Goal: Task Accomplishment & Management: Manage account settings

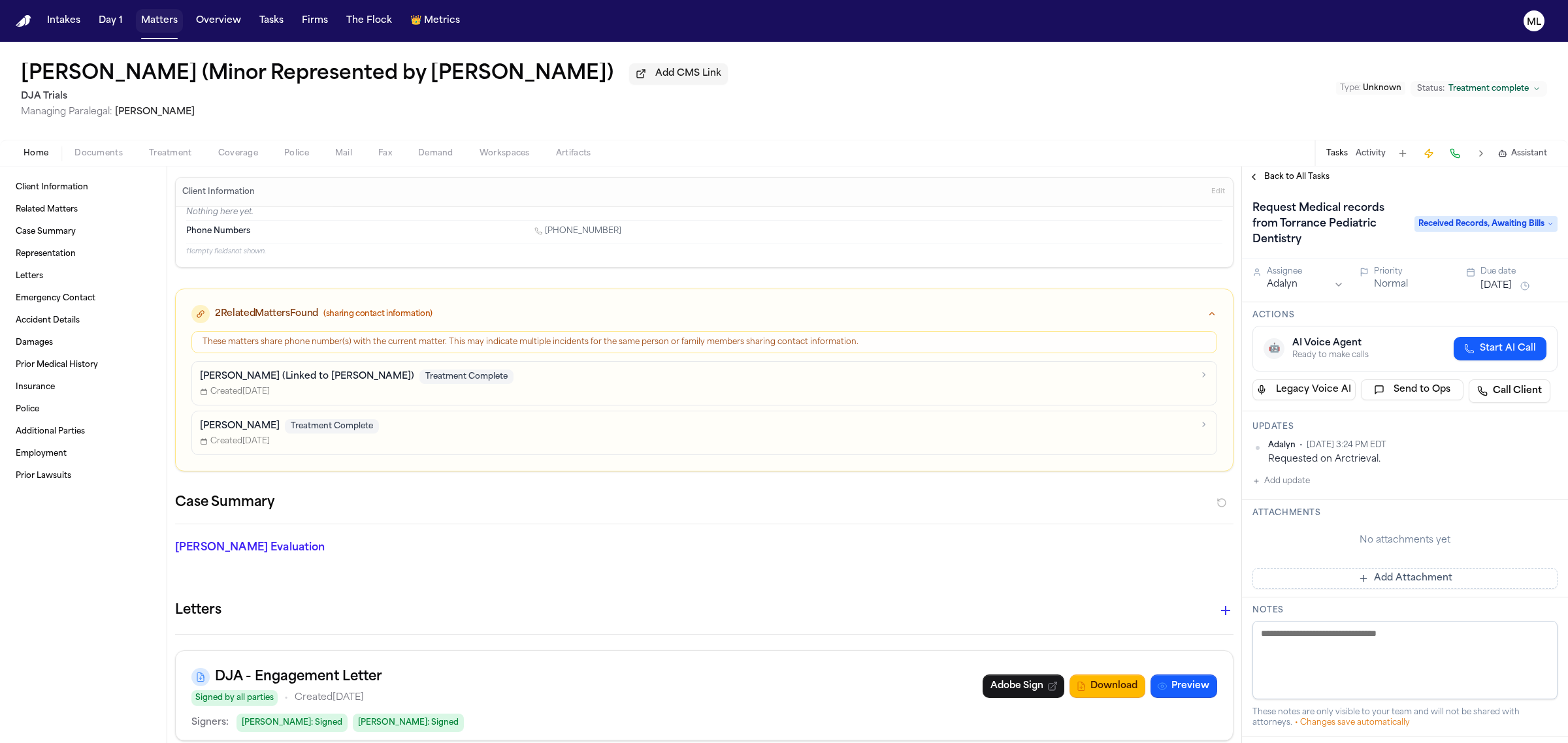
drag, startPoint x: 147, startPoint y: 11, endPoint x: 272, endPoint y: 11, distance: 125.0
click at [147, 11] on button "Matters" at bounding box center [159, 20] width 47 height 23
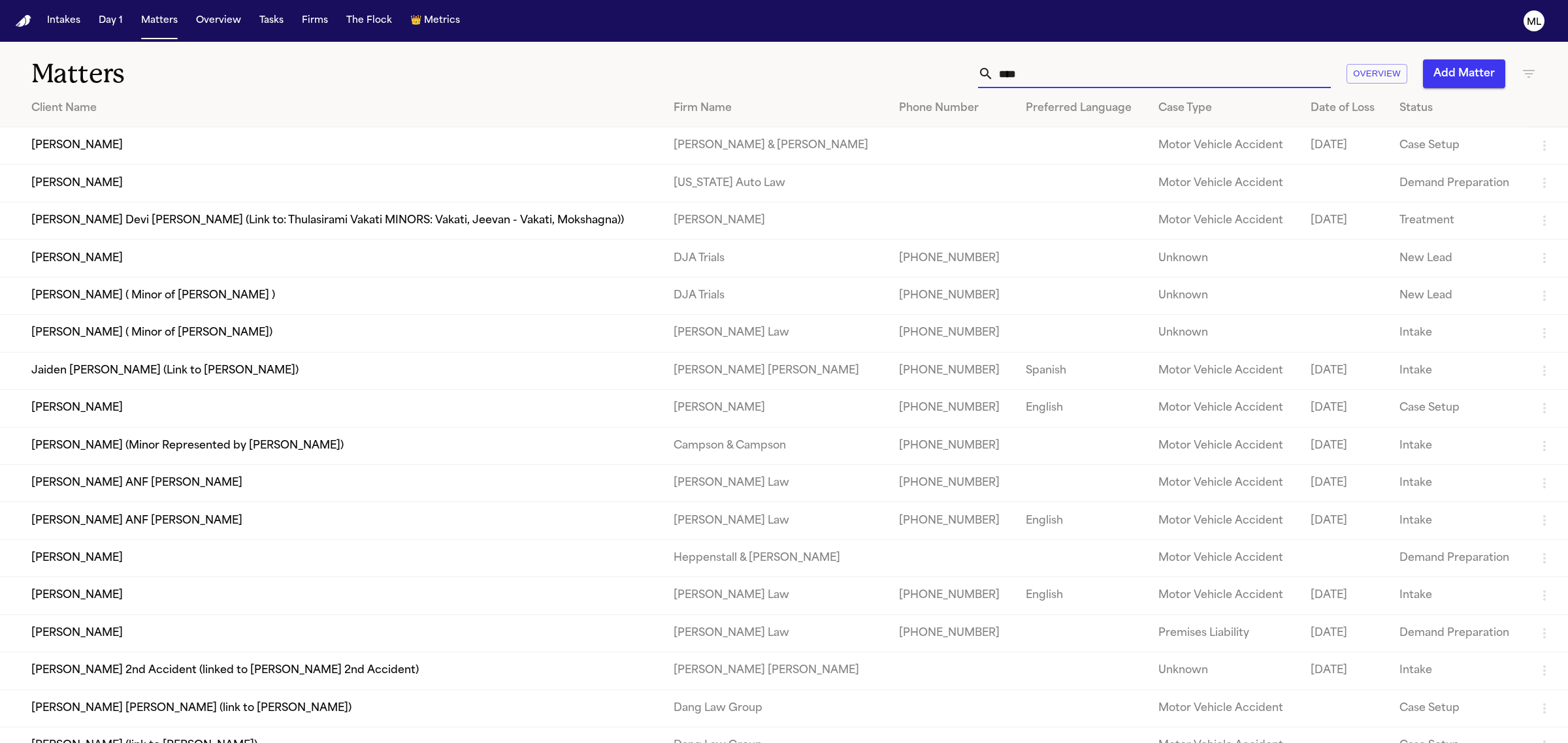
drag, startPoint x: 894, startPoint y: 76, endPoint x: 841, endPoint y: 70, distance: 53.3
click at [848, 75] on div "**** Overview Add Matter" at bounding box center [1009, 74] width 1053 height 28
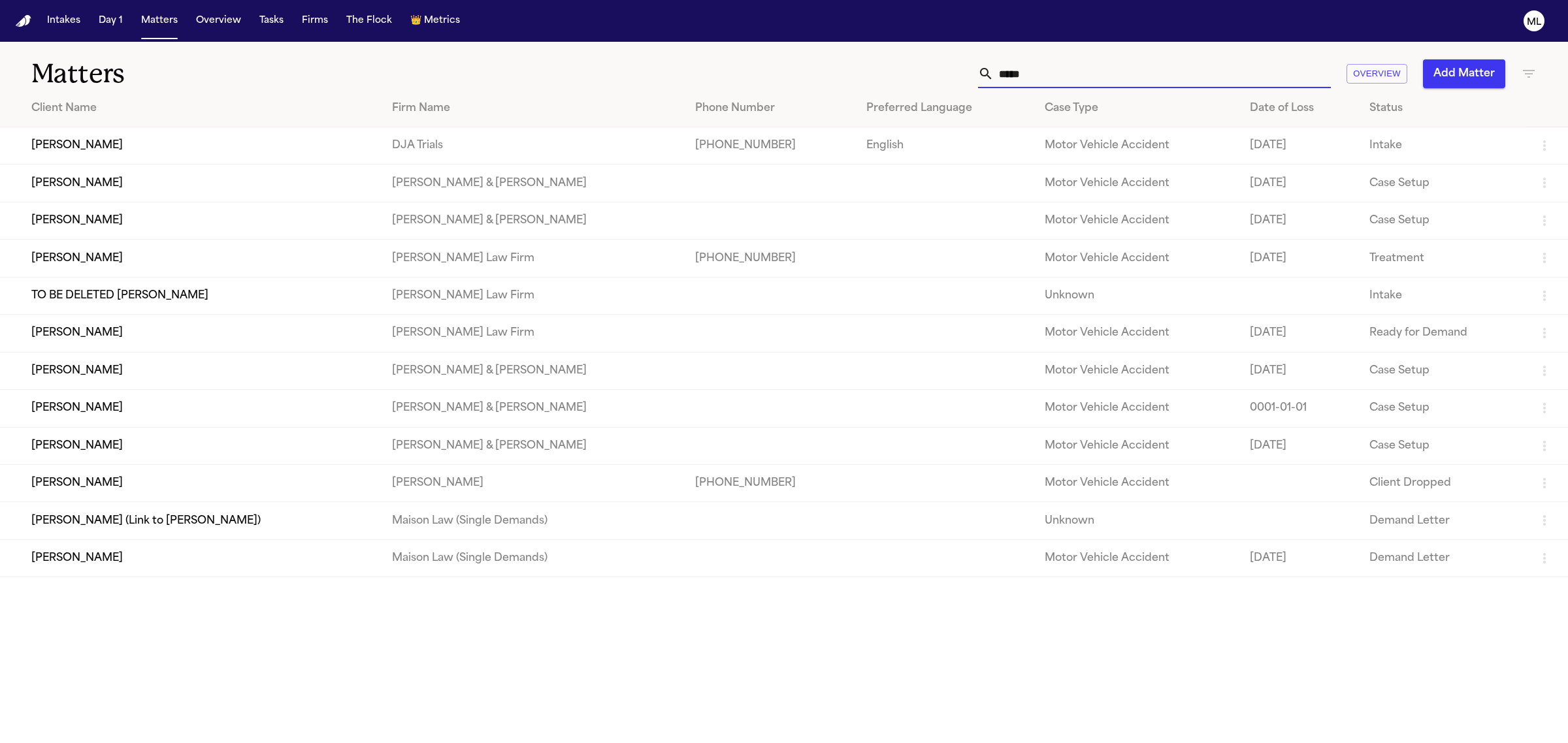
type input "*****"
click at [270, 129] on td "[PERSON_NAME]" at bounding box center [191, 146] width 381 height 37
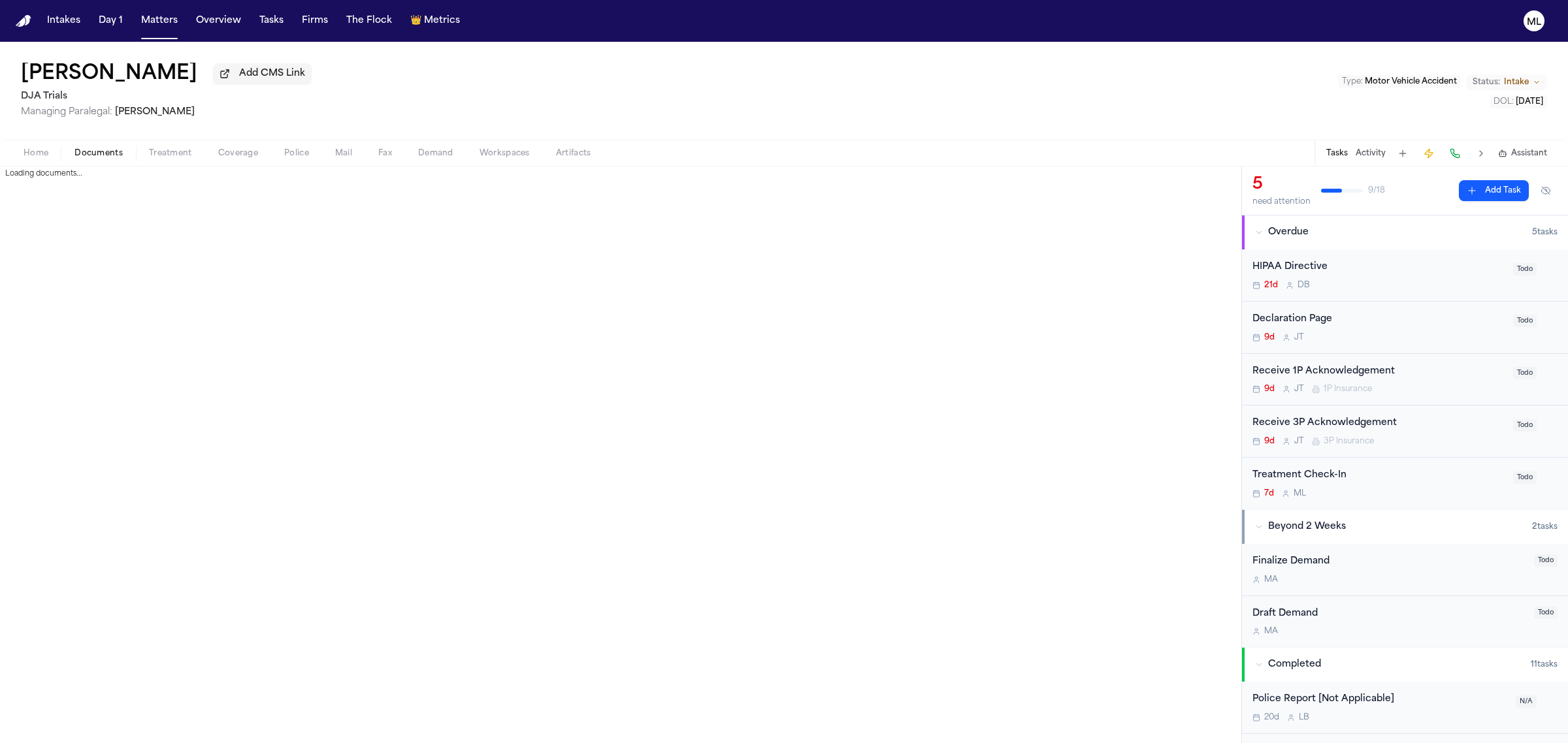
click at [111, 152] on span "Documents" at bounding box center [99, 154] width 48 height 11
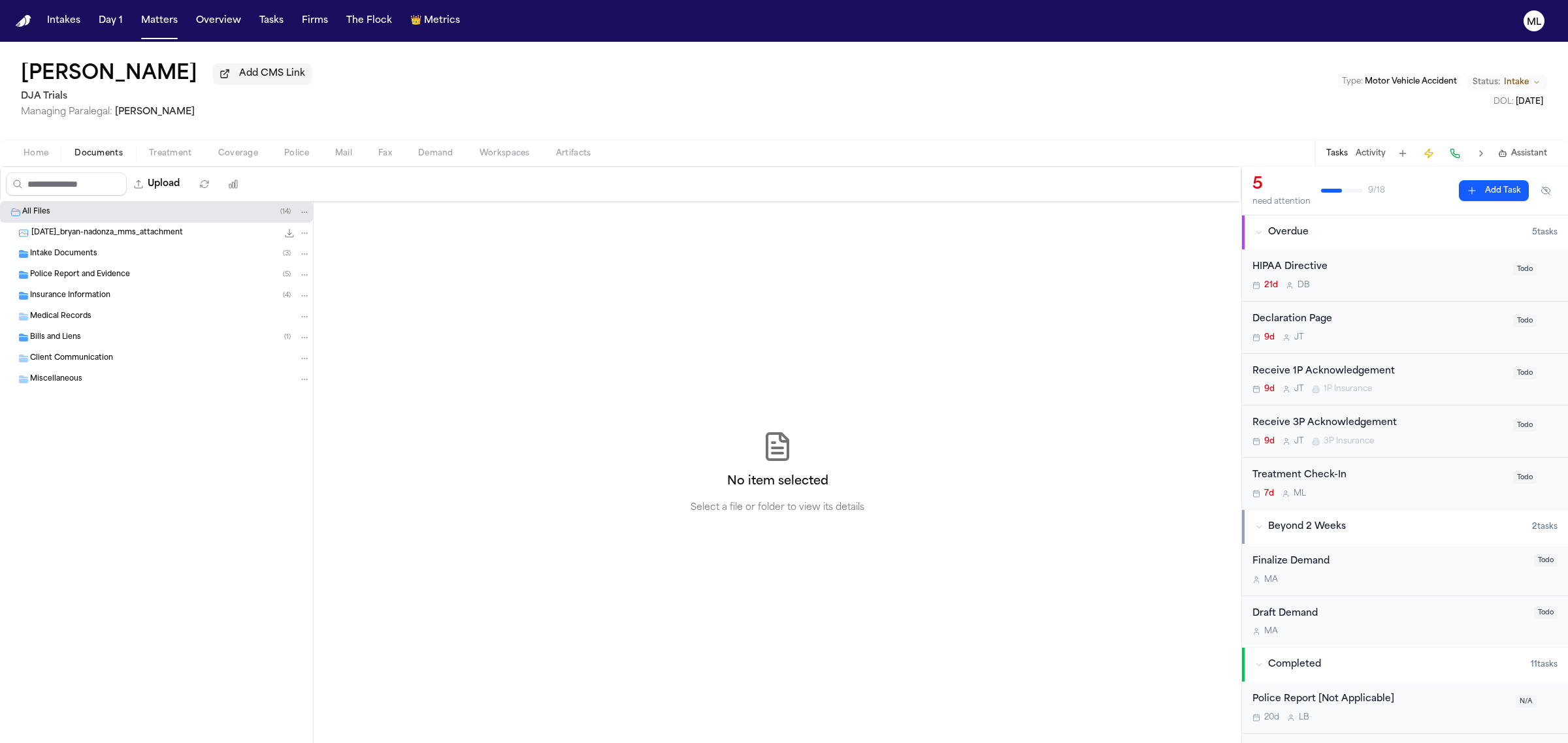
click at [85, 287] on div "Insurance Information ( 4 )" at bounding box center [156, 295] width 313 height 20
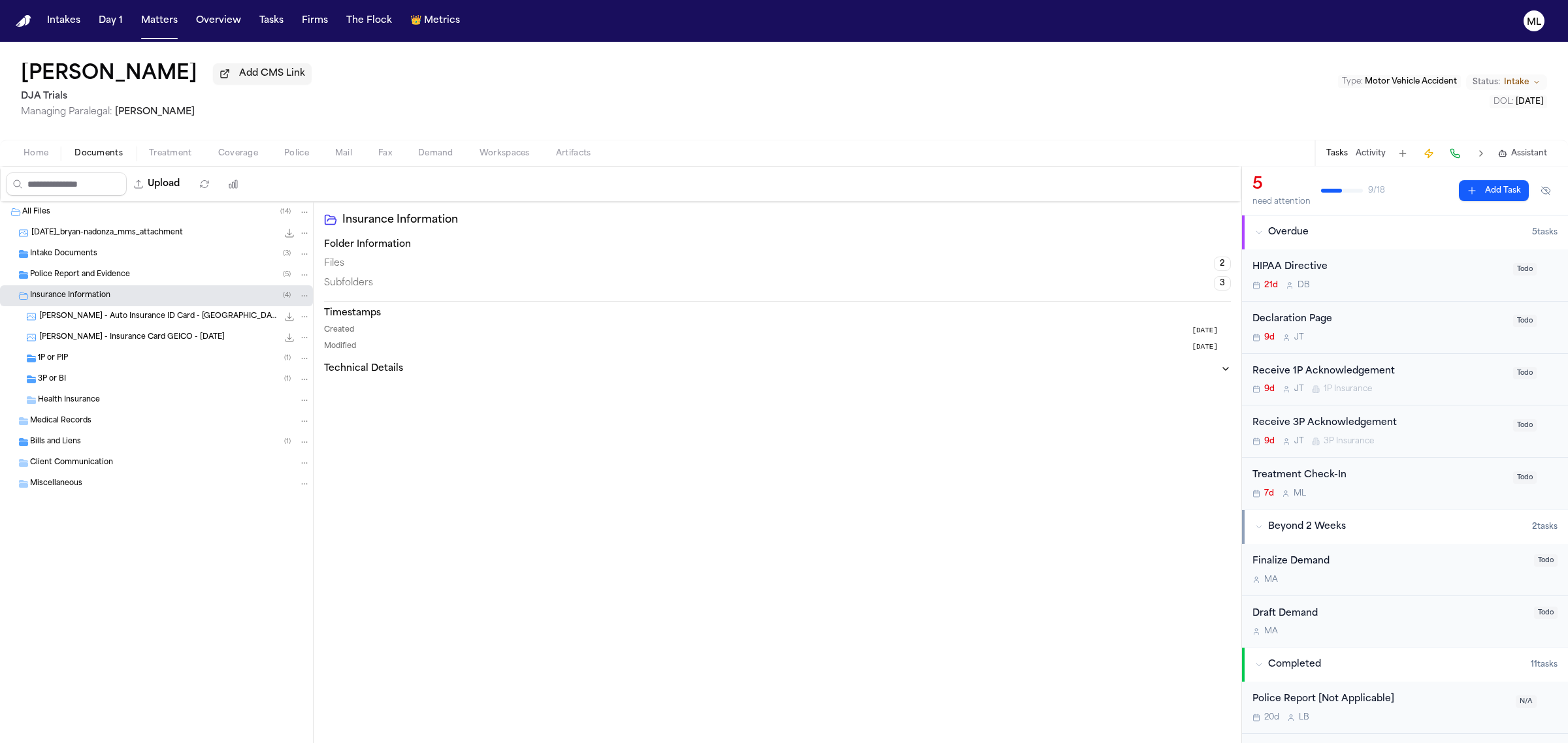
click at [90, 269] on div "Police Report and Evidence ( 5 )" at bounding box center [170, 274] width 280 height 12
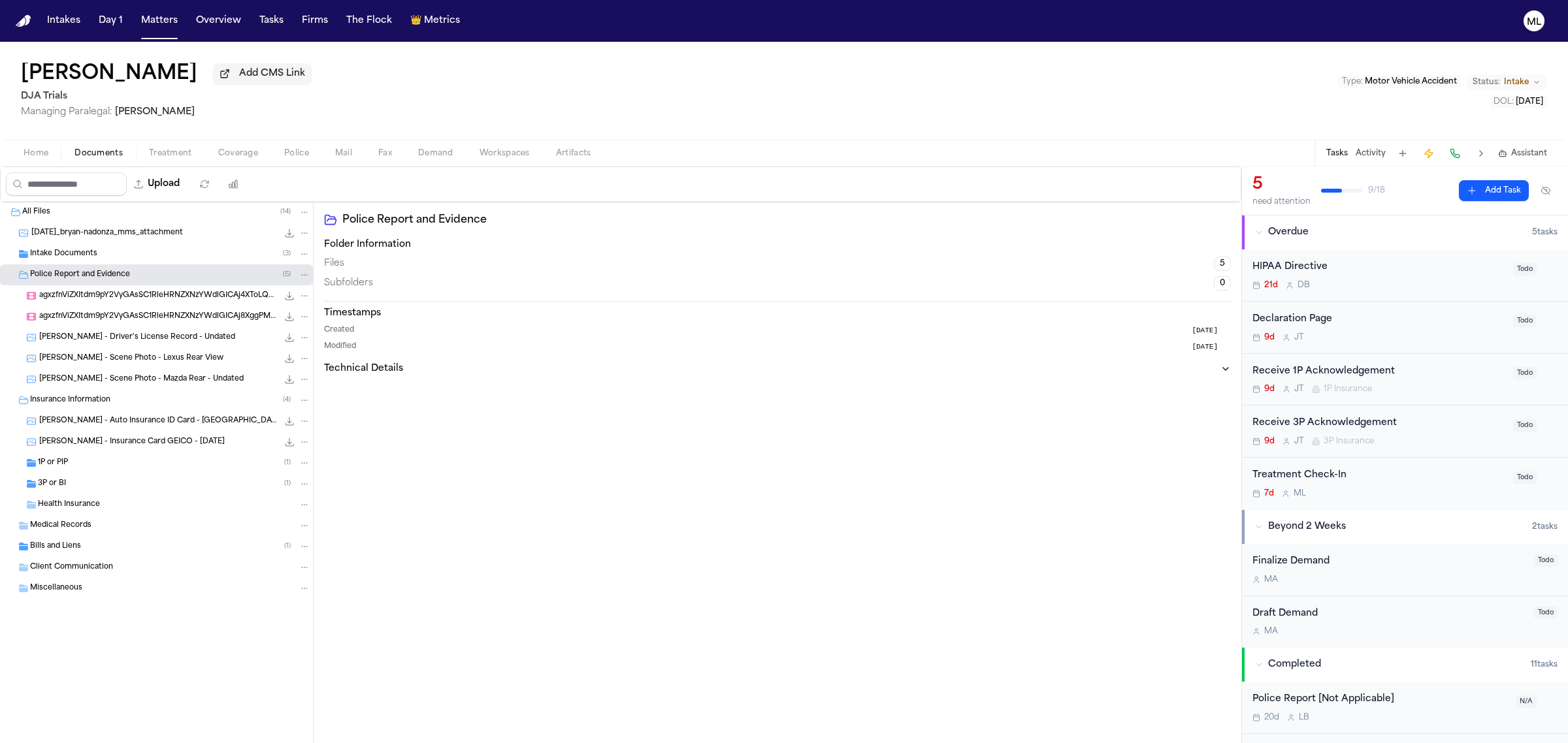
click at [210, 292] on span "agxzfnViZXItdm9pY2VyGAsSC1RleHRNZXNzYWdlGICAj4XToLQKDA.mp4" at bounding box center [158, 295] width 239 height 11
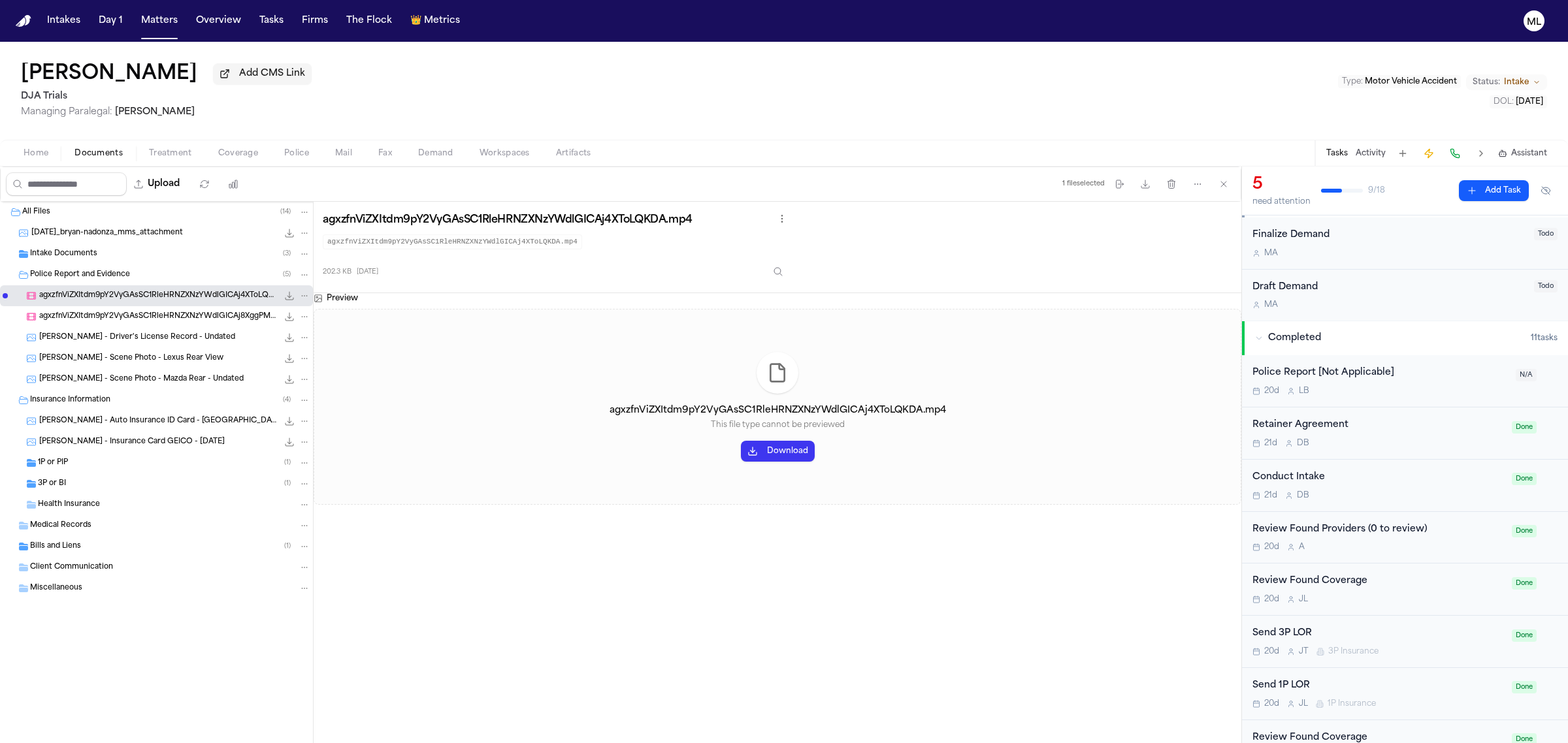
scroll to position [408, 0]
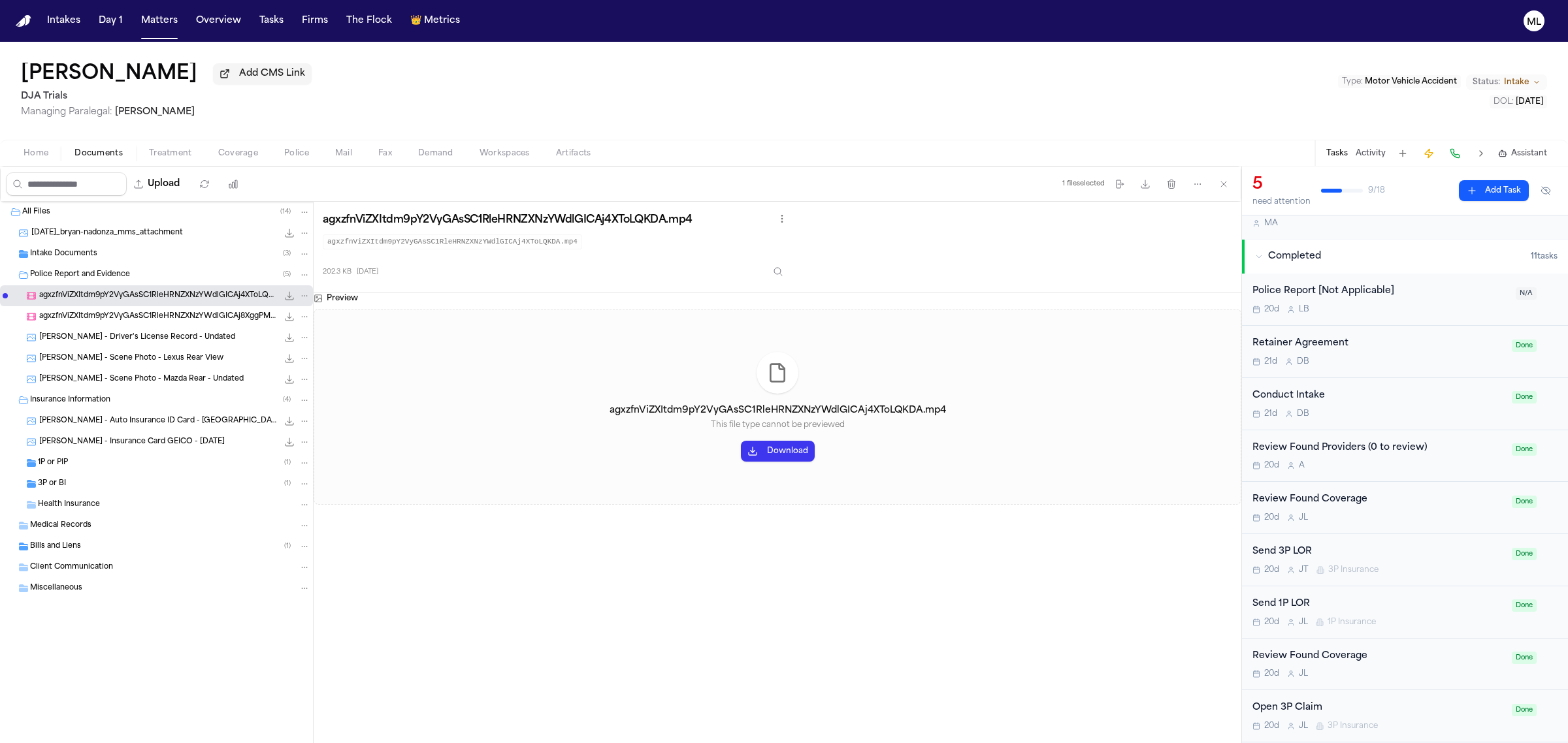
click at [1422, 295] on div "Police Report [Not Applicable]" at bounding box center [1380, 291] width 256 height 15
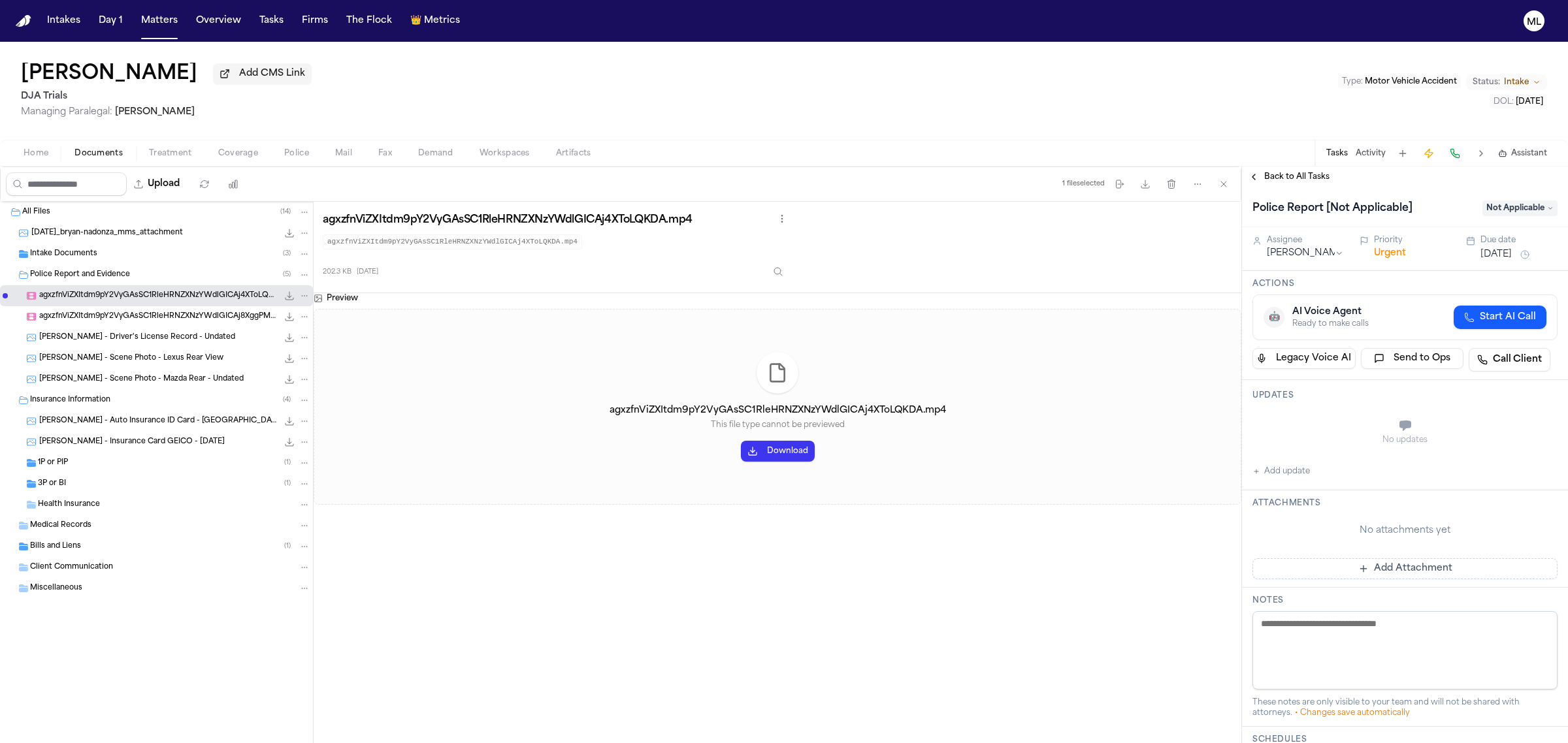
click at [1304, 168] on div "Back to All Tasks" at bounding box center [1405, 176] width 326 height 20
click at [1275, 181] on span "Back to All Tasks" at bounding box center [1296, 177] width 65 height 11
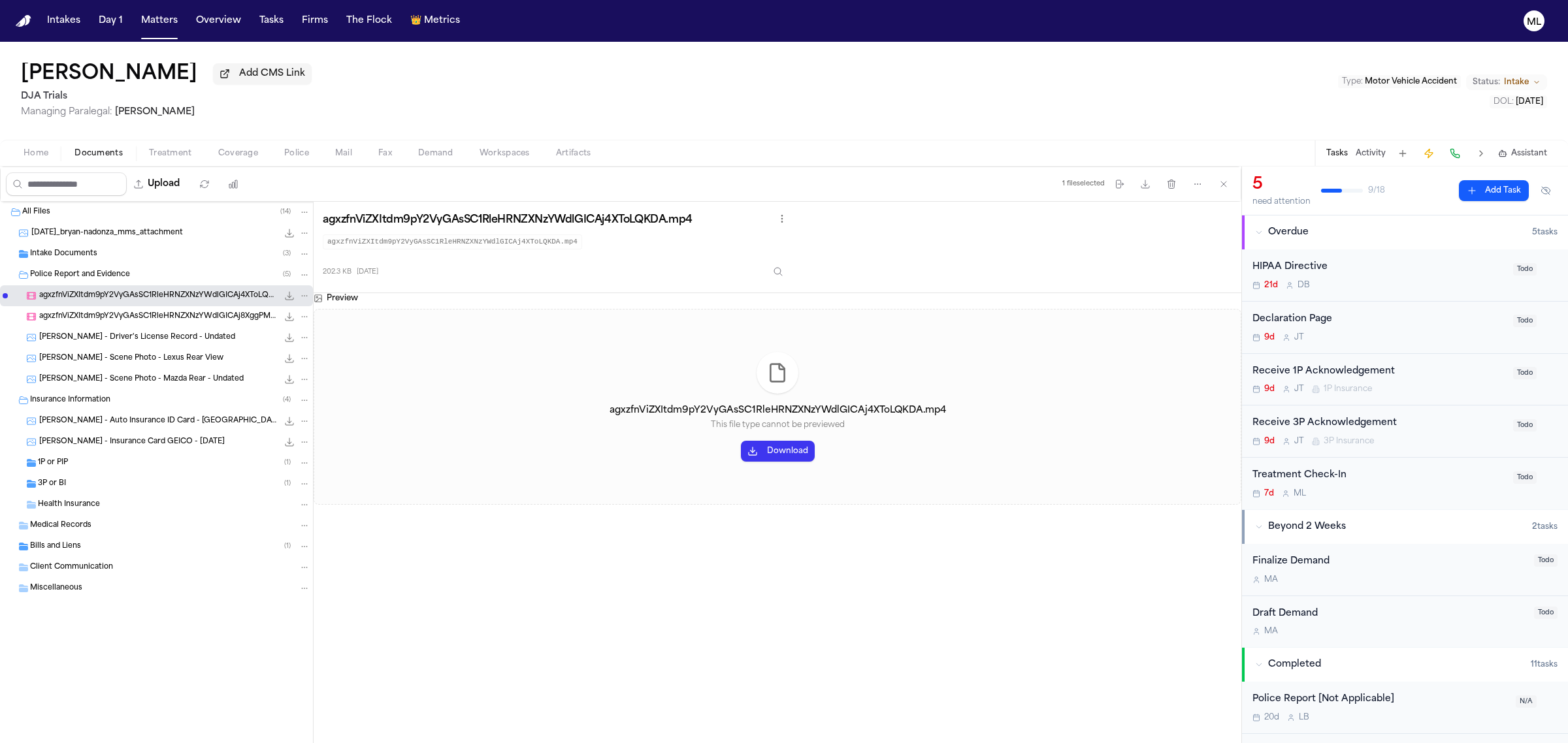
click at [80, 263] on div "Intake Documents ( 3 )" at bounding box center [156, 254] width 313 height 20
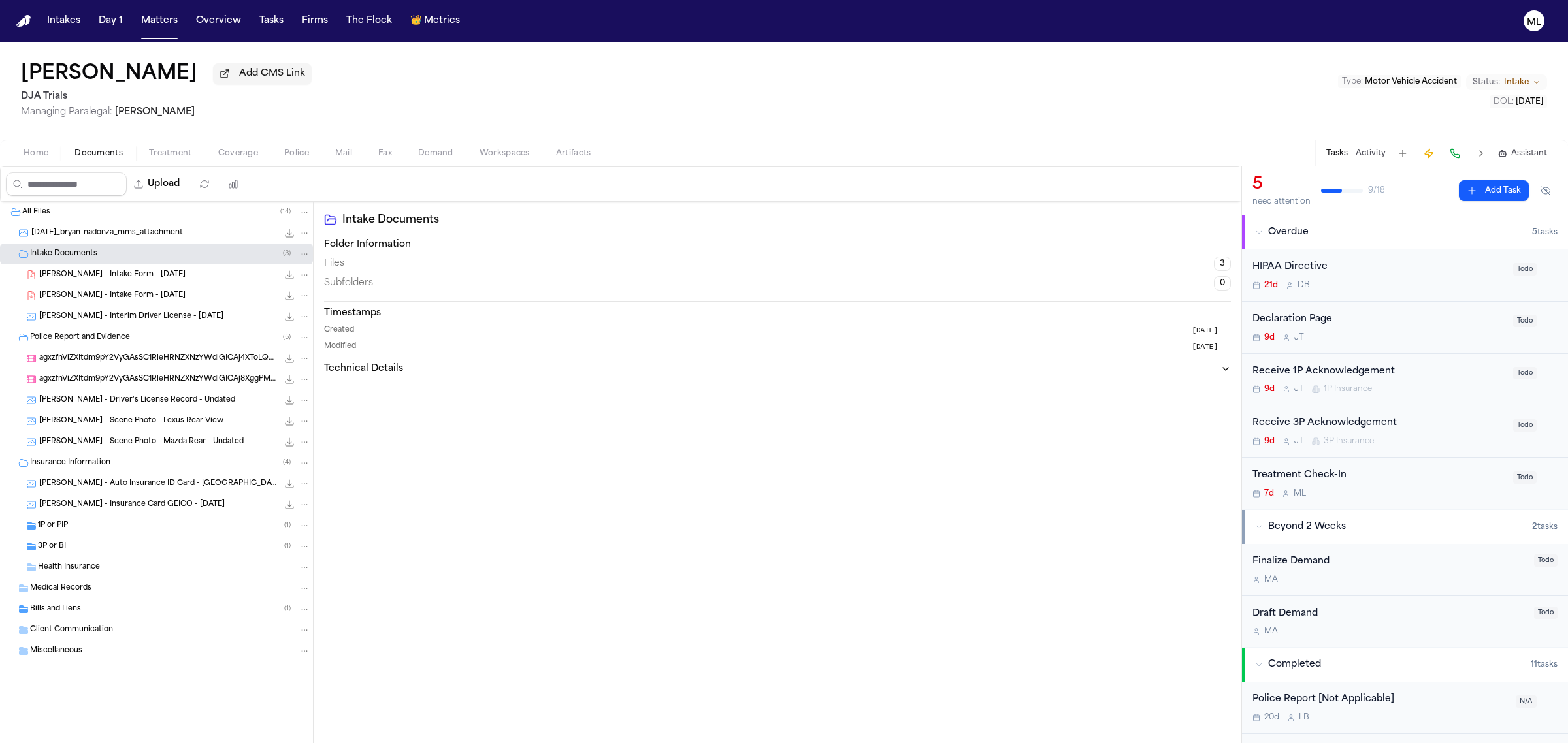
click at [118, 526] on div "1P or PIP ( 1 )" at bounding box center [175, 525] width 272 height 12
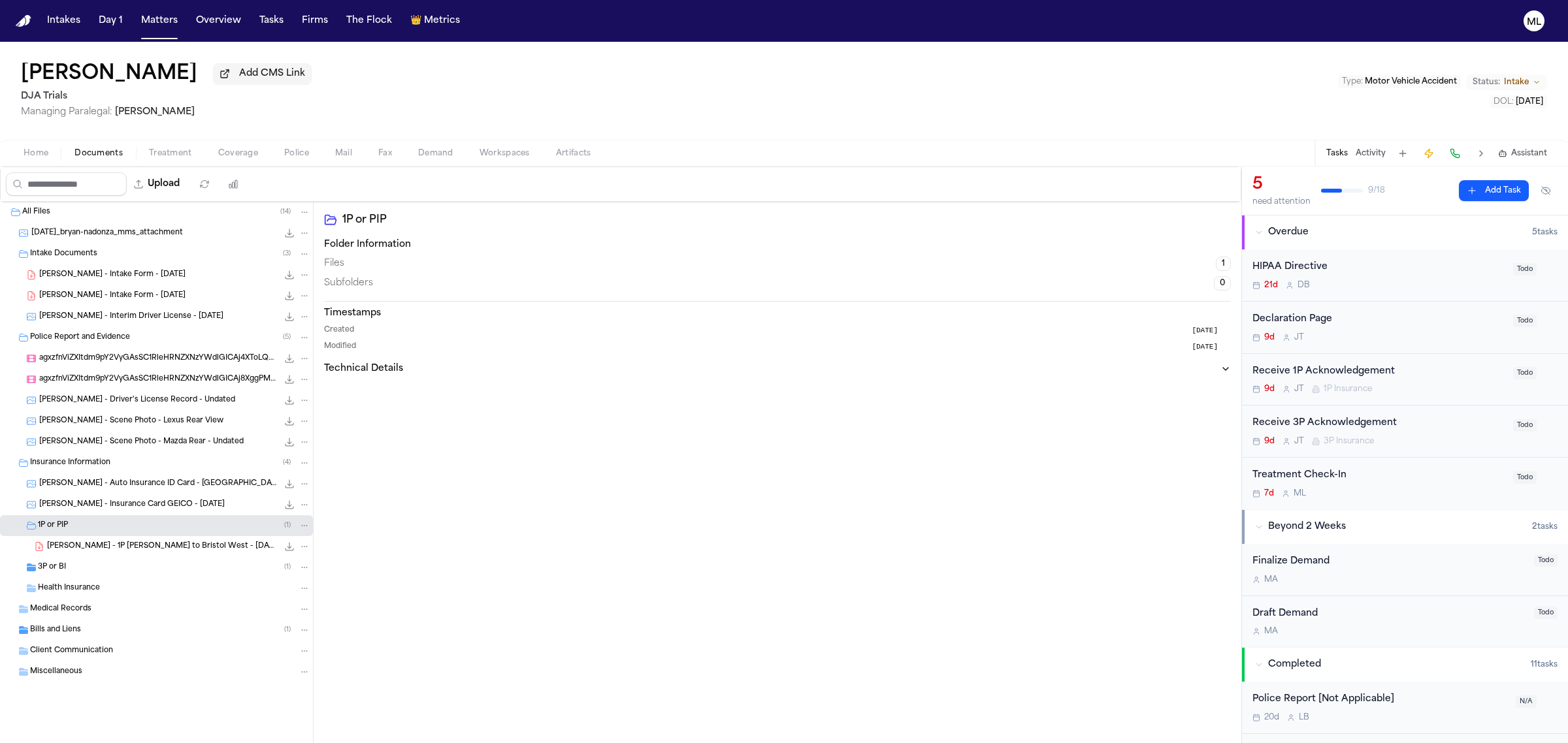
click at [104, 571] on div "3P or BI ( 1 )" at bounding box center [175, 567] width 272 height 12
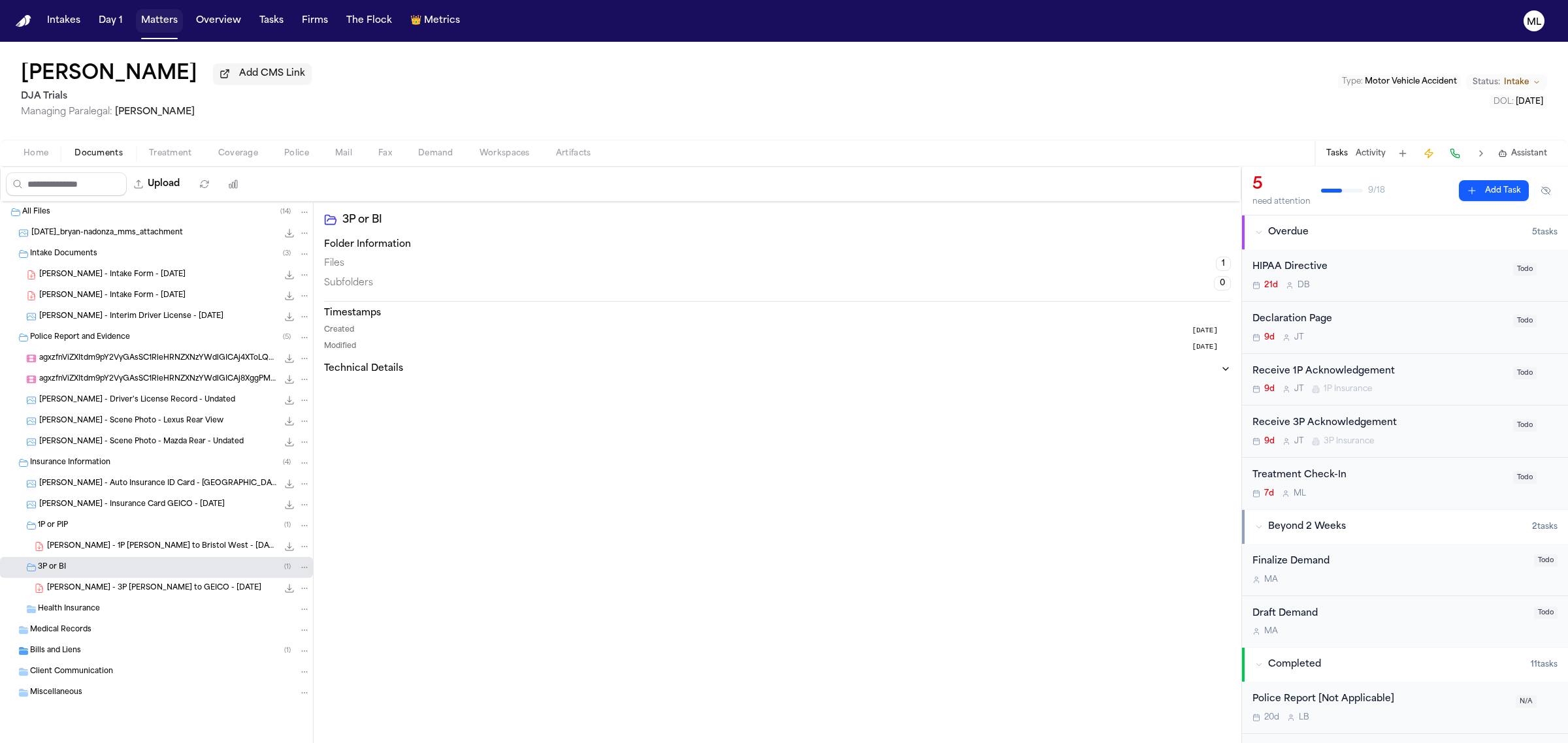
drag, startPoint x: 147, startPoint y: 23, endPoint x: 178, endPoint y: 23, distance: 31.0
click at [147, 23] on button "Matters" at bounding box center [159, 20] width 47 height 23
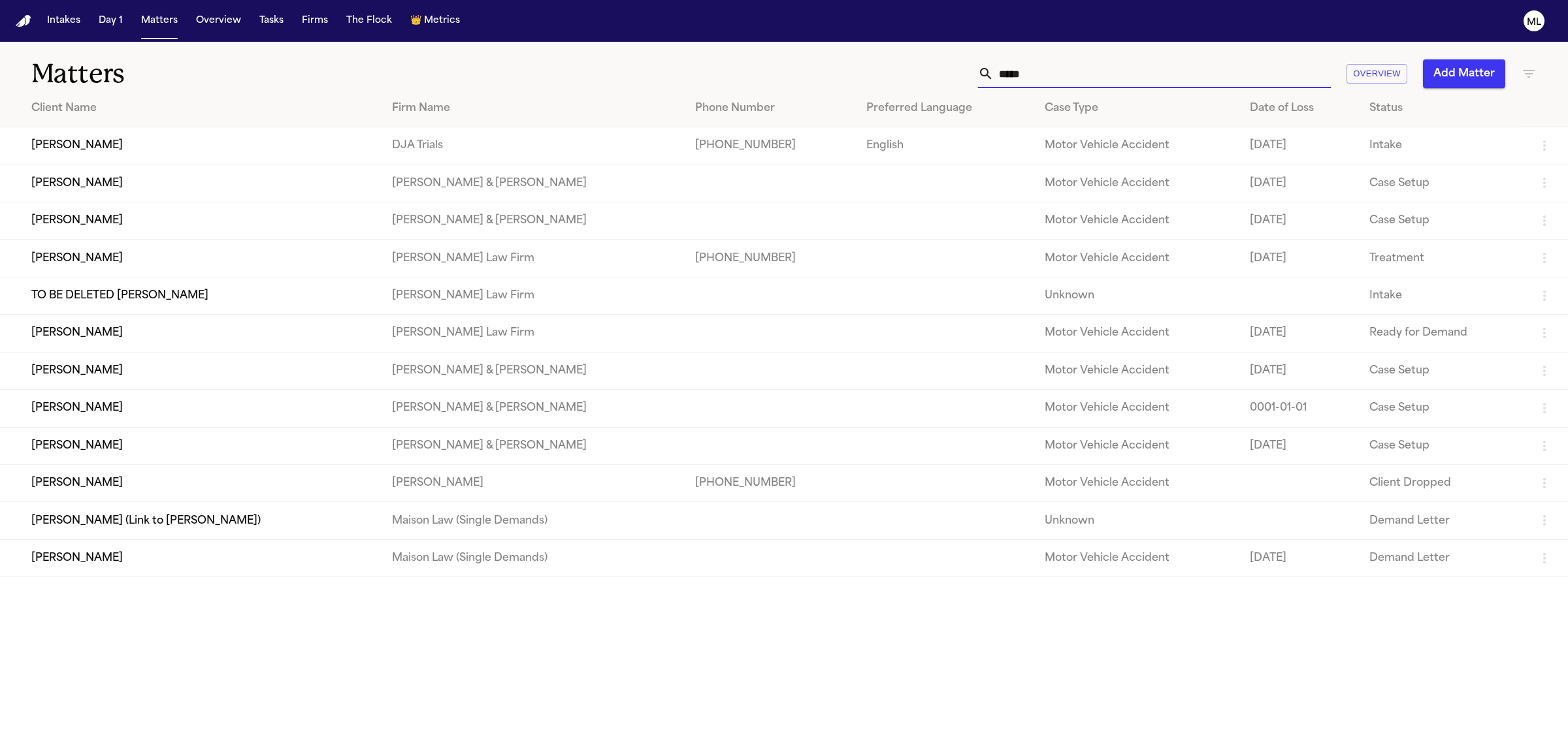
drag, startPoint x: 1043, startPoint y: 77, endPoint x: 947, endPoint y: 77, distance: 96.0
click at [947, 77] on div "***** Overview Add Matter" at bounding box center [1009, 74] width 1053 height 28
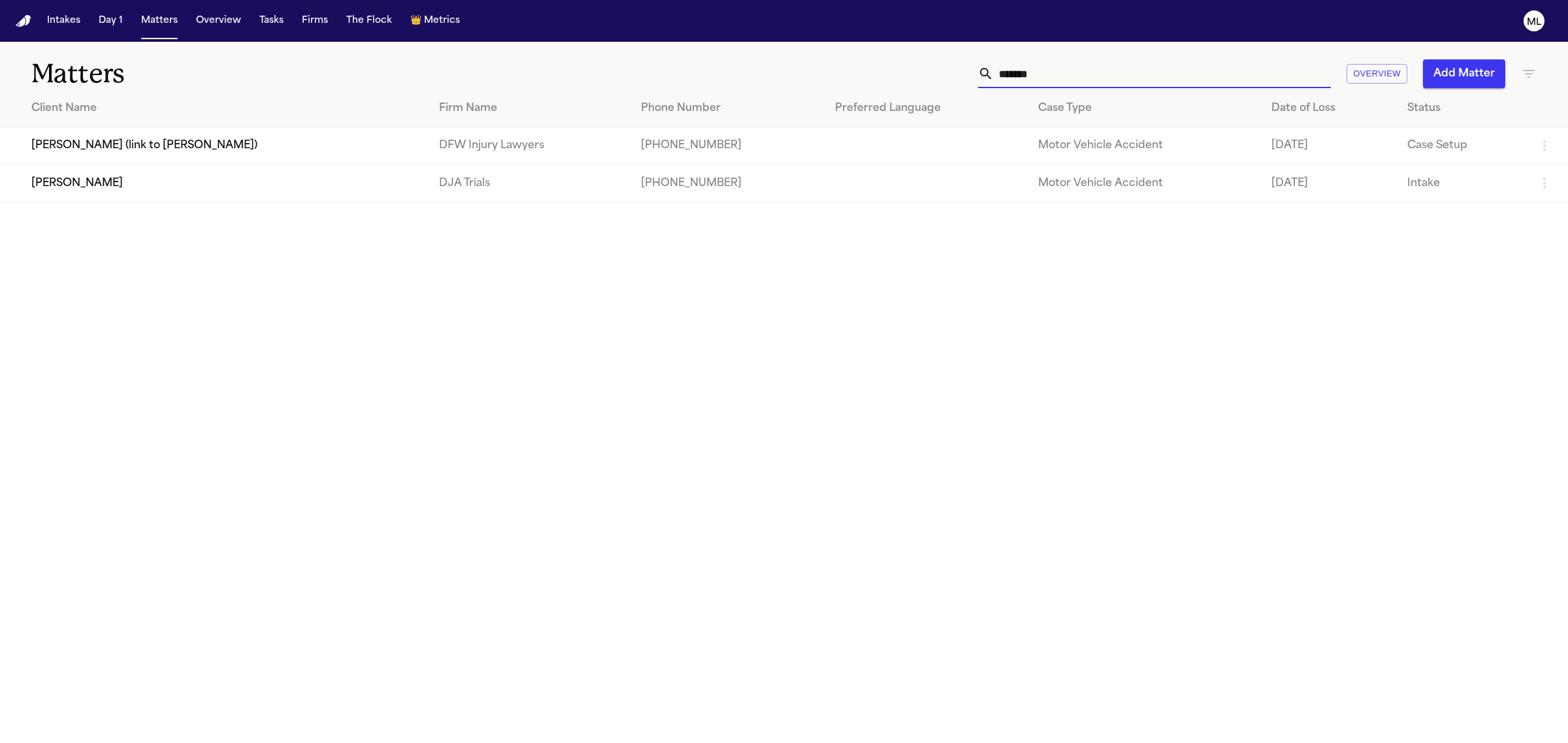
type input "*******"
click at [118, 182] on td "[PERSON_NAME]" at bounding box center [214, 183] width 428 height 37
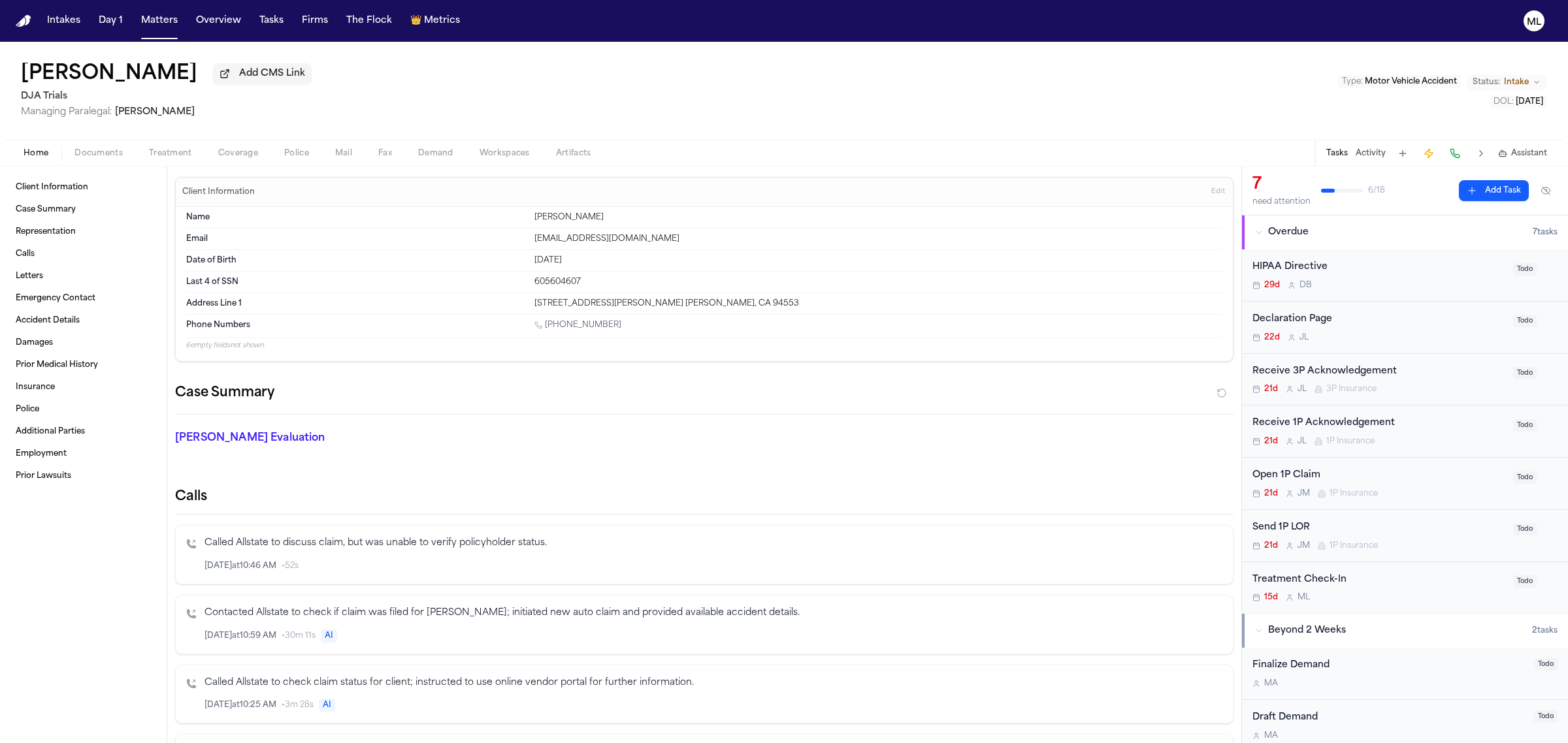
click at [86, 162] on div "Home Documents Treatment Coverage Police Mail Fax Demand Workspaces Artifacts T…" at bounding box center [784, 152] width 1568 height 26
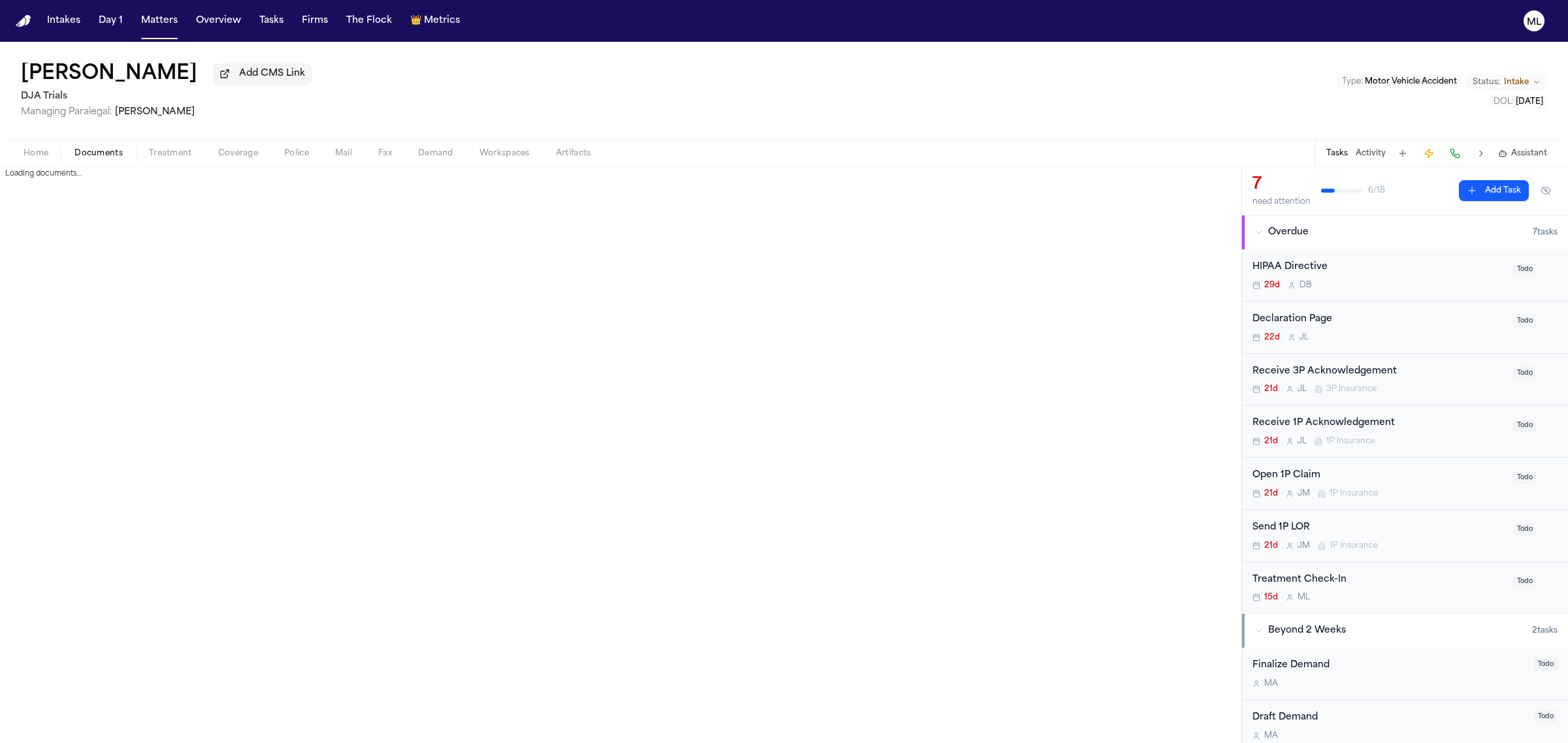
click at [90, 158] on button "Documents" at bounding box center [99, 154] width 75 height 16
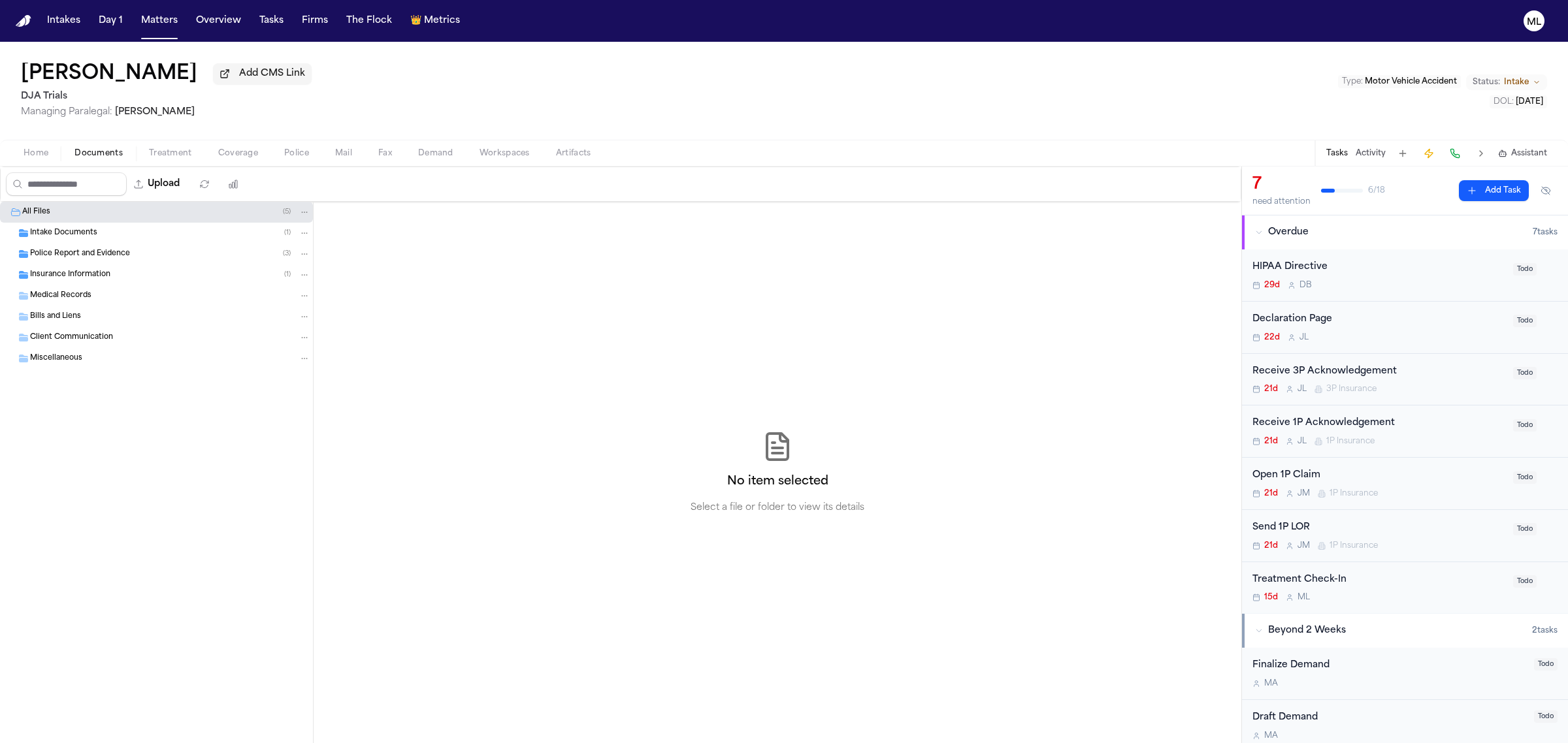
click at [67, 237] on span "Intake Documents" at bounding box center [64, 233] width 68 height 11
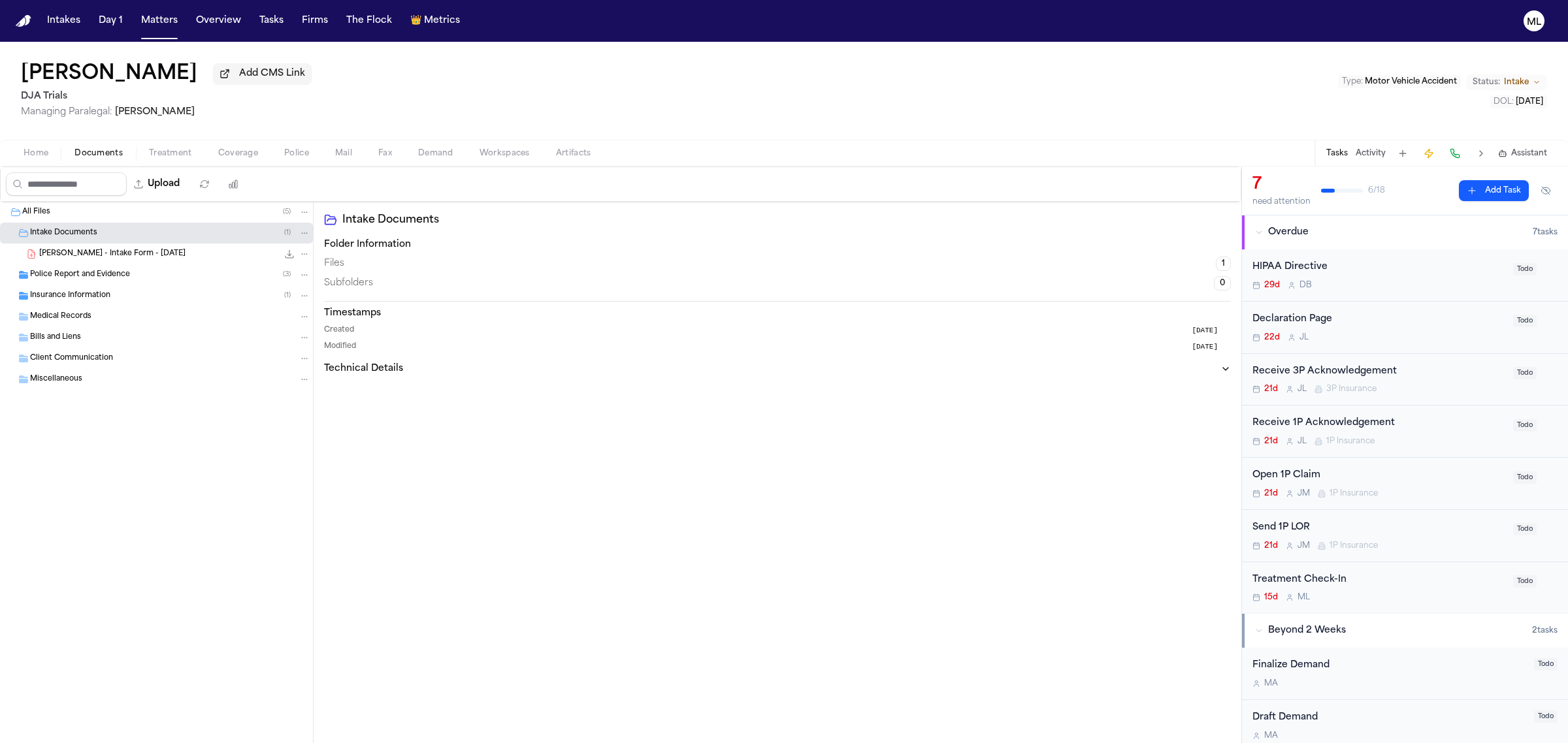
click at [1419, 592] on div "Treatment Check-In 15d M L" at bounding box center [1379, 587] width 253 height 30
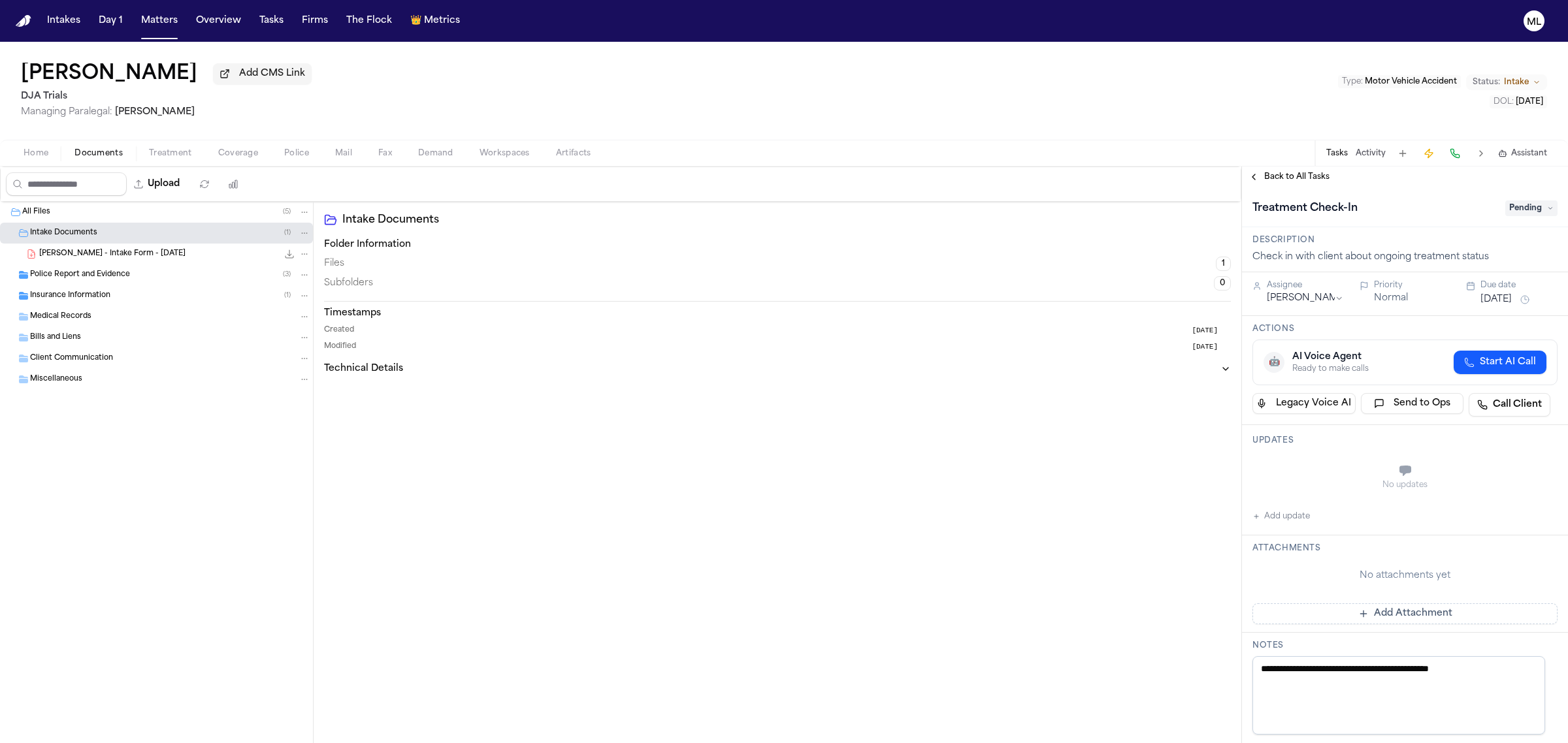
click at [1513, 211] on span "Pending" at bounding box center [1531, 208] width 53 height 16
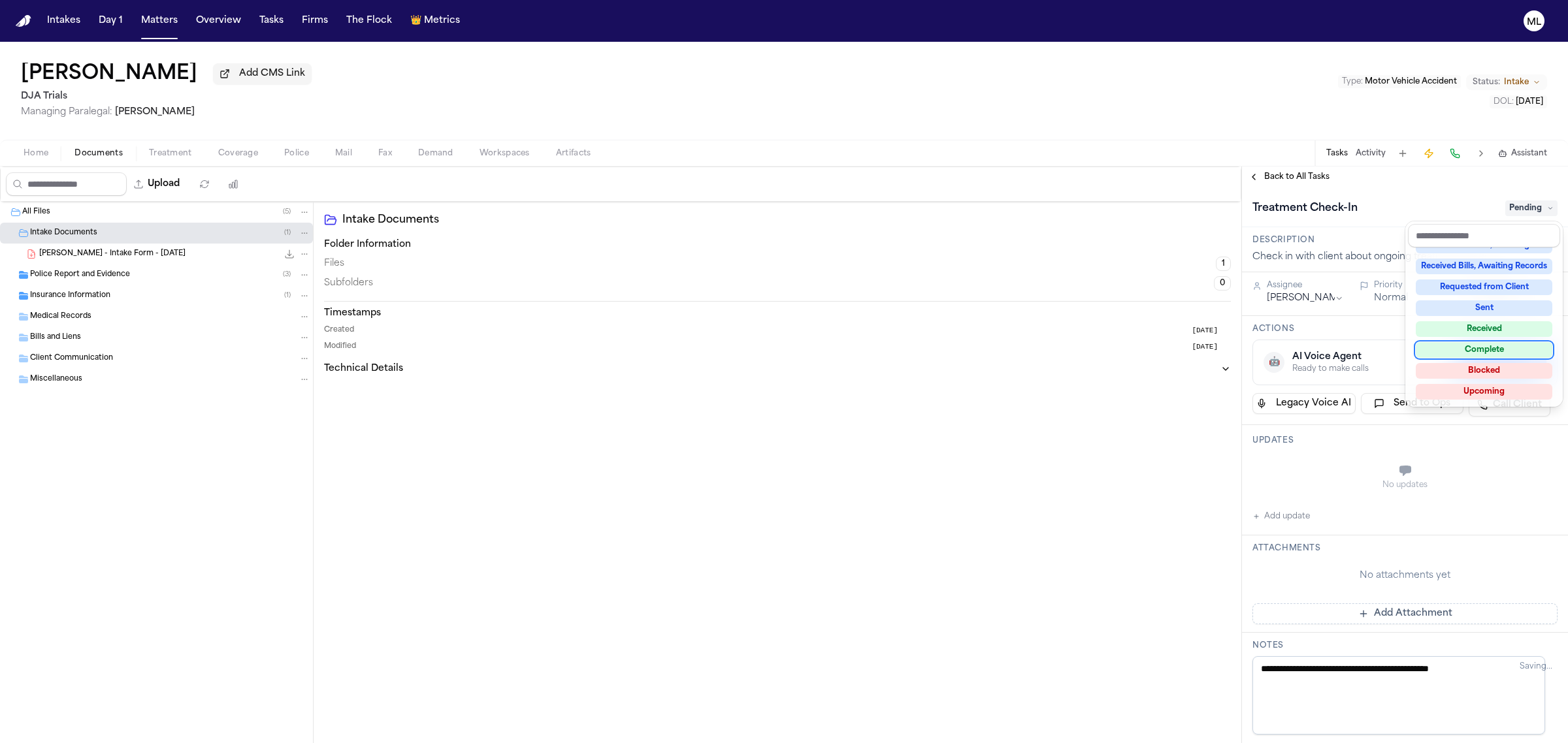
click at [1482, 351] on div "Complete" at bounding box center [1483, 350] width 136 height 16
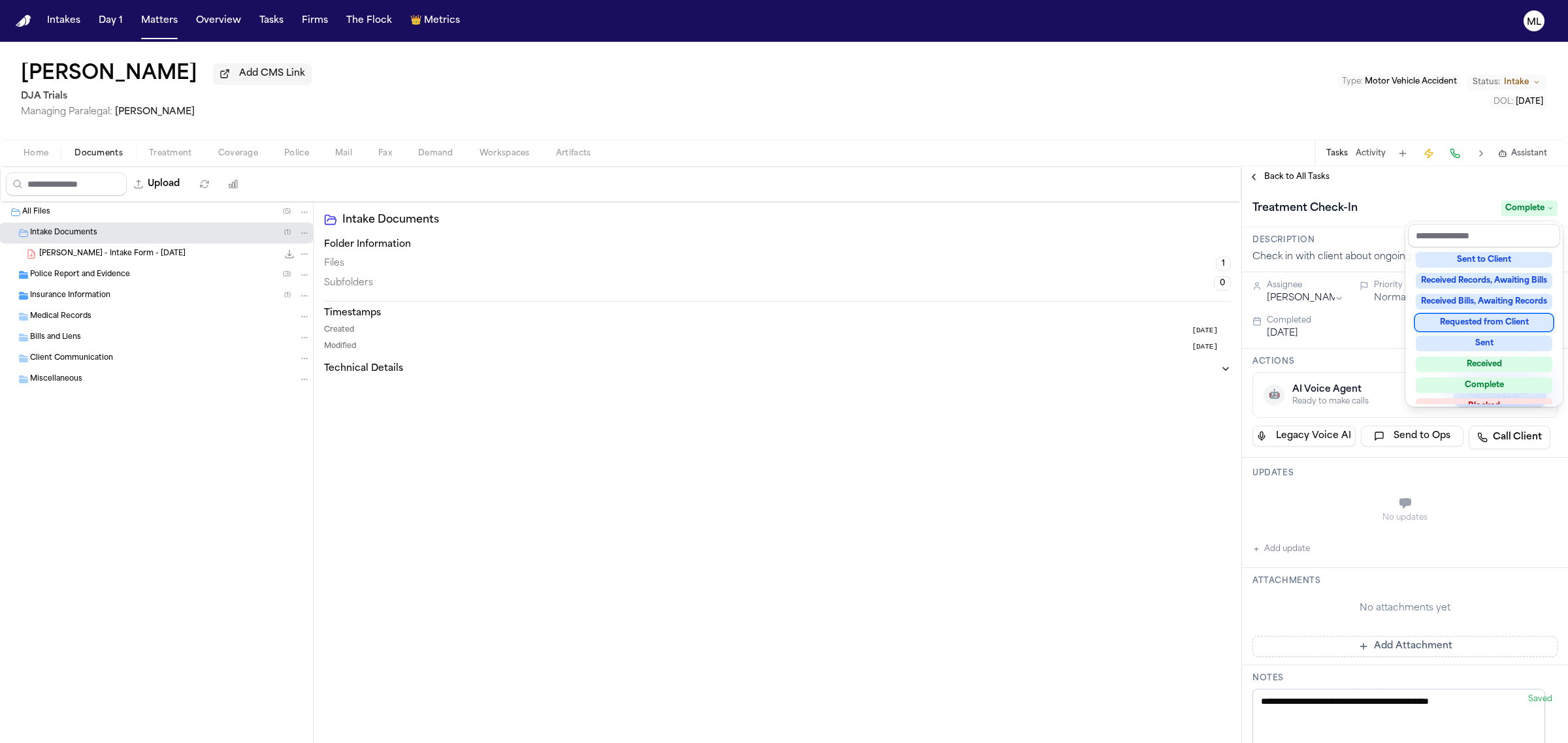
click at [1304, 166] on div "**********" at bounding box center [1405, 455] width 326 height 577
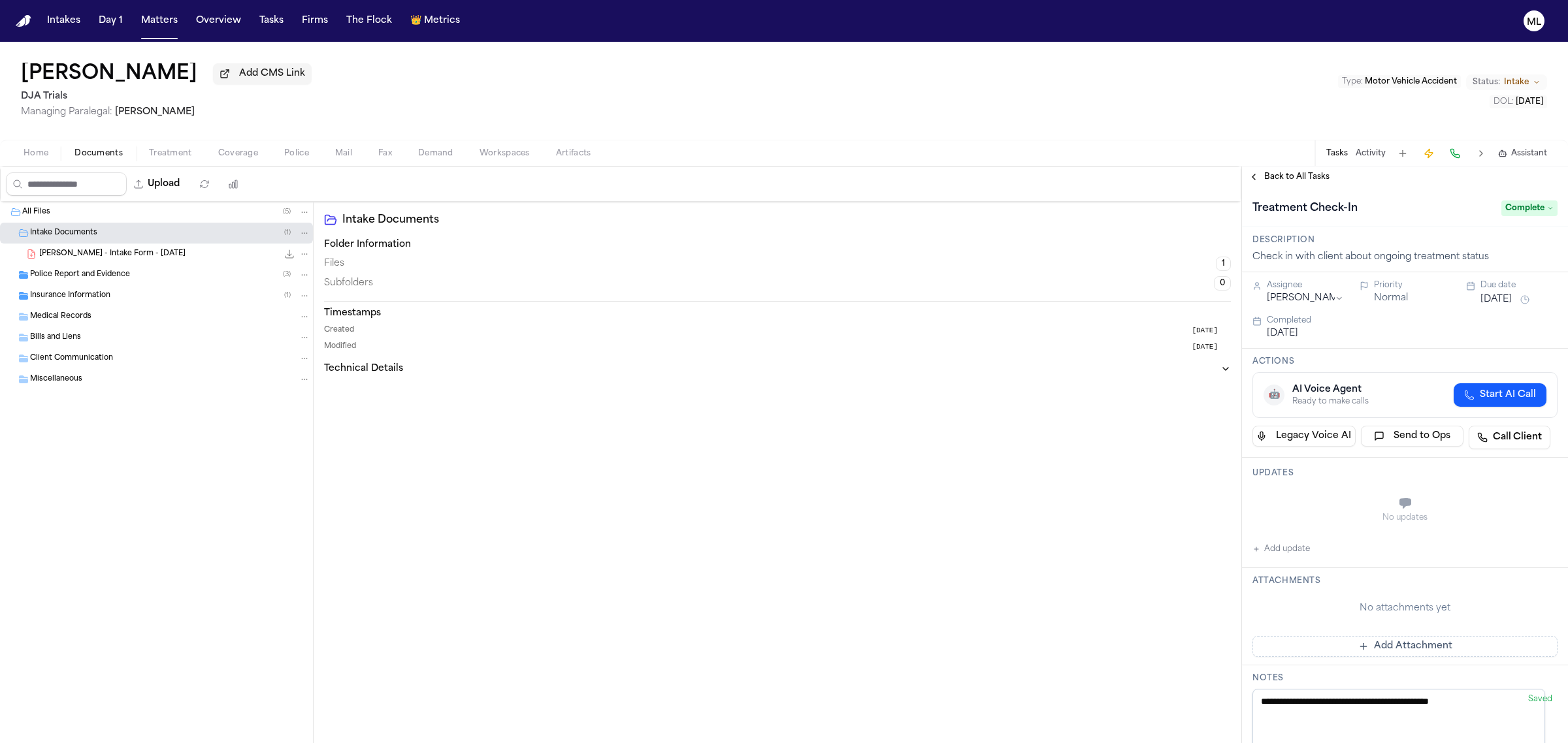
click at [1296, 176] on span "Back to All Tasks" at bounding box center [1296, 177] width 65 height 11
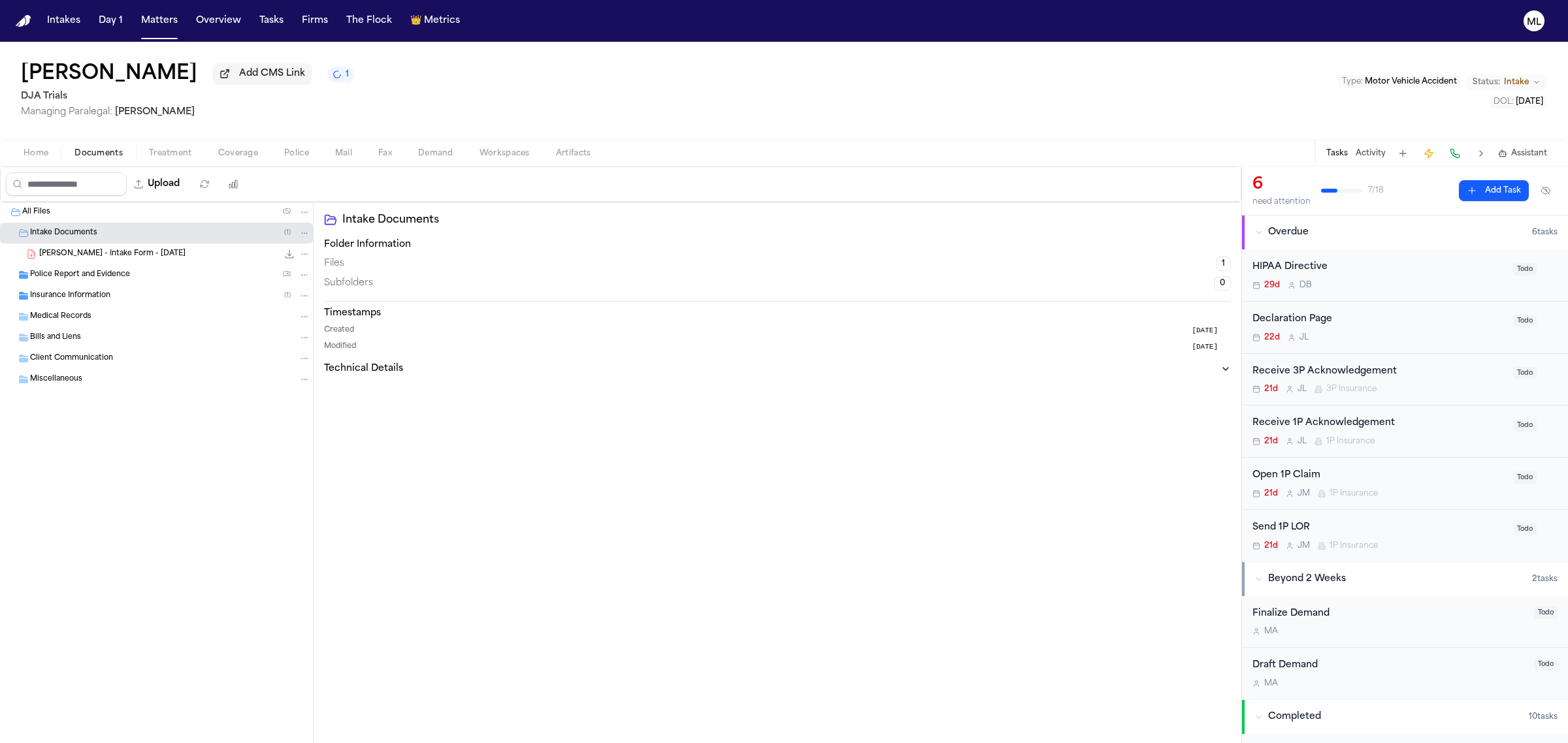
click at [1406, 272] on div "HIPAA Directive" at bounding box center [1379, 267] width 253 height 15
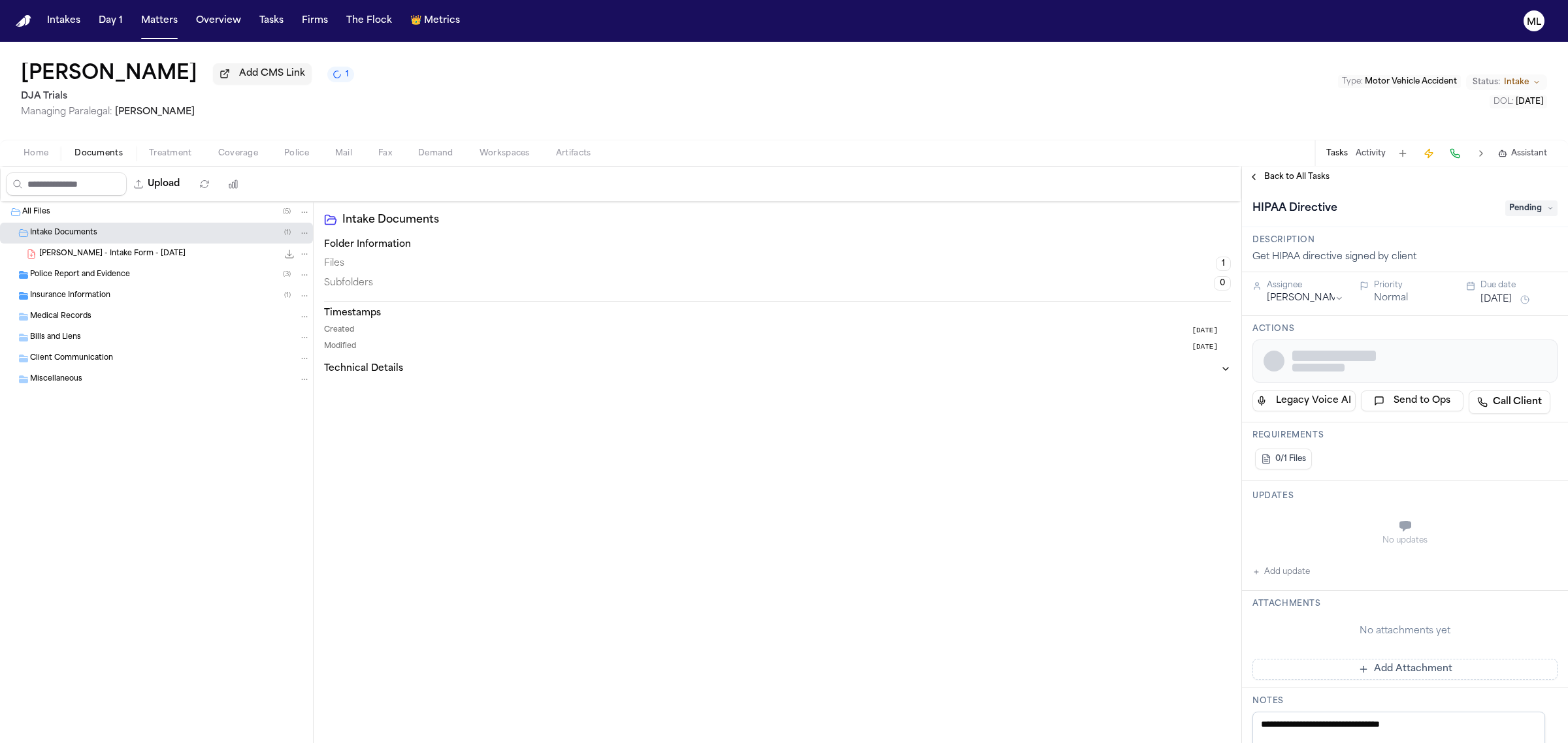
click at [1491, 210] on div "HIPAA Directive Pending" at bounding box center [1405, 207] width 305 height 20
click at [1505, 210] on span "Pending" at bounding box center [1531, 208] width 53 height 16
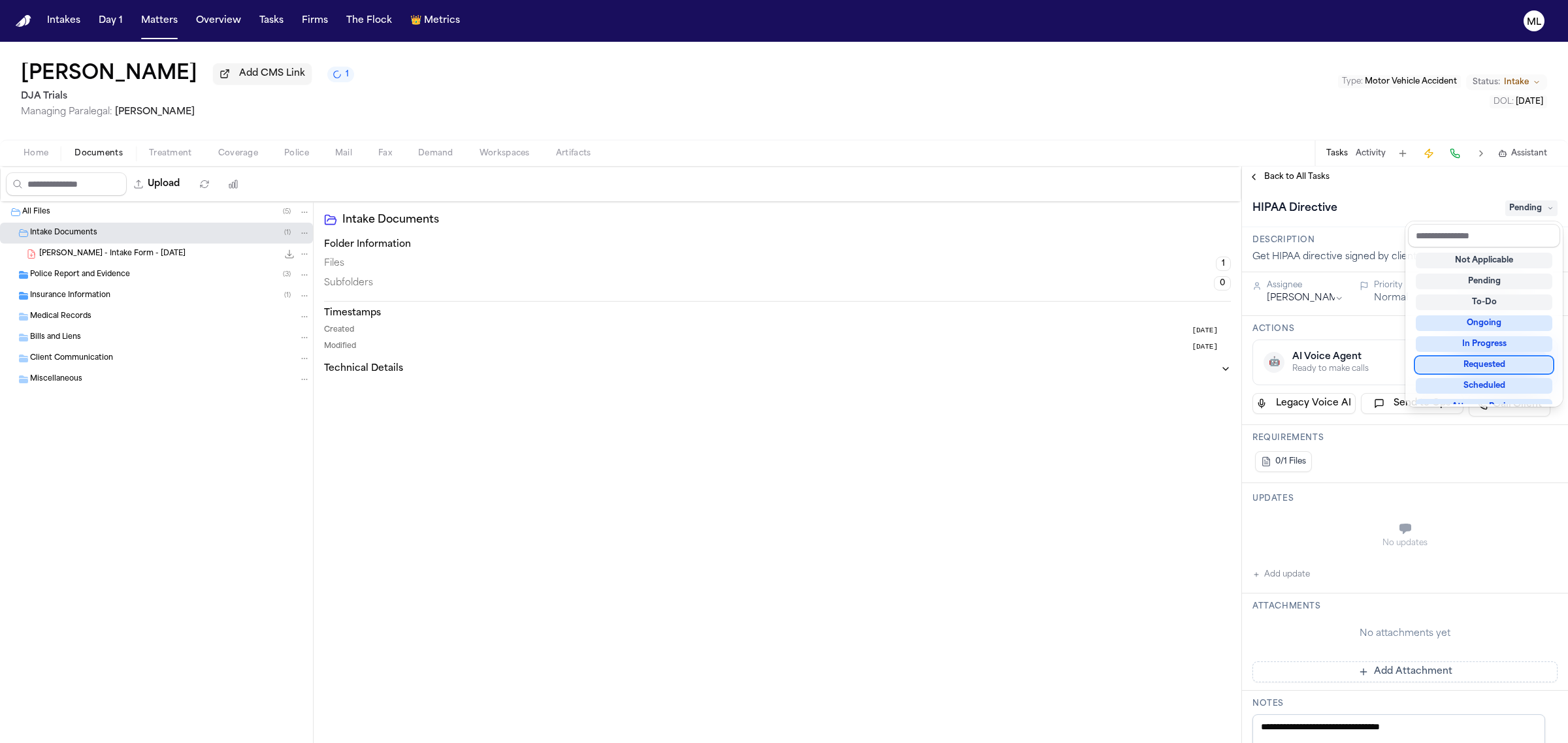
scroll to position [203, 0]
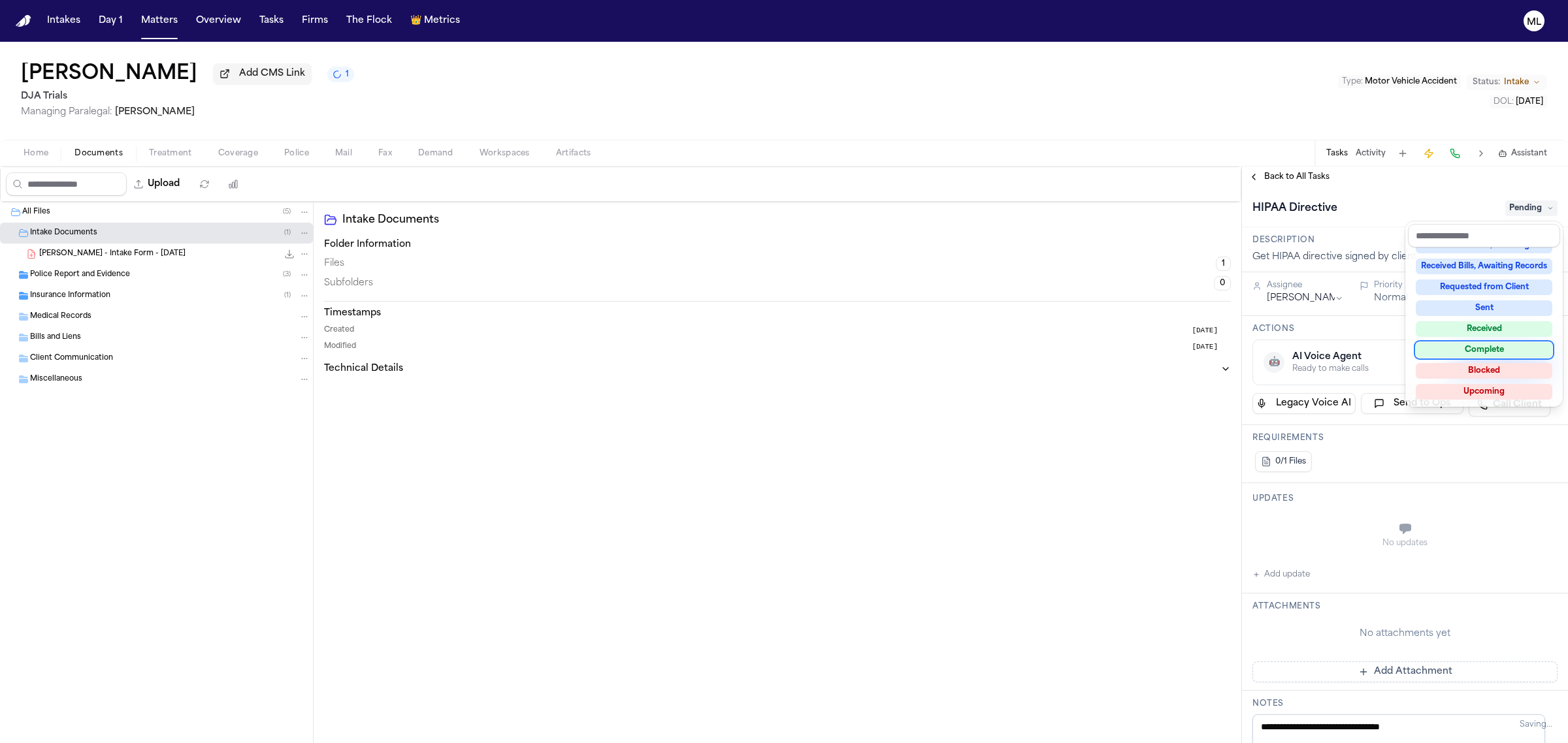
click at [1481, 343] on div "Complete" at bounding box center [1483, 350] width 136 height 16
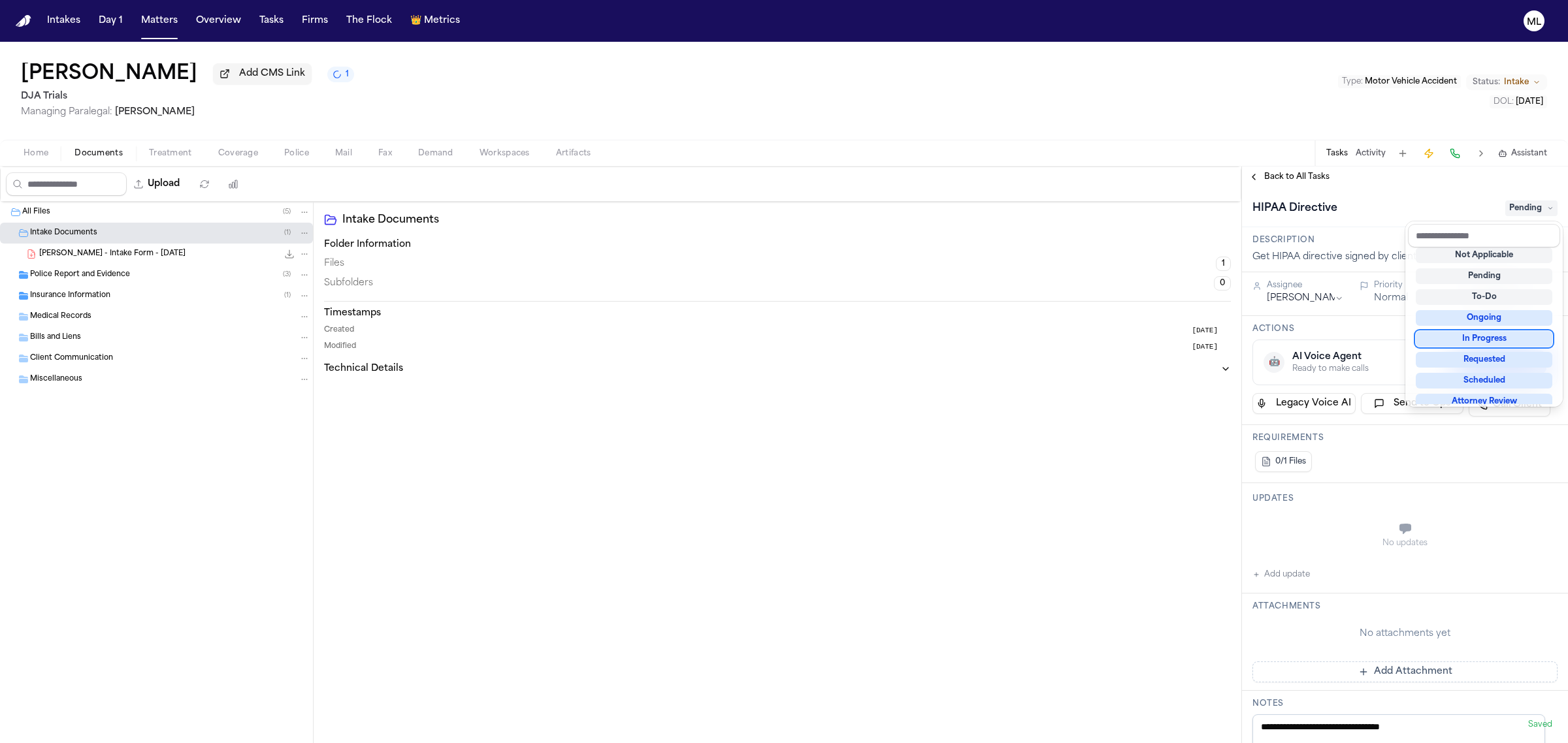
scroll to position [4, 0]
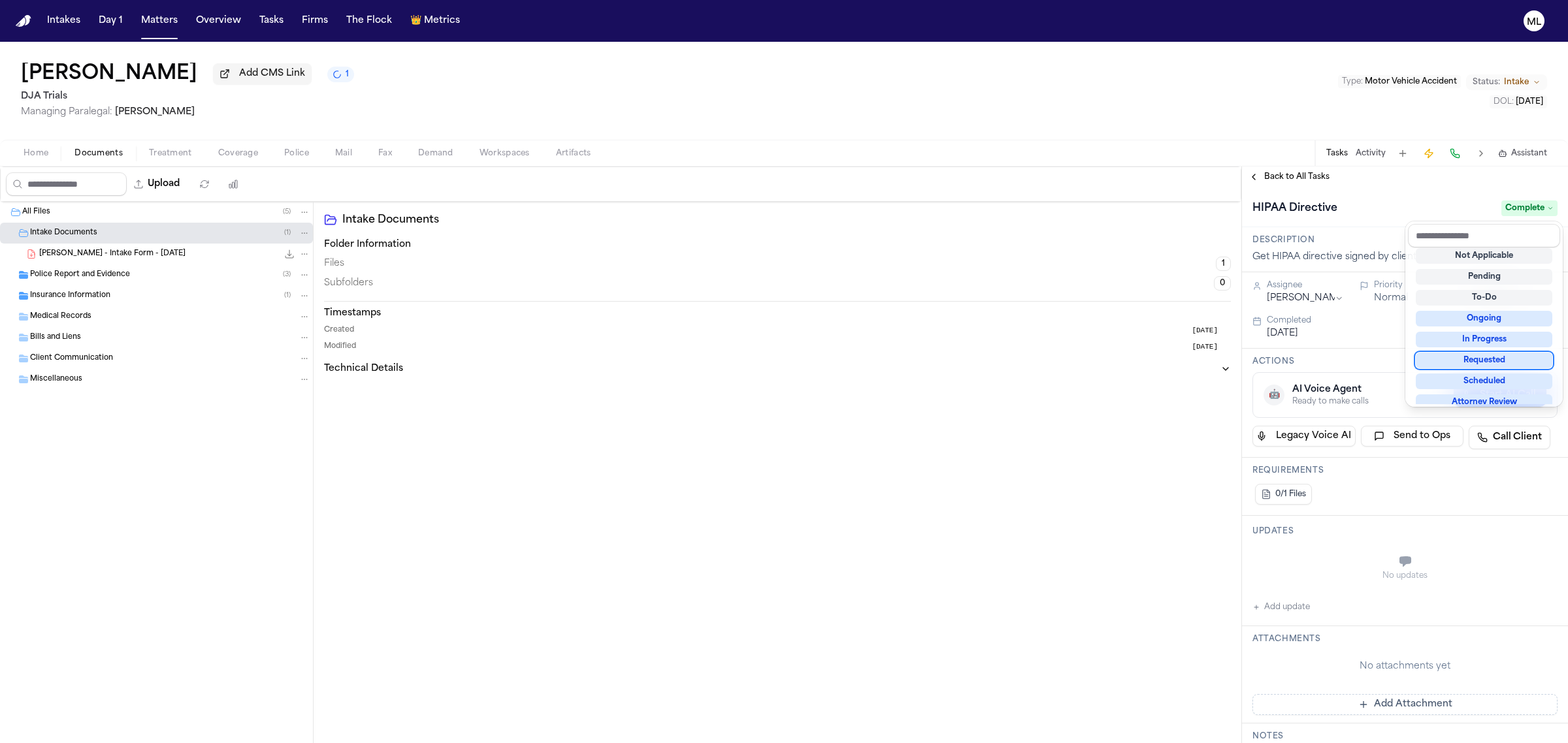
click at [1364, 472] on div "**********" at bounding box center [1405, 654] width 326 height 933
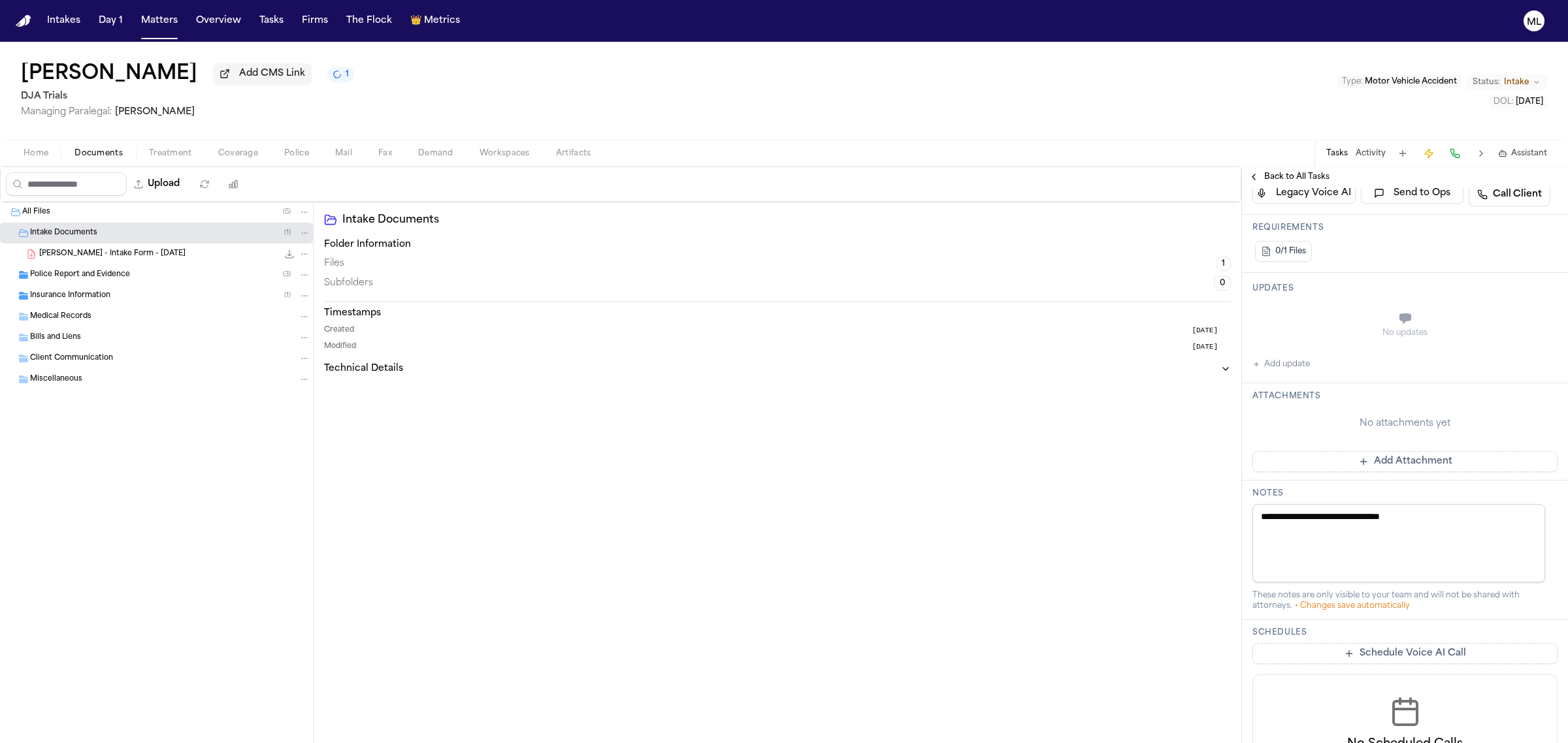
scroll to position [245, 0]
click at [1351, 457] on button "Add Attachment" at bounding box center [1405, 459] width 305 height 20
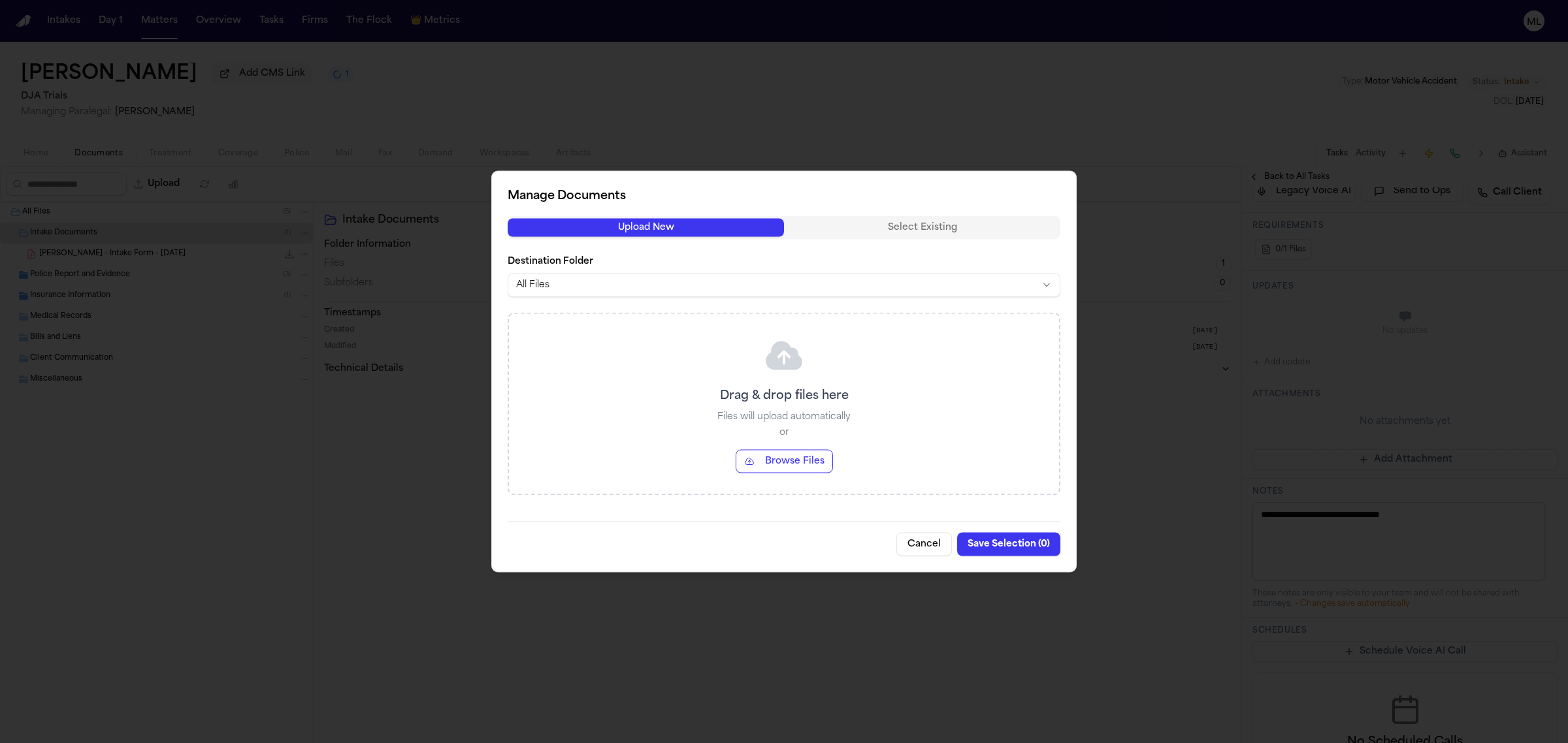
click at [772, 462] on button "Browse Files" at bounding box center [784, 462] width 97 height 23
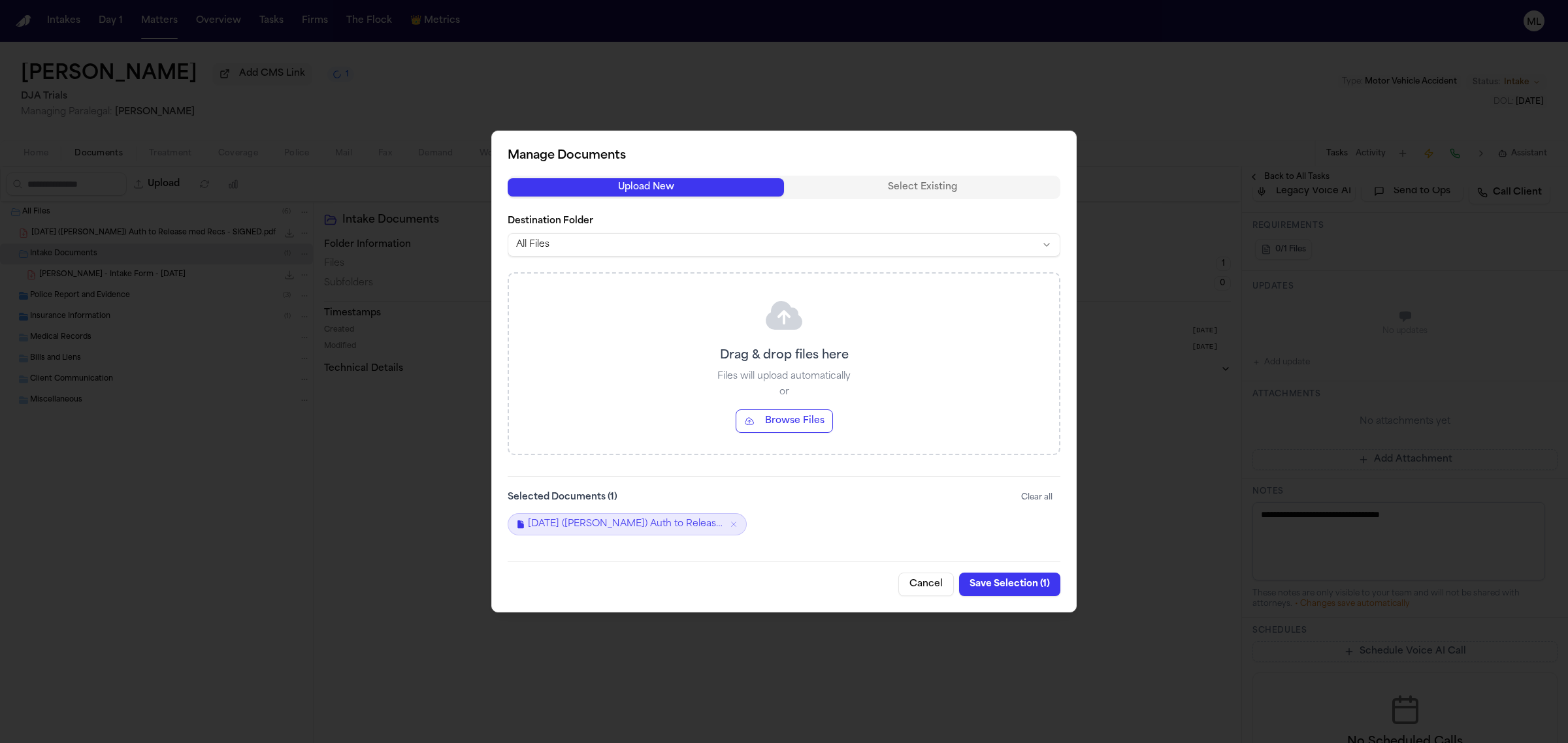
click at [987, 586] on button "Save Selection ( 1 )" at bounding box center [1010, 584] width 102 height 23
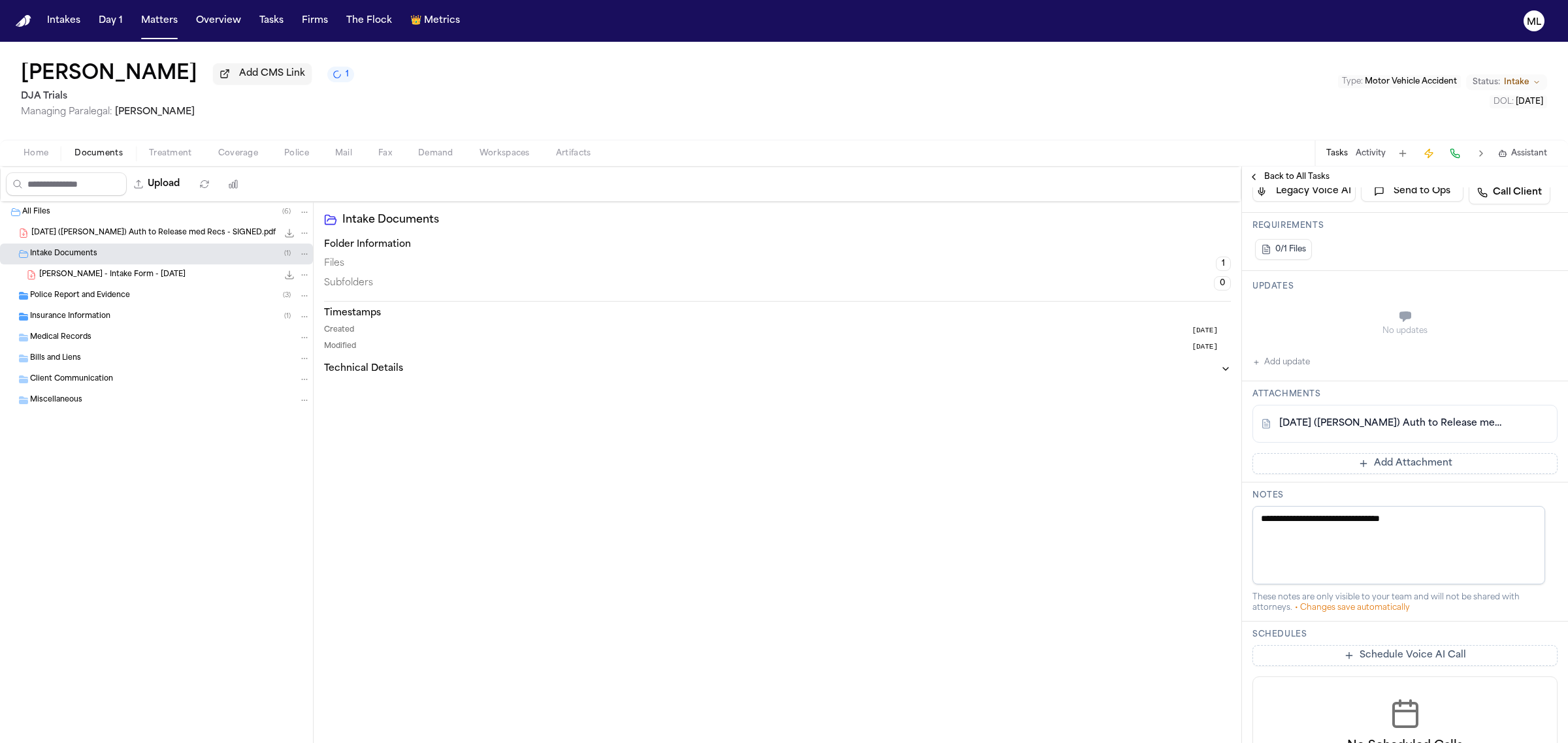
click at [1289, 178] on span "Back to All Tasks" at bounding box center [1296, 177] width 65 height 11
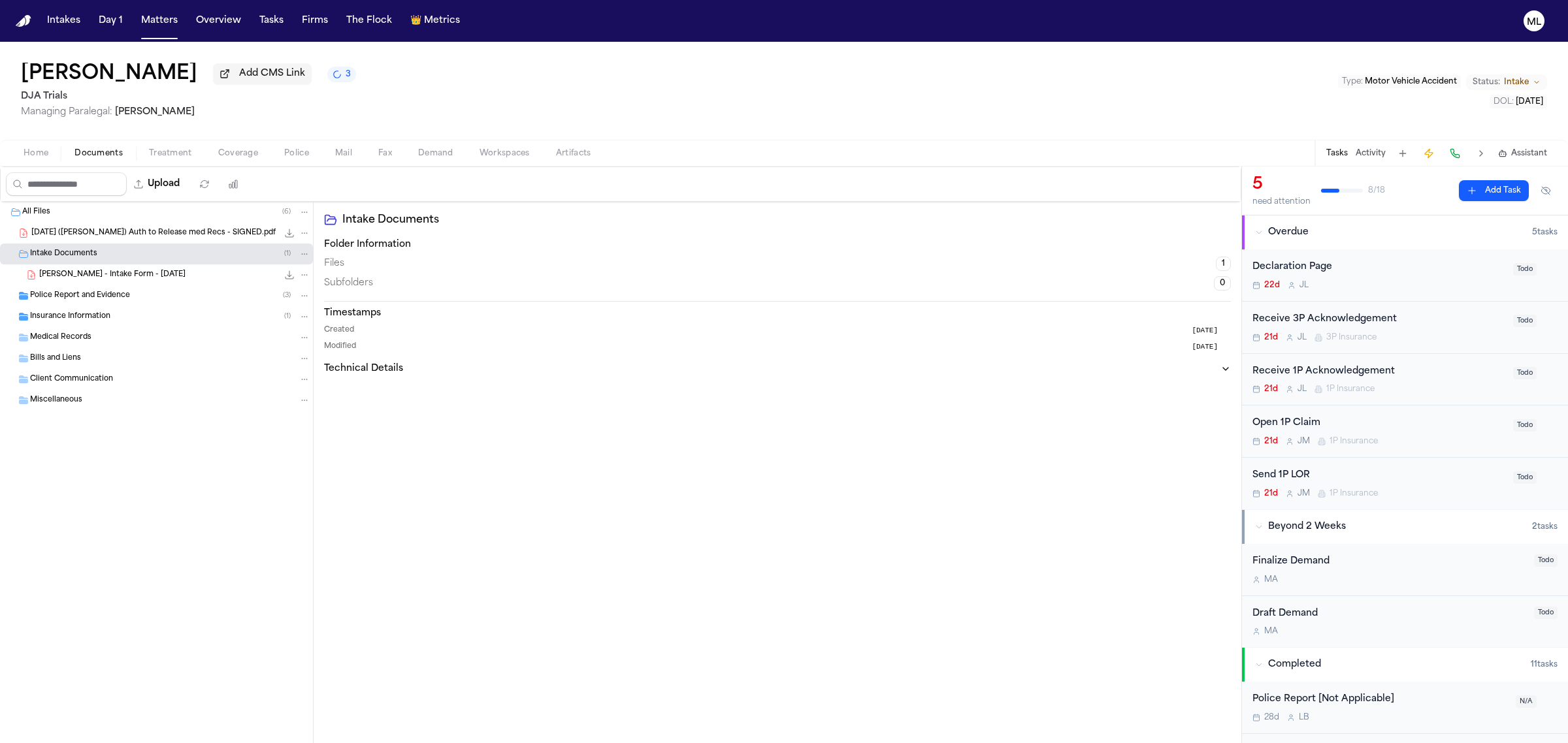
click at [69, 273] on span "[PERSON_NAME] - Intake Form - [DATE]" at bounding box center [112, 275] width 146 height 11
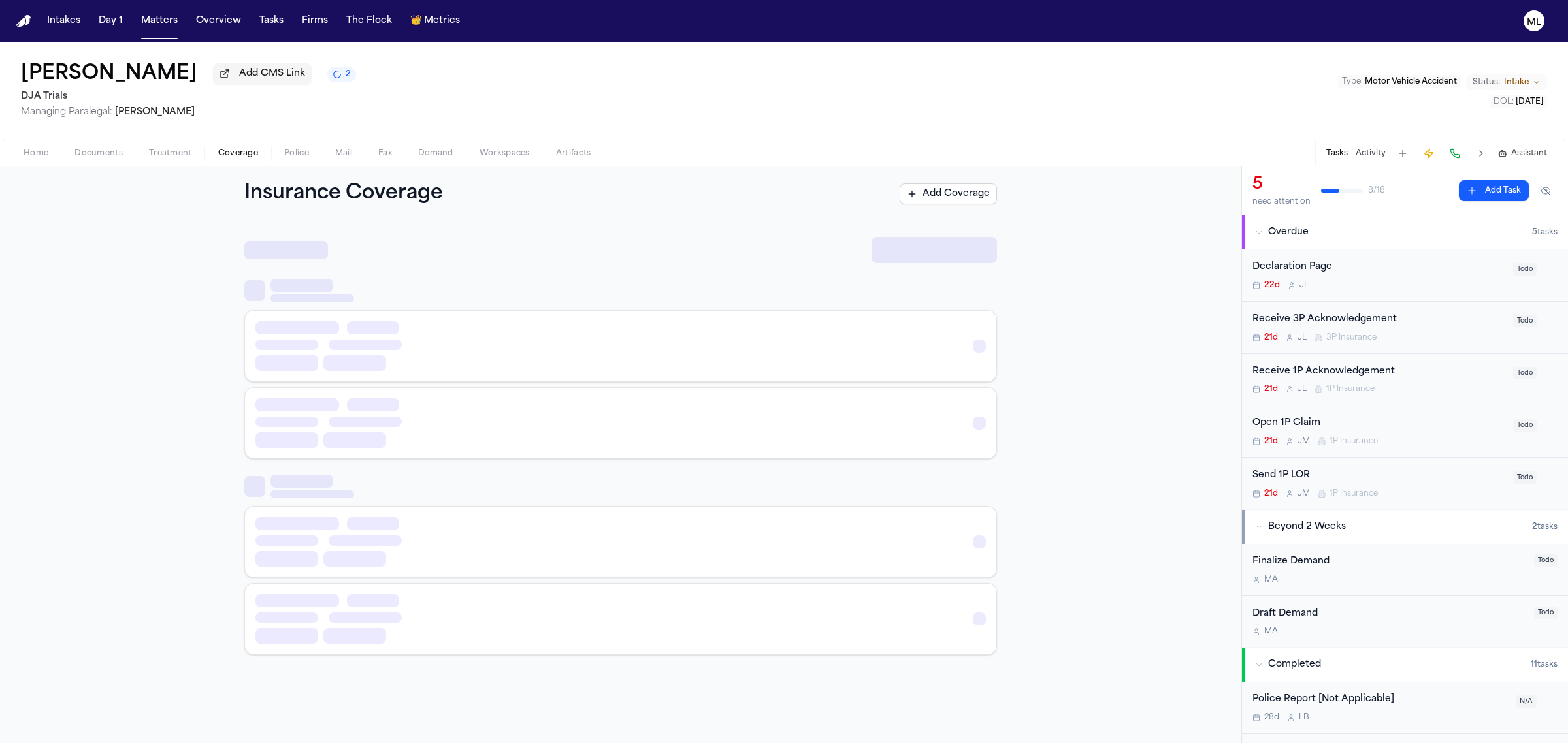
click at [225, 150] on span "Coverage" at bounding box center [238, 154] width 40 height 11
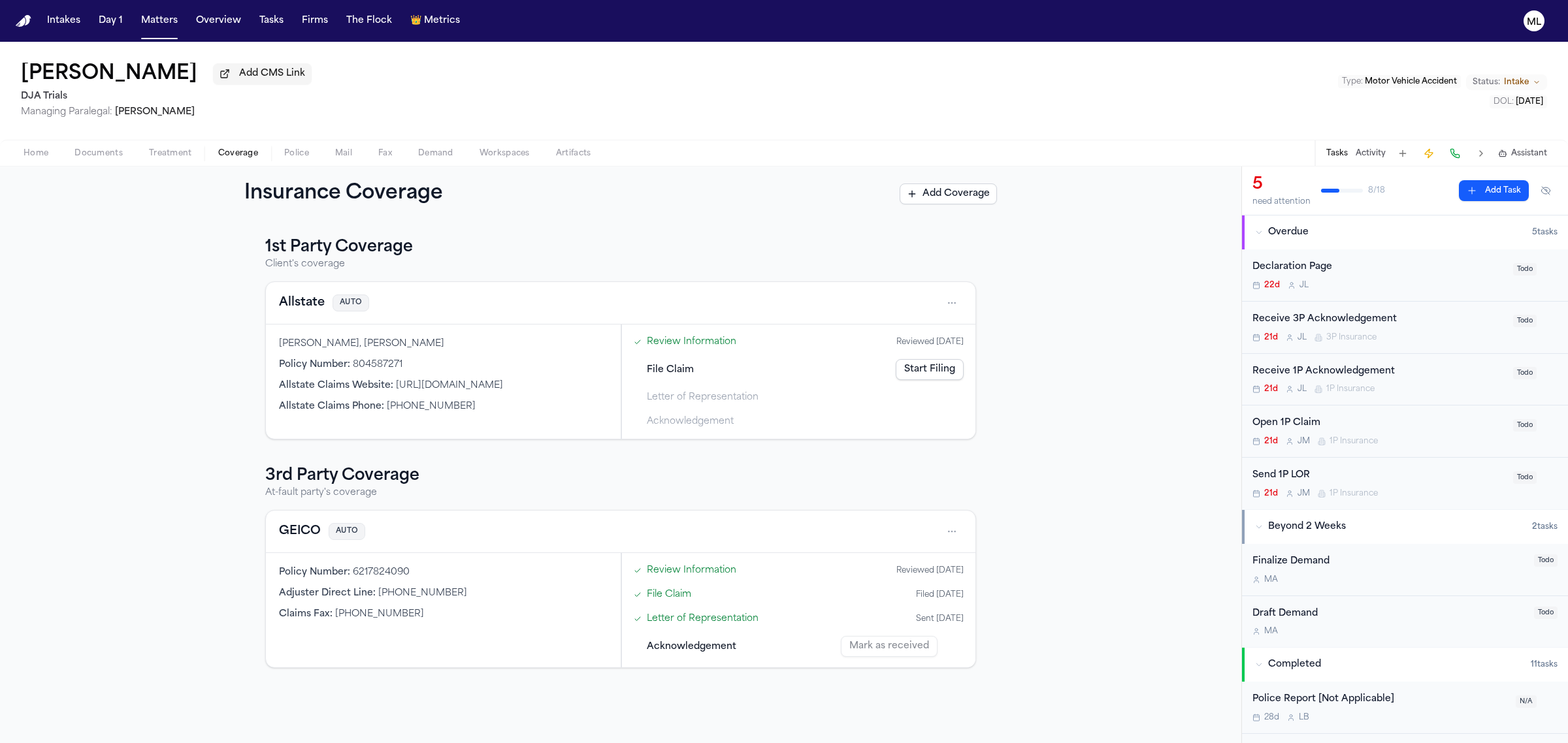
click at [191, 152] on button "Treatment" at bounding box center [171, 154] width 69 height 16
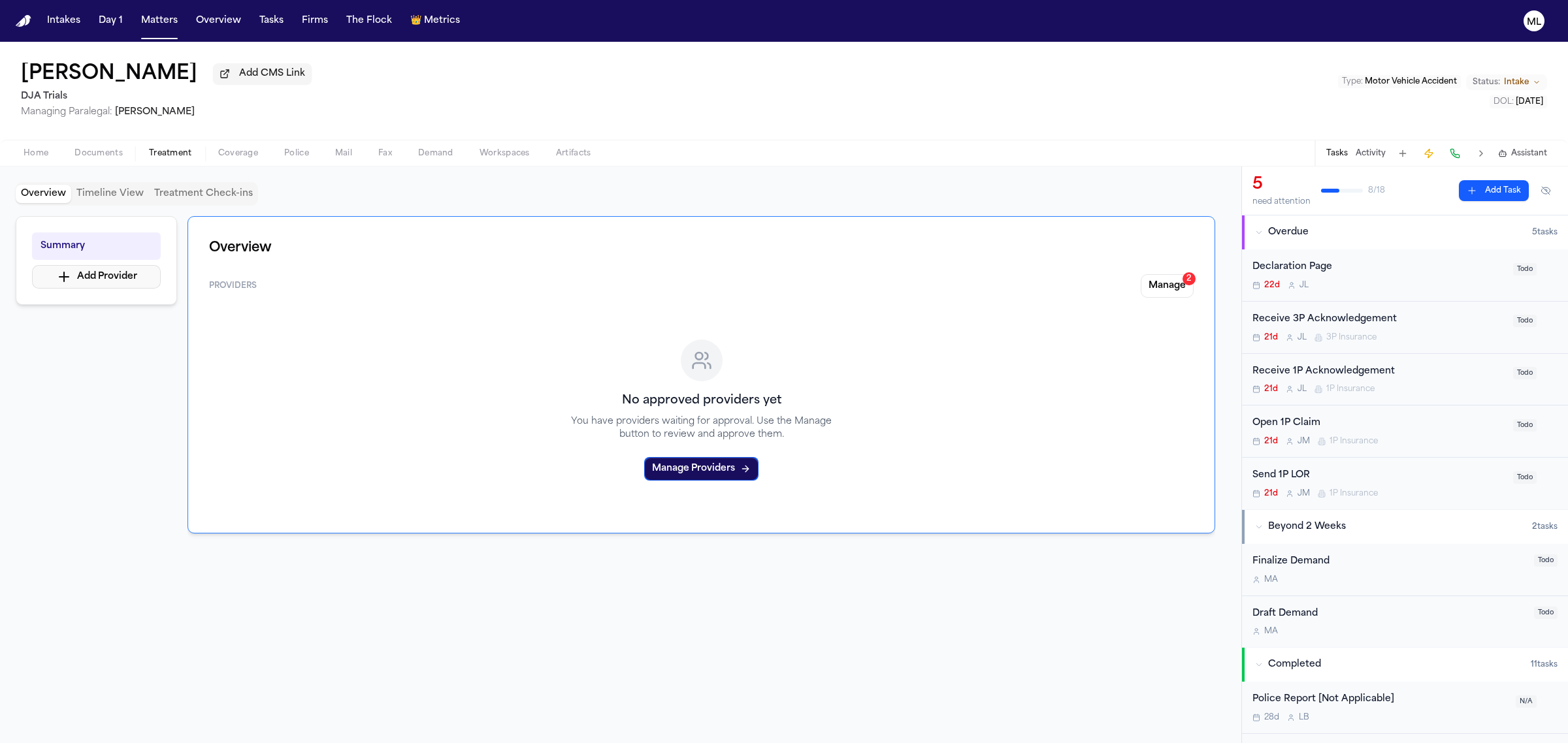
click at [134, 270] on button "Add Provider" at bounding box center [96, 277] width 129 height 23
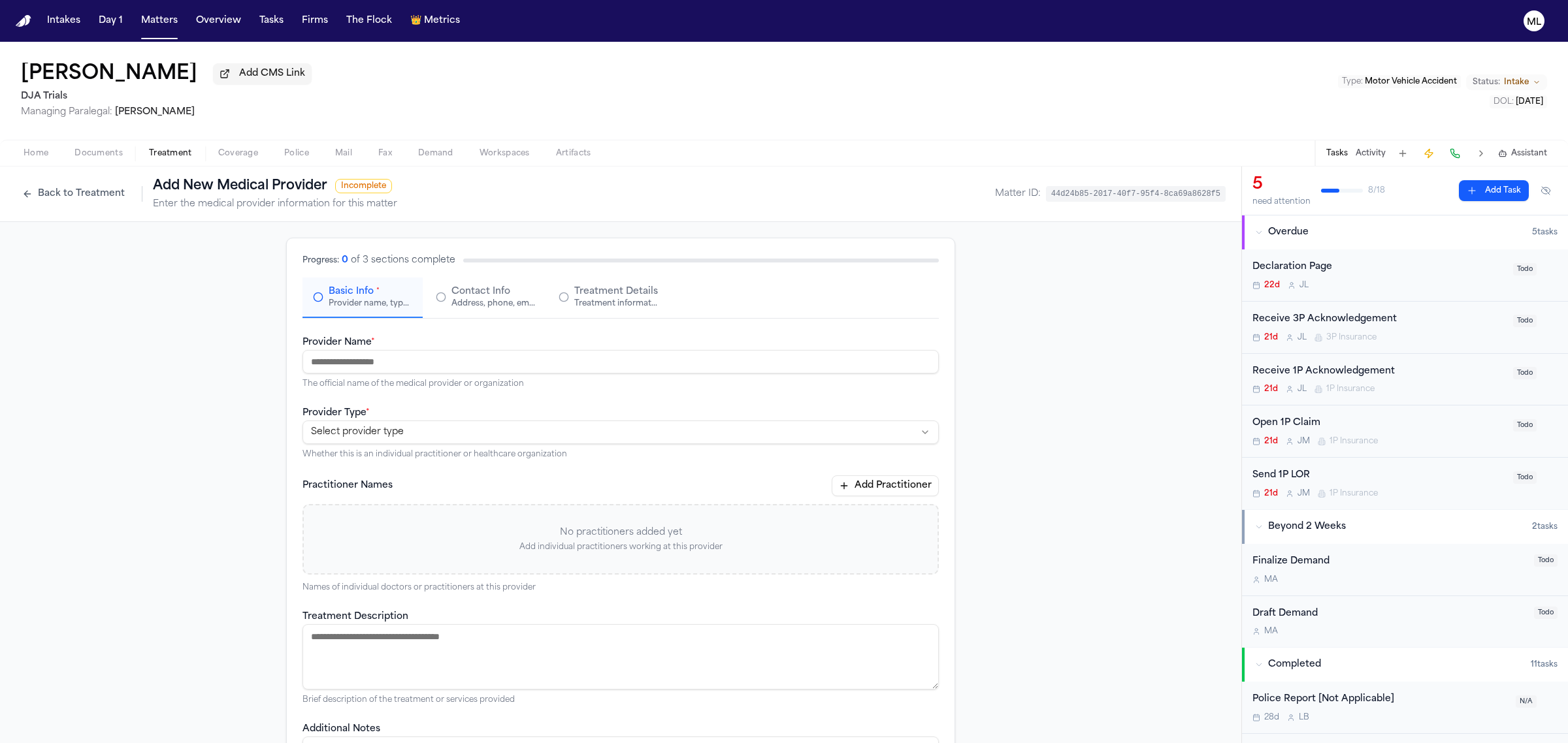
click at [494, 358] on input "Provider Name *" at bounding box center [621, 361] width 637 height 23
paste input "**********"
type input "**********"
click at [477, 432] on html "**********" at bounding box center [784, 371] width 1568 height 743
select select "**********"
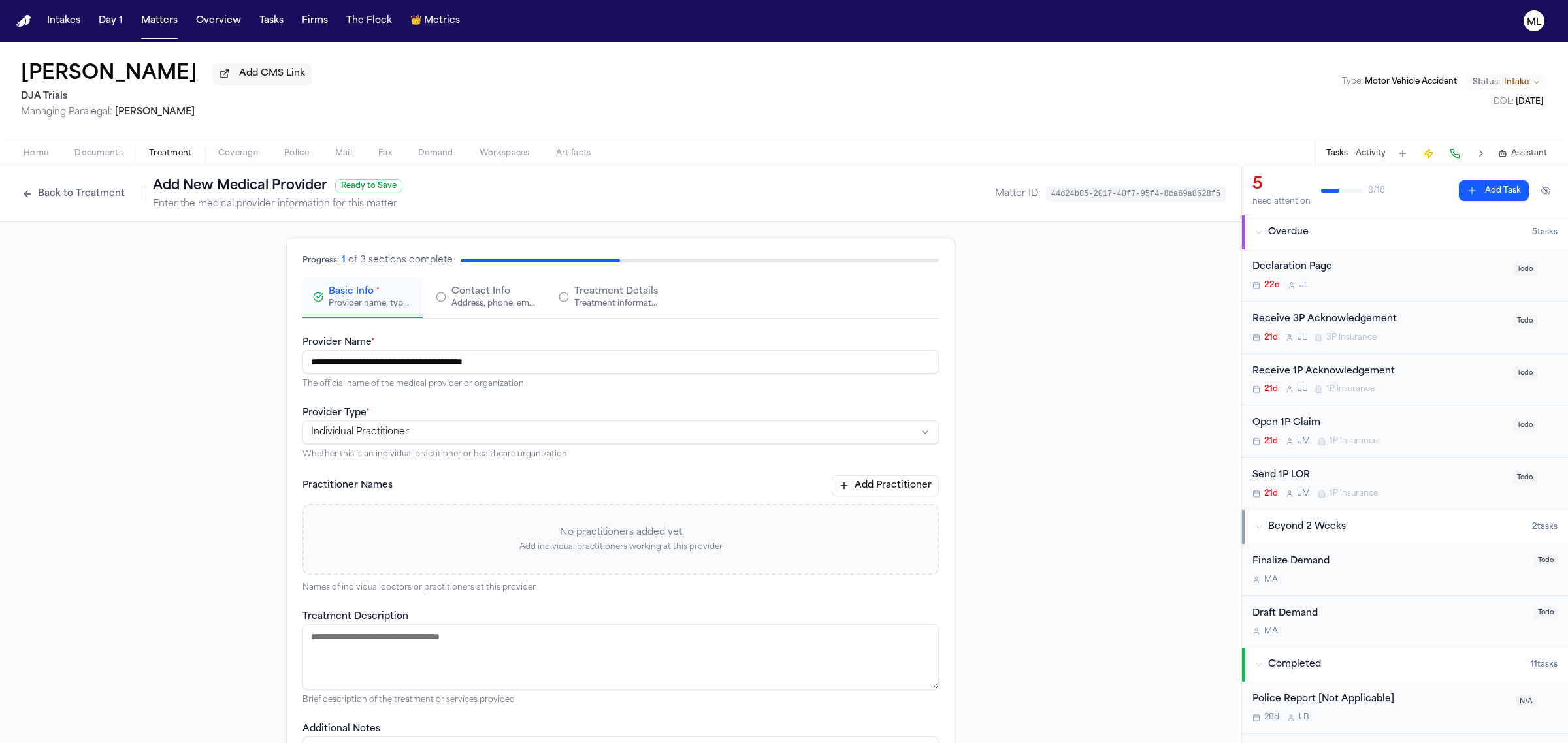
click at [491, 286] on span "Contact Info" at bounding box center [481, 292] width 59 height 13
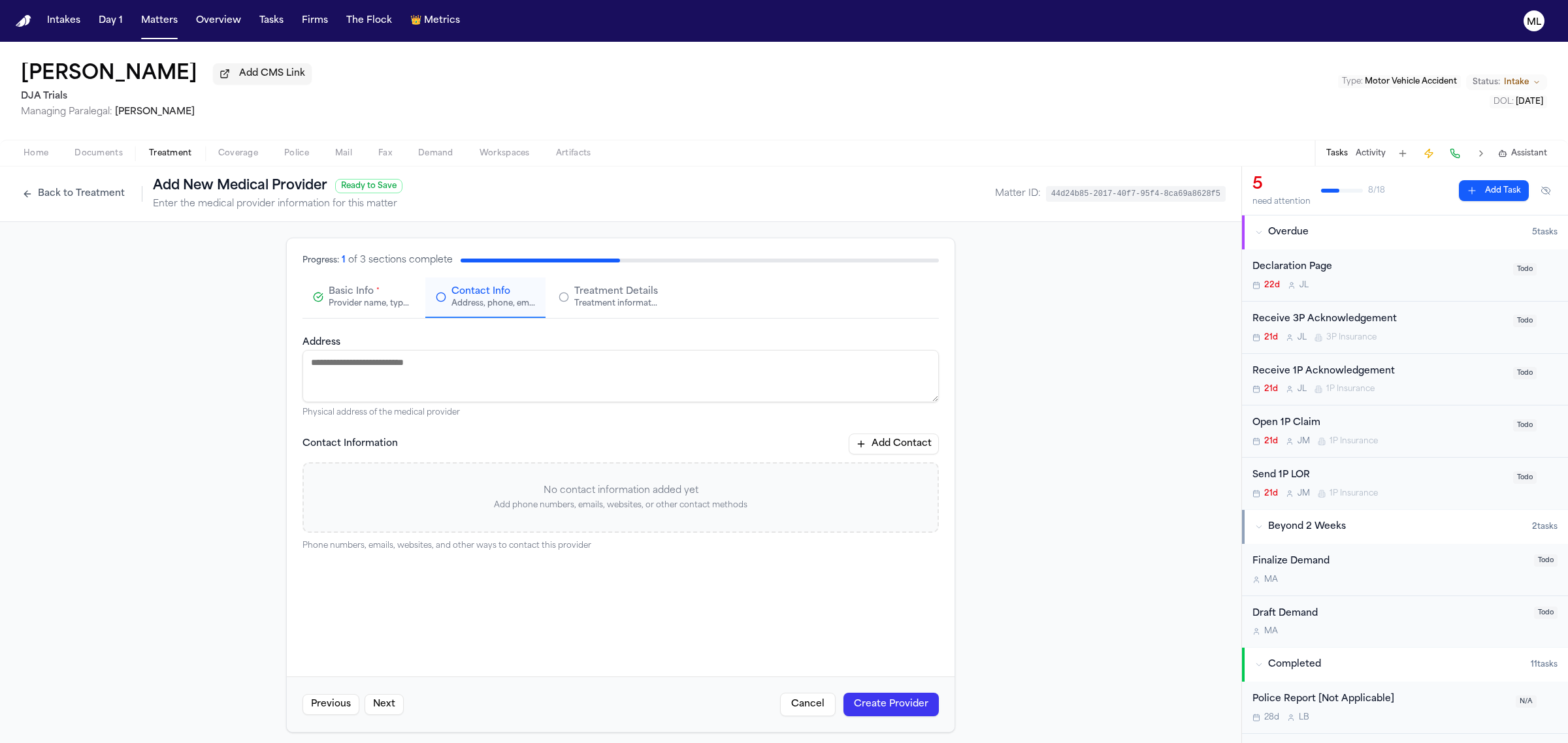
click at [345, 360] on textarea "Address" at bounding box center [621, 376] width 637 height 52
paste textarea "**********"
type textarea "**********"
click at [902, 442] on button "Add Contact" at bounding box center [893, 443] width 90 height 20
paste input "**********"
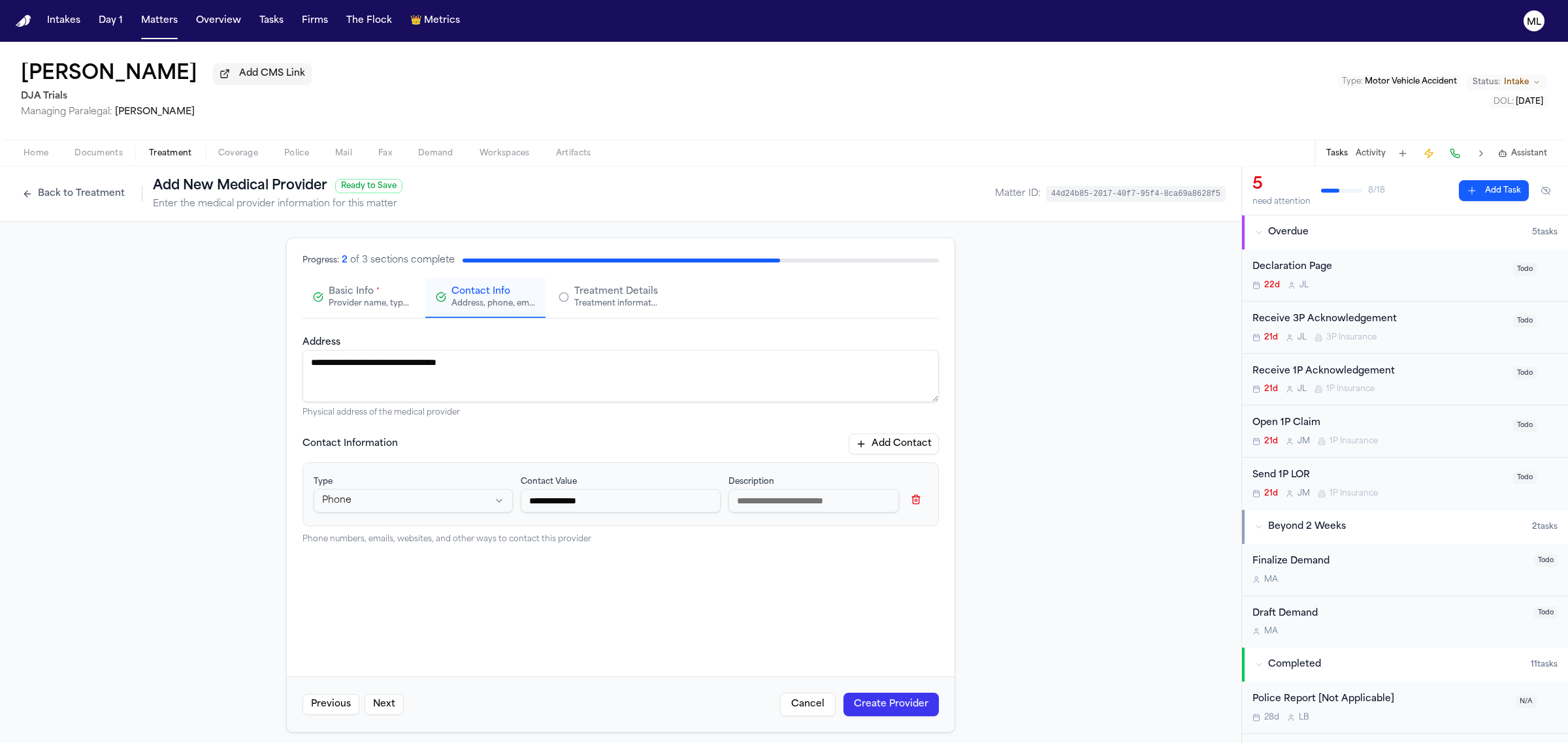
type input "**********"
click at [599, 286] on span "Treatment Details" at bounding box center [616, 292] width 84 height 13
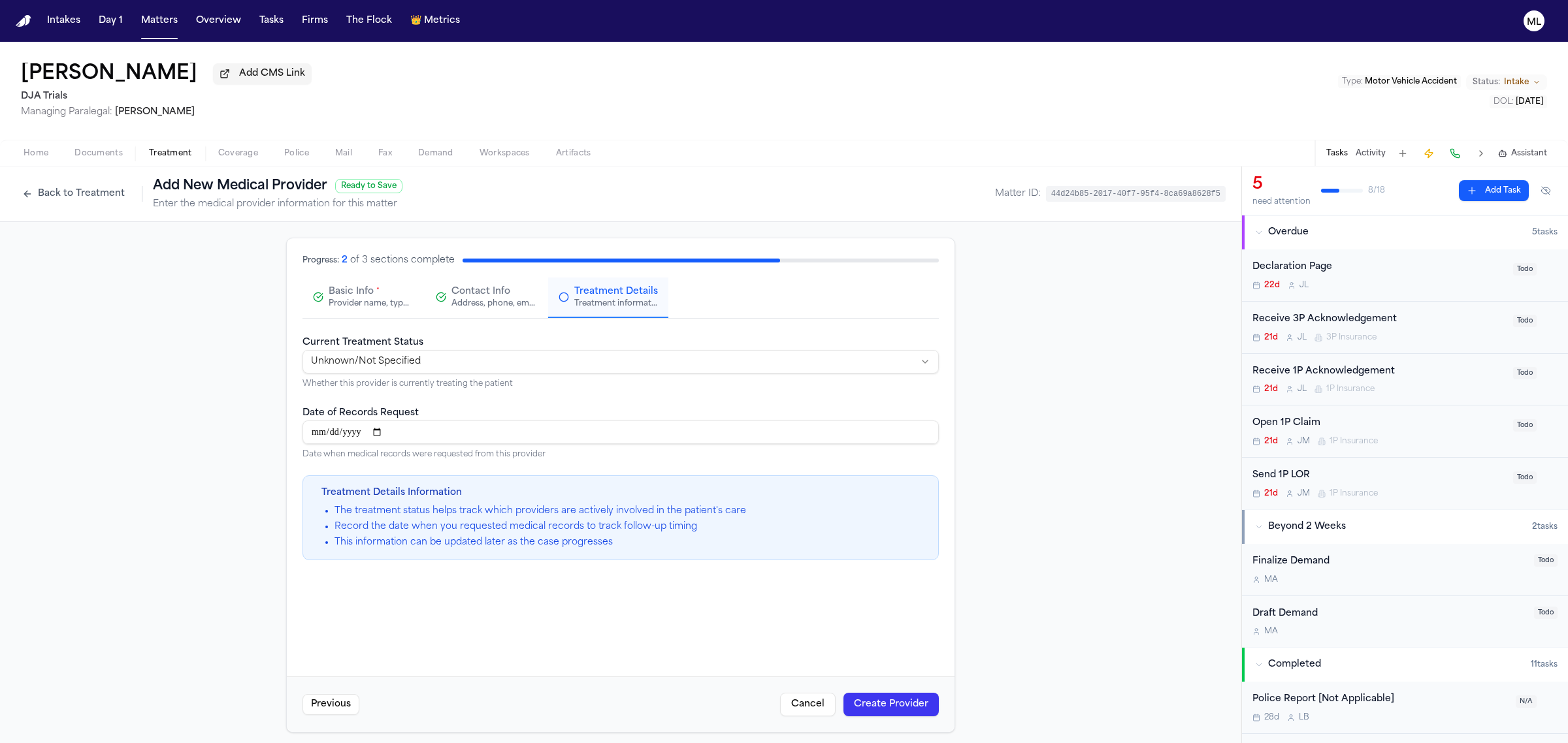
click at [855, 684] on div "Previous Cancel Create Provider" at bounding box center [621, 704] width 668 height 55
click at [849, 699] on button "Create Provider" at bounding box center [890, 704] width 95 height 23
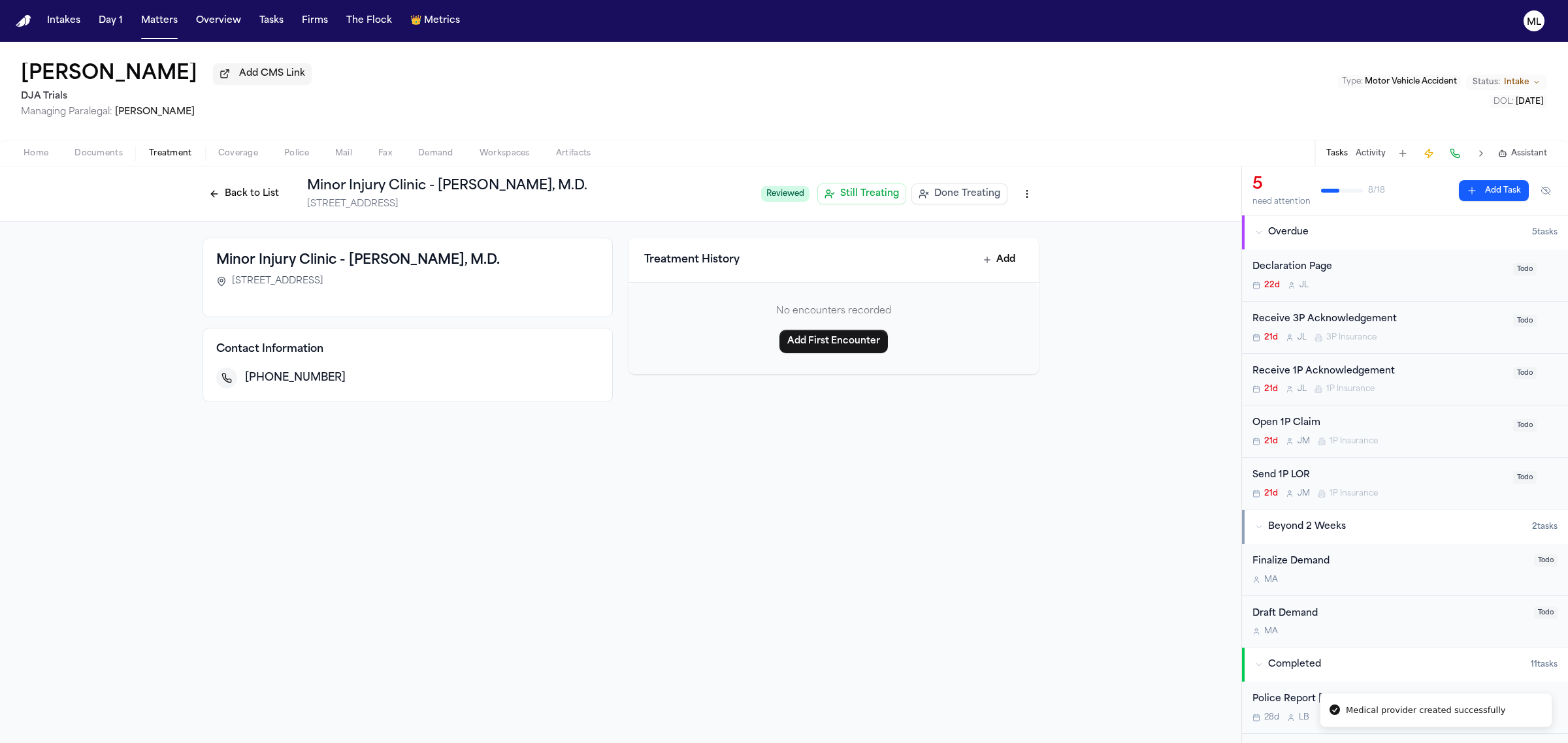
click at [233, 184] on button "Back to List" at bounding box center [243, 193] width 83 height 20
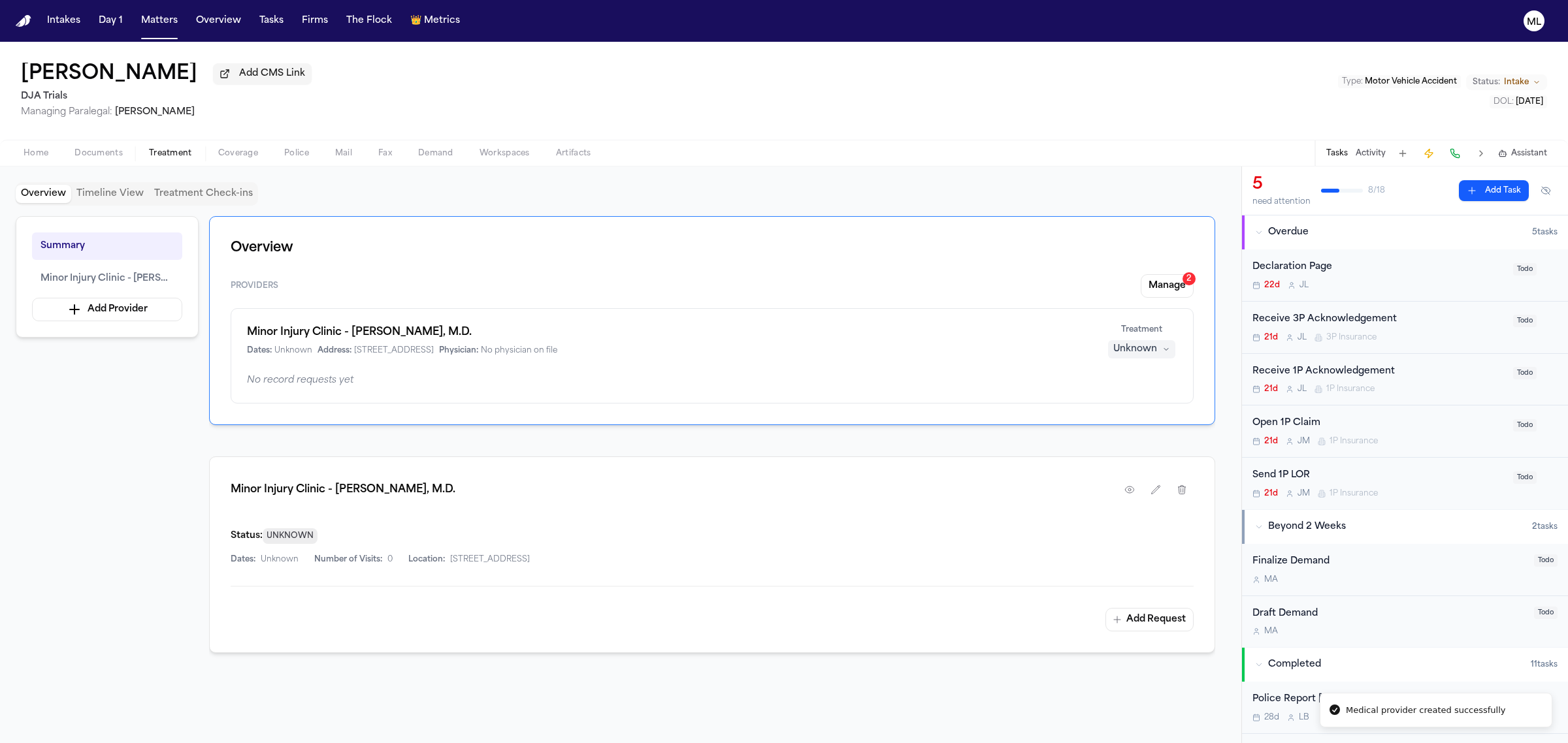
click at [1134, 344] on div "Unknown" at bounding box center [1134, 349] width 44 height 13
click at [1141, 397] on span "Completed" at bounding box center [1126, 400] width 52 height 13
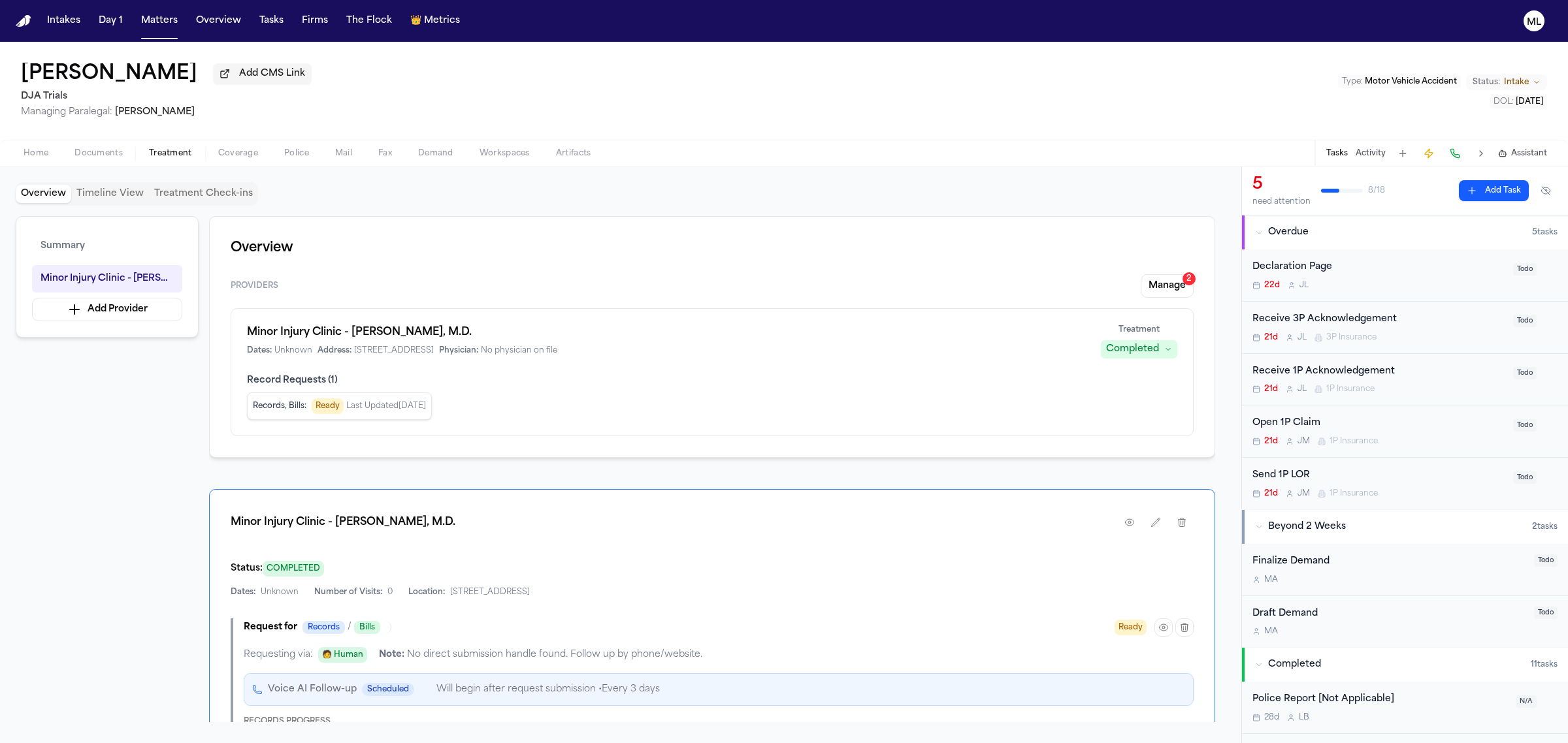
click at [1442, 333] on div "21d [PERSON_NAME] 3P Insurance" at bounding box center [1379, 337] width 253 height 11
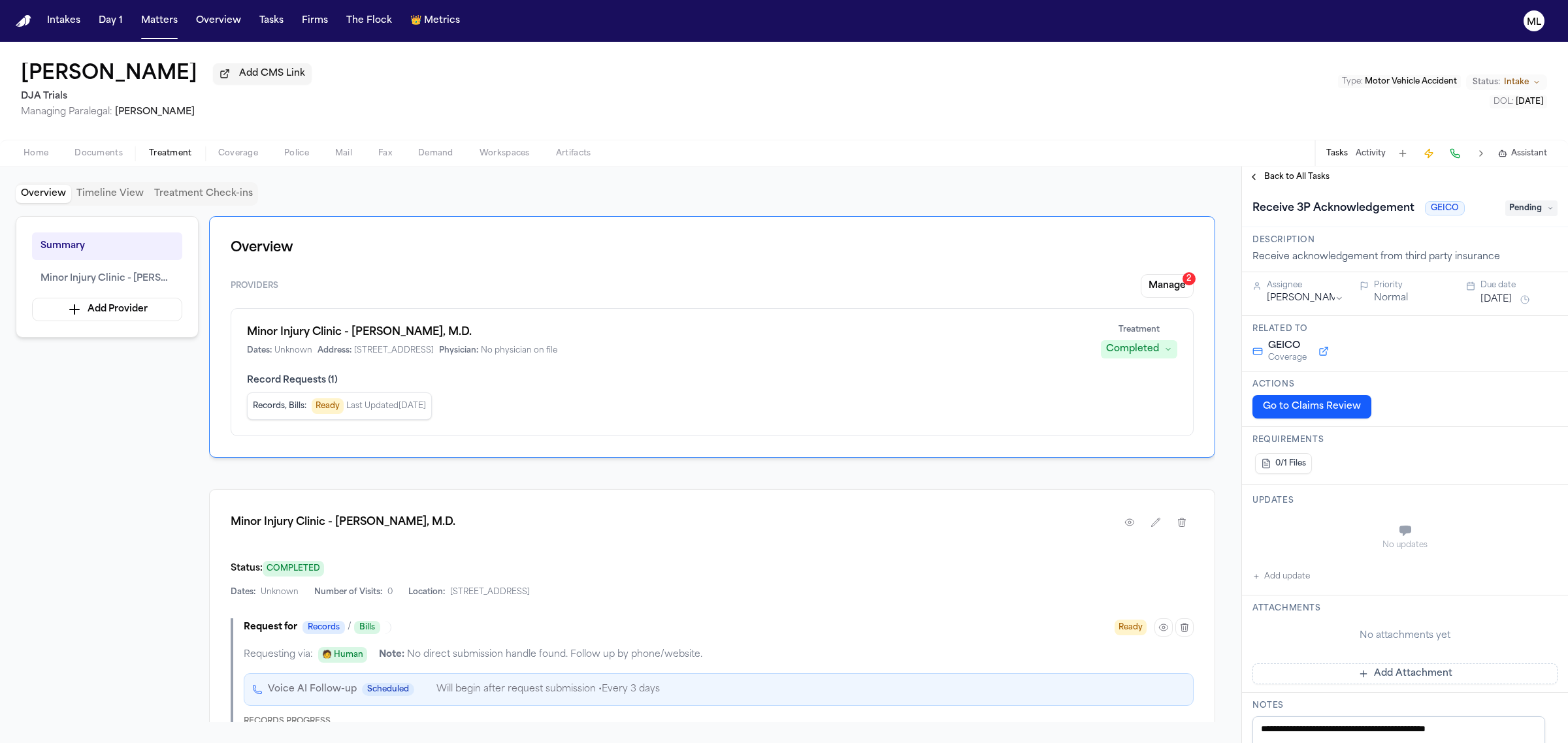
click at [1495, 295] on button "[DATE]" at bounding box center [1496, 299] width 31 height 13
click at [1488, 426] on button "15" at bounding box center [1485, 429] width 20 height 20
click at [1300, 180] on span "Back to All Tasks" at bounding box center [1296, 177] width 65 height 11
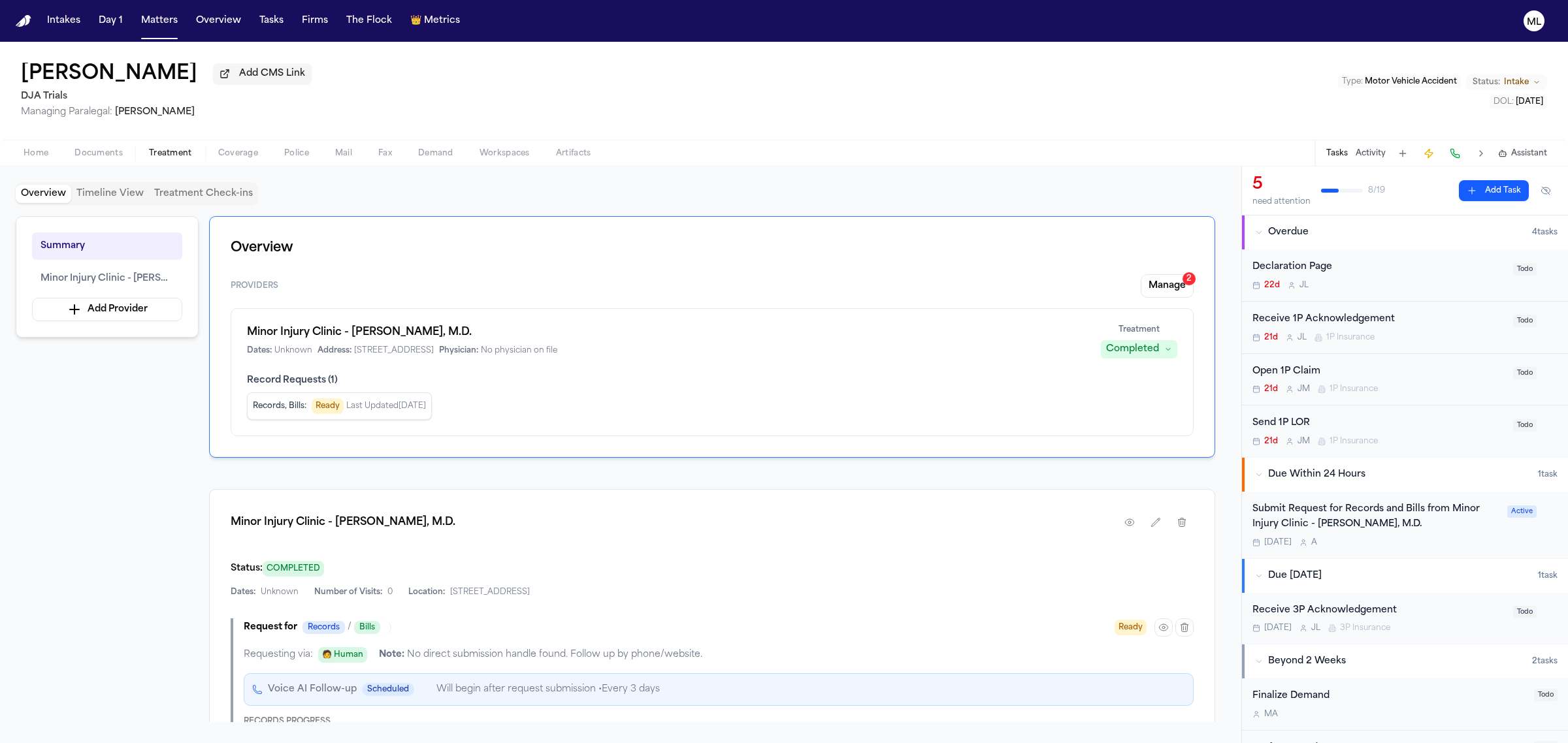
click at [1452, 332] on div "21d [PERSON_NAME] 1P Insurance" at bounding box center [1379, 337] width 253 height 11
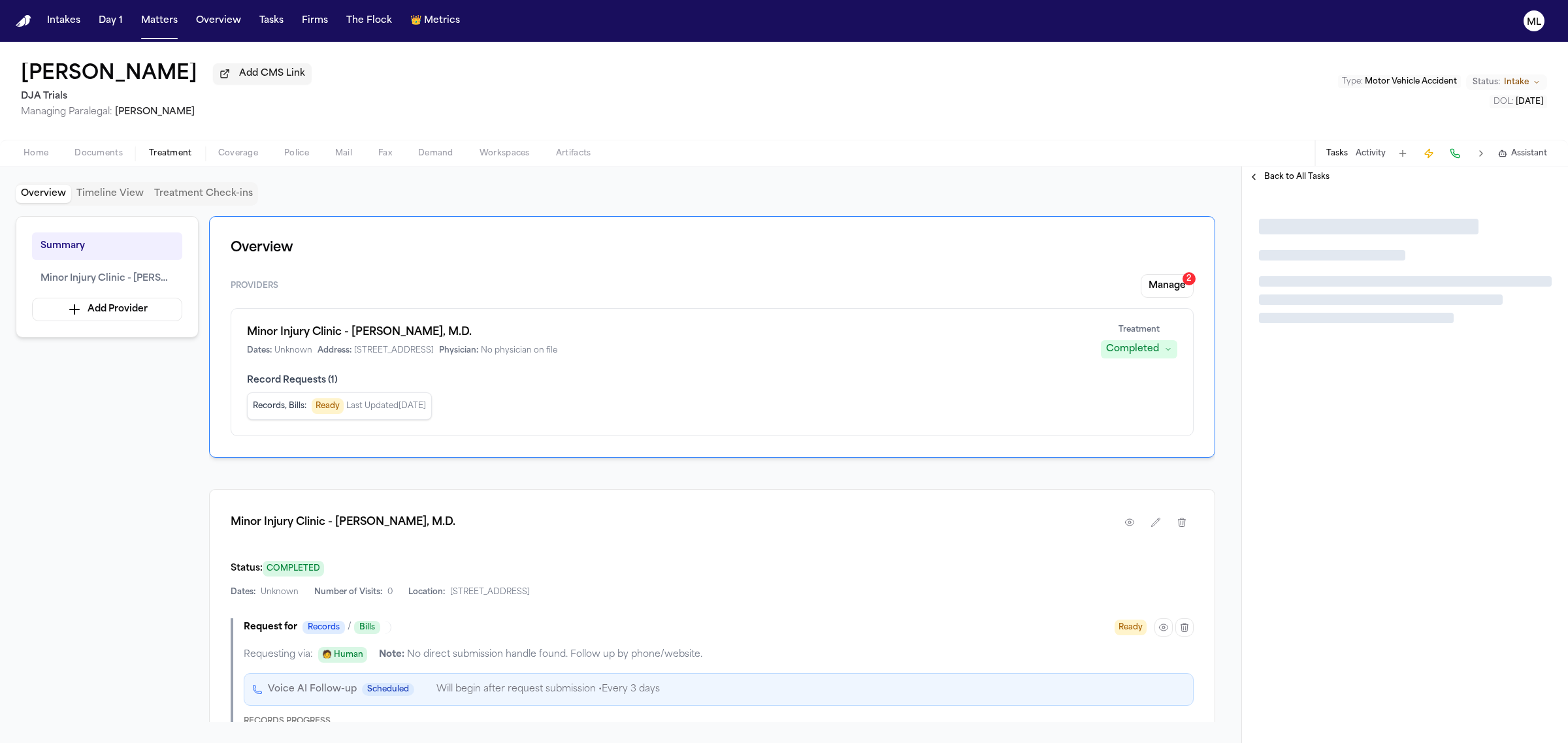
click at [1277, 175] on span "Back to All Tasks" at bounding box center [1296, 177] width 65 height 11
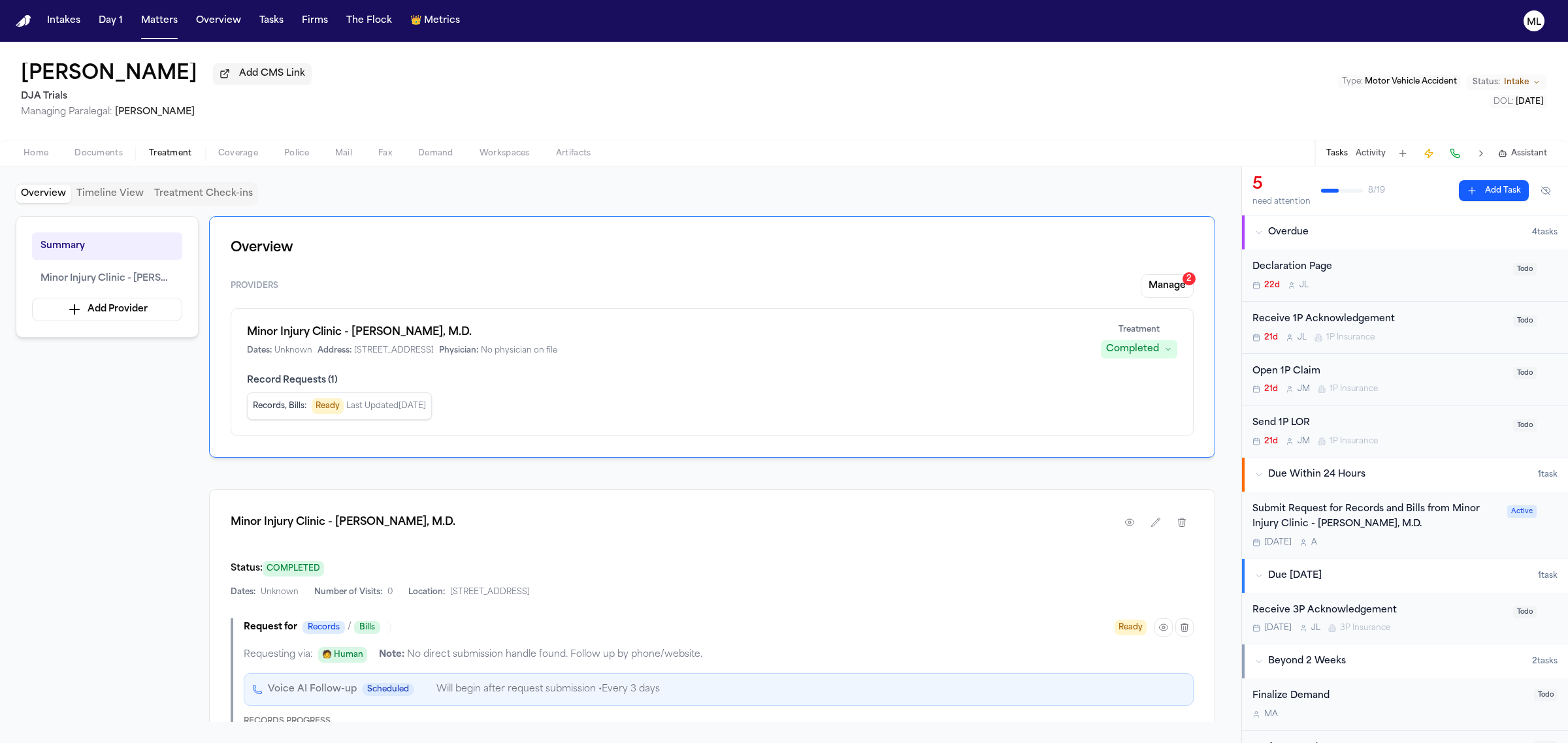
click at [1412, 325] on div "Receive 1P Acknowledgement" at bounding box center [1379, 319] width 253 height 15
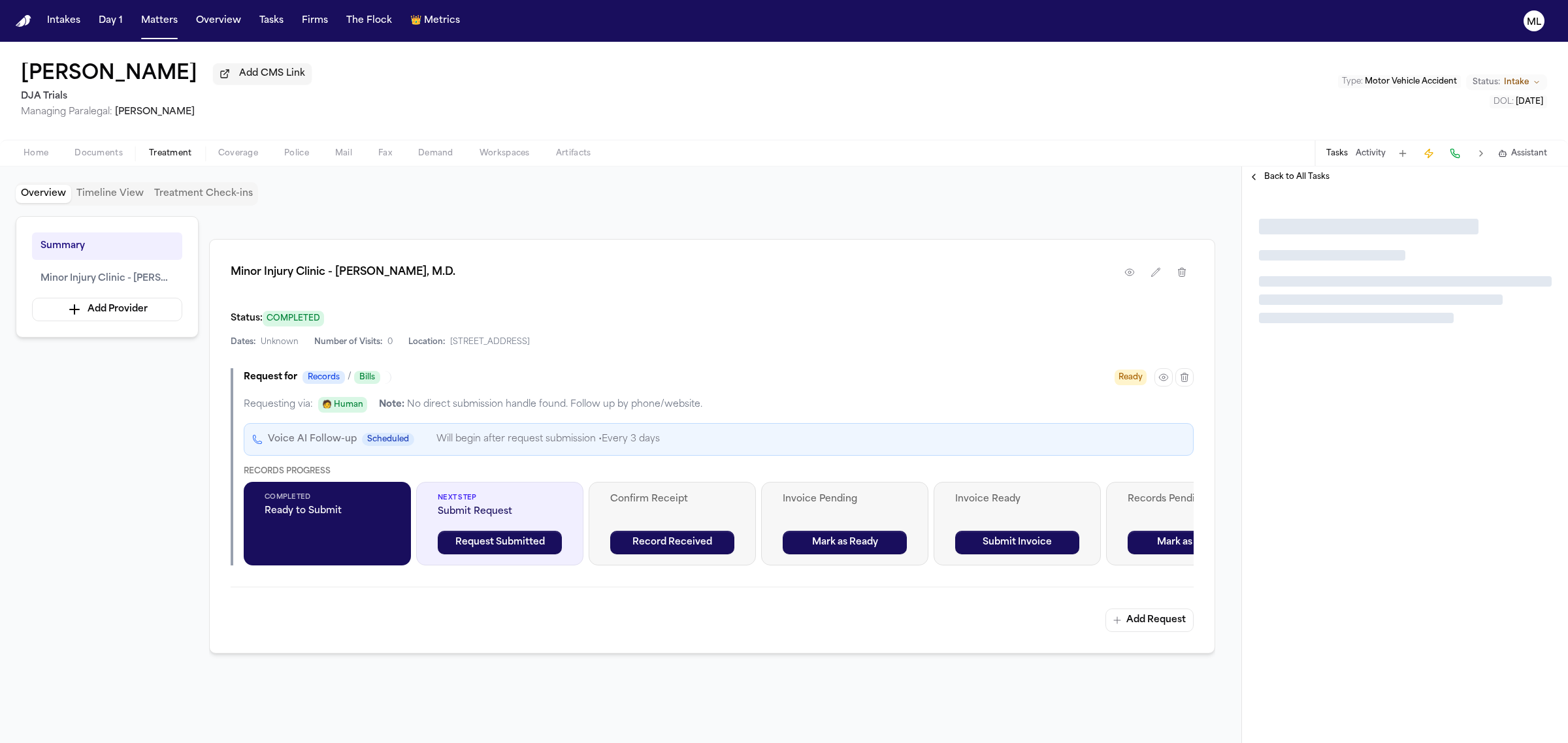
scroll to position [56, 0]
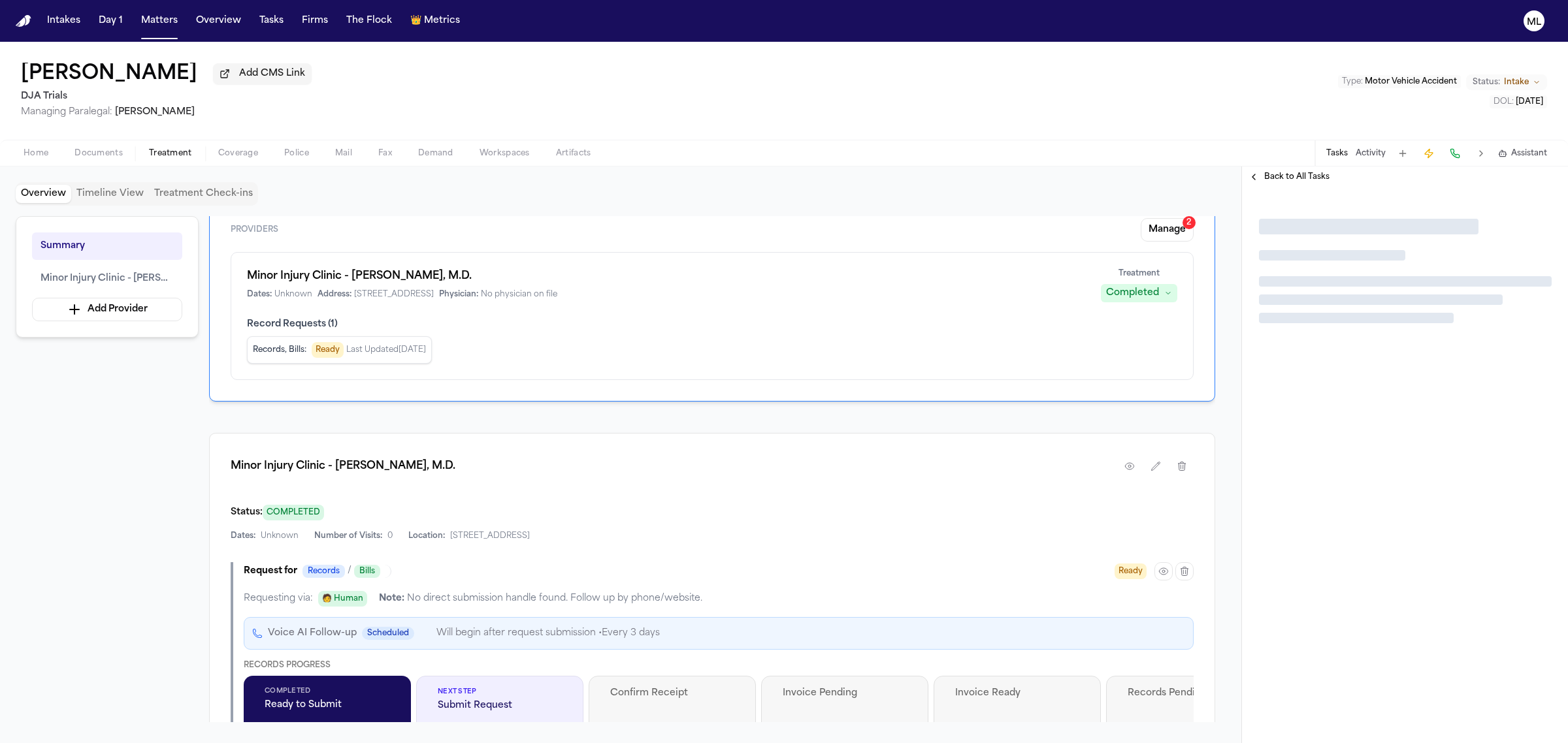
click at [1309, 174] on span "Back to All Tasks" at bounding box center [1296, 177] width 65 height 11
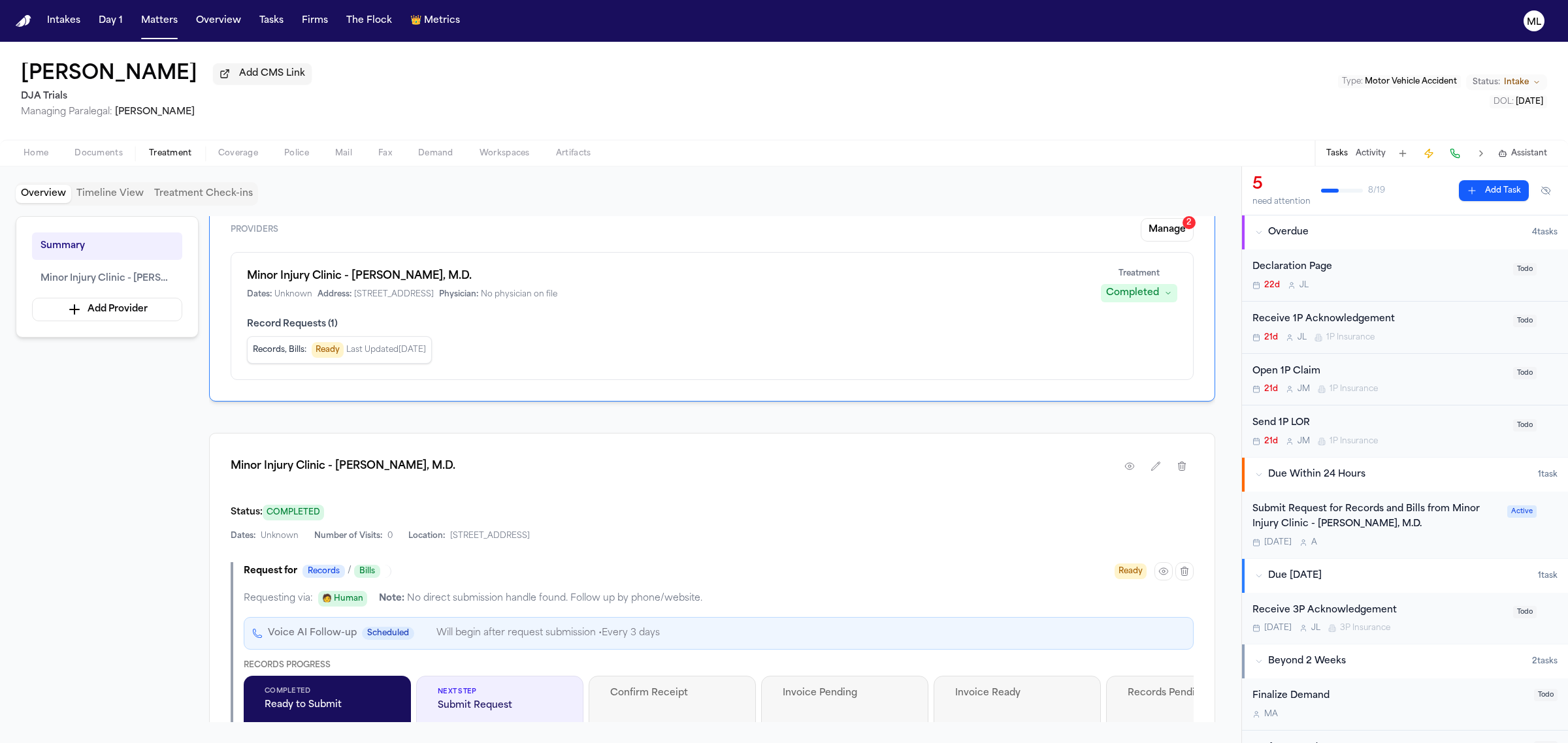
click at [46, 154] on span "Home" at bounding box center [36, 154] width 25 height 11
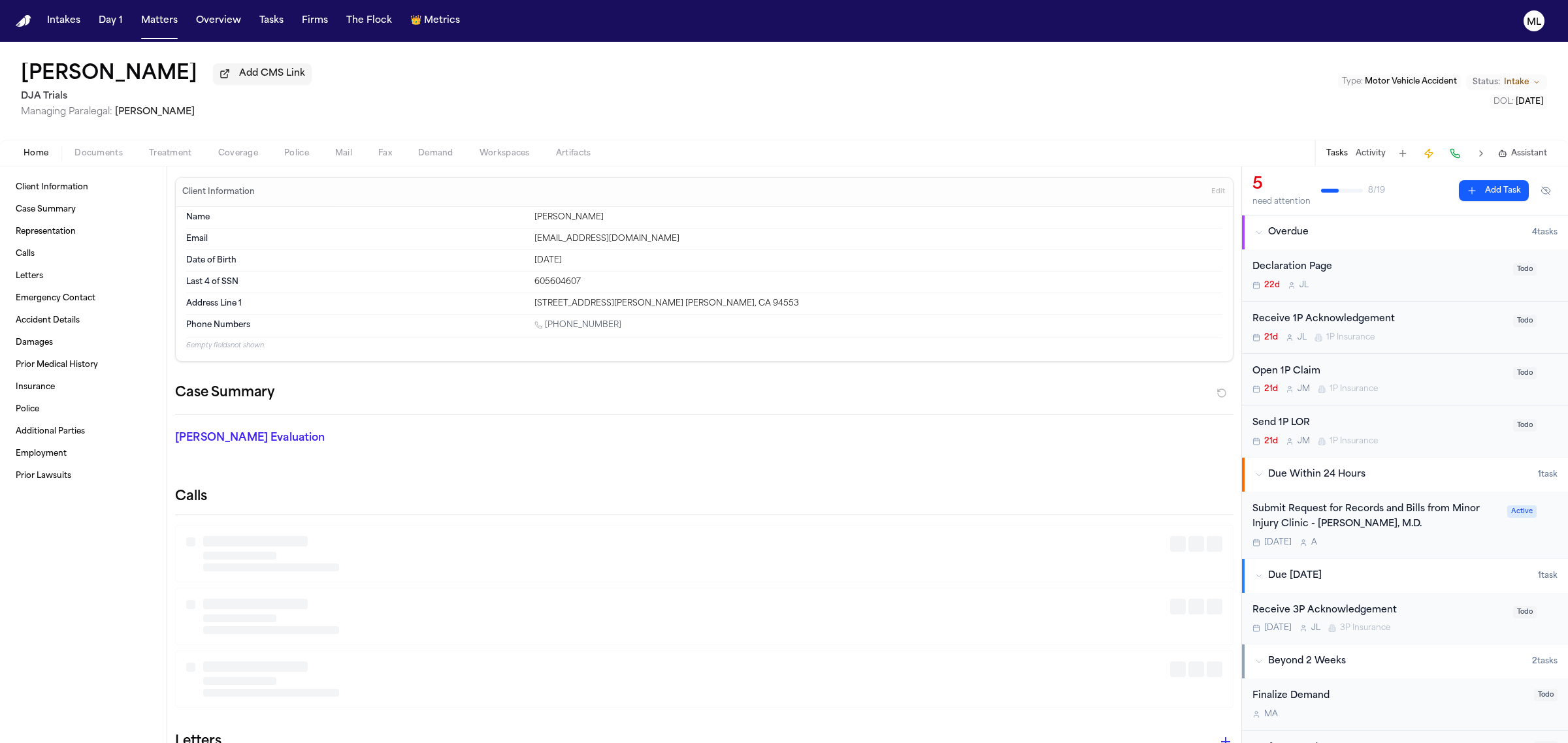
click at [1425, 330] on div "Receive 1P Acknowledgement 21d [PERSON_NAME] 1P Insurance" at bounding box center [1379, 327] width 253 height 30
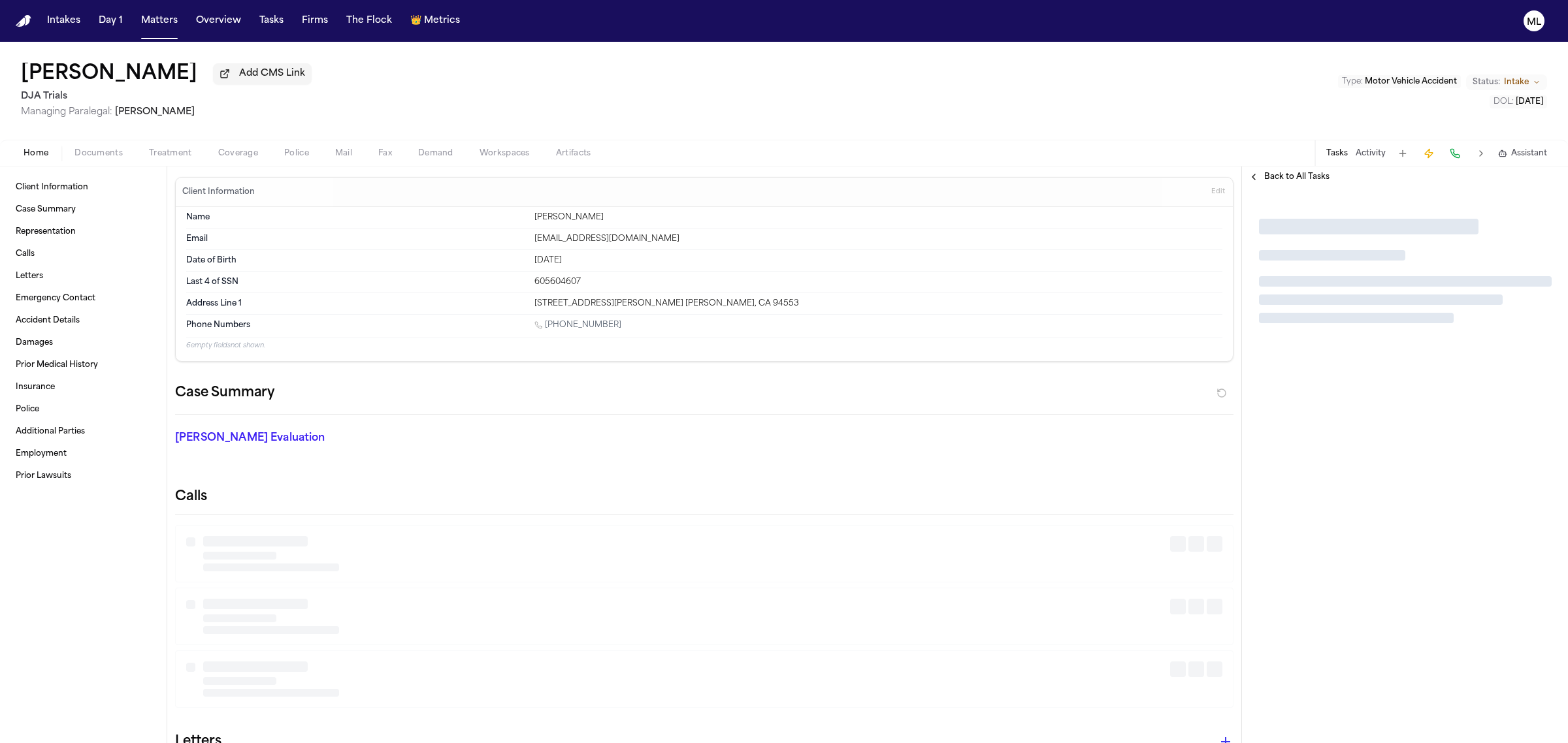
click at [1311, 190] on div at bounding box center [1405, 271] width 326 height 167
click at [1310, 181] on span "Back to All Tasks" at bounding box center [1296, 177] width 65 height 11
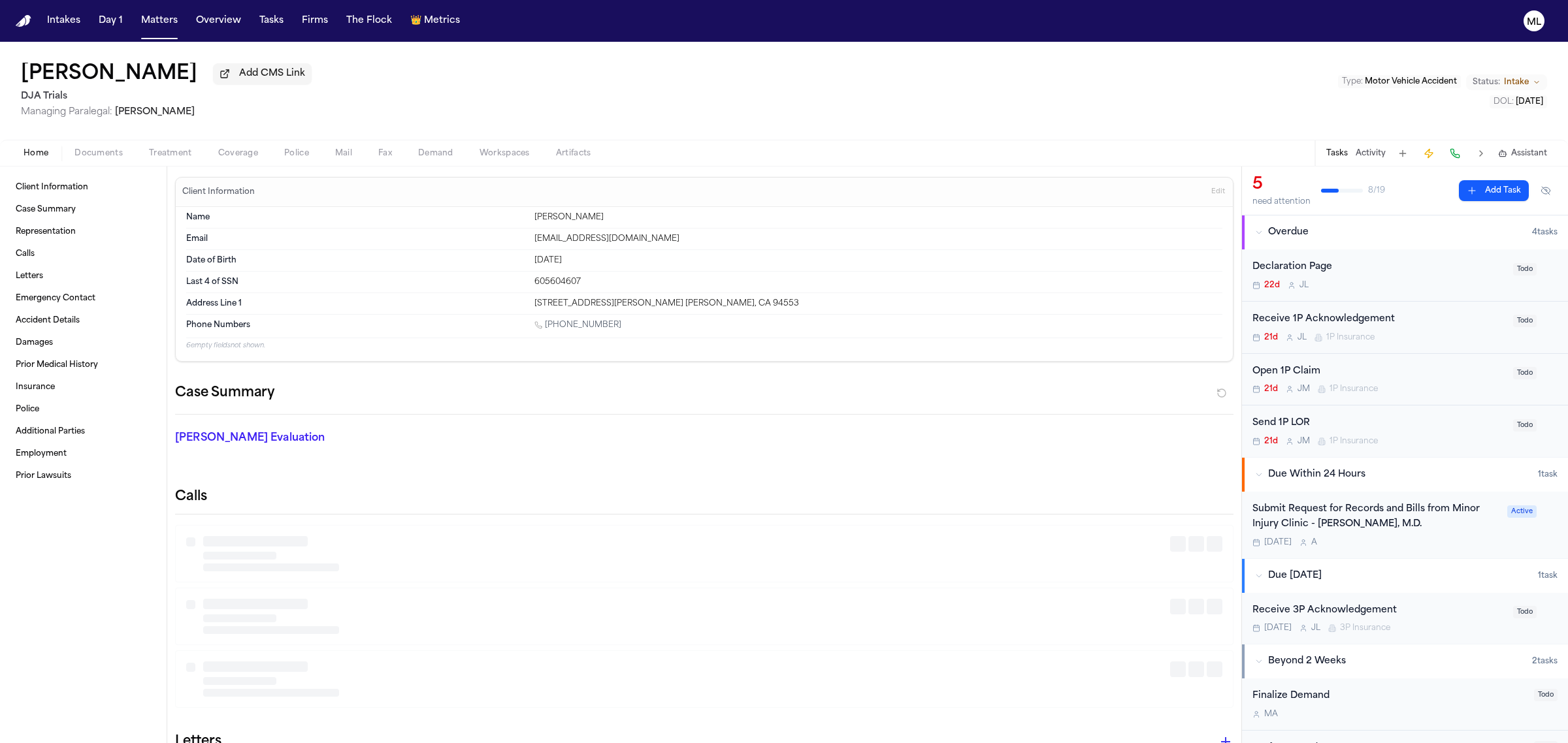
click at [1409, 376] on div "Open 1P Claim" at bounding box center [1379, 371] width 253 height 15
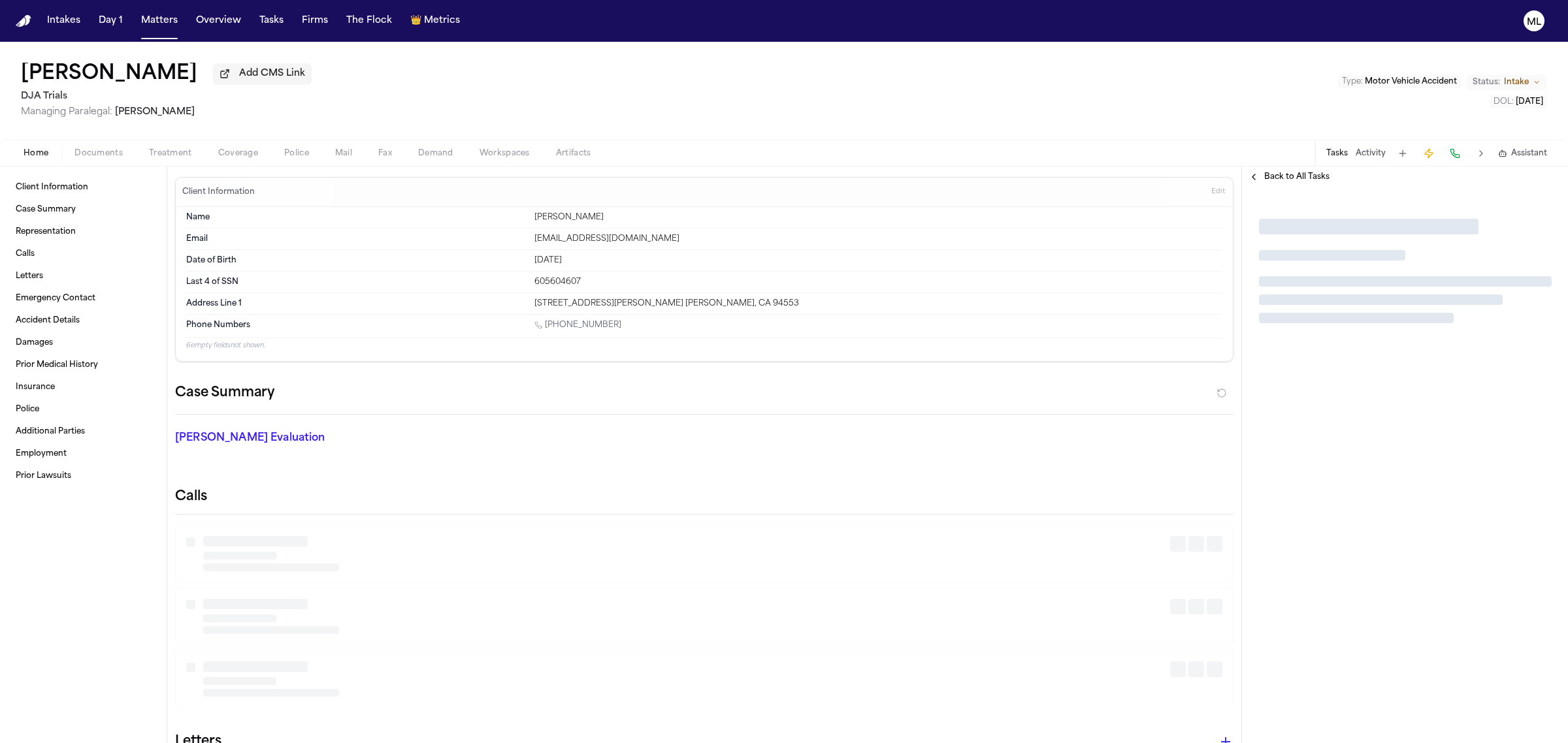
click at [1304, 182] on div "Back to All Tasks" at bounding box center [1405, 176] width 326 height 20
click at [1304, 168] on div "Back to All Tasks" at bounding box center [1405, 176] width 326 height 20
click at [1298, 178] on span "Back to All Tasks" at bounding box center [1296, 177] width 65 height 11
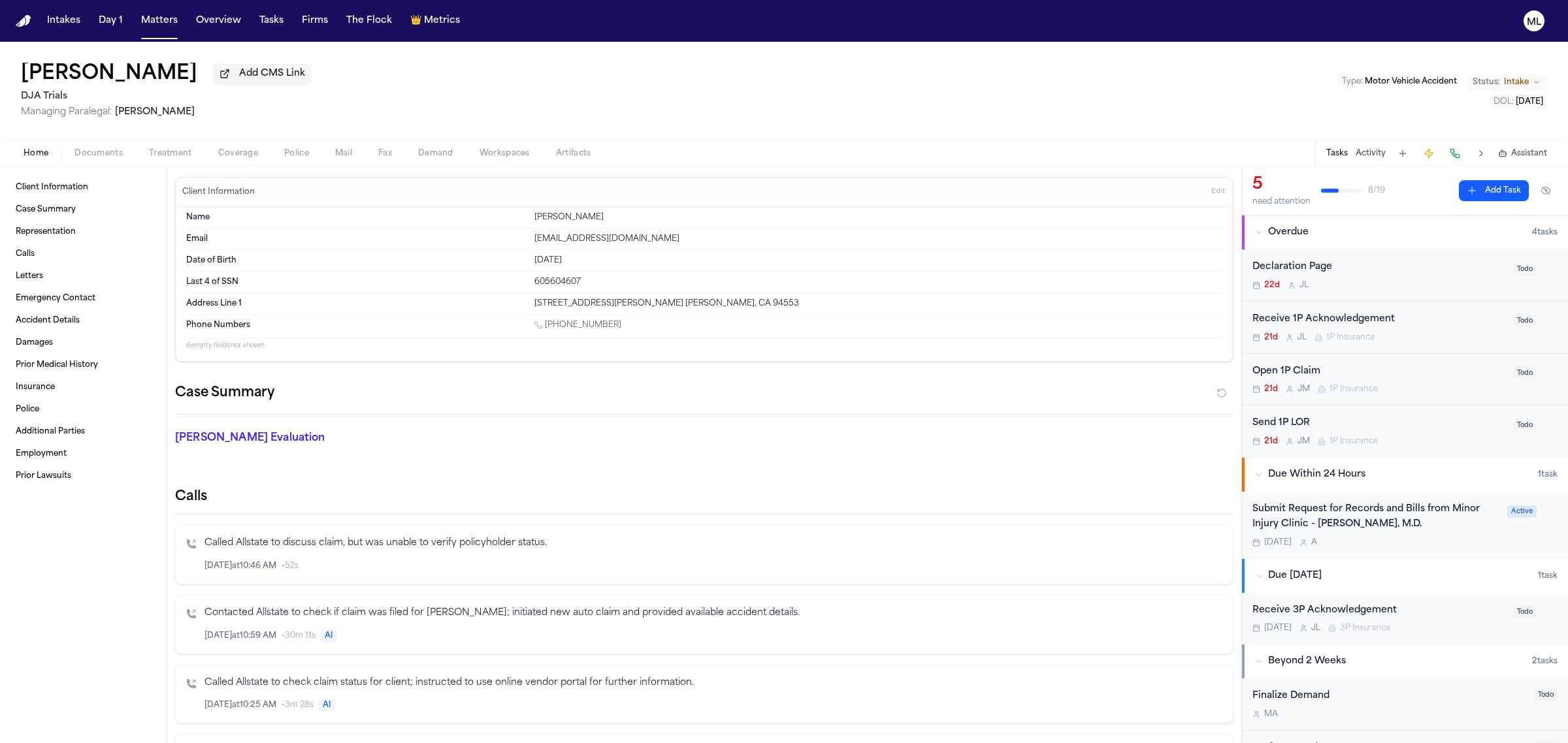
click at [1434, 344] on div "Receive 1P Acknowledgement 21d [PERSON_NAME] 1P Insurance Todo" at bounding box center [1405, 327] width 326 height 52
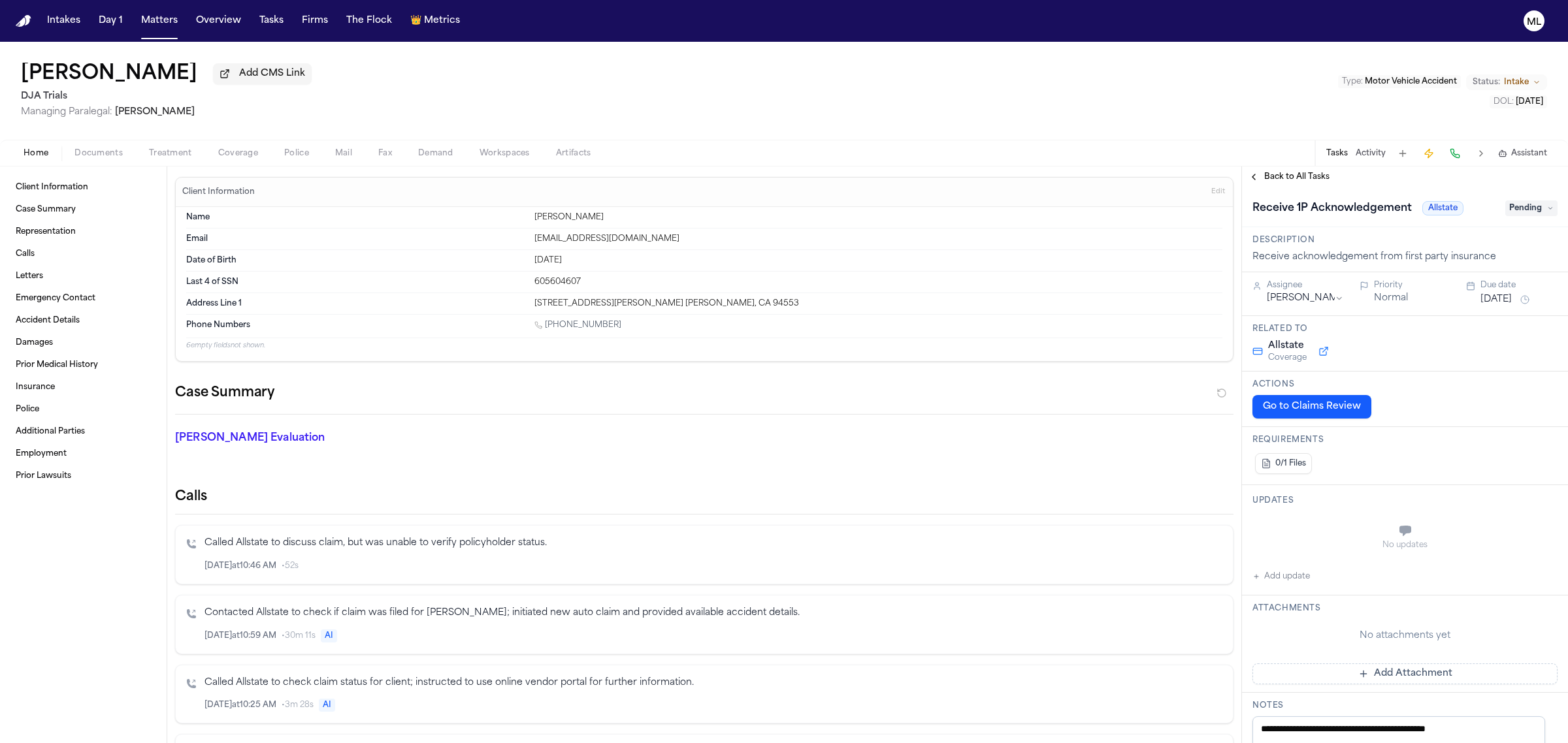
click at [1493, 301] on button "[DATE]" at bounding box center [1496, 299] width 31 height 13
click at [1488, 396] on button "8" at bounding box center [1485, 402] width 20 height 20
click at [1313, 178] on span "Back to All Tasks" at bounding box center [1296, 177] width 65 height 11
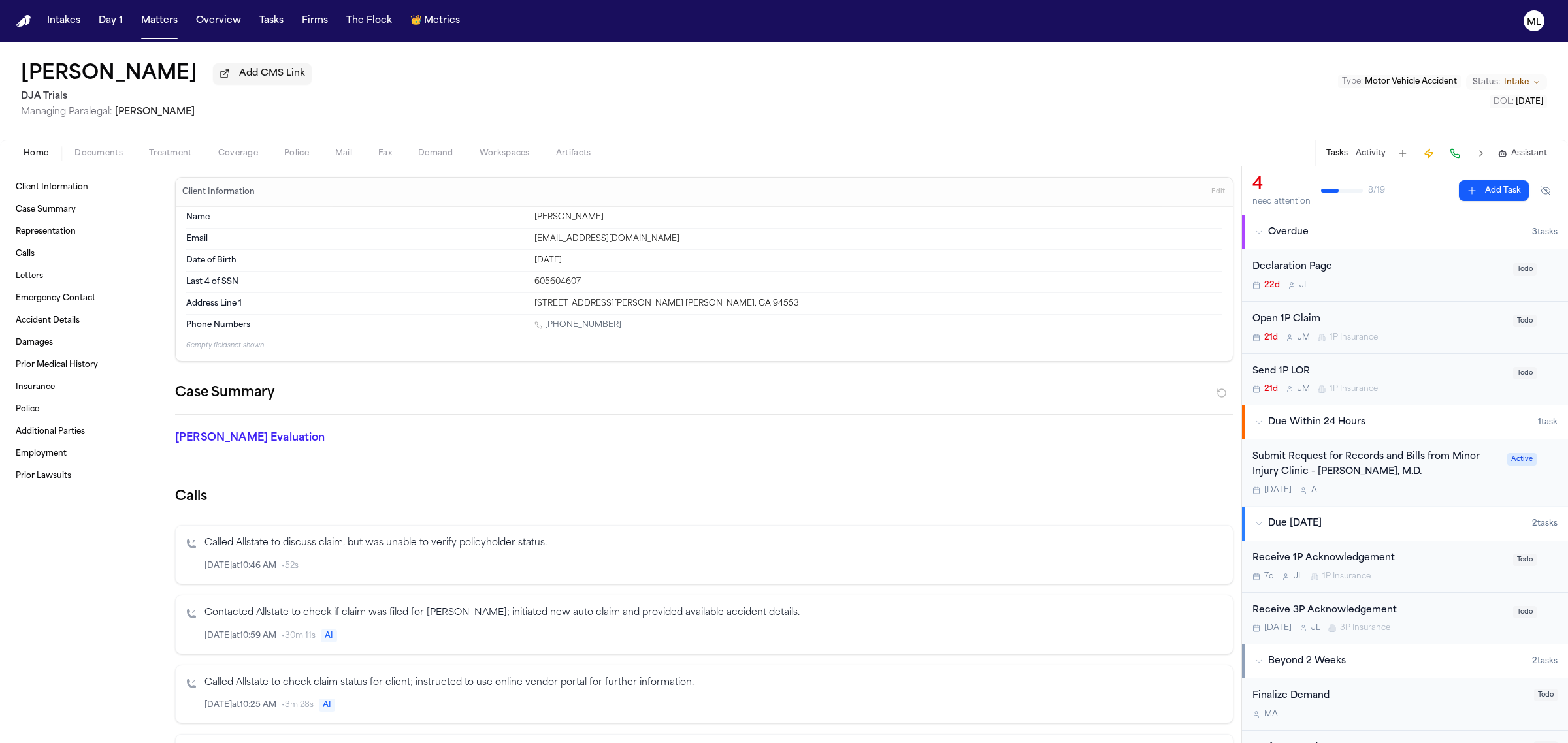
click at [1444, 319] on div "Open 1P Claim" at bounding box center [1379, 319] width 253 height 15
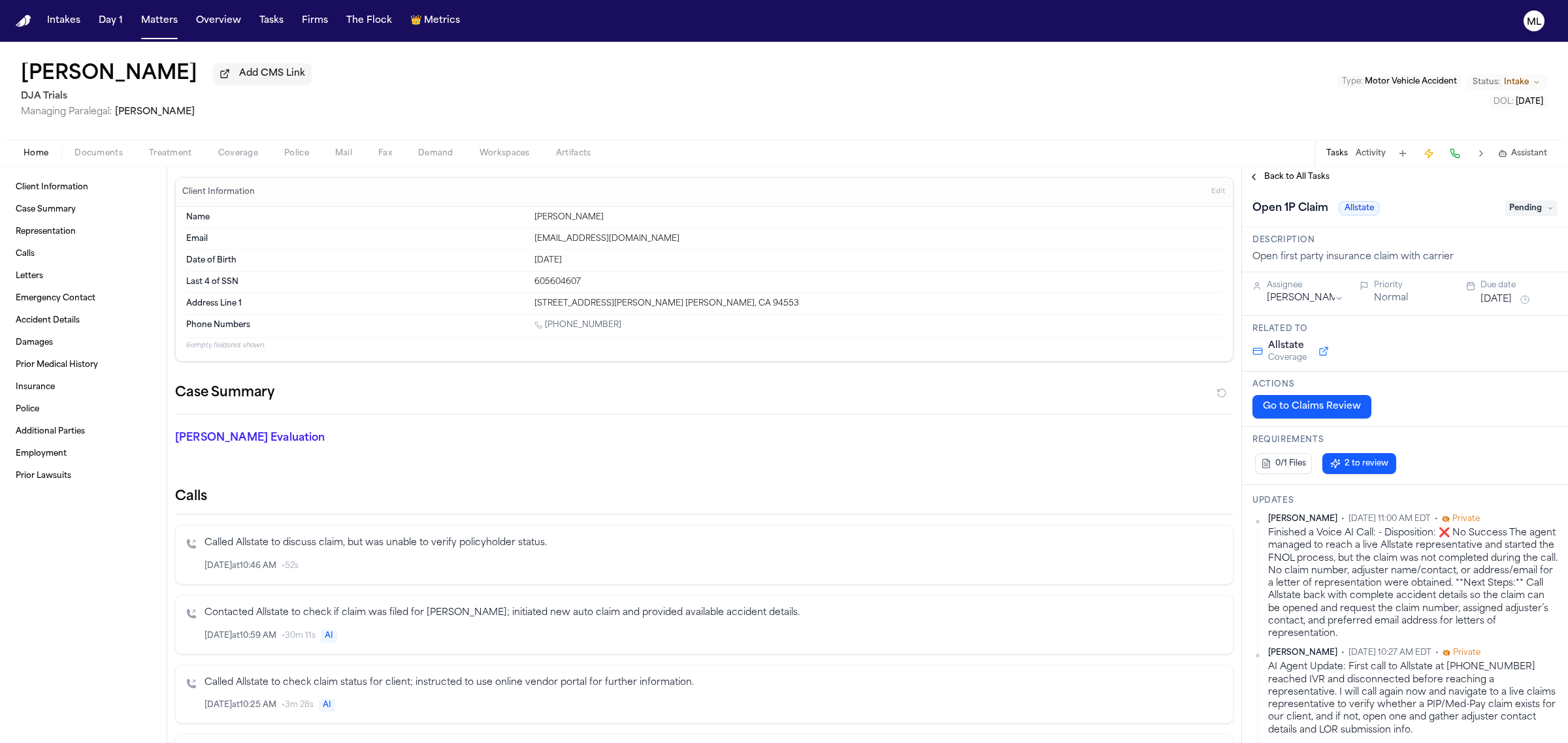
click at [1277, 168] on div "Back to All Tasks" at bounding box center [1405, 176] width 326 height 20
click at [1275, 178] on span "Back to All Tasks" at bounding box center [1296, 177] width 65 height 11
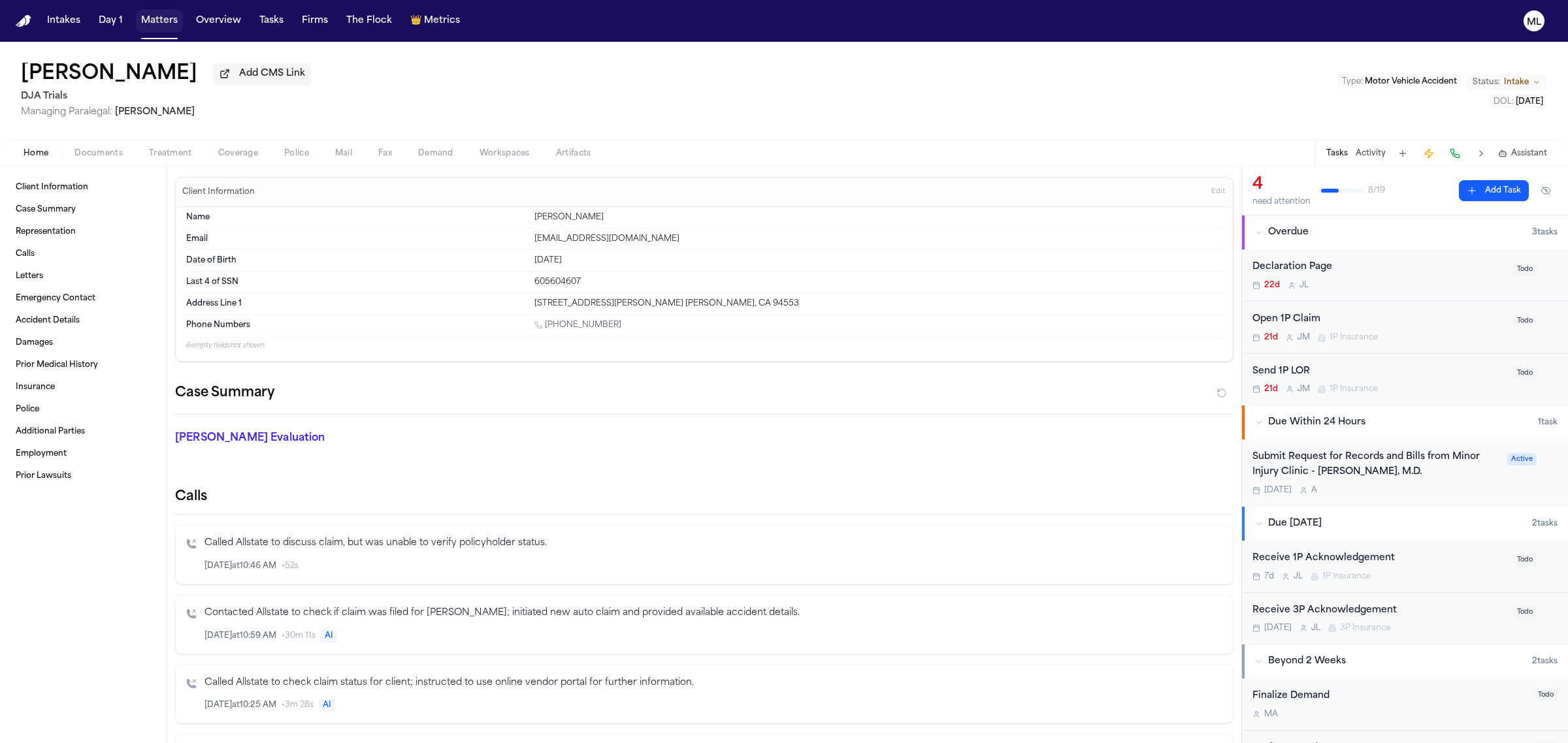
click at [142, 15] on button "Matters" at bounding box center [159, 20] width 47 height 23
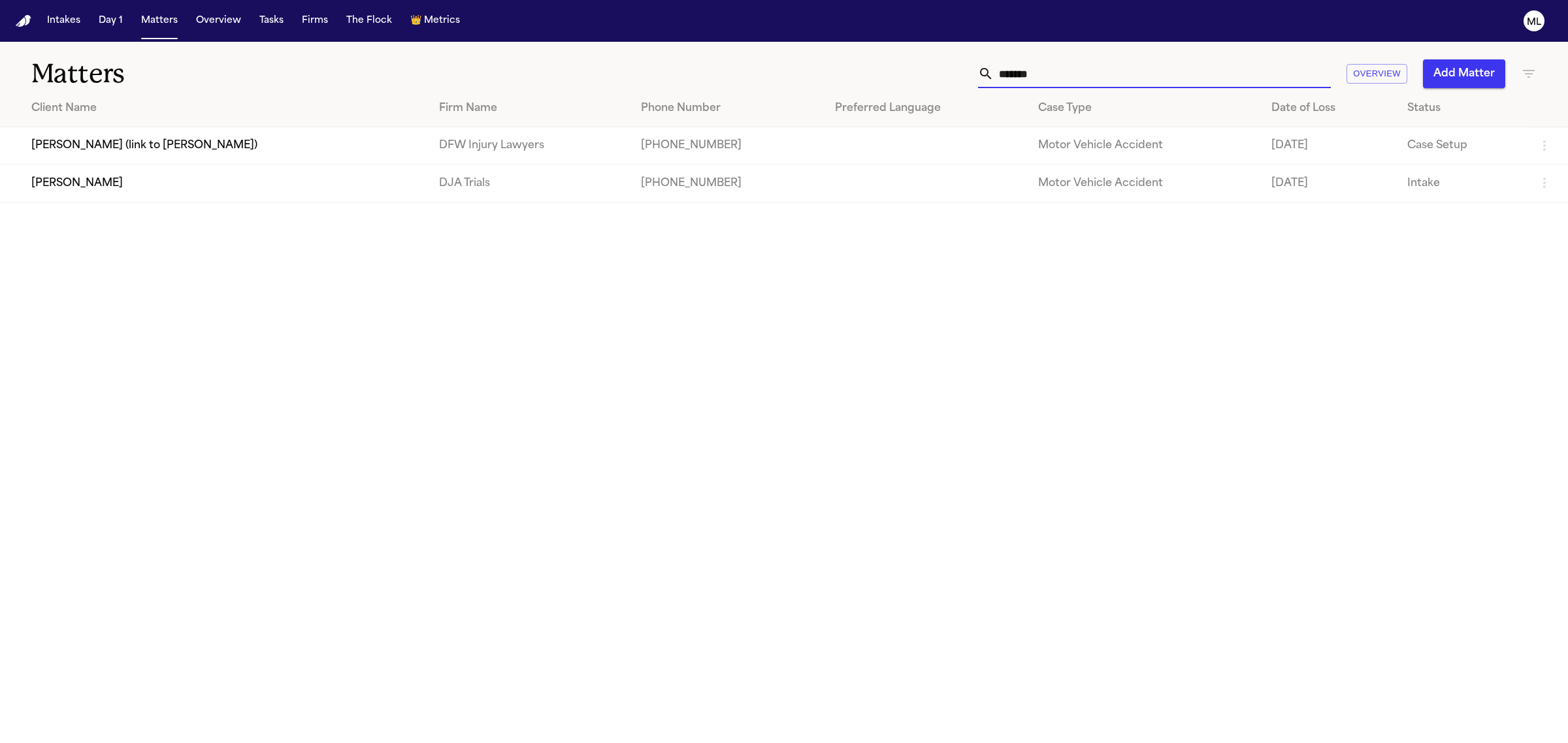
drag, startPoint x: 971, startPoint y: 68, endPoint x: 879, endPoint y: 53, distance: 93.2
click at [887, 66] on div "******* Overview Add Matter" at bounding box center [1009, 74] width 1053 height 28
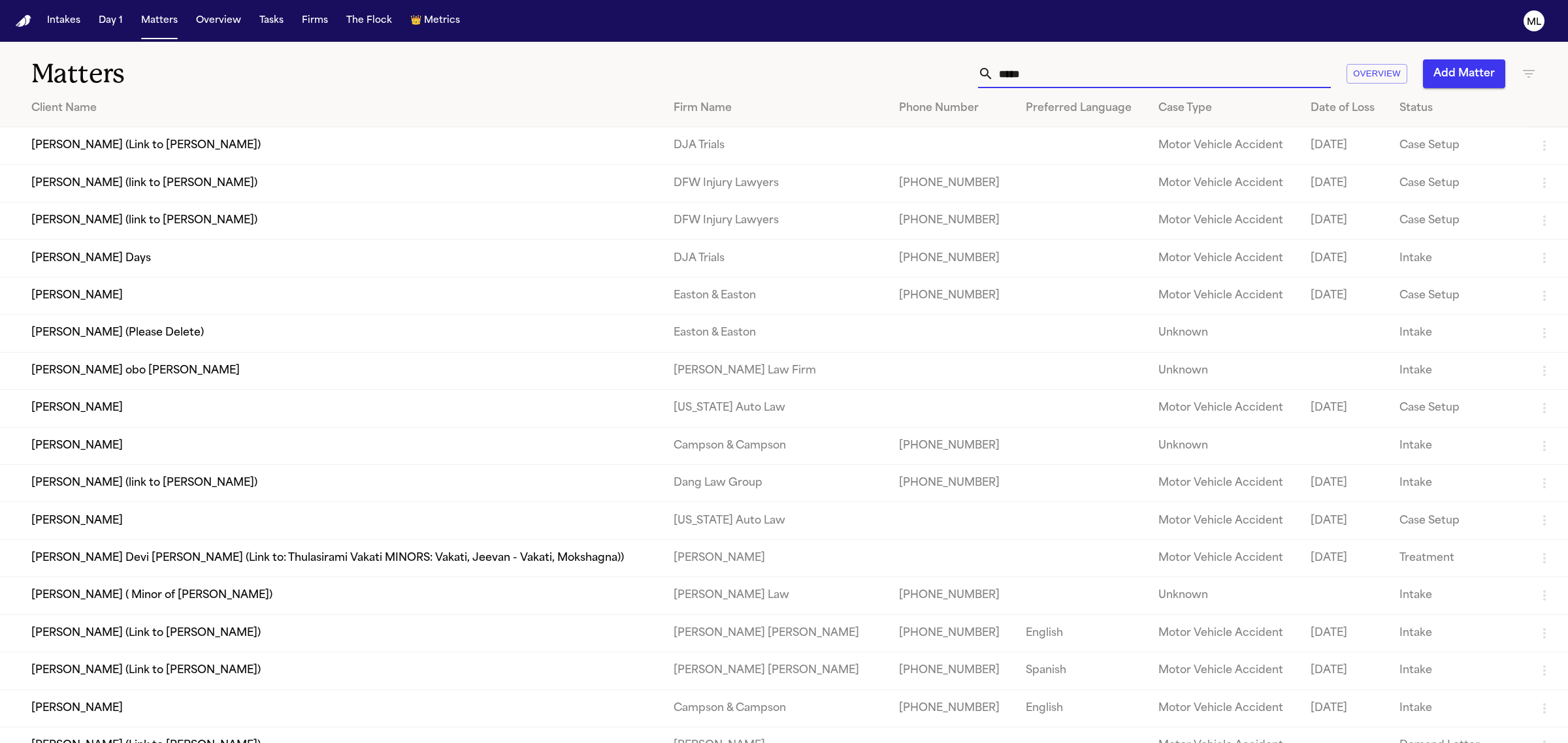
type input "*****"
click at [193, 261] on td "[PERSON_NAME] Days" at bounding box center [331, 258] width 663 height 37
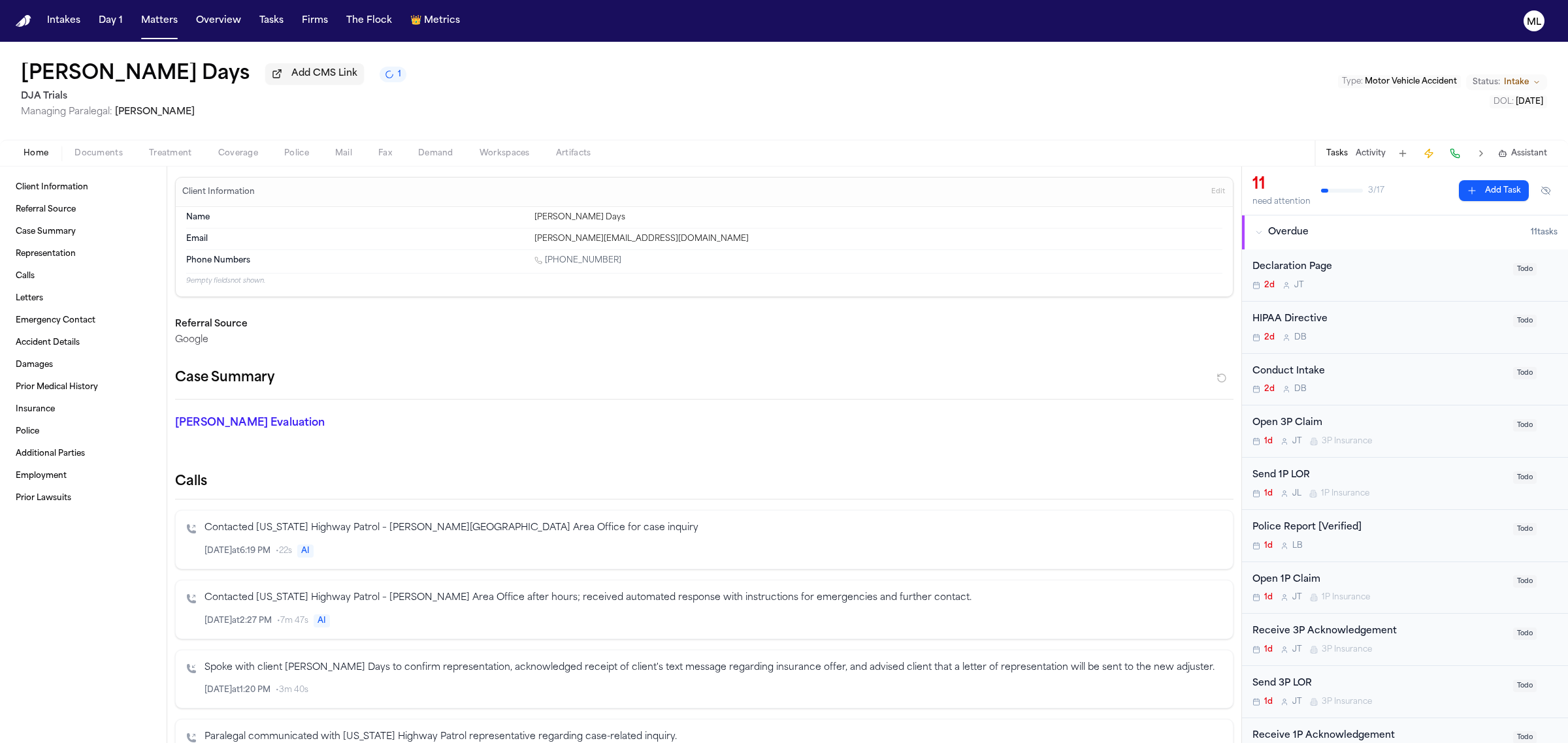
click at [99, 143] on div "Home Documents Treatment Coverage Police Mail Fax Demand Workspaces Artifacts T…" at bounding box center [784, 152] width 1568 height 26
click at [93, 151] on span "Documents" at bounding box center [99, 154] width 48 height 11
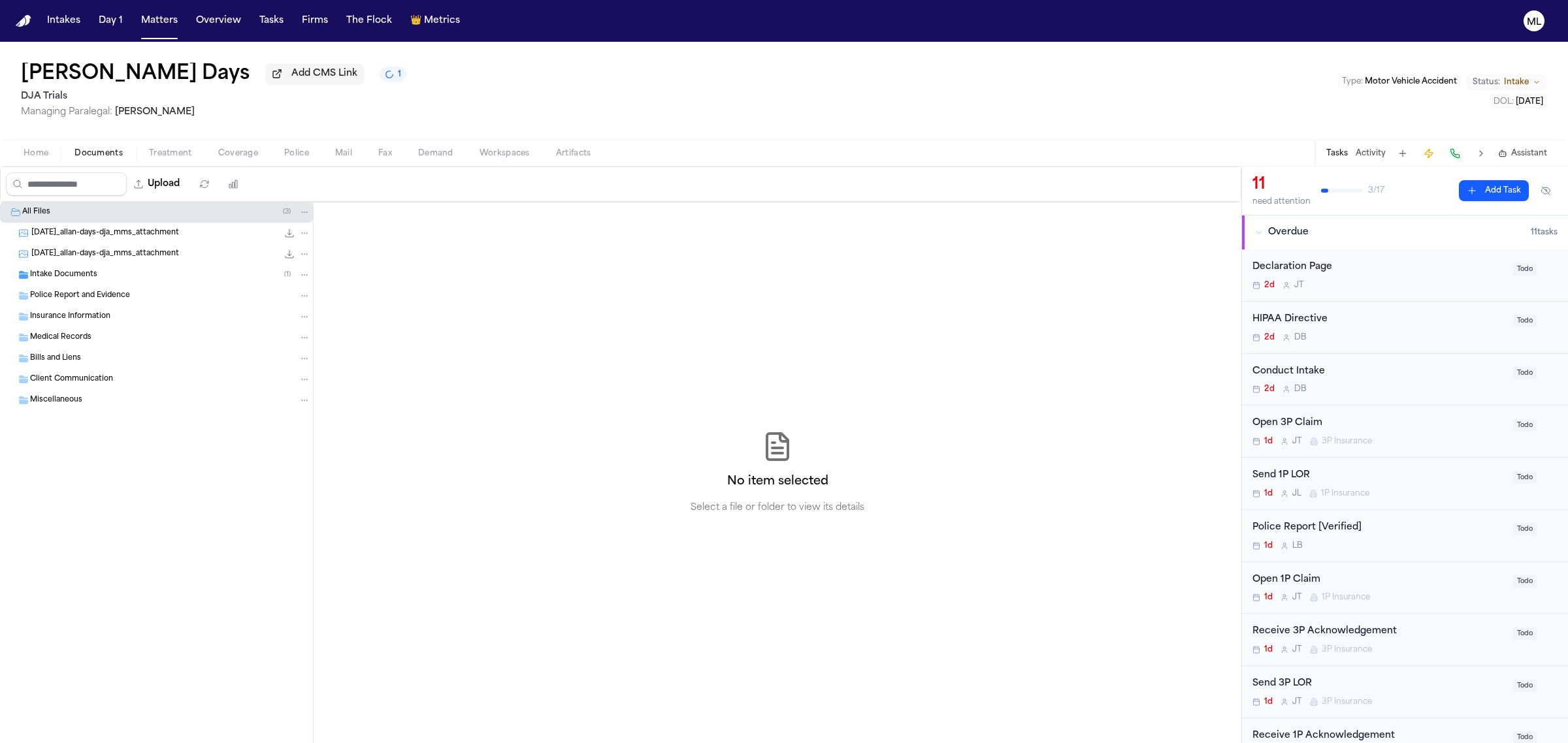
click at [76, 276] on span "Intake Documents" at bounding box center [64, 275] width 68 height 11
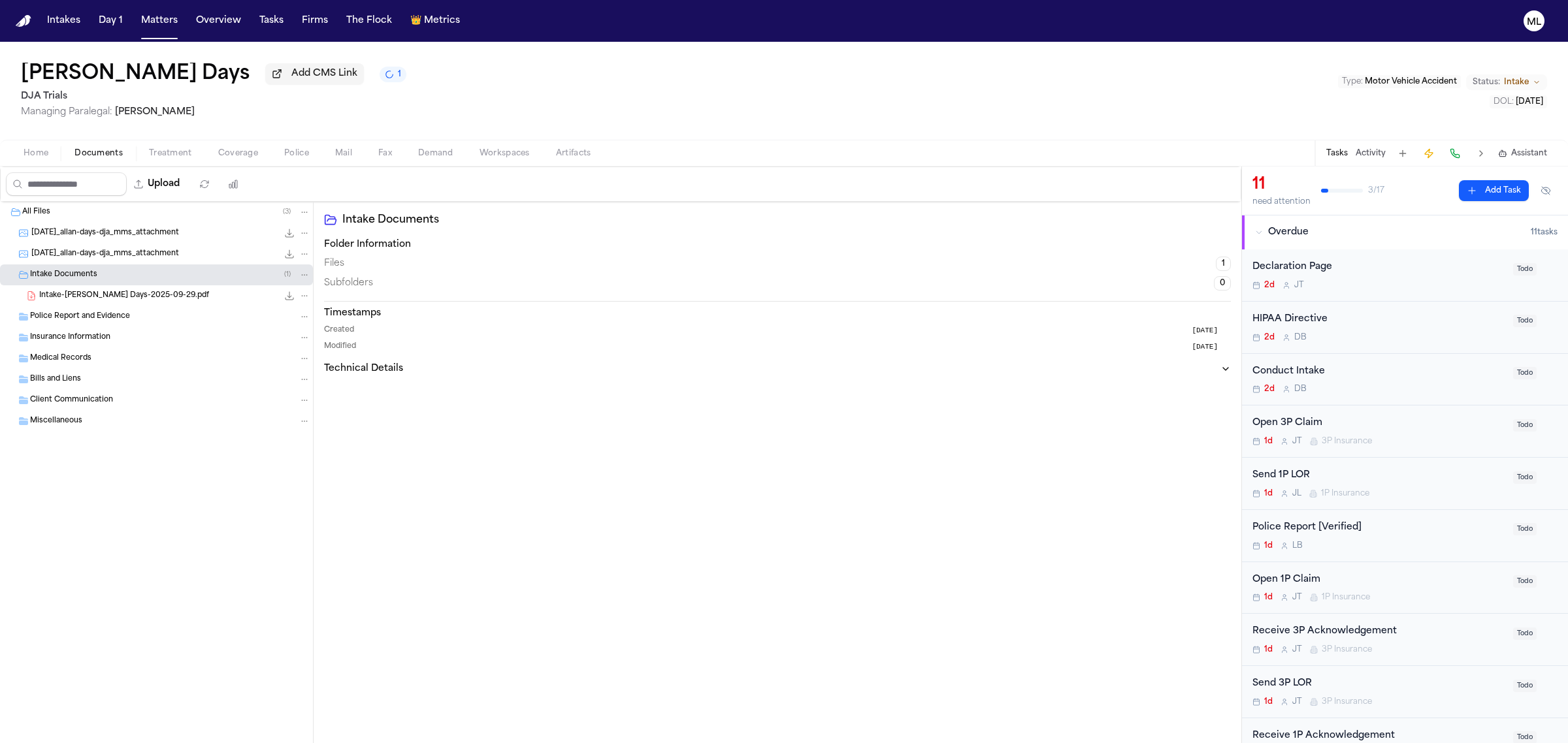
click at [96, 298] on span "Intake-[PERSON_NAME] Days-2025-09-29.pdf" at bounding box center [124, 295] width 170 height 11
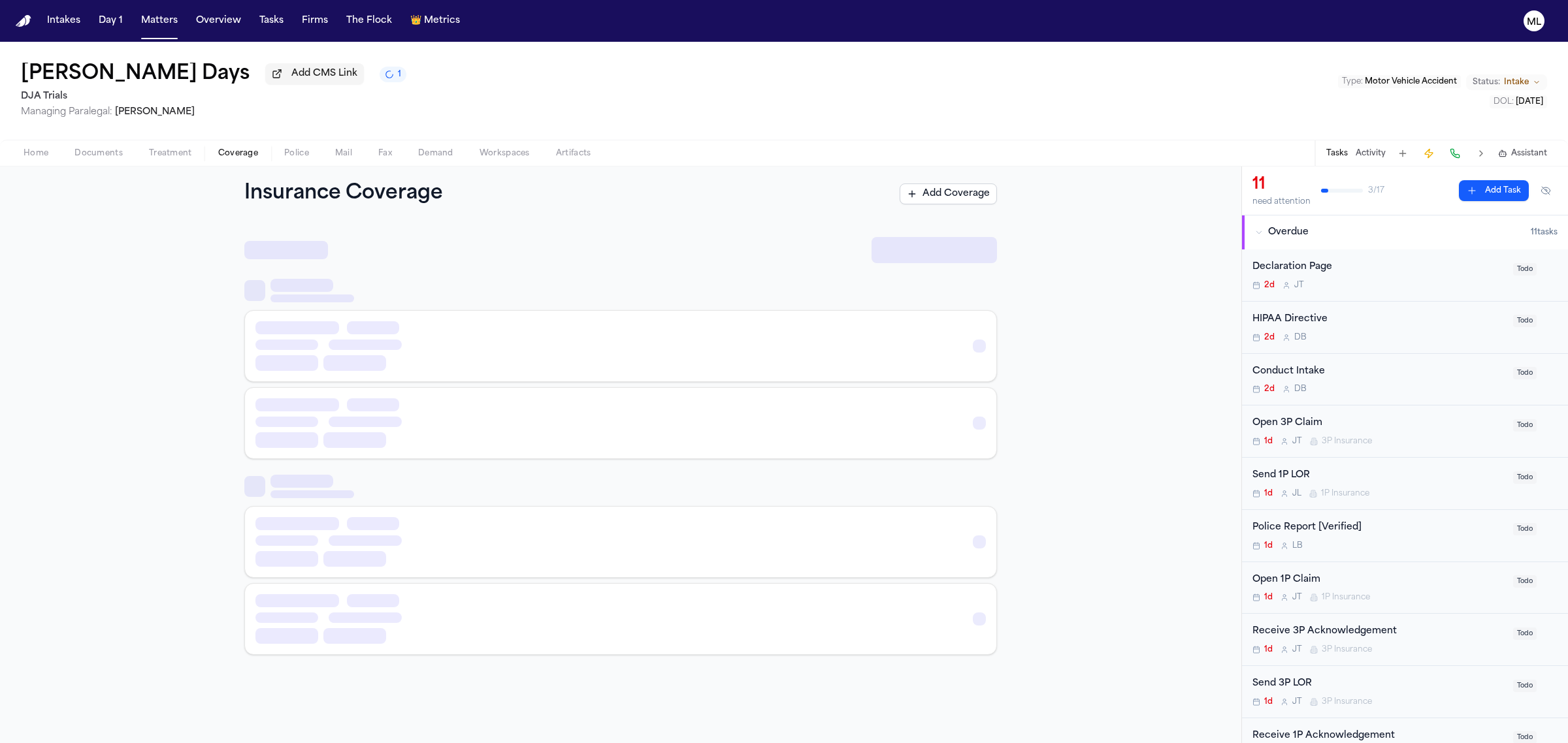
click at [226, 146] on button "Coverage" at bounding box center [238, 154] width 66 height 16
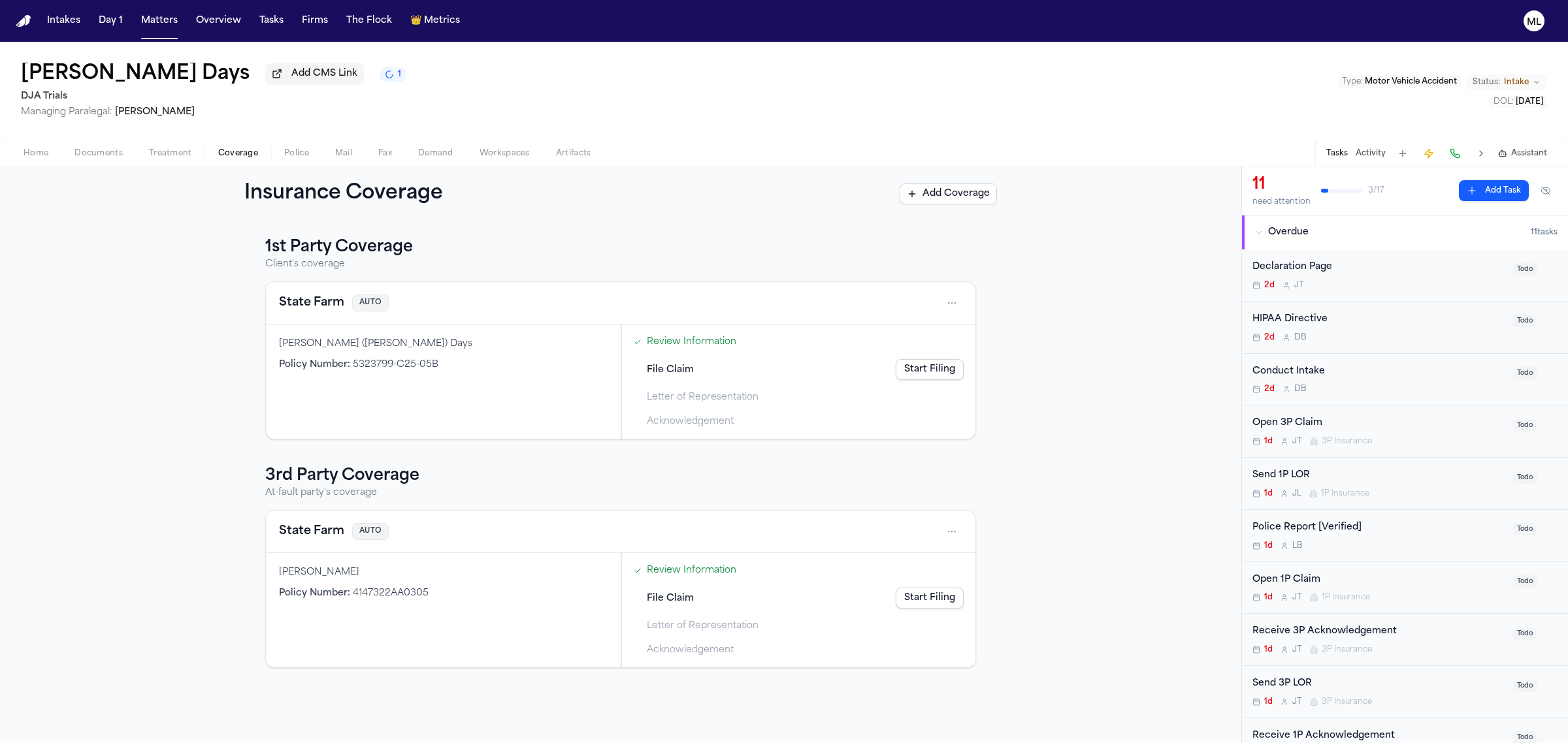
click at [1412, 379] on div "Conduct Intake 2d D B" at bounding box center [1379, 379] width 253 height 30
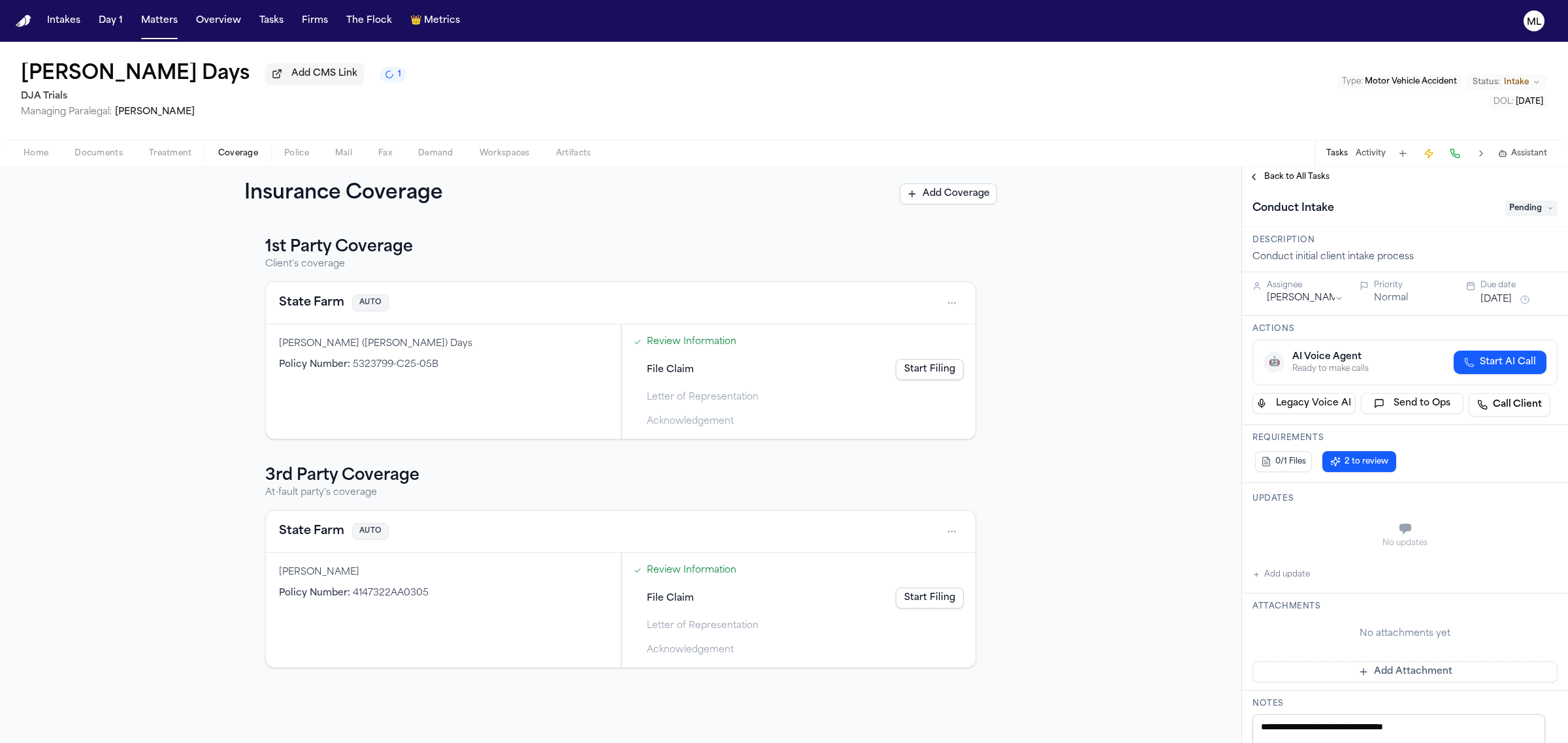
click at [1513, 205] on span "Pending" at bounding box center [1531, 208] width 53 height 16
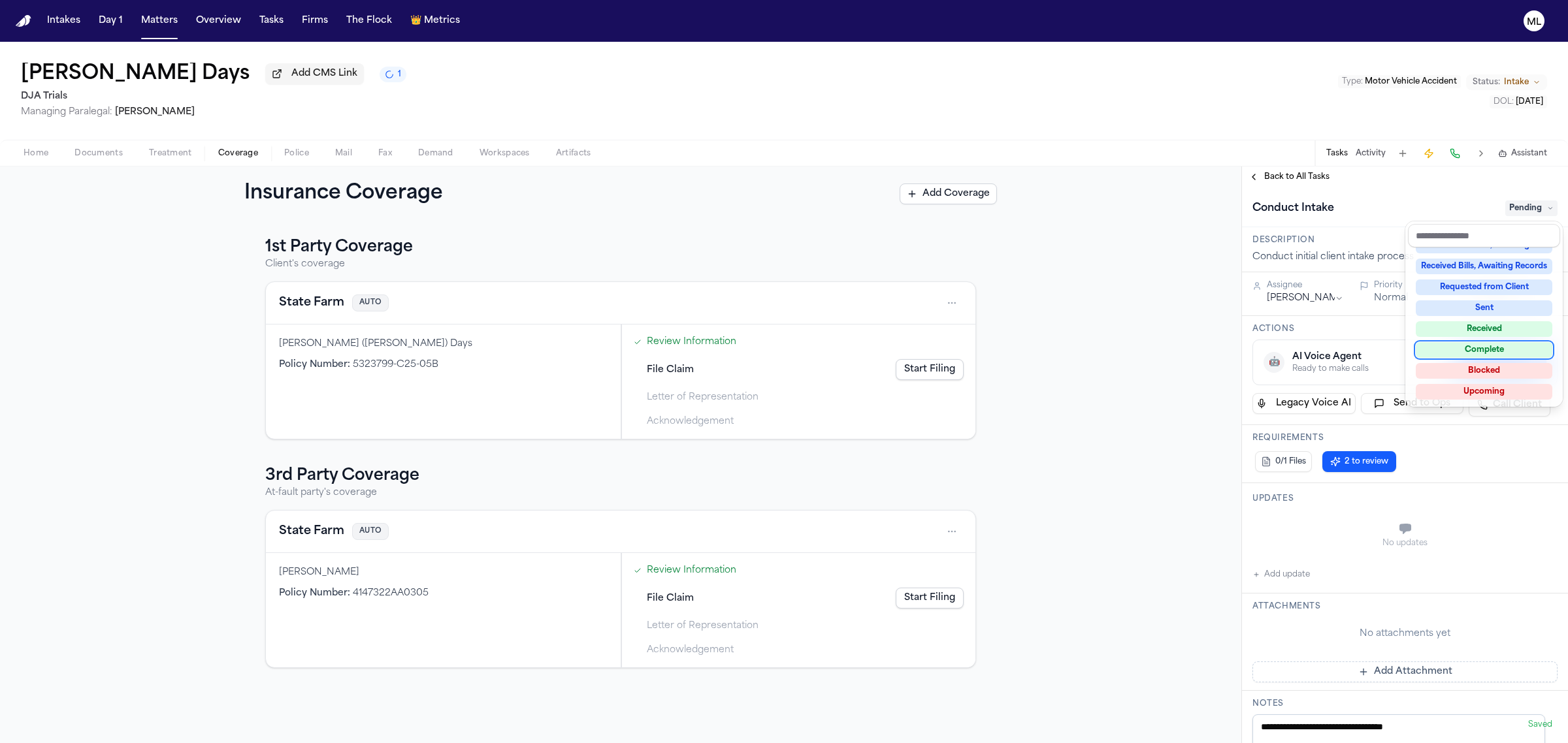
click at [1507, 346] on div "Complete" at bounding box center [1483, 350] width 136 height 16
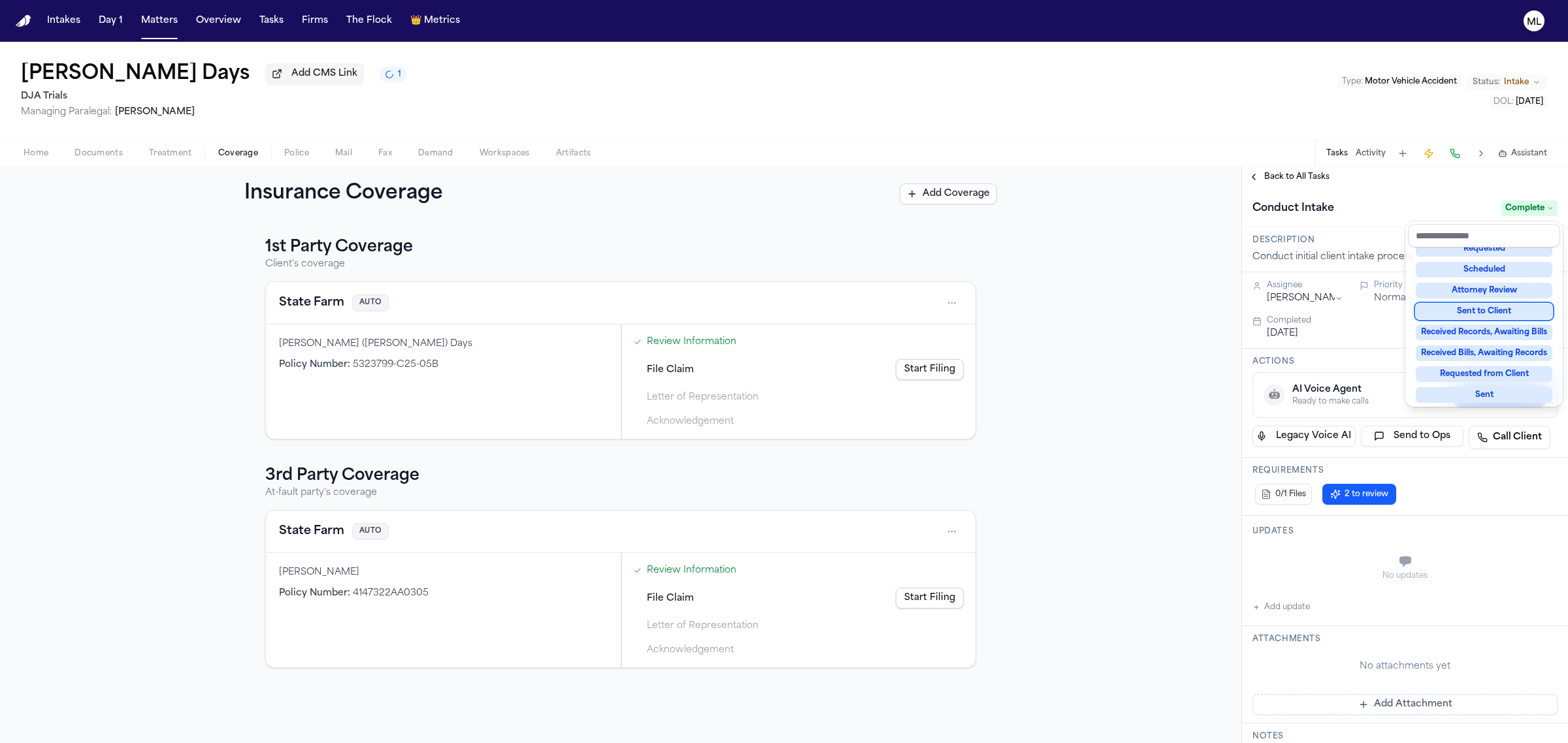
click at [1288, 176] on div "**********" at bounding box center [1405, 455] width 326 height 577
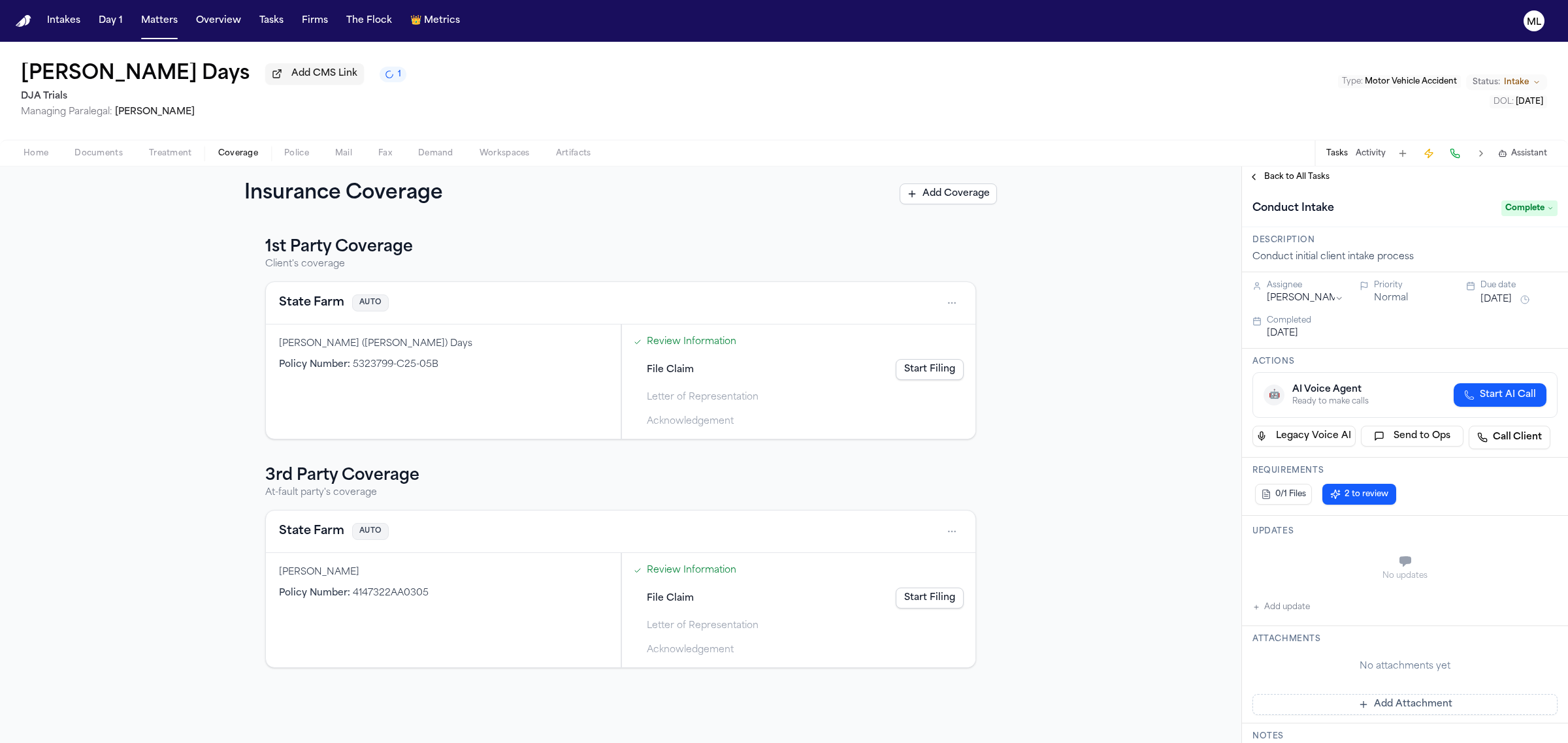
click at [1288, 176] on span "Back to All Tasks" at bounding box center [1296, 177] width 65 height 11
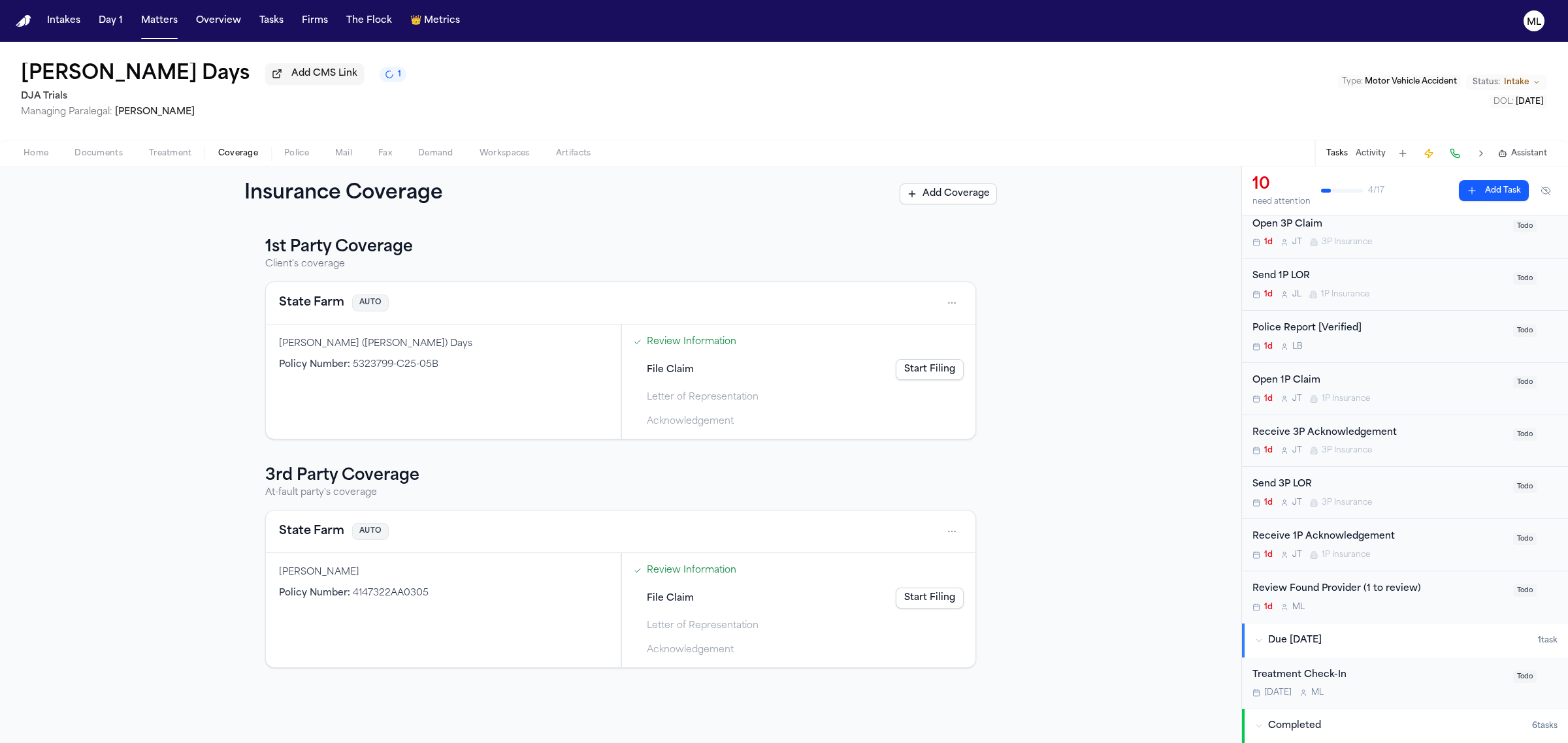
scroll to position [163, 0]
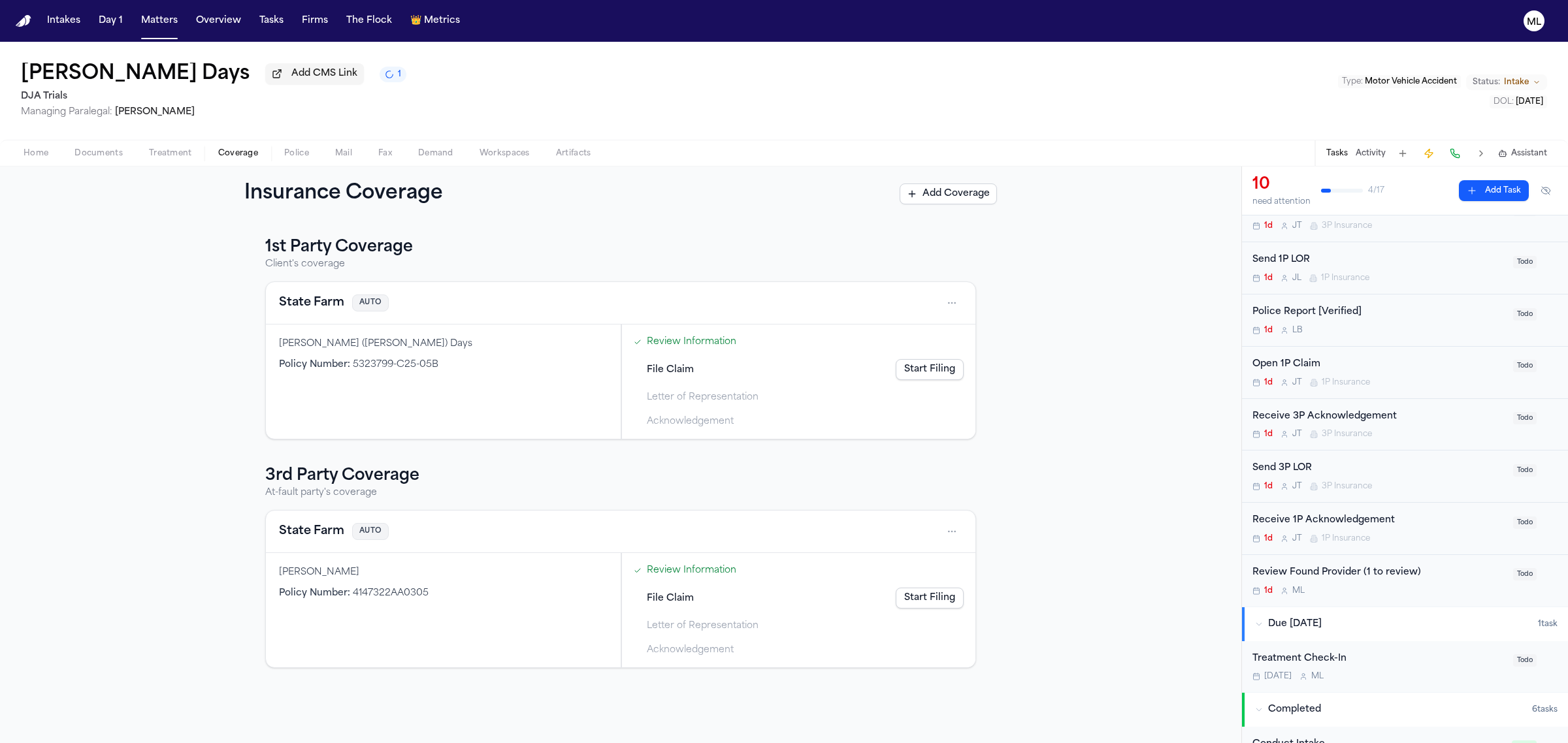
click at [1450, 665] on div "Treatment Check-In" at bounding box center [1379, 658] width 253 height 15
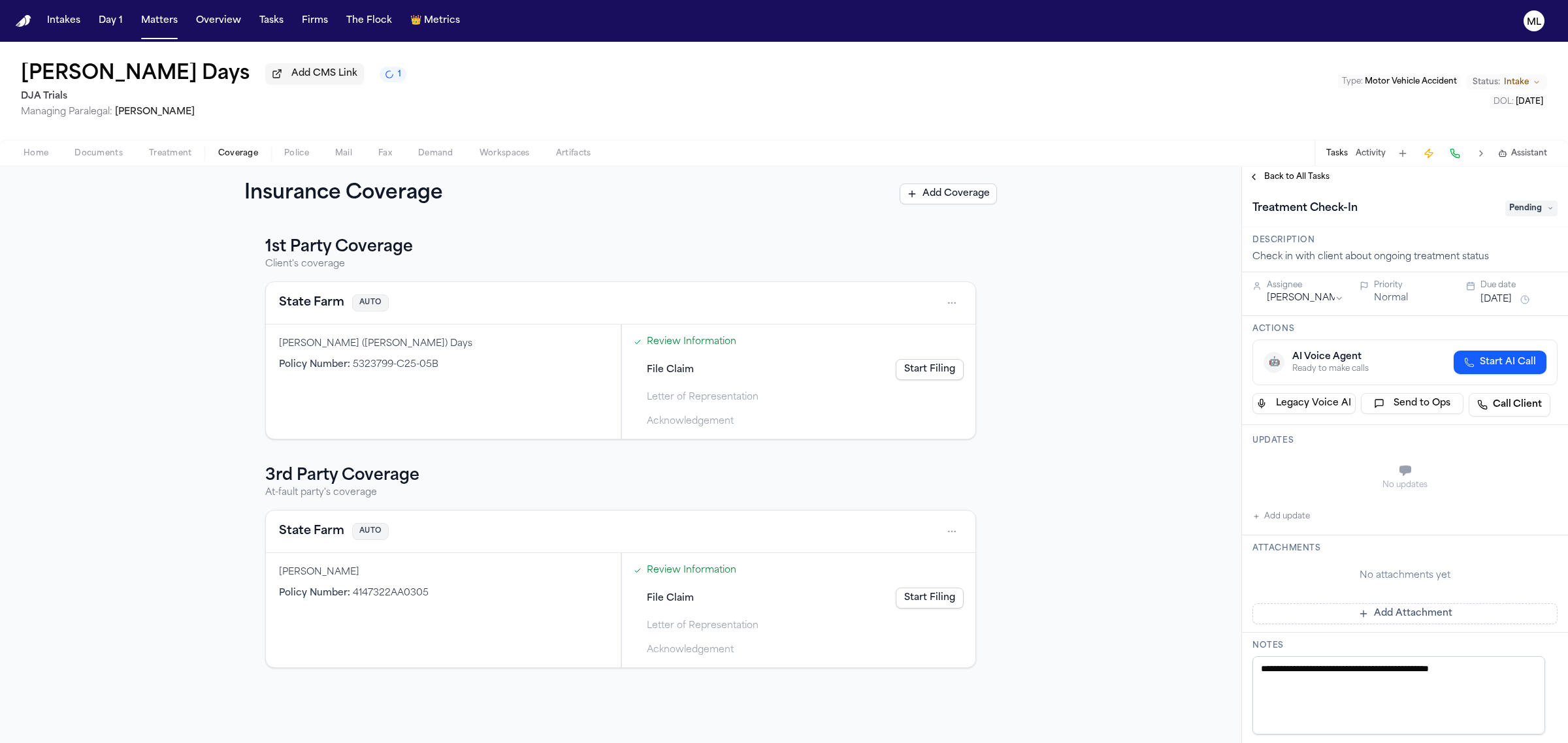
click at [1514, 209] on span "Pending" at bounding box center [1531, 208] width 53 height 16
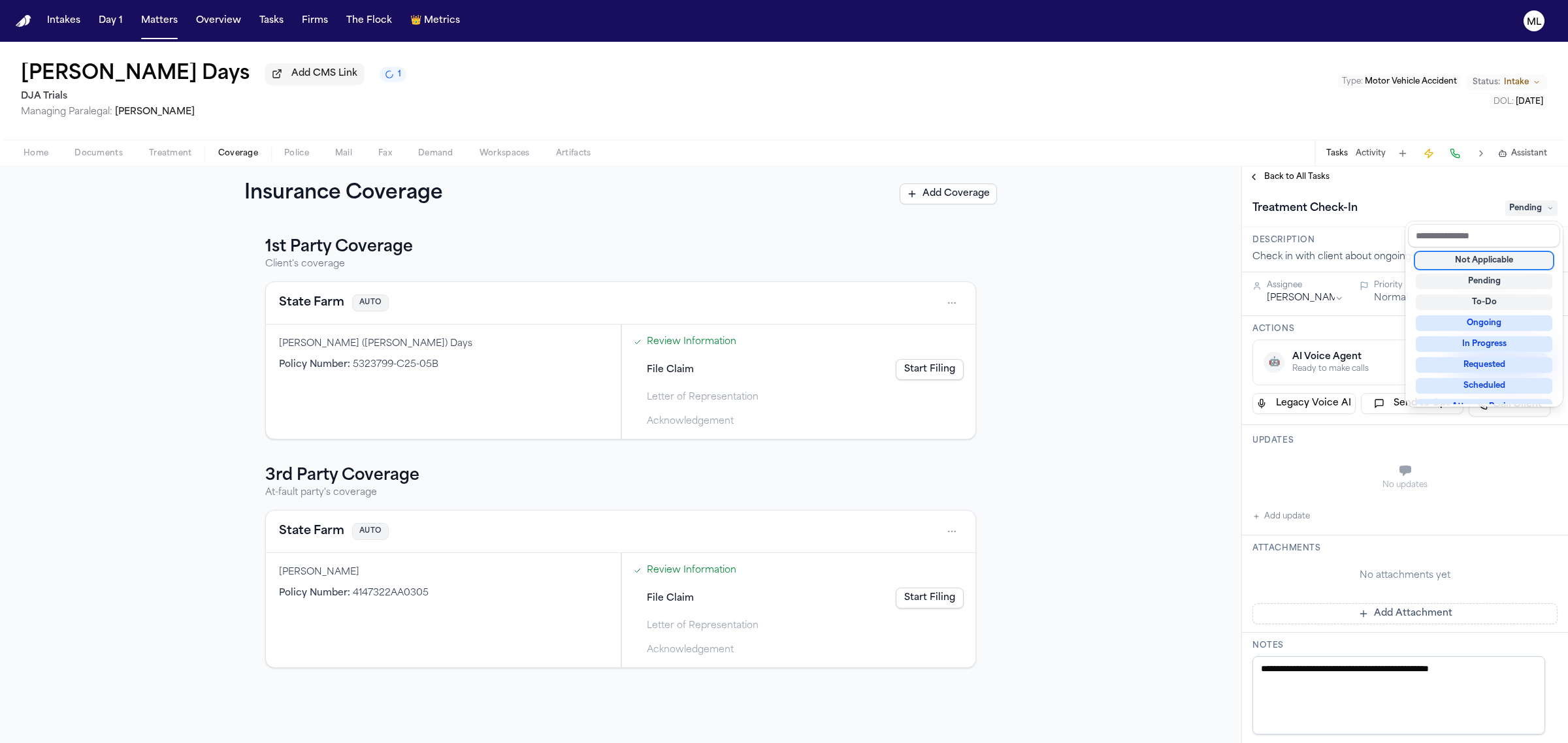
click at [1487, 262] on div "Not Applicable" at bounding box center [1483, 261] width 136 height 16
click at [1294, 174] on div "**********" at bounding box center [1405, 455] width 326 height 577
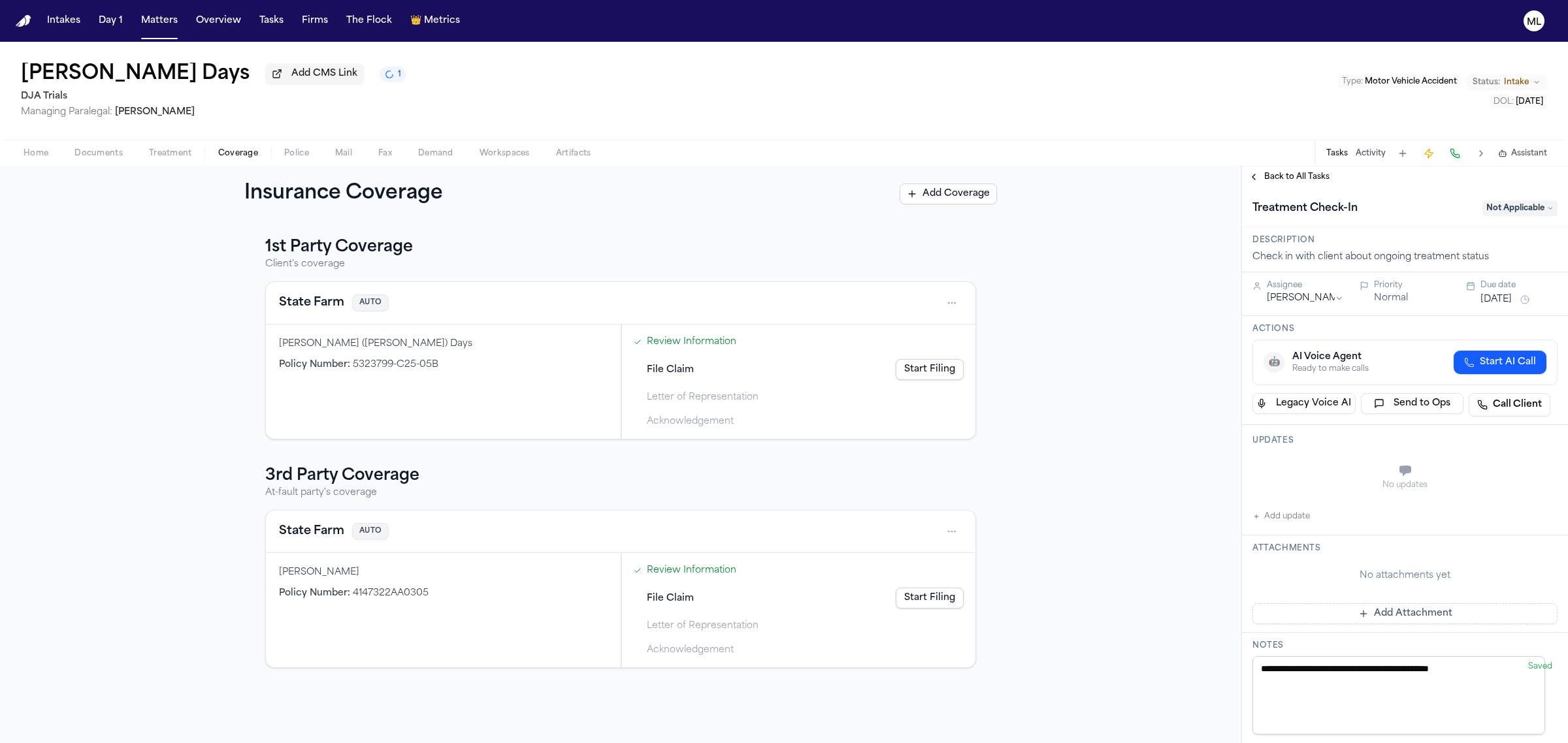
click at [1294, 174] on span "Back to All Tasks" at bounding box center [1296, 177] width 65 height 11
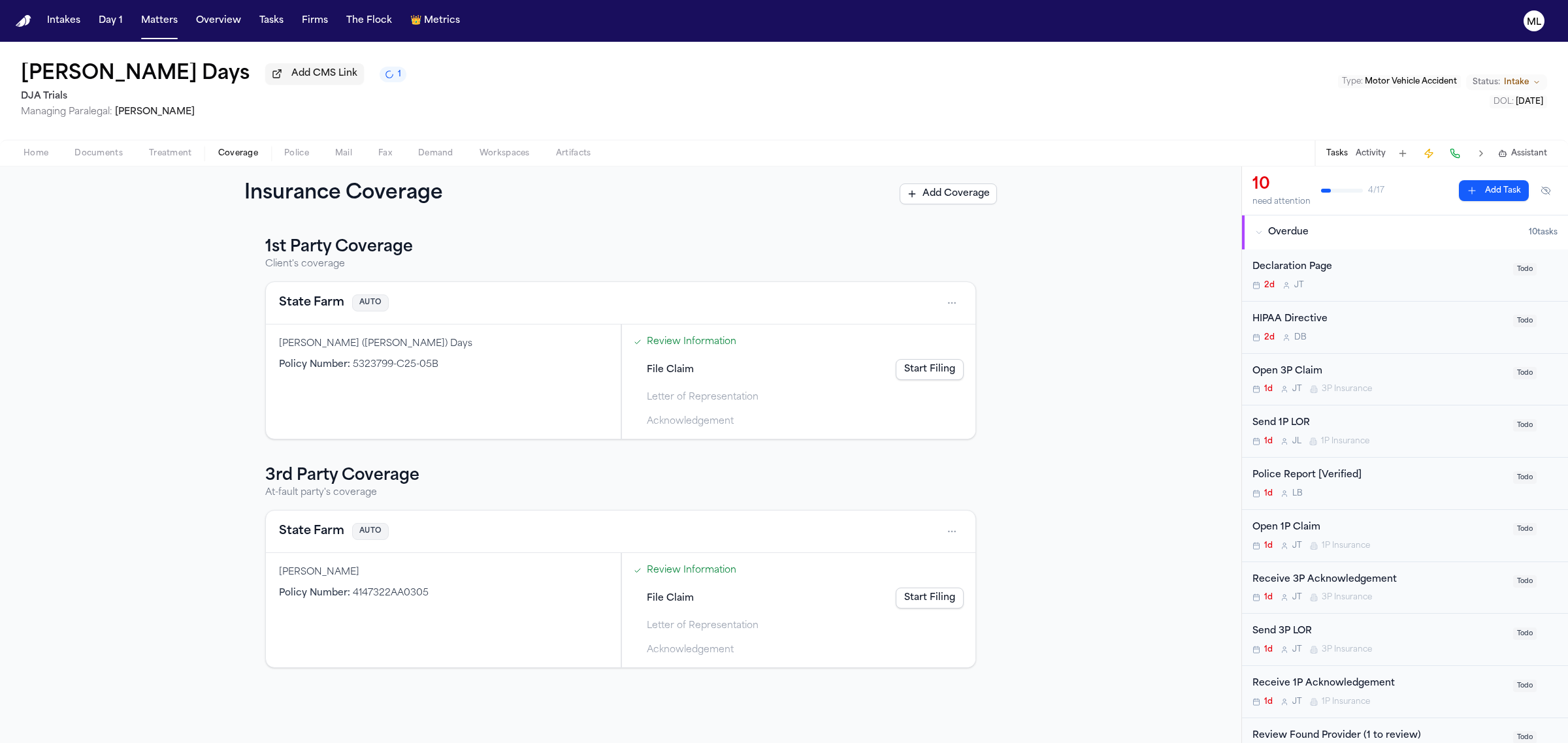
click at [1400, 268] on div "Declaration Page" at bounding box center [1379, 267] width 253 height 15
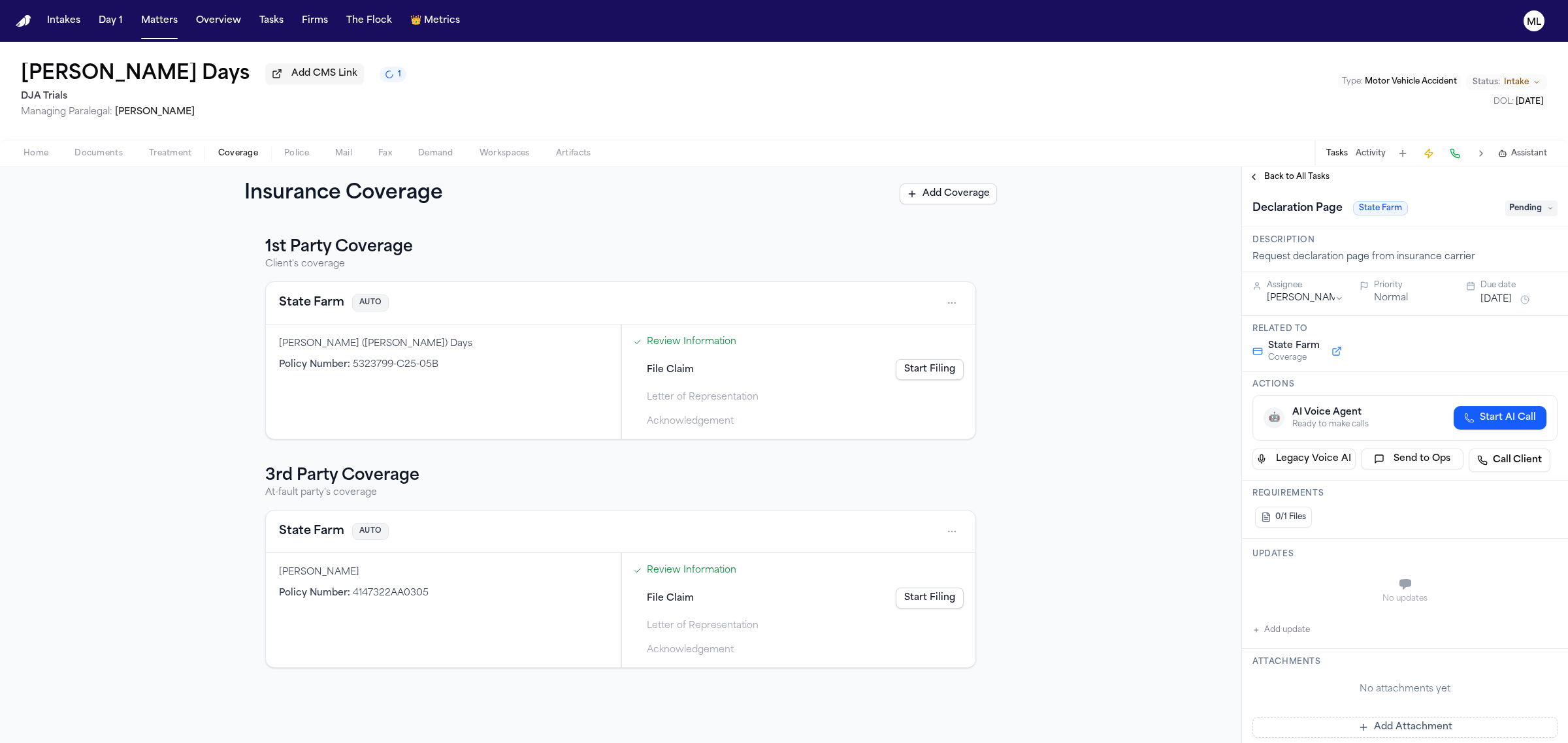
click at [1278, 180] on span "Back to All Tasks" at bounding box center [1296, 177] width 65 height 11
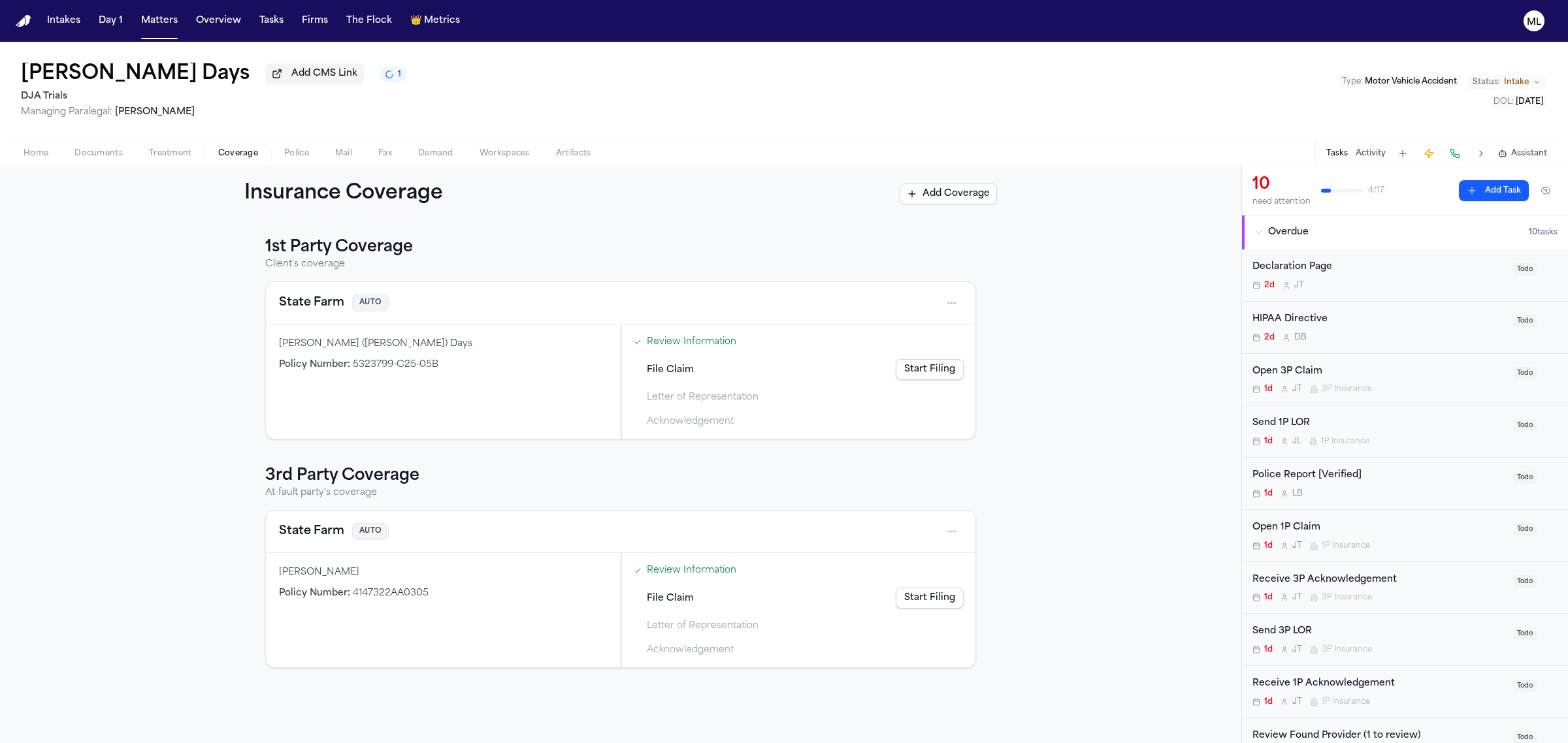
click at [1424, 335] on div "2d D B" at bounding box center [1379, 337] width 253 height 11
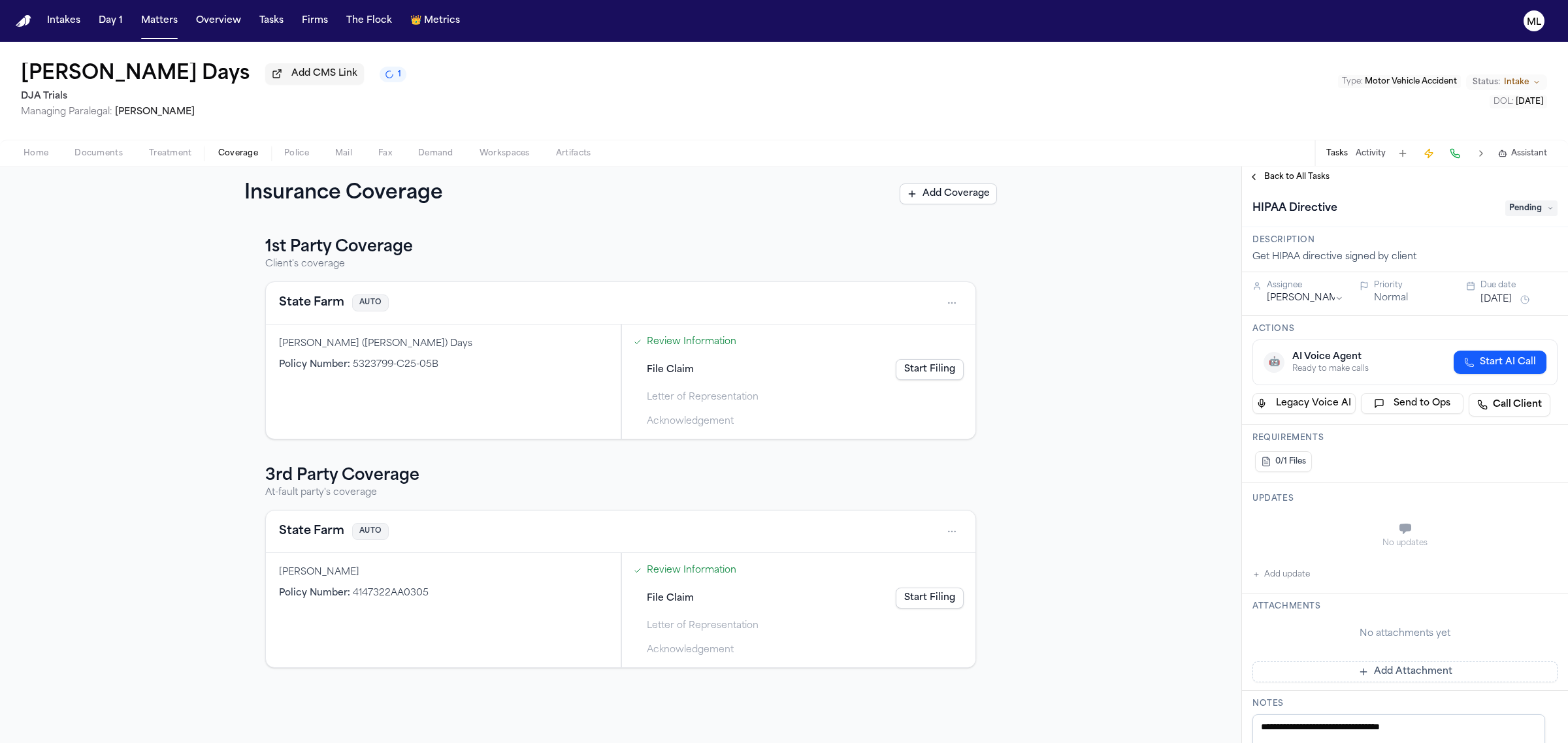
click at [1519, 203] on span "Pending" at bounding box center [1531, 208] width 53 height 16
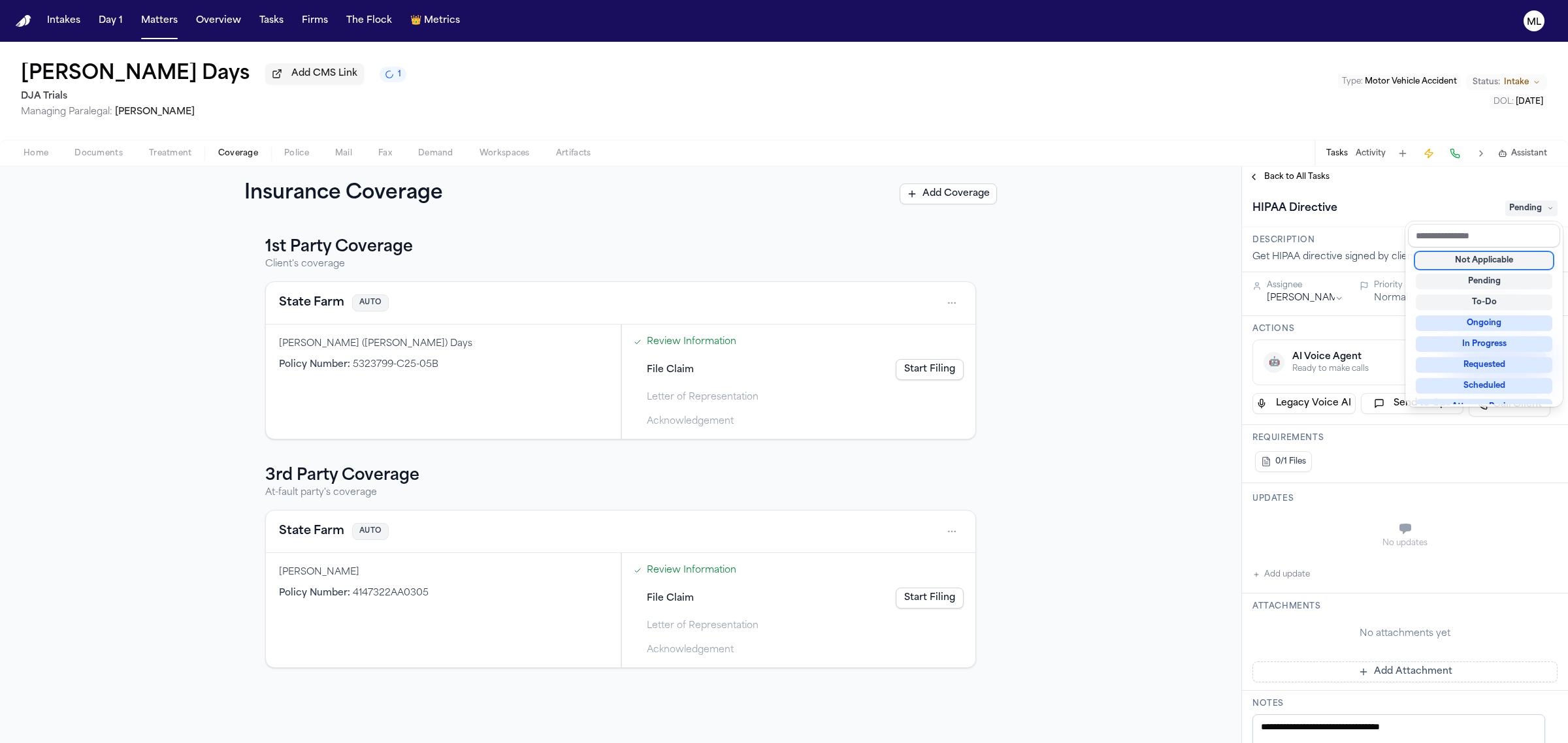
scroll to position [82, 0]
click at [1493, 286] on div "Requested" at bounding box center [1483, 284] width 136 height 16
click at [1413, 193] on div "HIPAA Directive Requested" at bounding box center [1405, 207] width 326 height 40
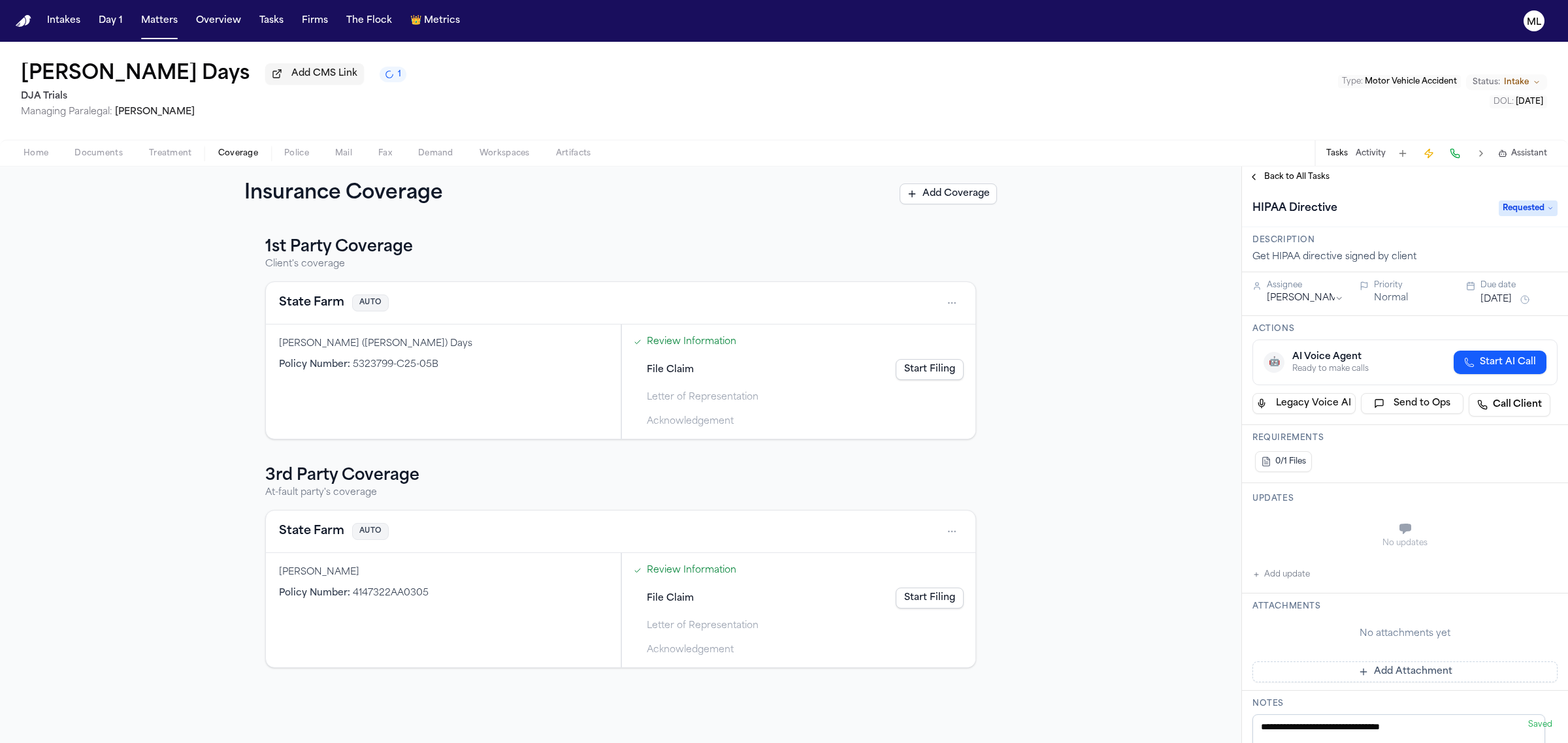
click at [1506, 294] on button "[DATE]" at bounding box center [1496, 299] width 31 height 13
click at [1483, 399] on button "8" at bounding box center [1485, 402] width 20 height 20
click at [1317, 170] on div "Back to All Tasks" at bounding box center [1405, 176] width 326 height 20
click at [1308, 174] on span "Back to All Tasks" at bounding box center [1296, 177] width 65 height 11
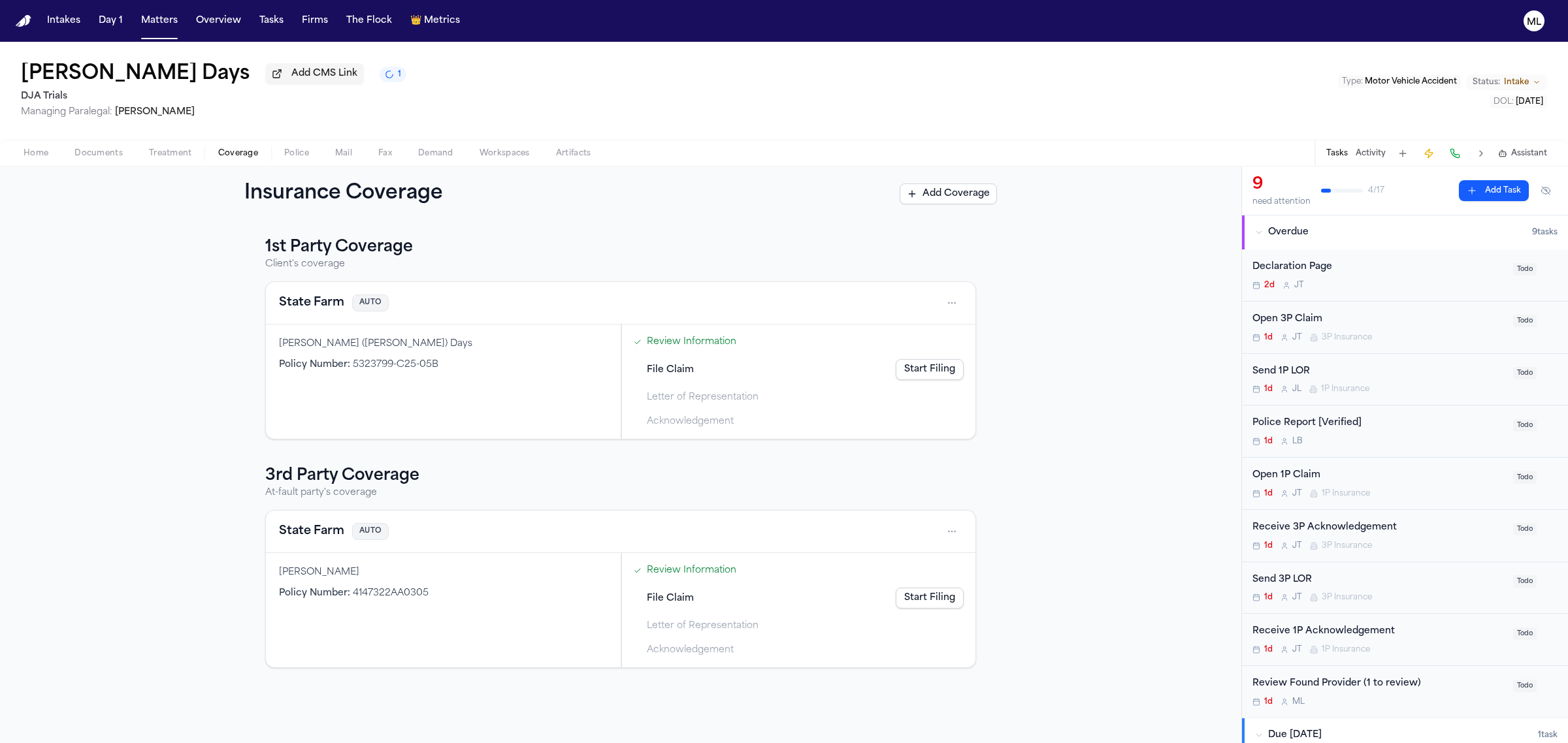
click at [1521, 79] on span "Intake" at bounding box center [1516, 83] width 25 height 11
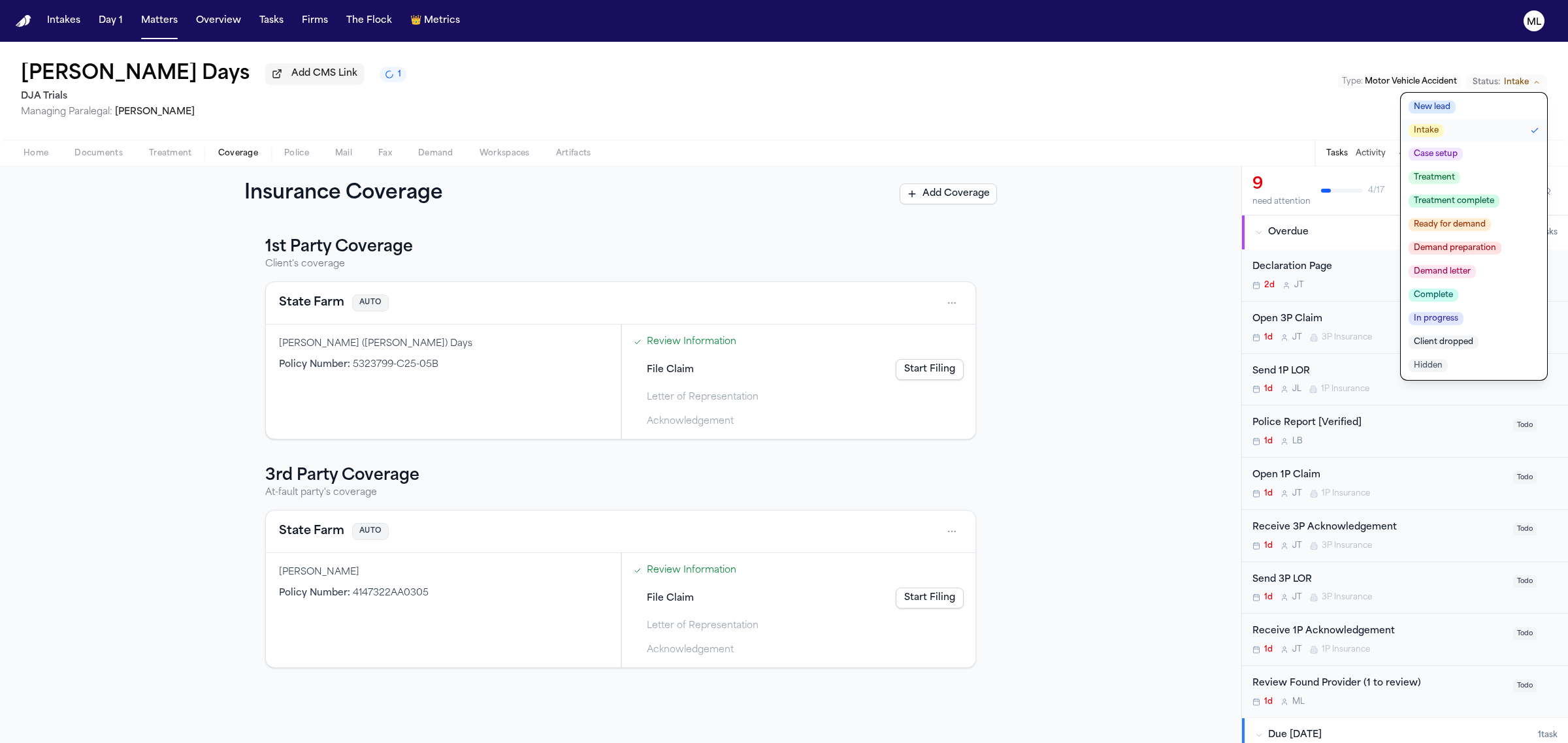
click at [1473, 148] on button "Case setup" at bounding box center [1474, 154] width 146 height 23
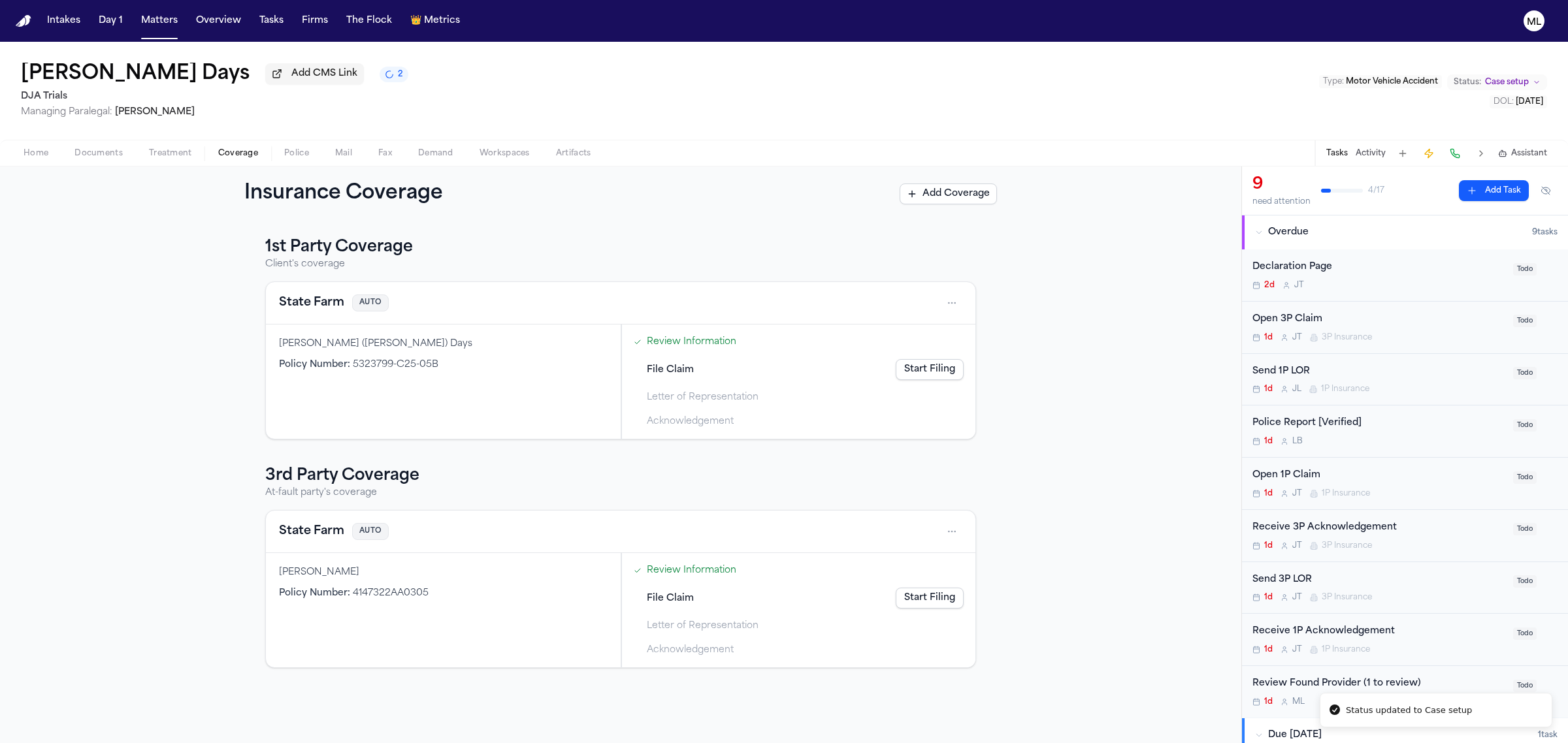
click at [161, 141] on div "Home Documents Treatment Coverage Police Mail Fax Demand Workspaces Artifacts T…" at bounding box center [784, 152] width 1568 height 26
click at [161, 157] on span "Treatment" at bounding box center [170, 154] width 43 height 11
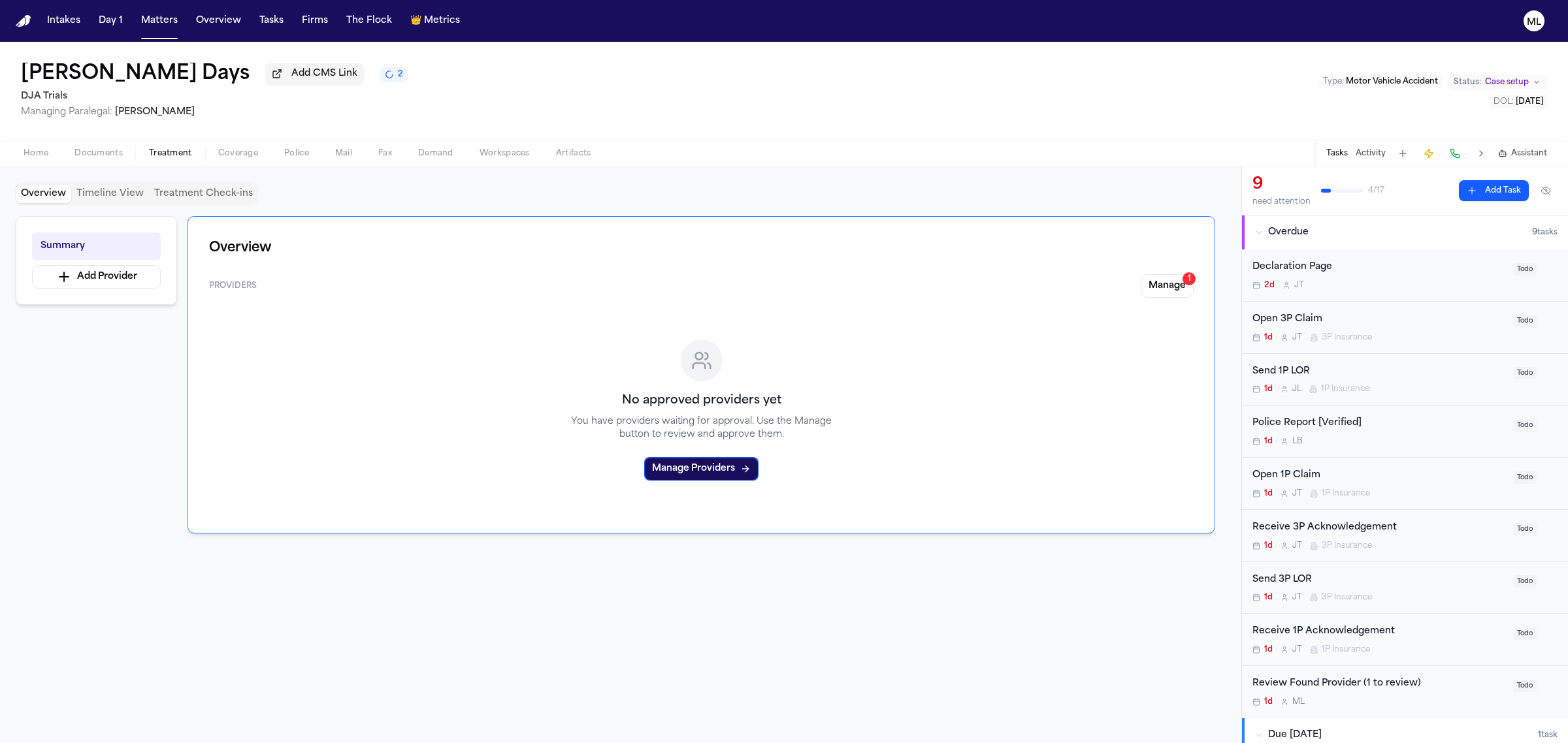
click at [1174, 279] on button "Manage 1" at bounding box center [1166, 286] width 53 height 23
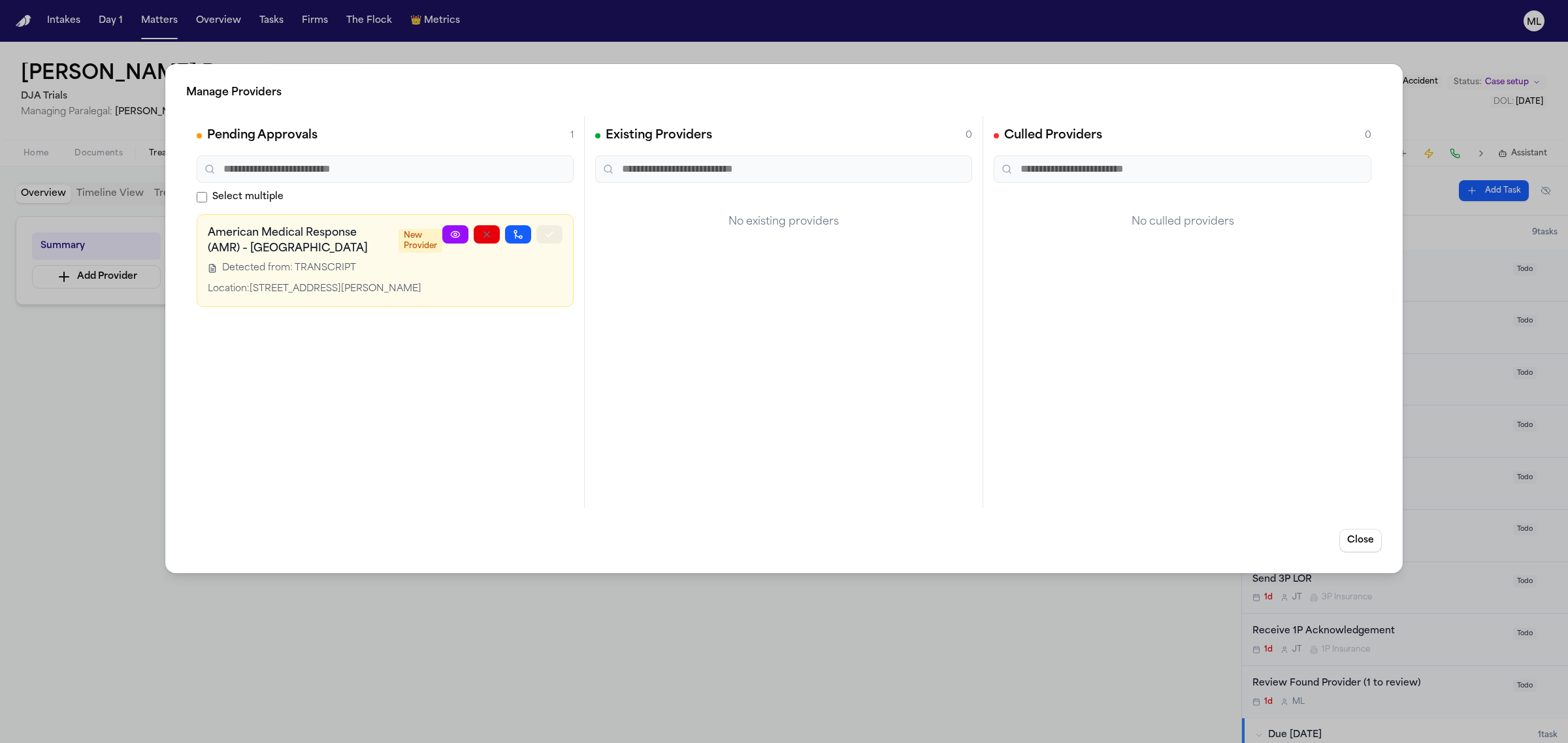
click at [540, 234] on button "button" at bounding box center [548, 234] width 26 height 19
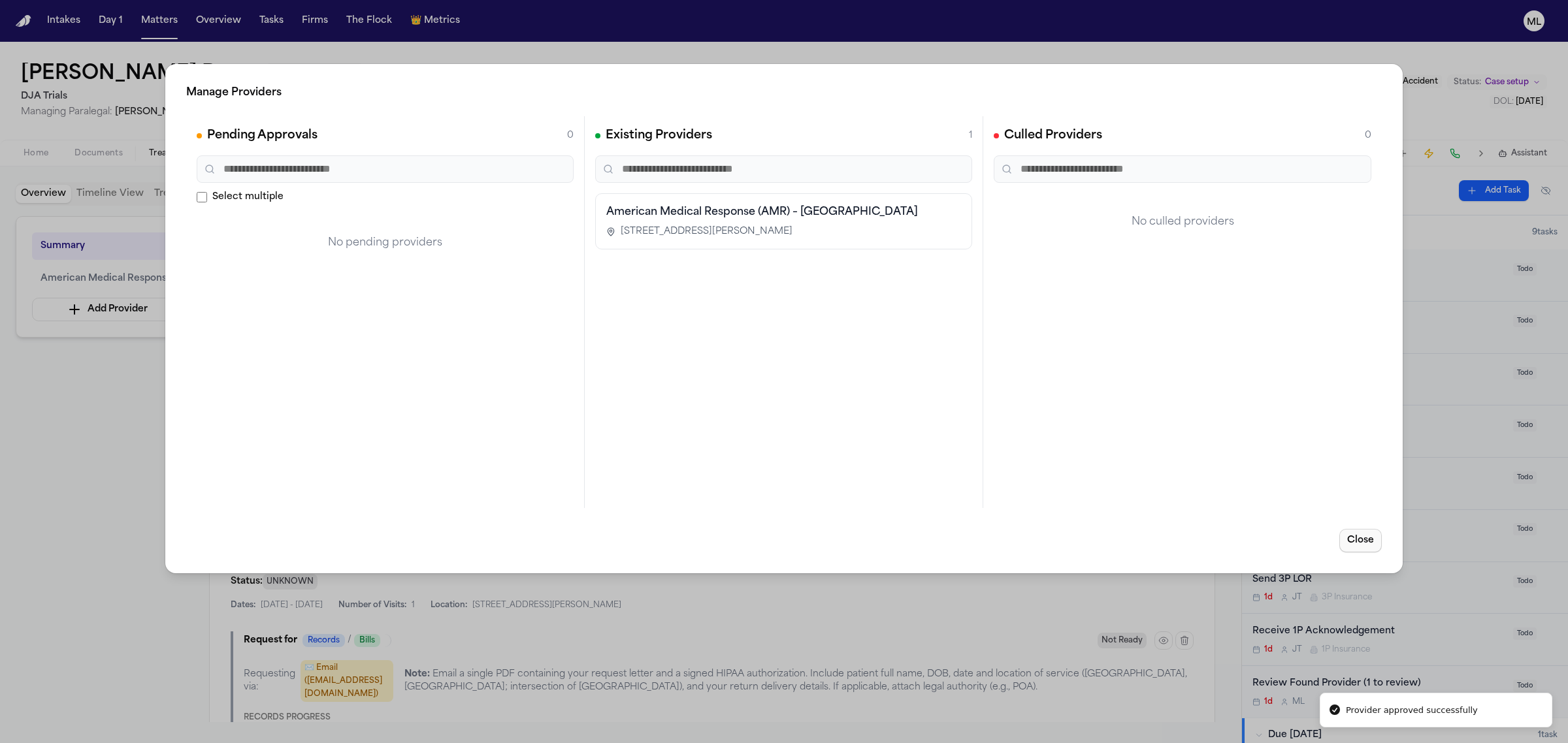
click at [1351, 541] on button "Close" at bounding box center [1361, 540] width 43 height 23
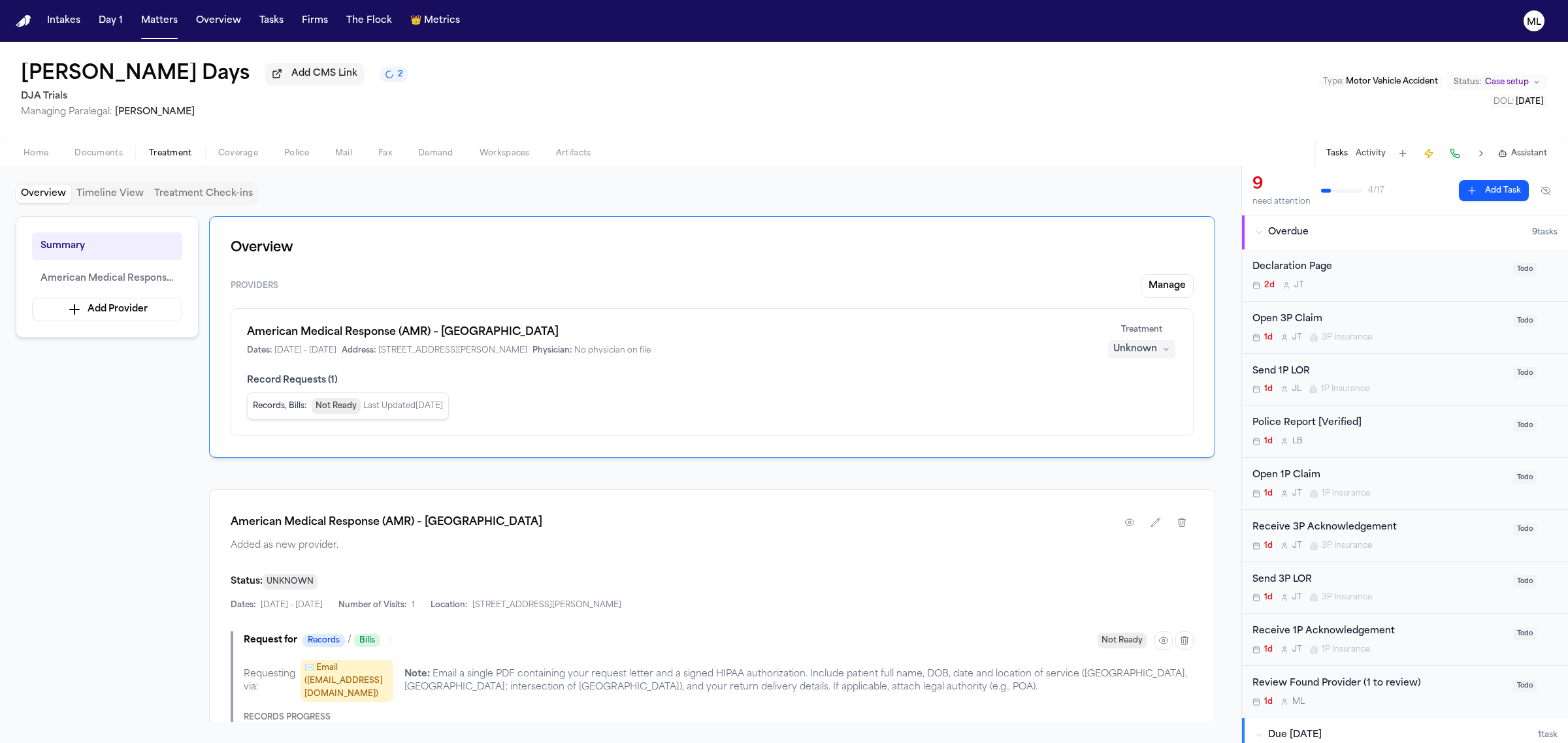
click at [40, 152] on span "Home" at bounding box center [36, 154] width 25 height 11
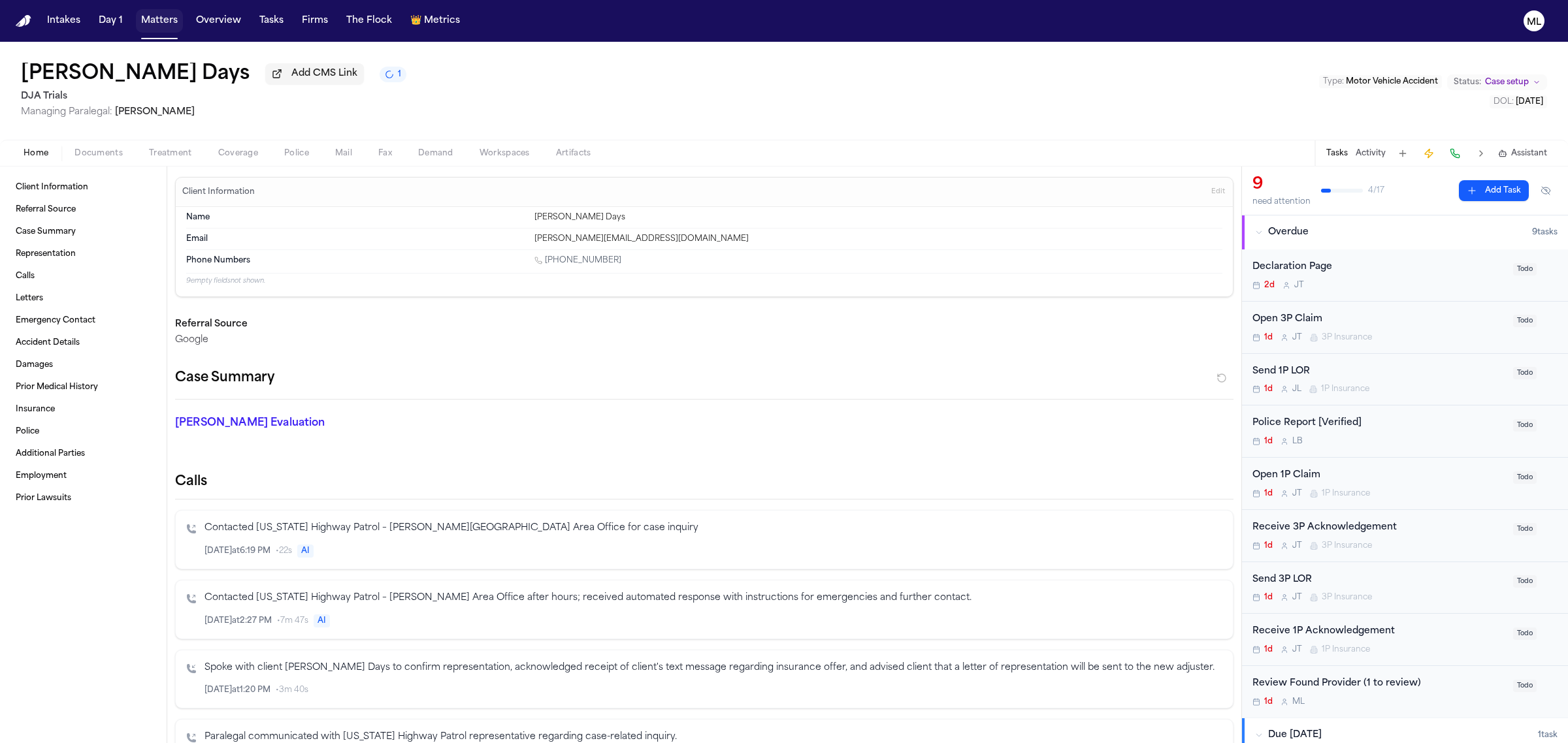
click at [164, 13] on button "Matters" at bounding box center [159, 20] width 47 height 23
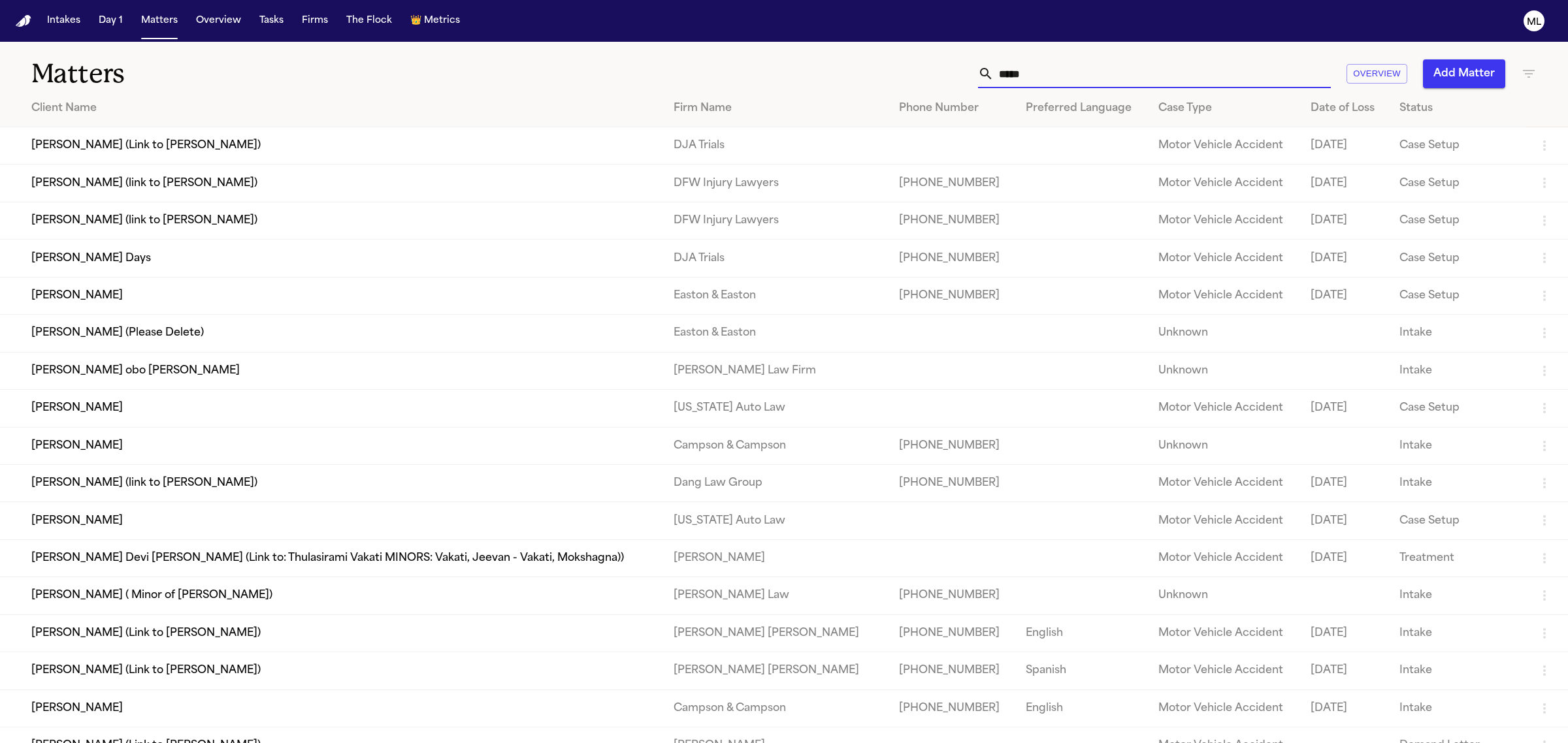
drag, startPoint x: 1085, startPoint y: 59, endPoint x: 981, endPoint y: 72, distance: 104.8
click at [981, 72] on div "*****" at bounding box center [1154, 74] width 353 height 28
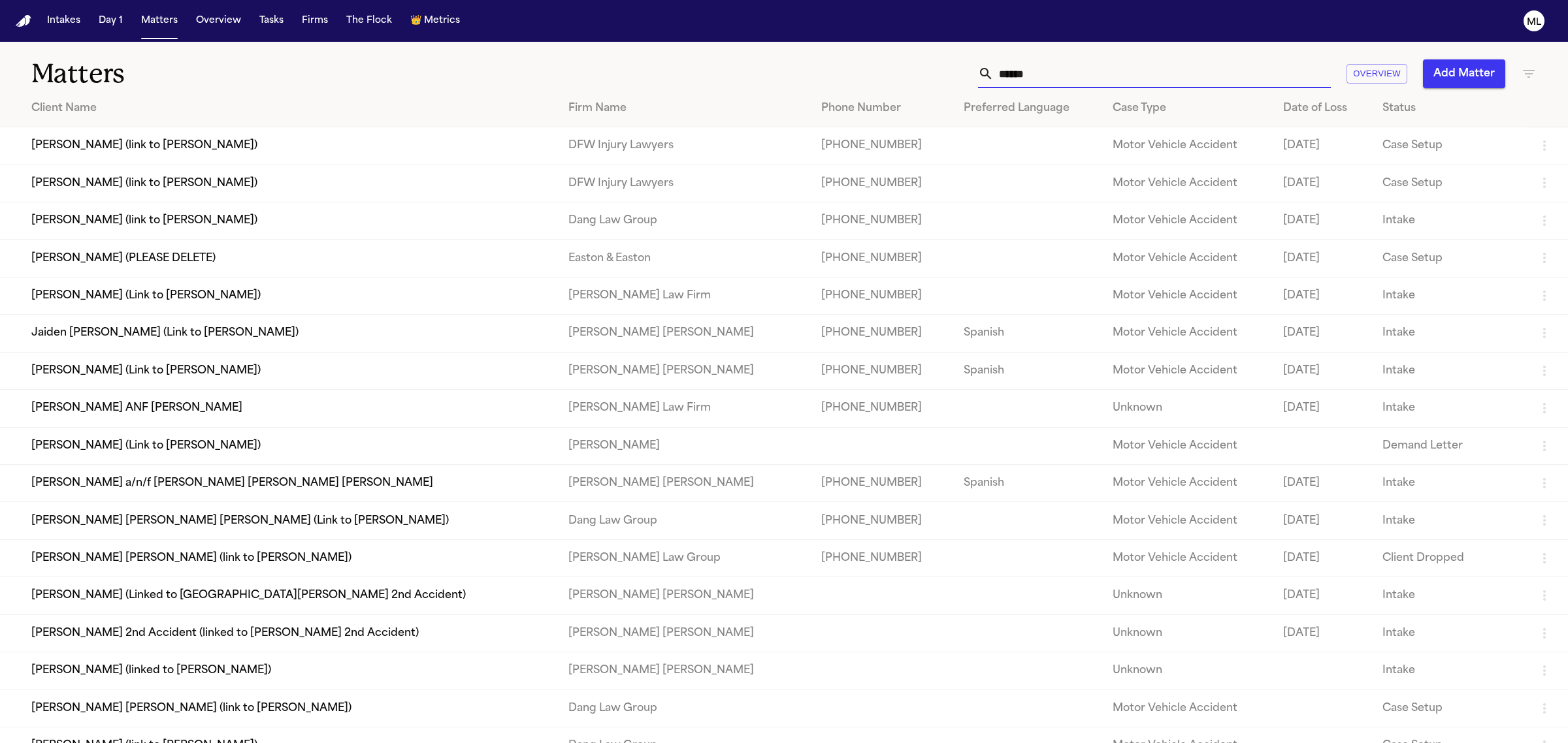
type input "*****"
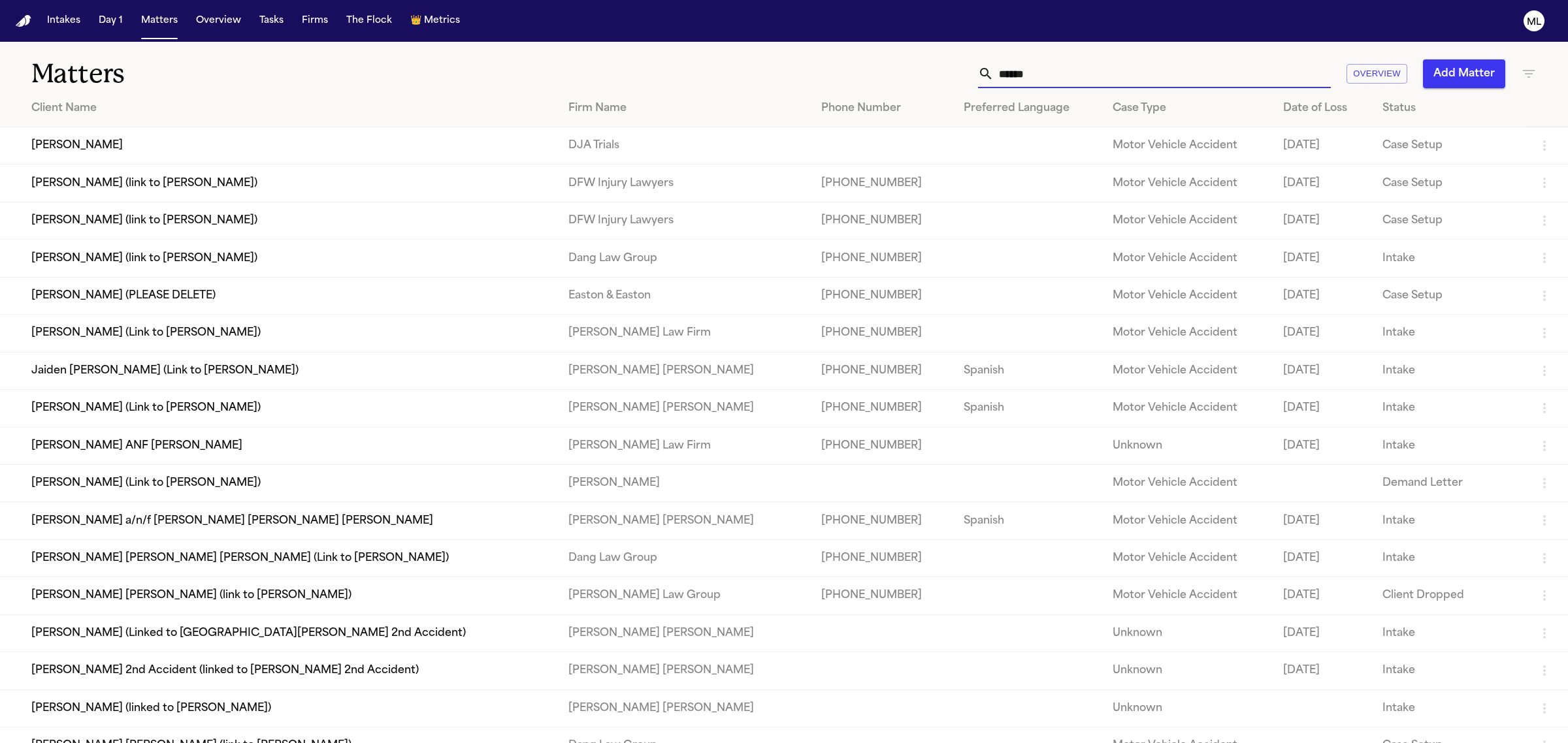
drag, startPoint x: 1080, startPoint y: 69, endPoint x: 955, endPoint y: 69, distance: 125.0
click at [955, 69] on div "***** Overview Add Matter" at bounding box center [1009, 74] width 1053 height 28
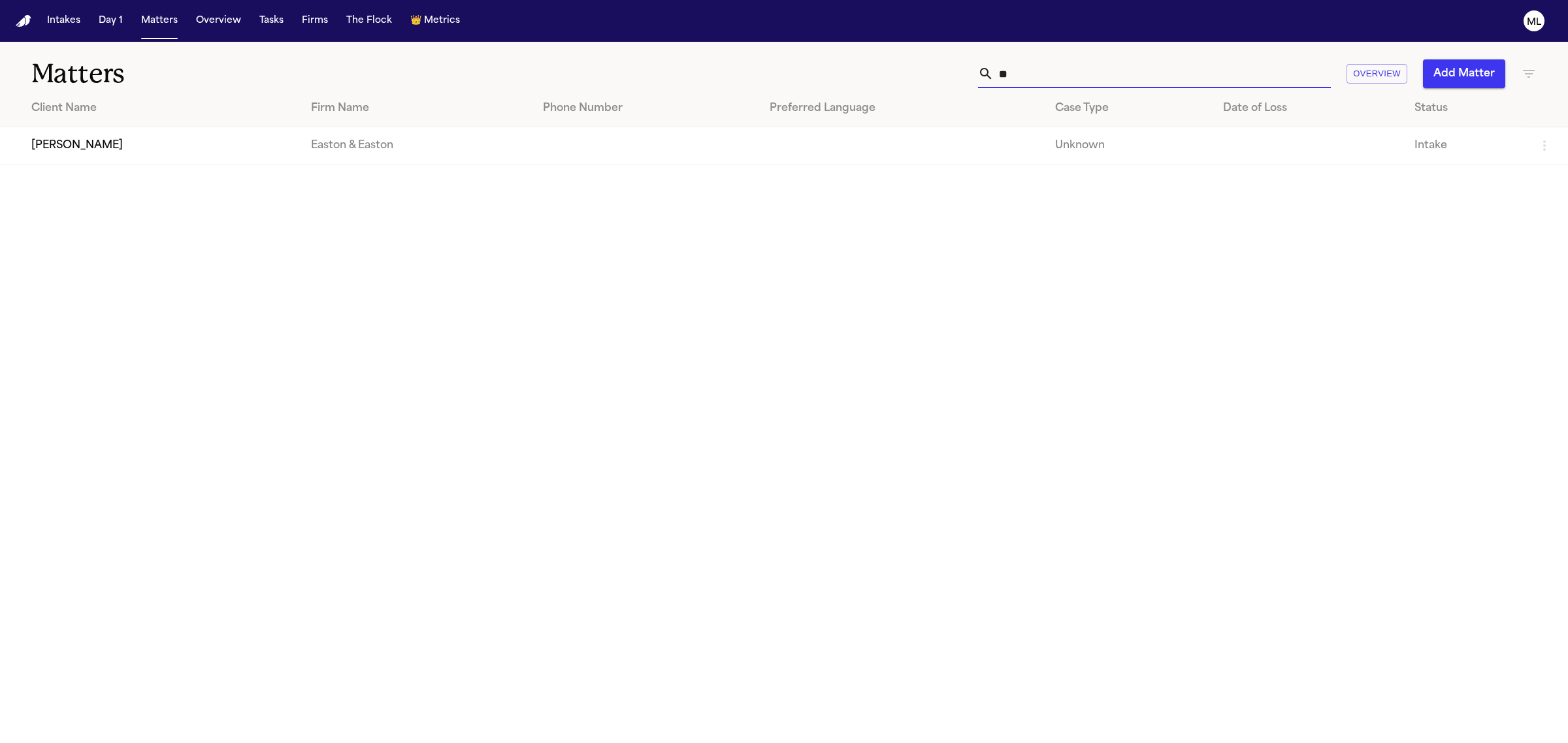
type input "*"
type input "*******"
click at [210, 149] on td "[PERSON_NAME]" at bounding box center [126, 146] width 254 height 37
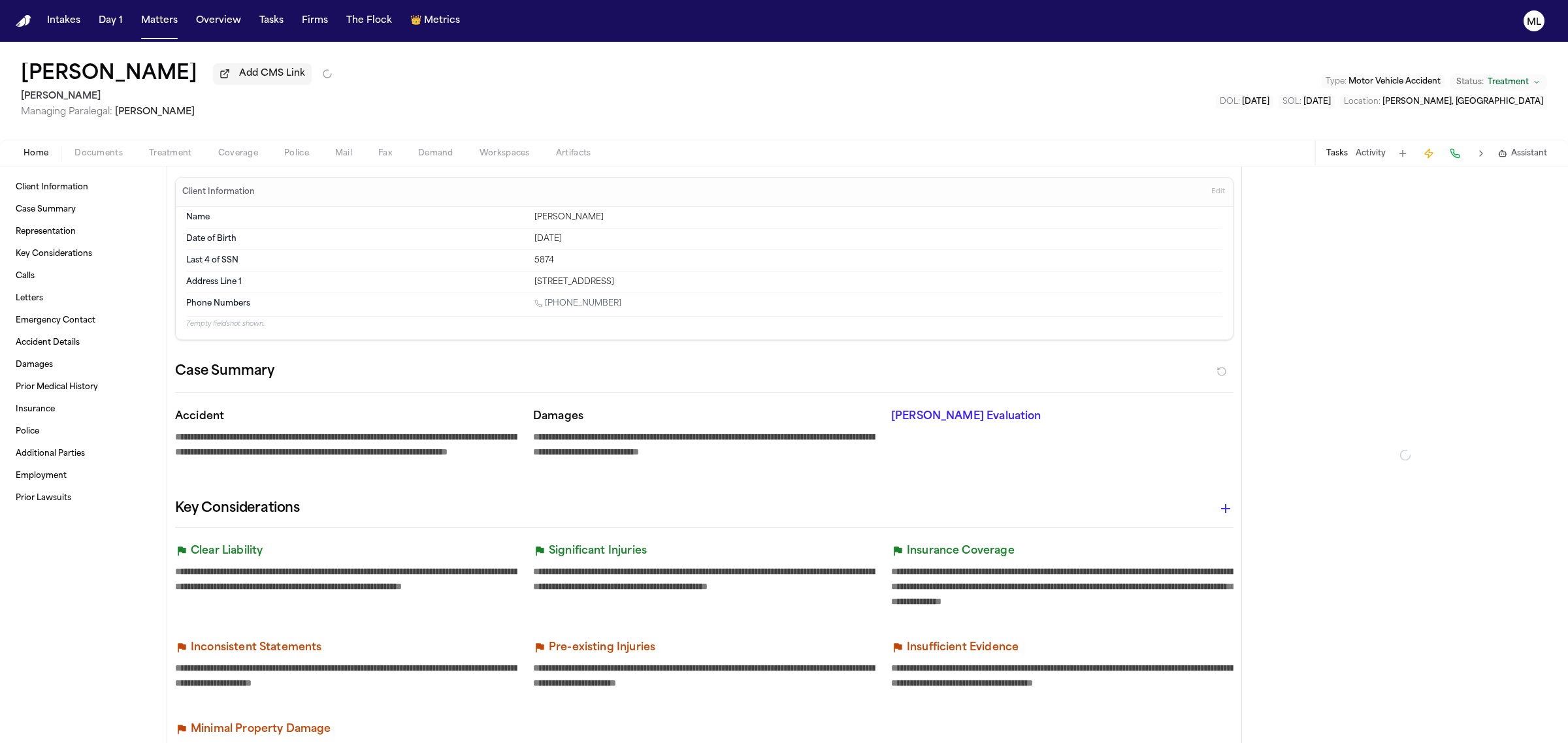
type textarea "*"
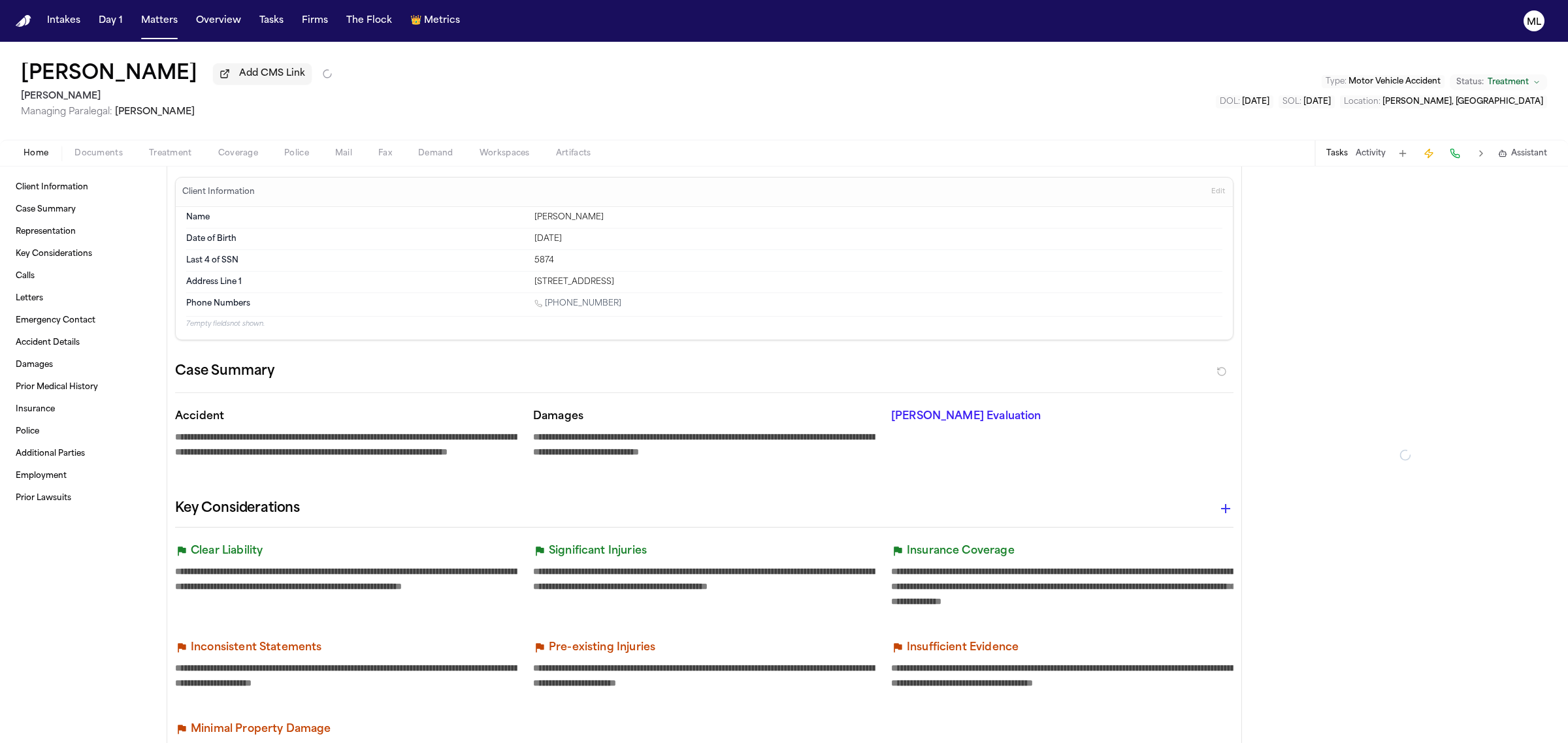
type textarea "*"
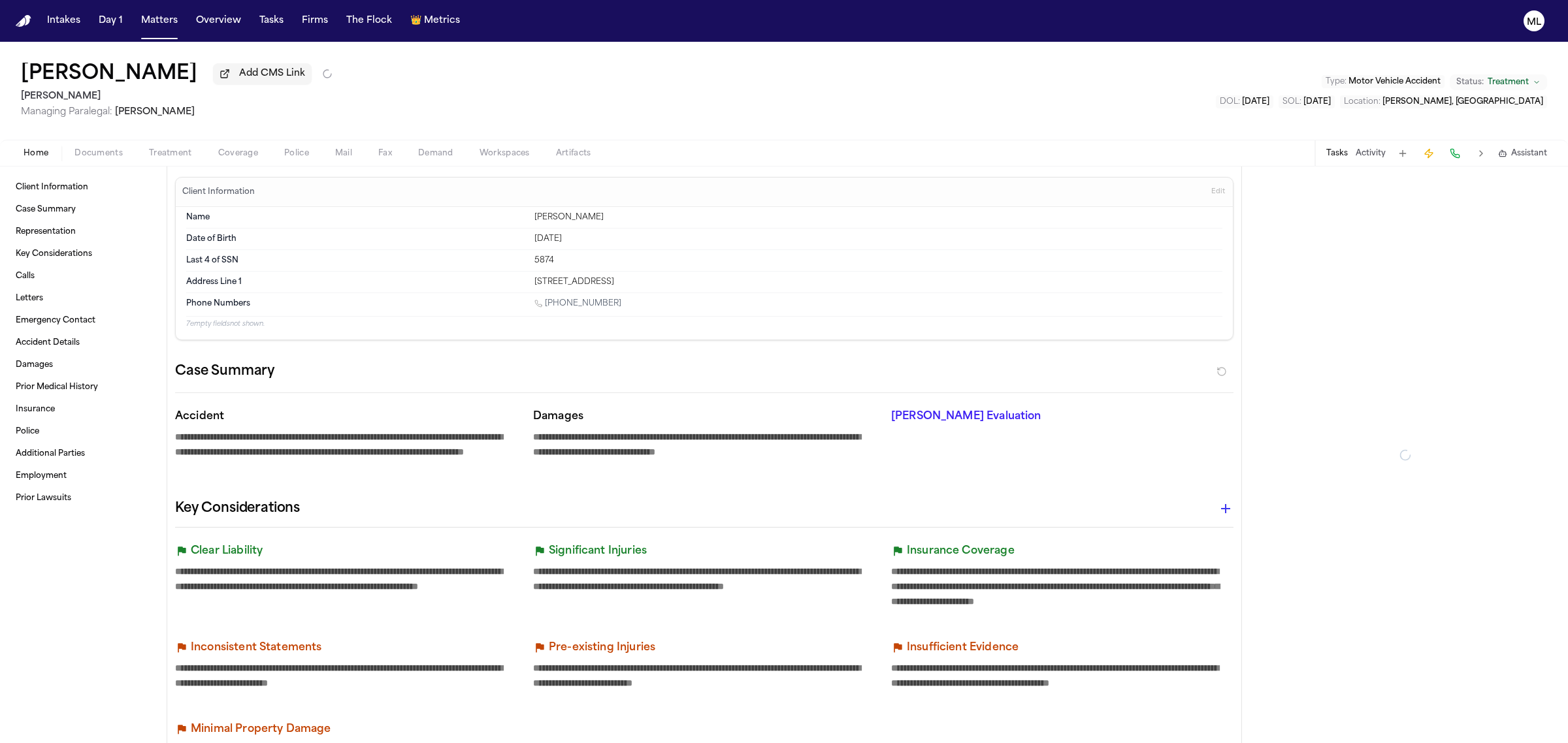
type textarea "*"
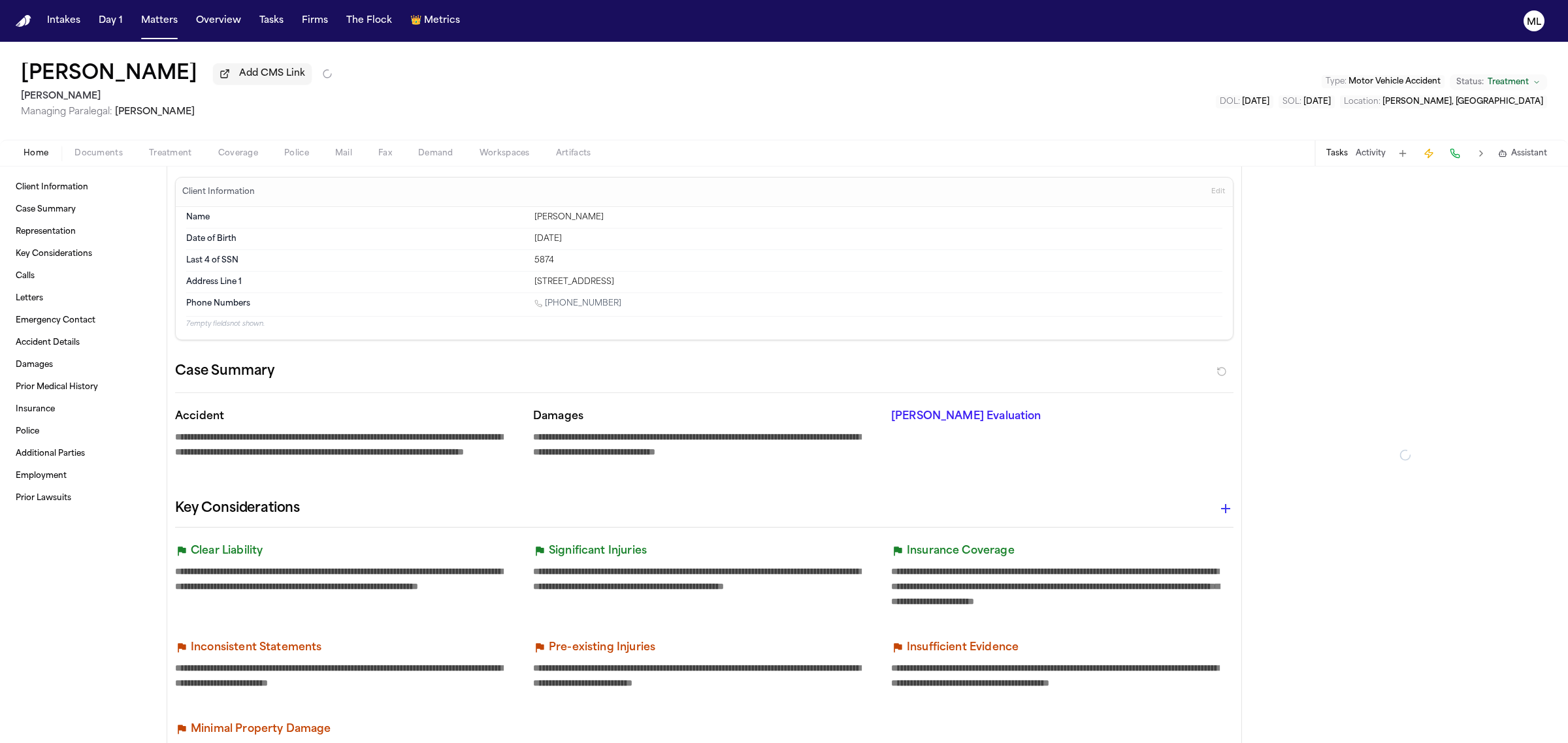
type textarea "*"
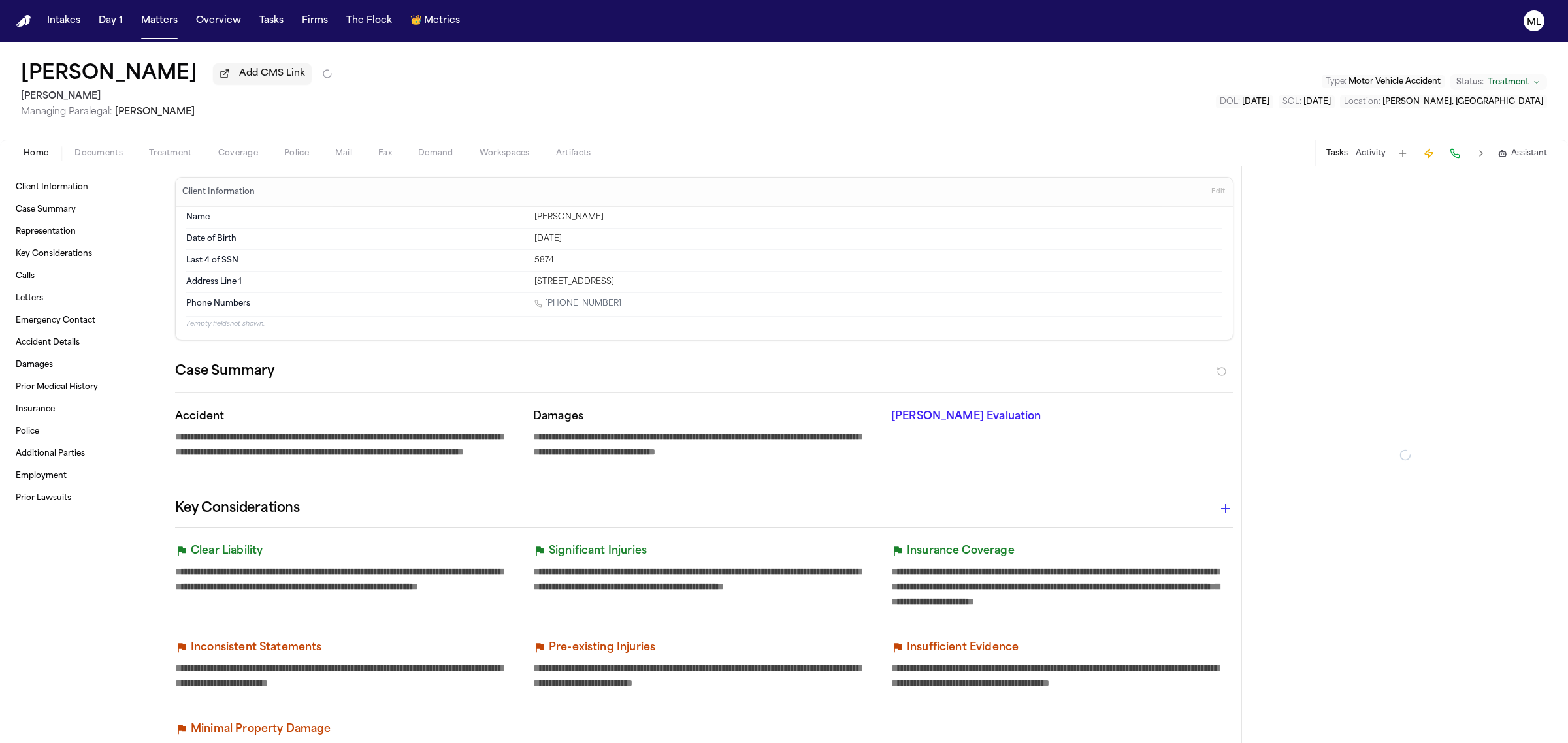
type textarea "*"
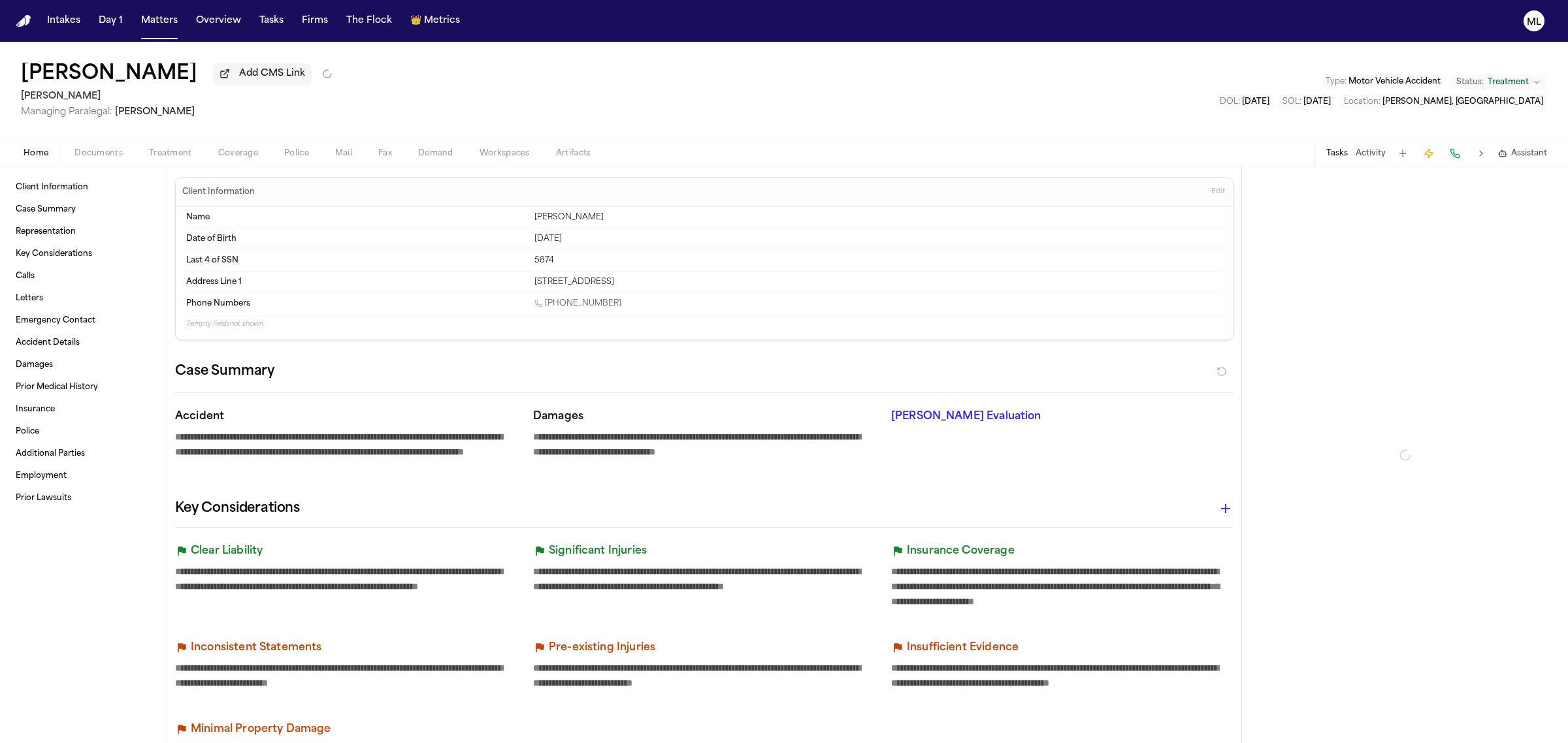
type textarea "*"
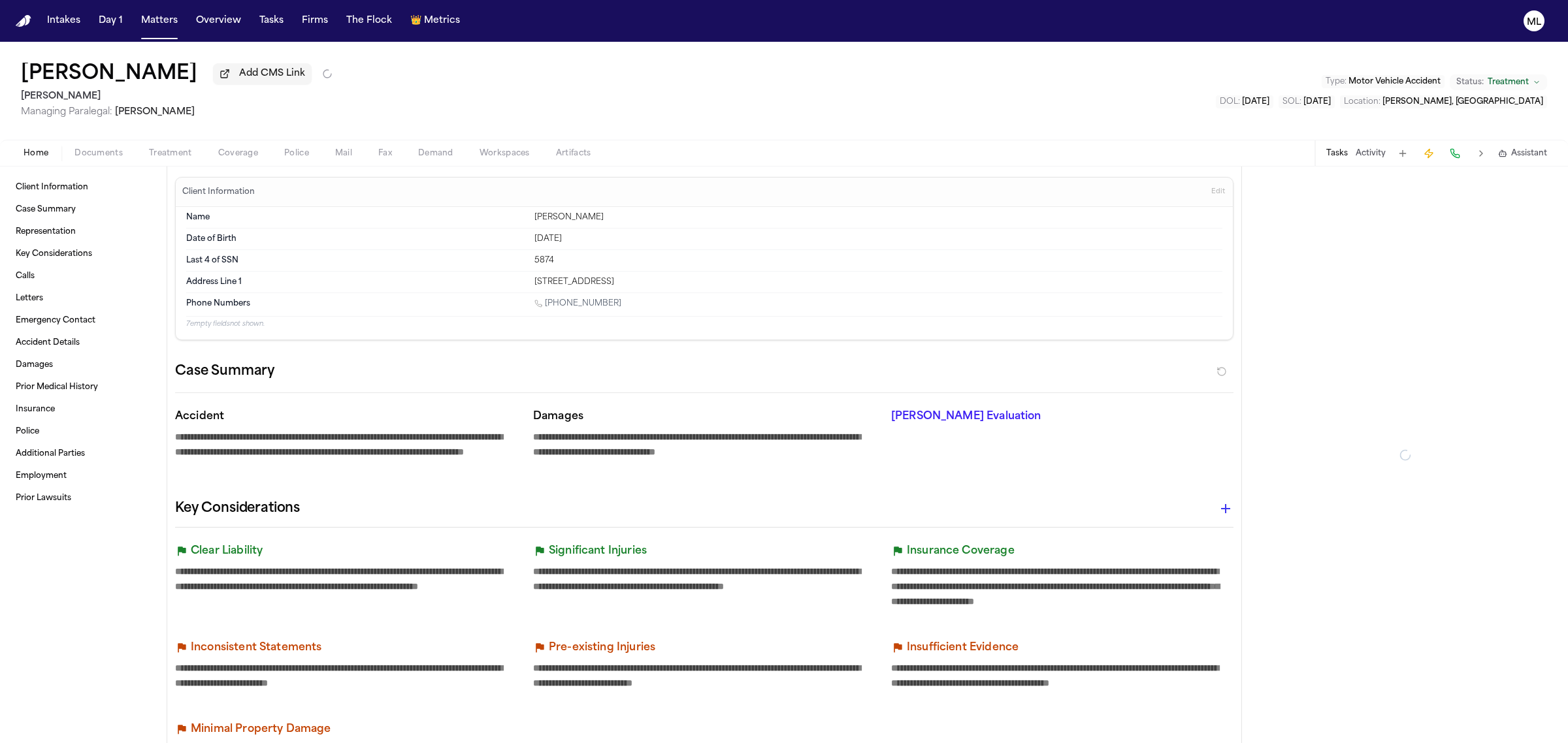
type textarea "*"
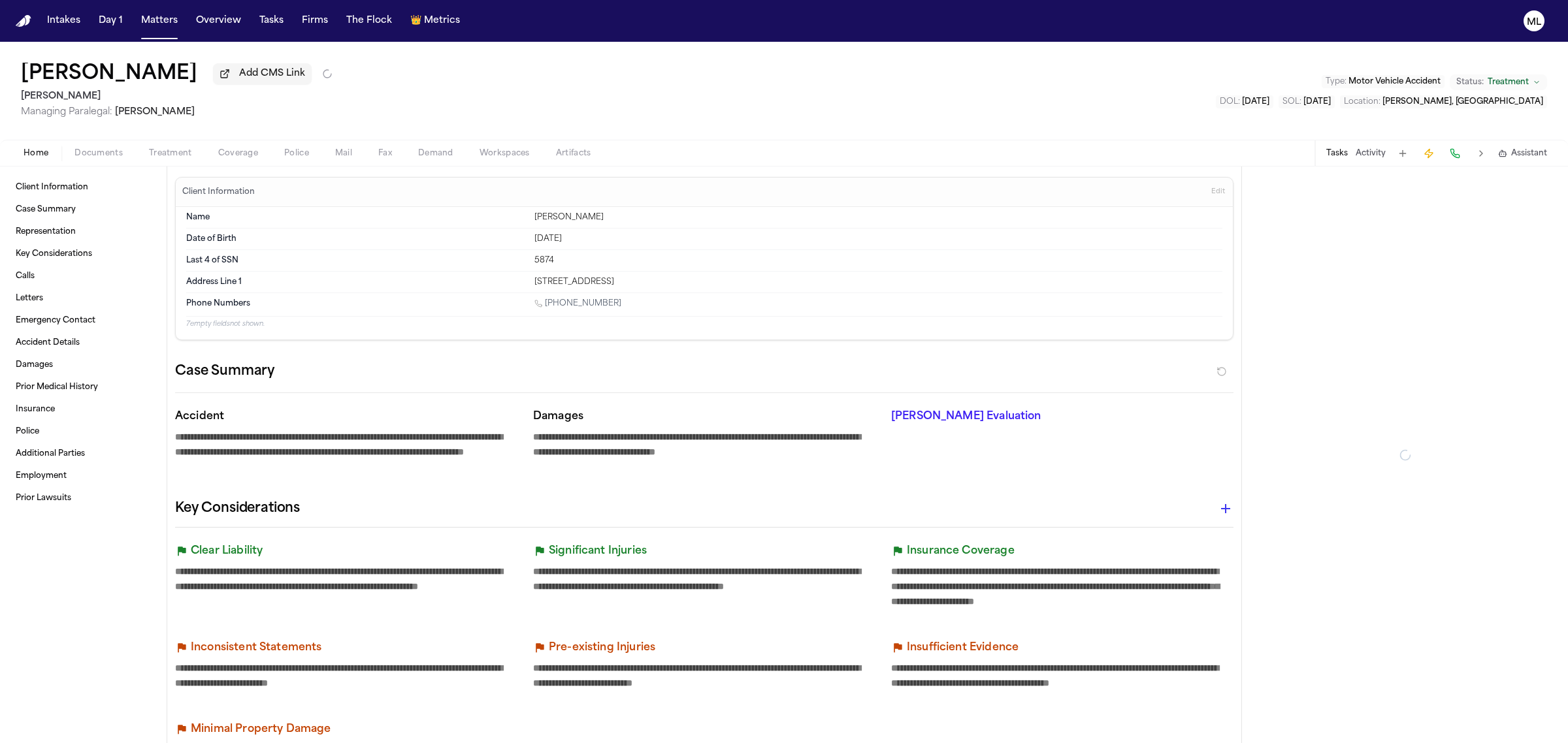
type textarea "*"
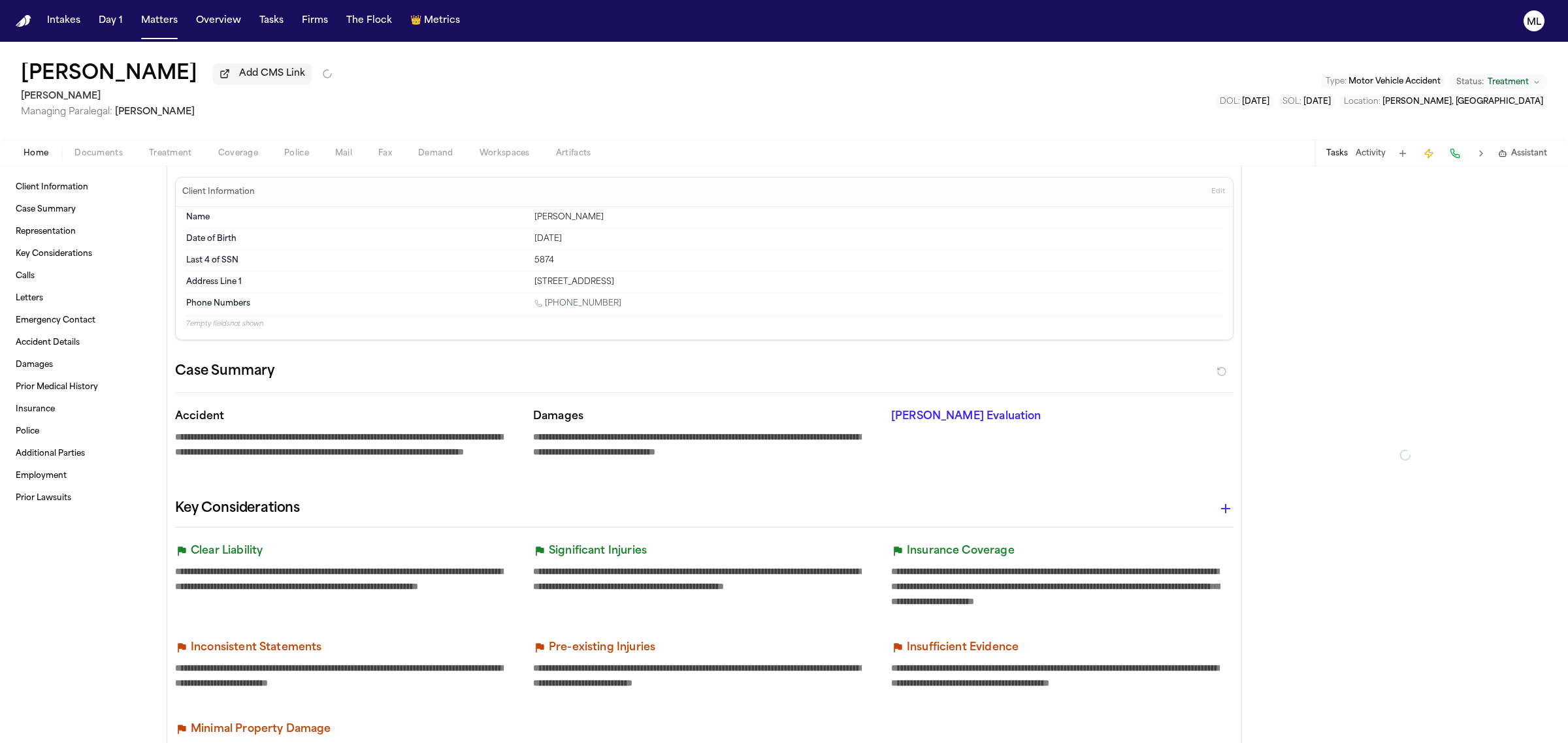
type textarea "*"
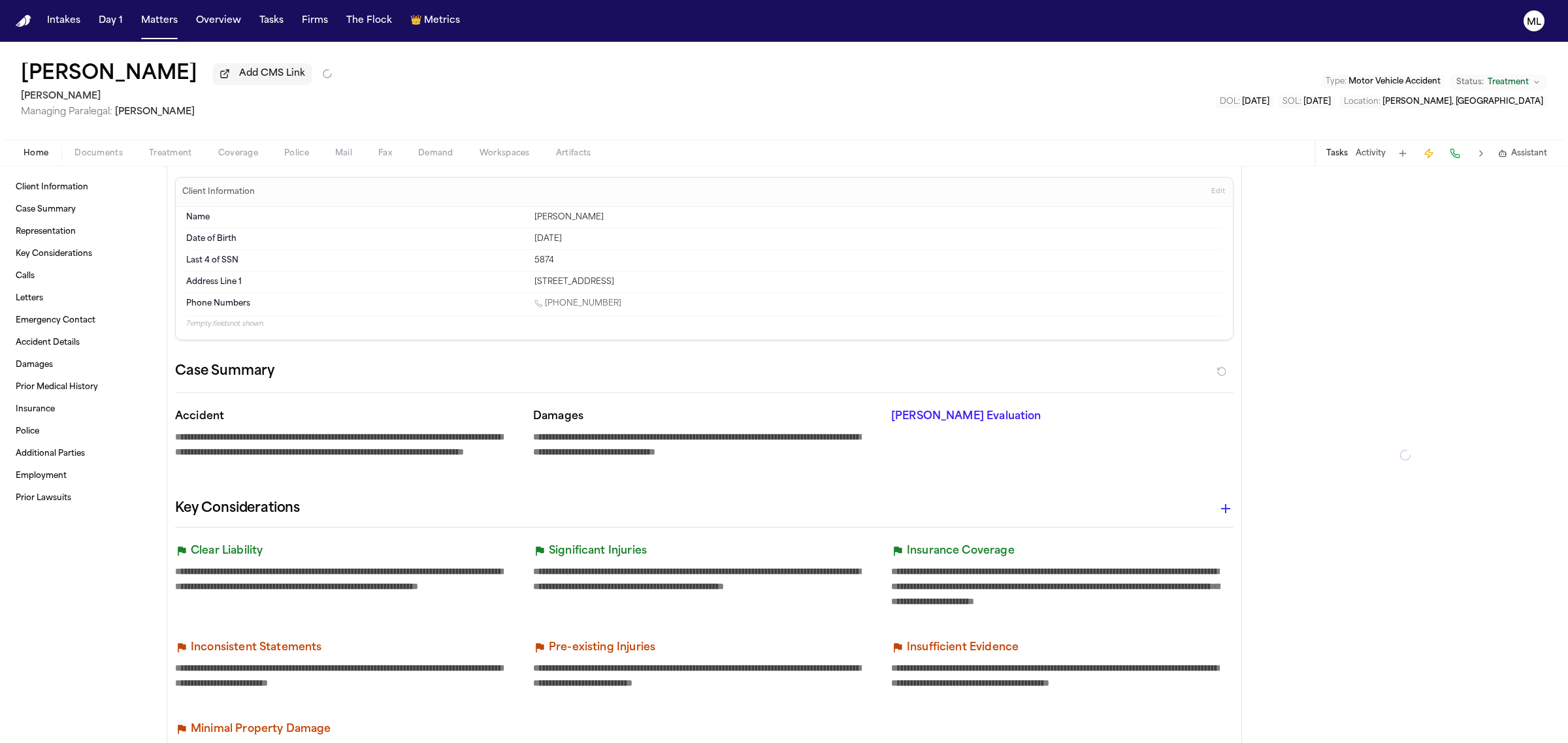
type textarea "*"
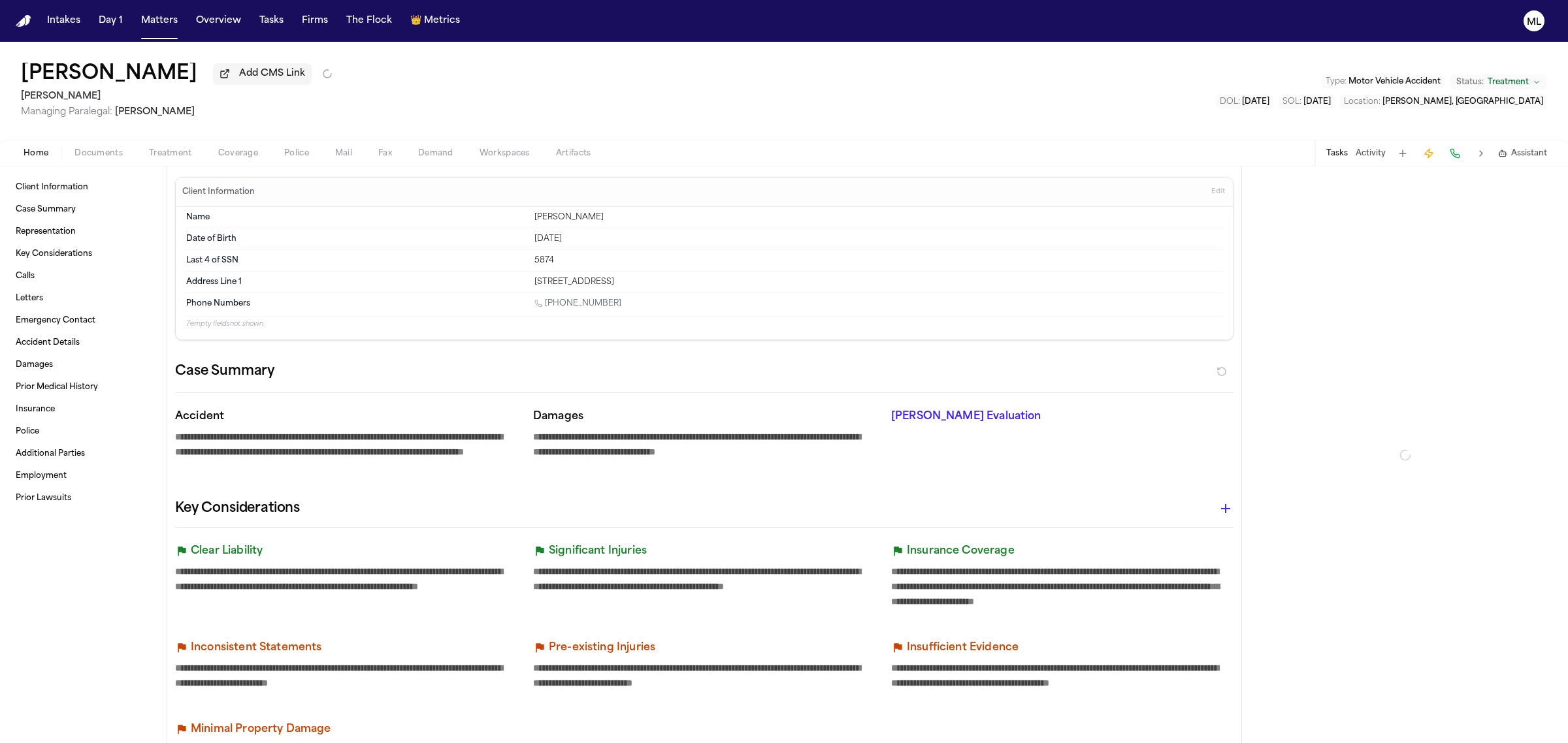
type textarea "*"
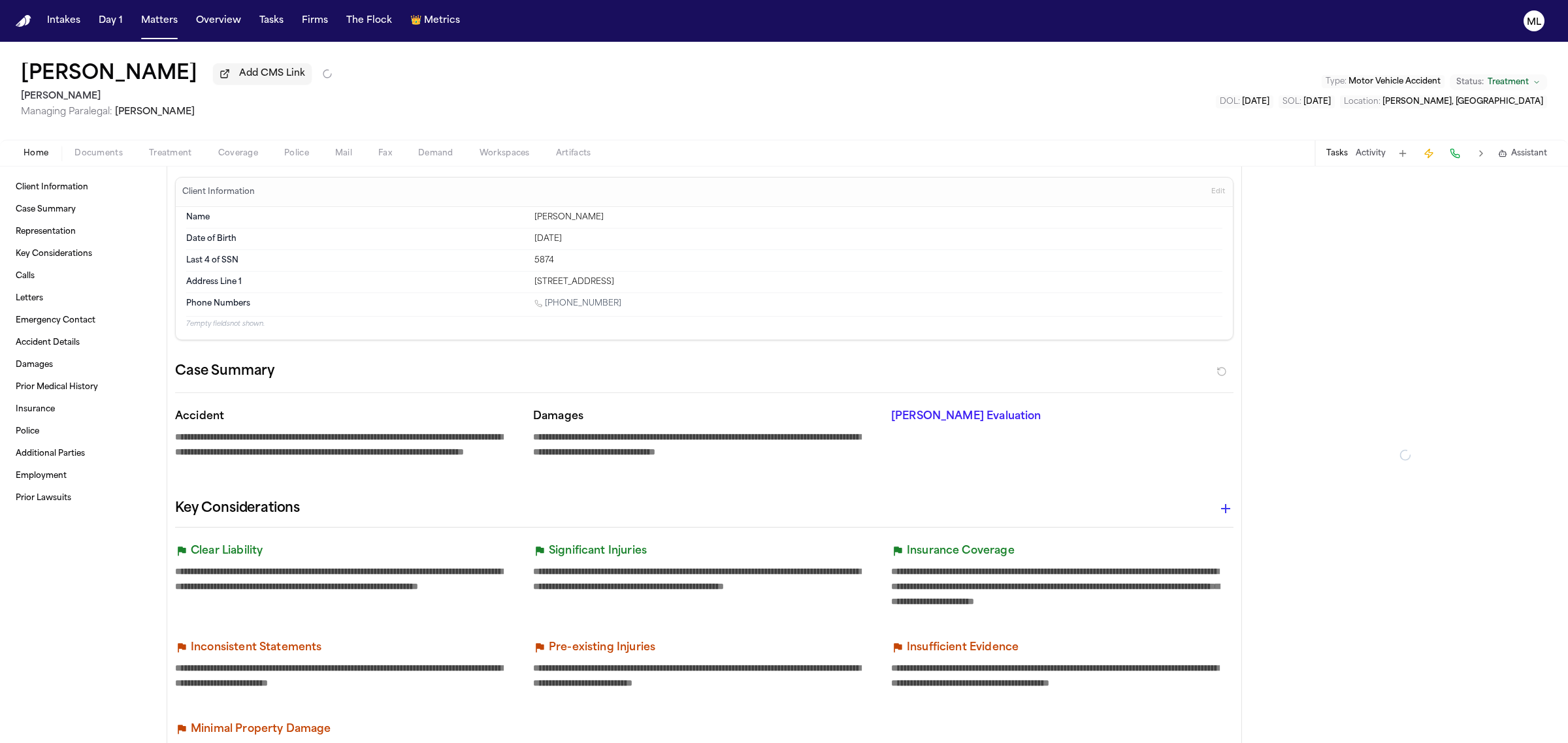
type textarea "*"
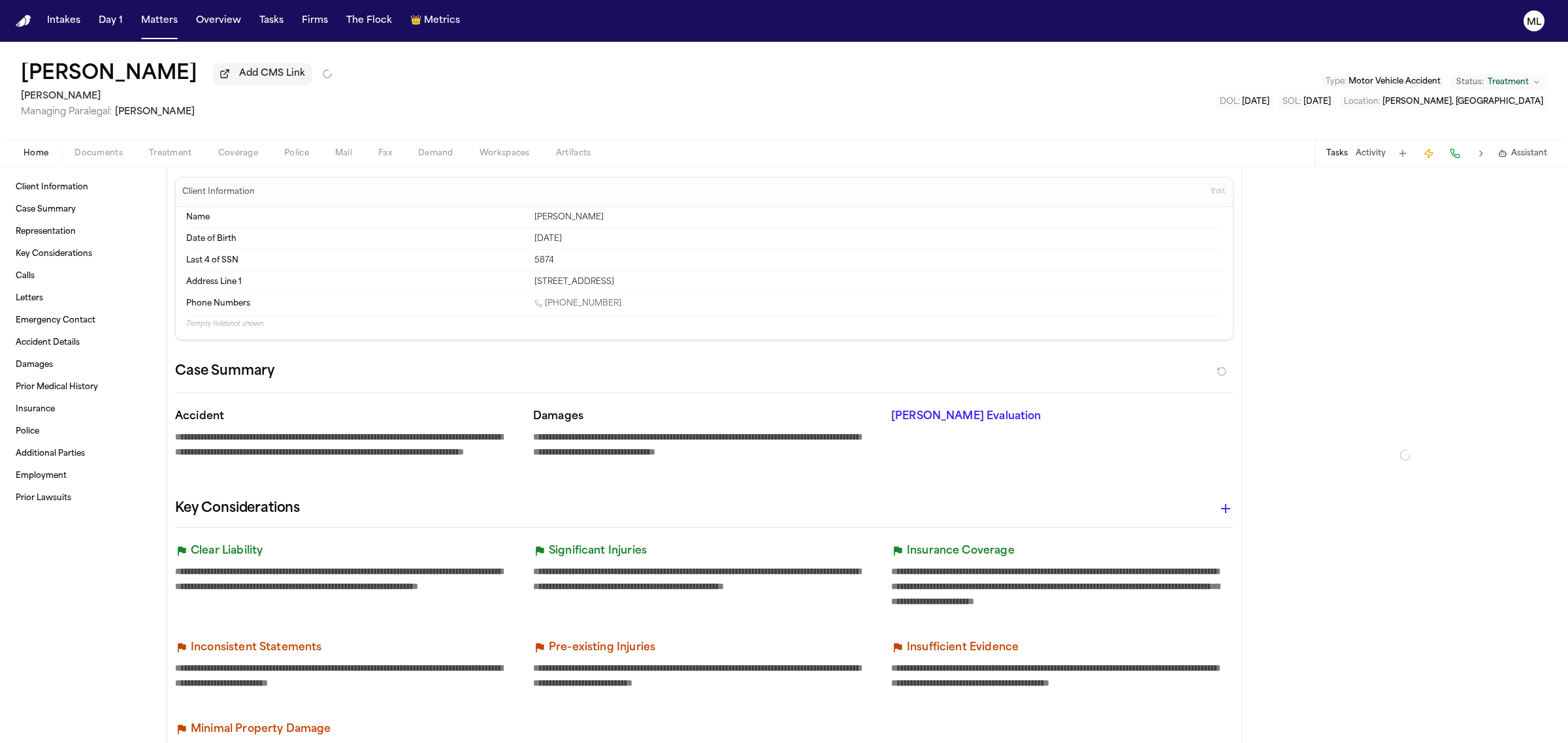
type textarea "*"
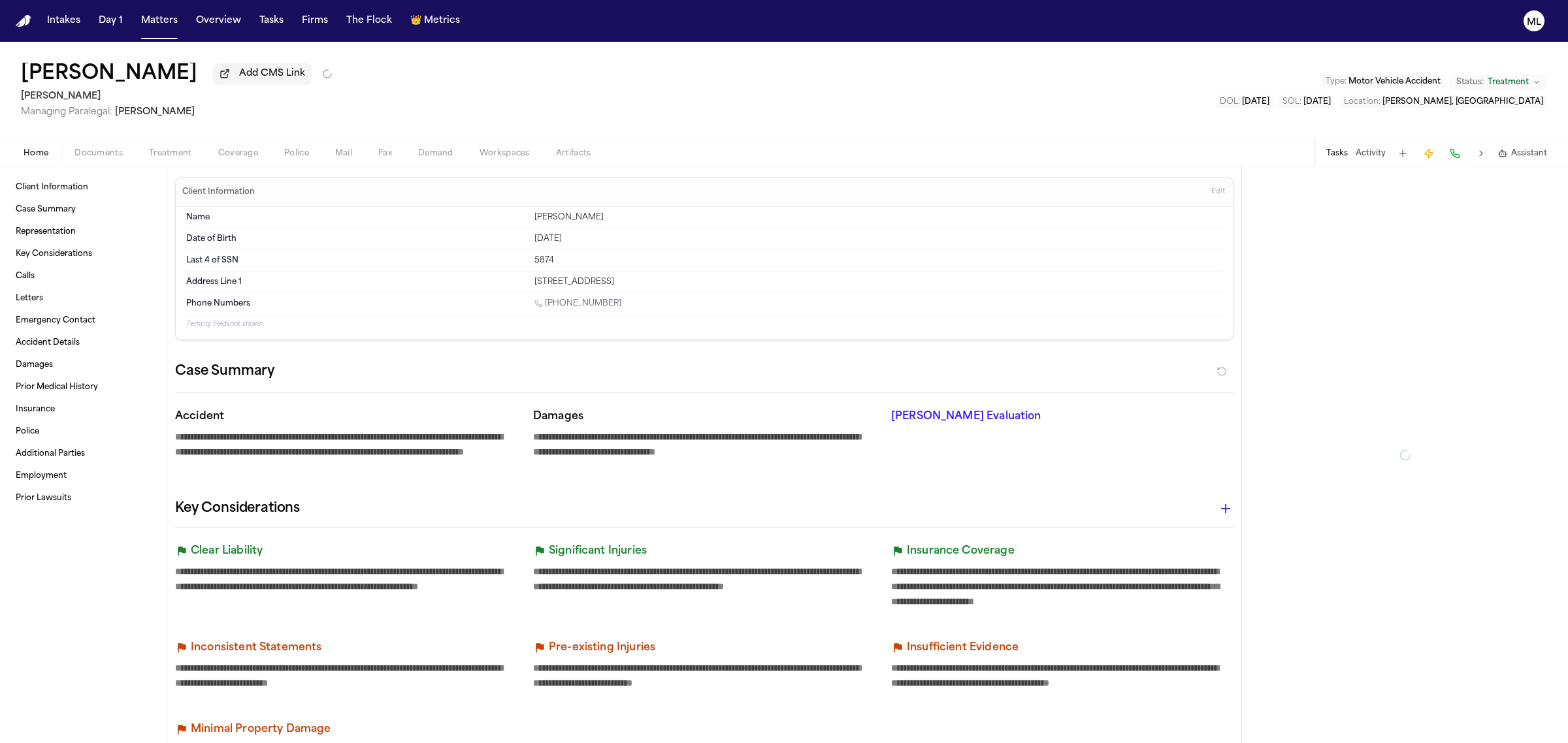
type textarea "*"
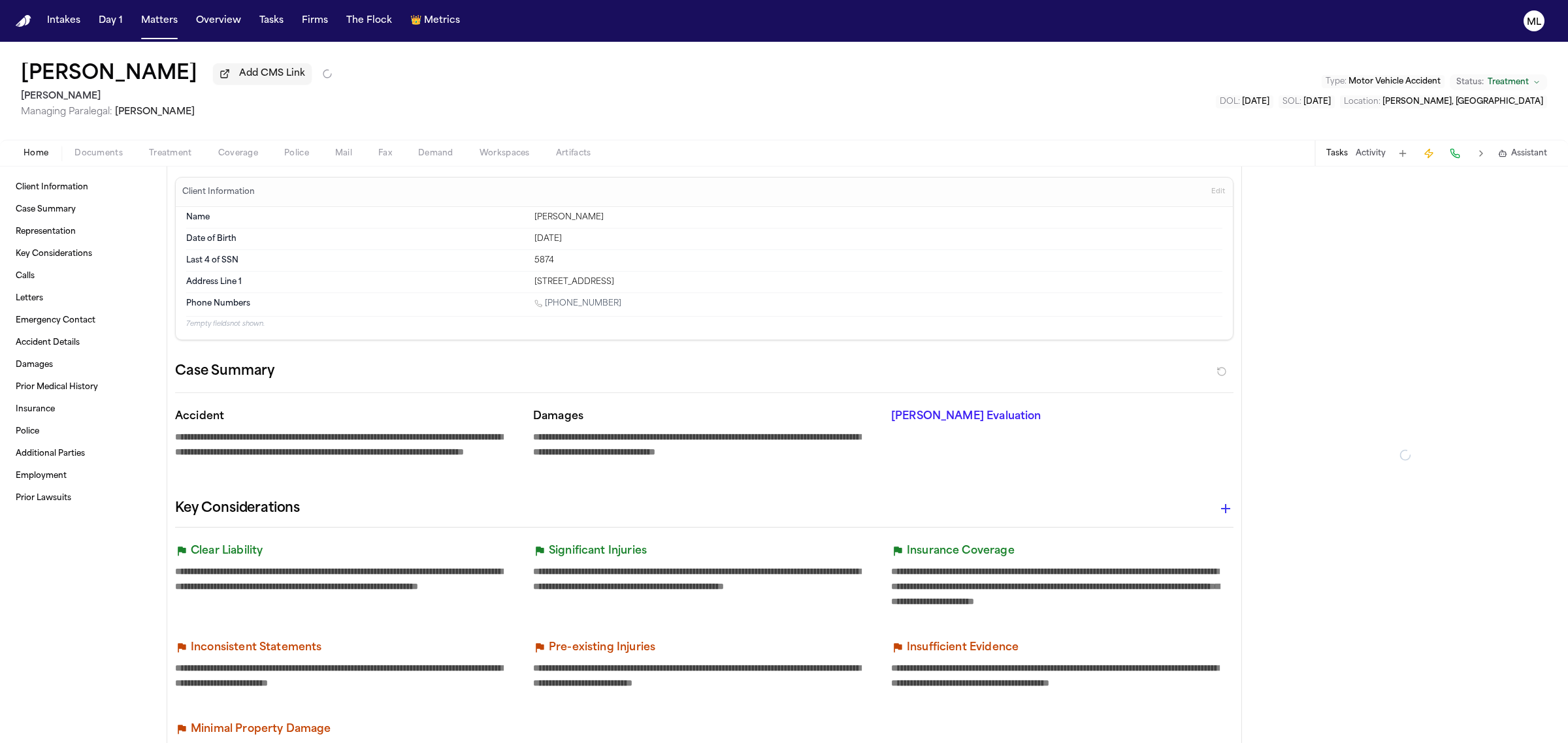
type textarea "*"
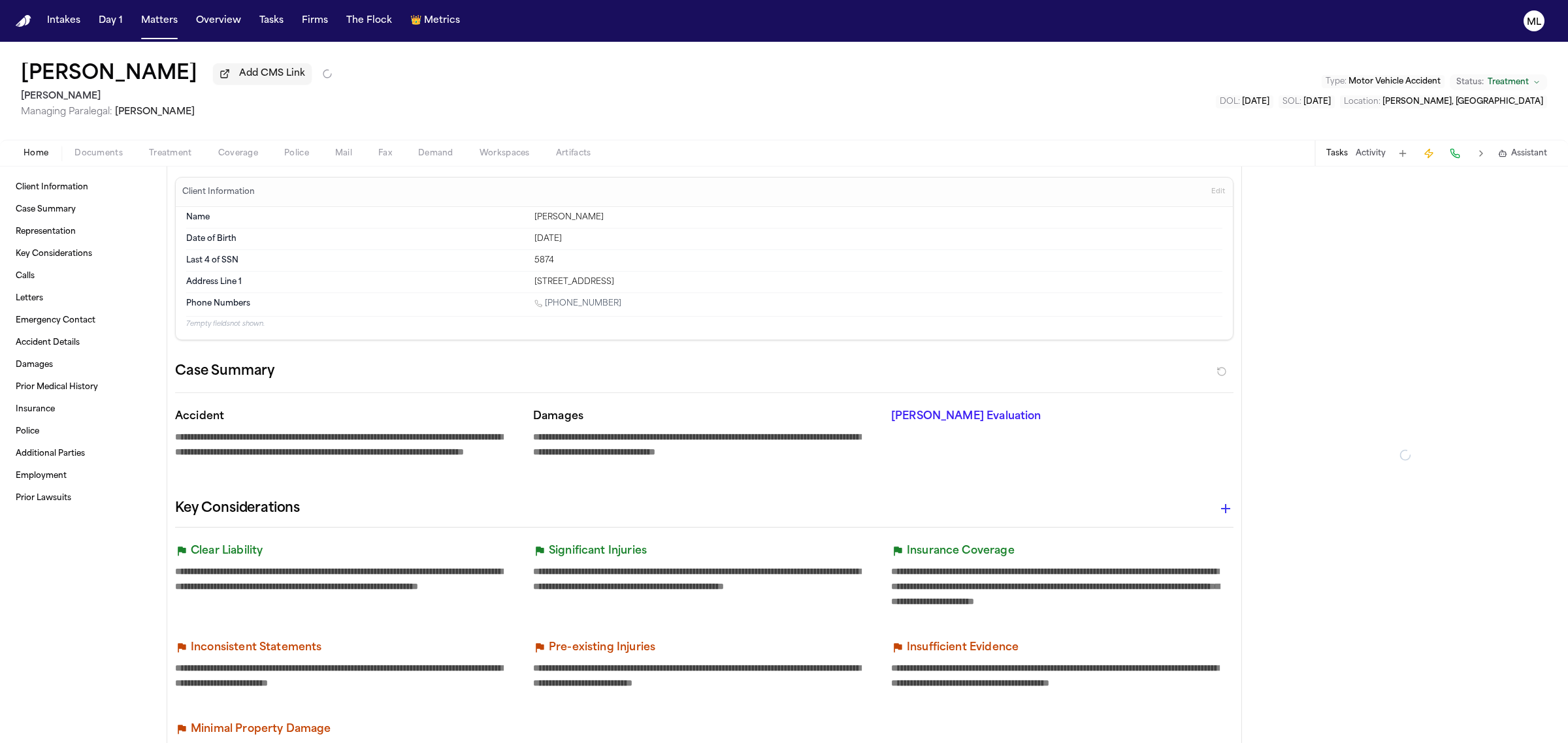
type textarea "*"
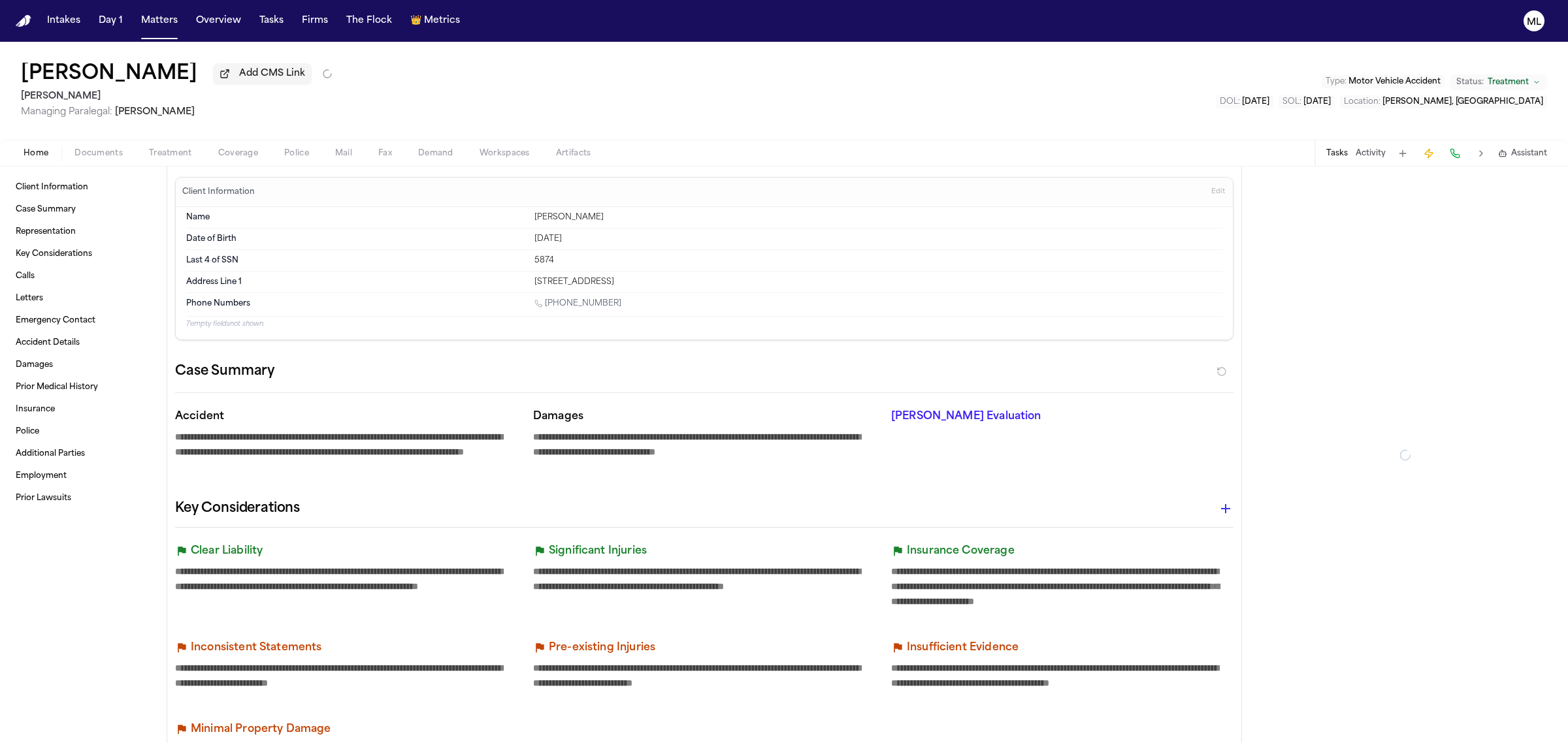
type textarea "*"
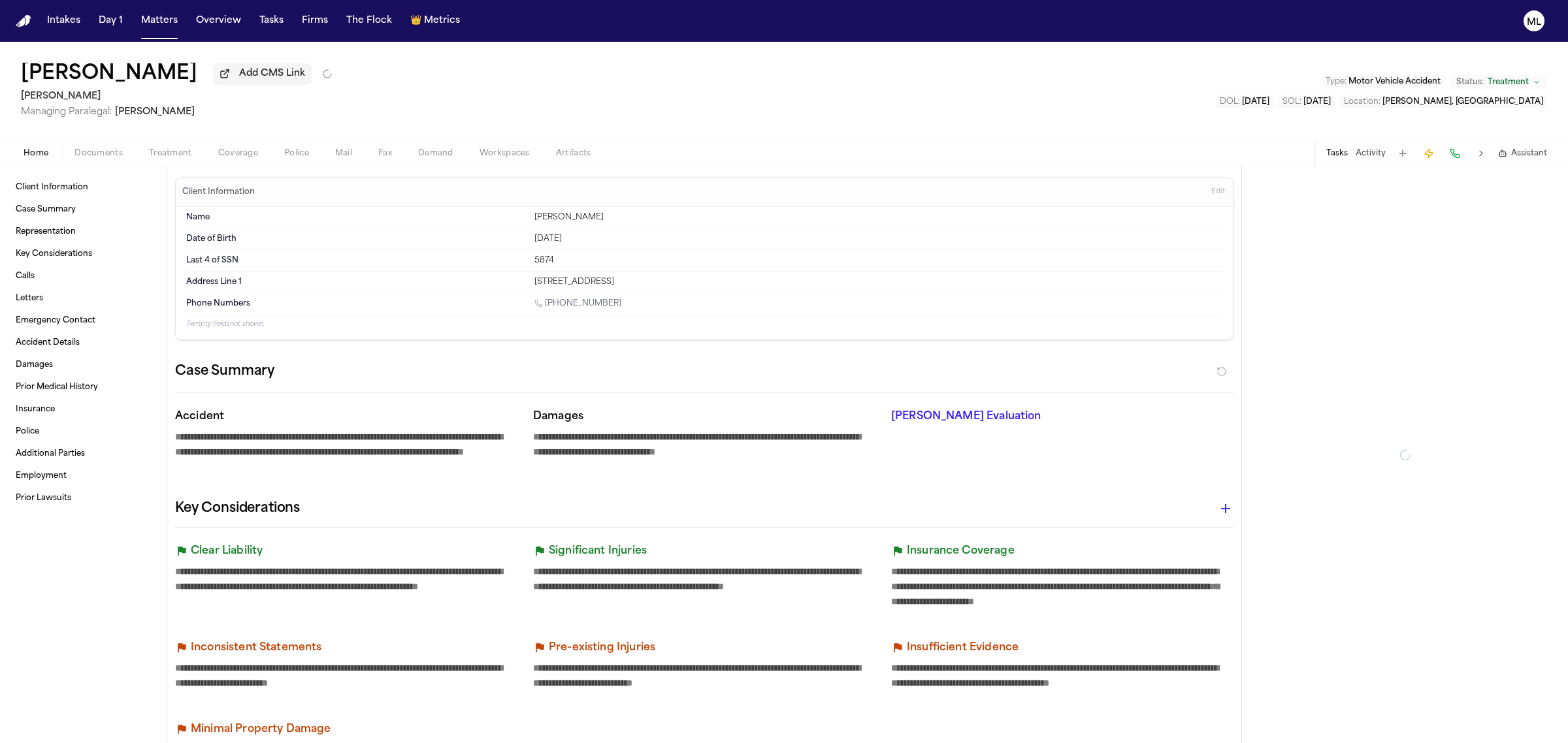
type textarea "*"
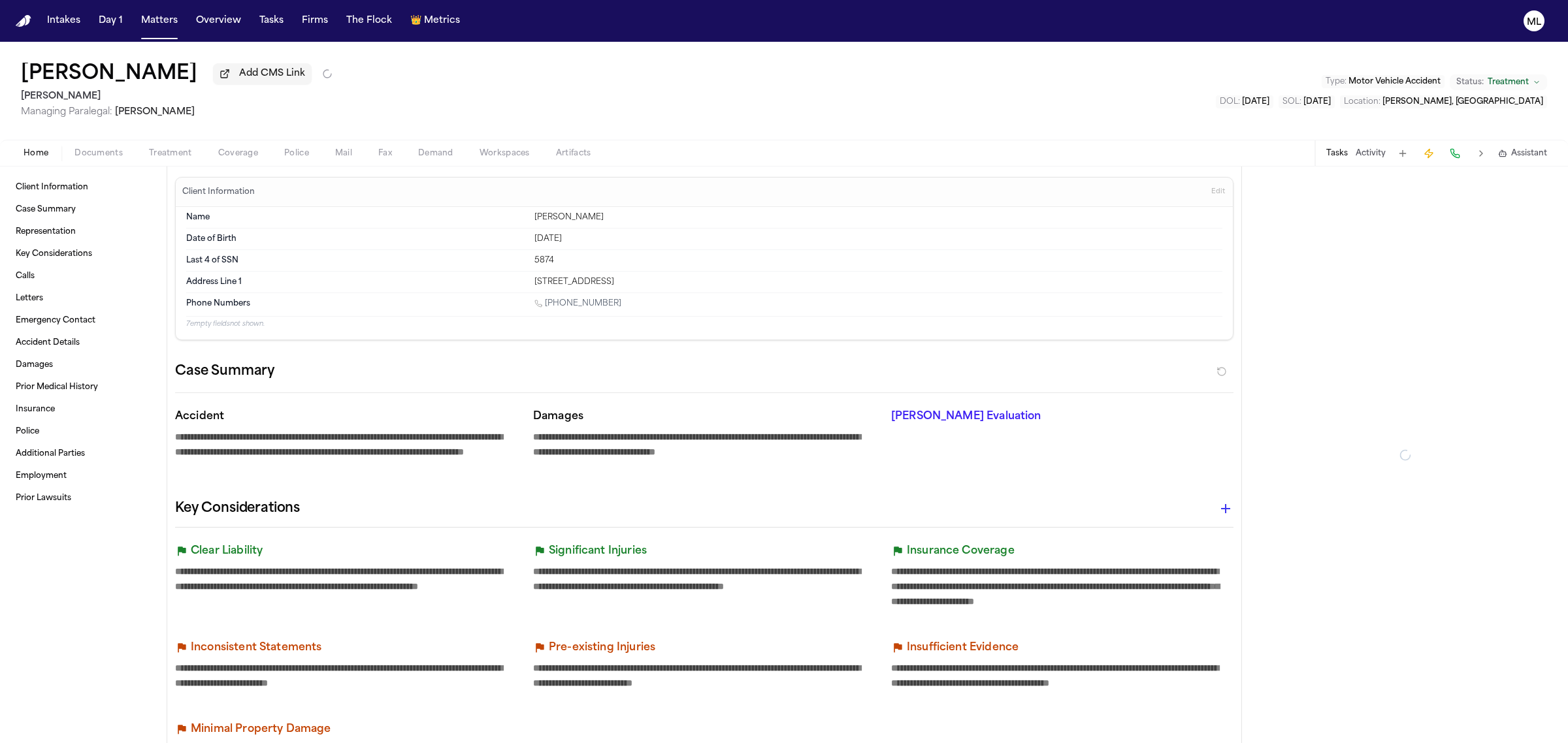
type textarea "*"
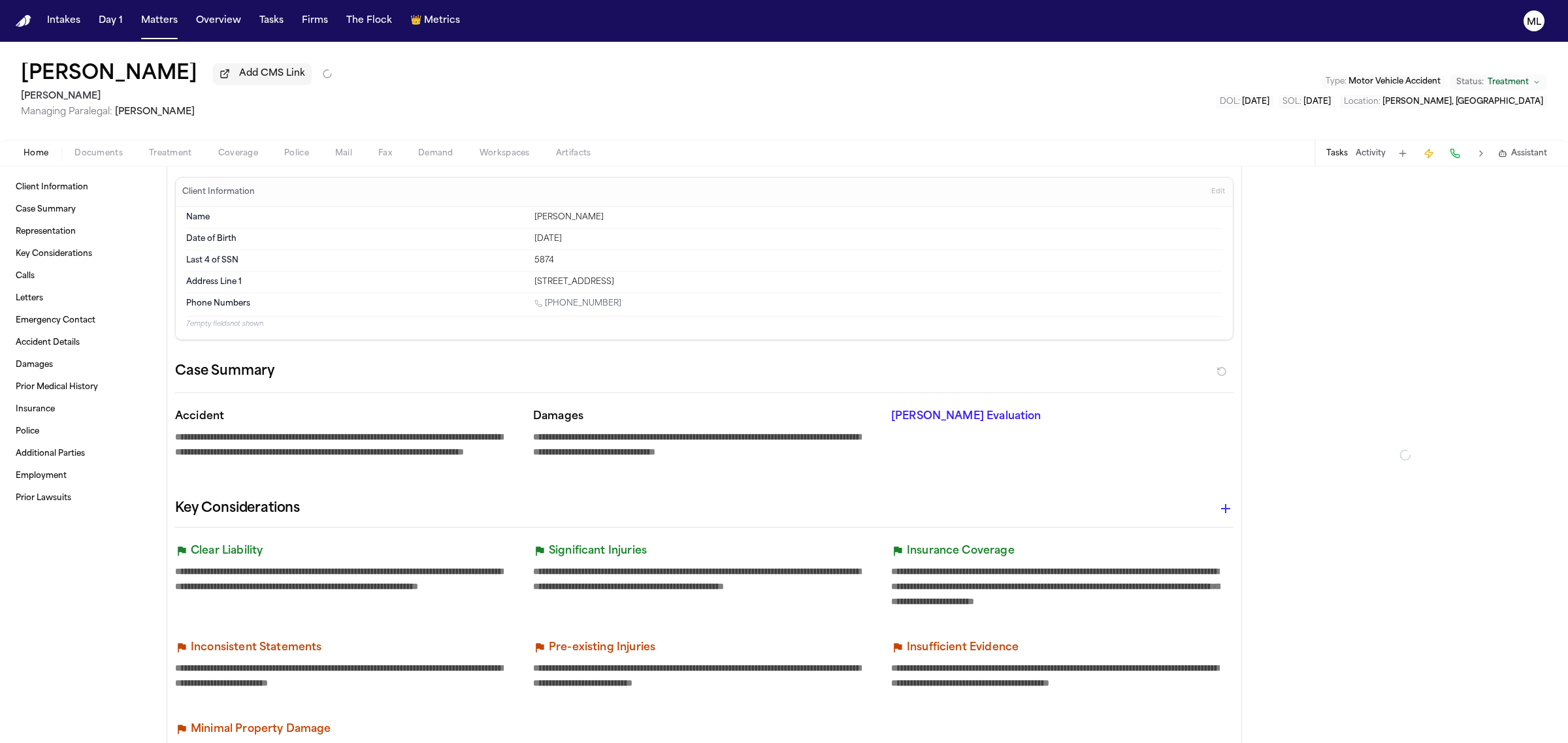
type textarea "*"
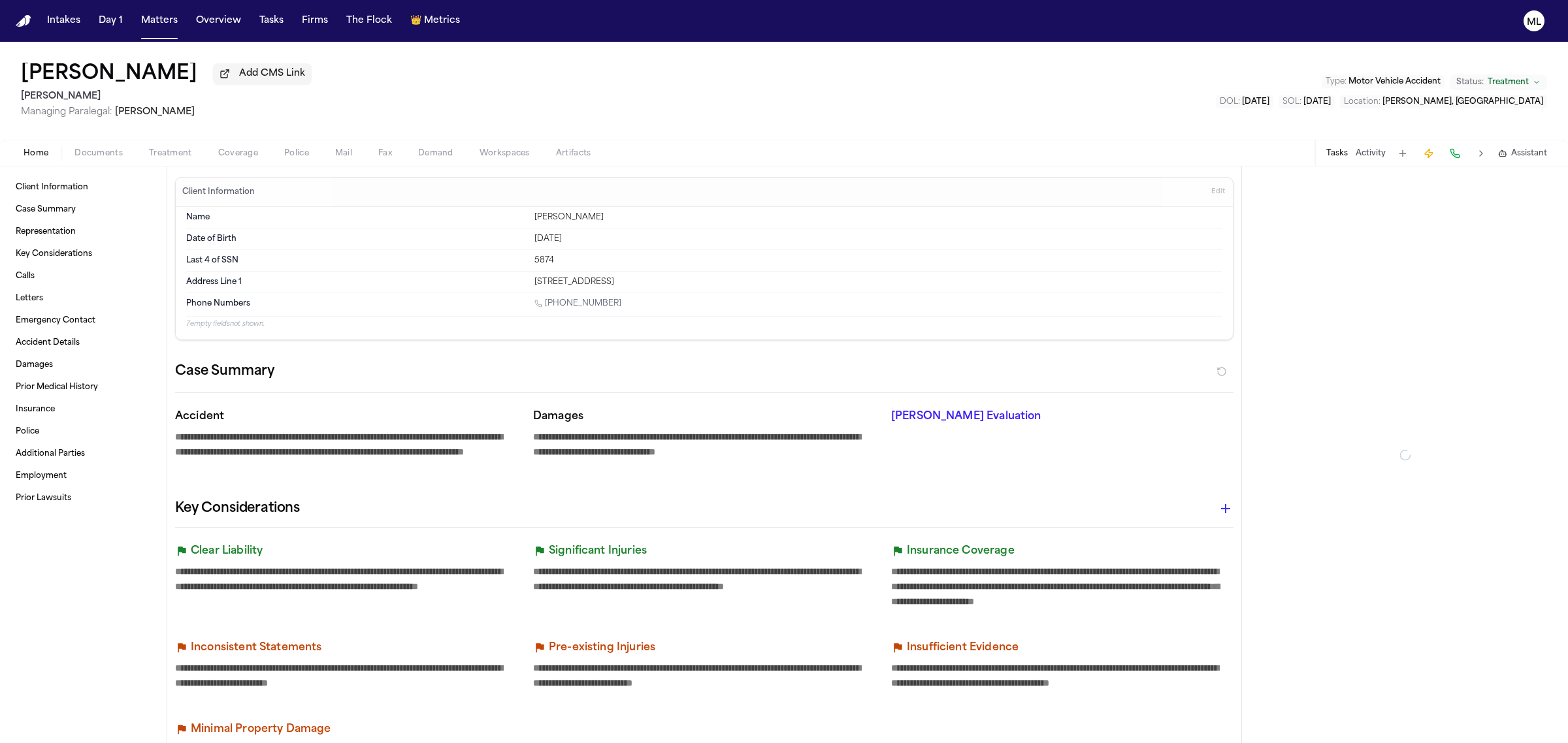
type textarea "*"
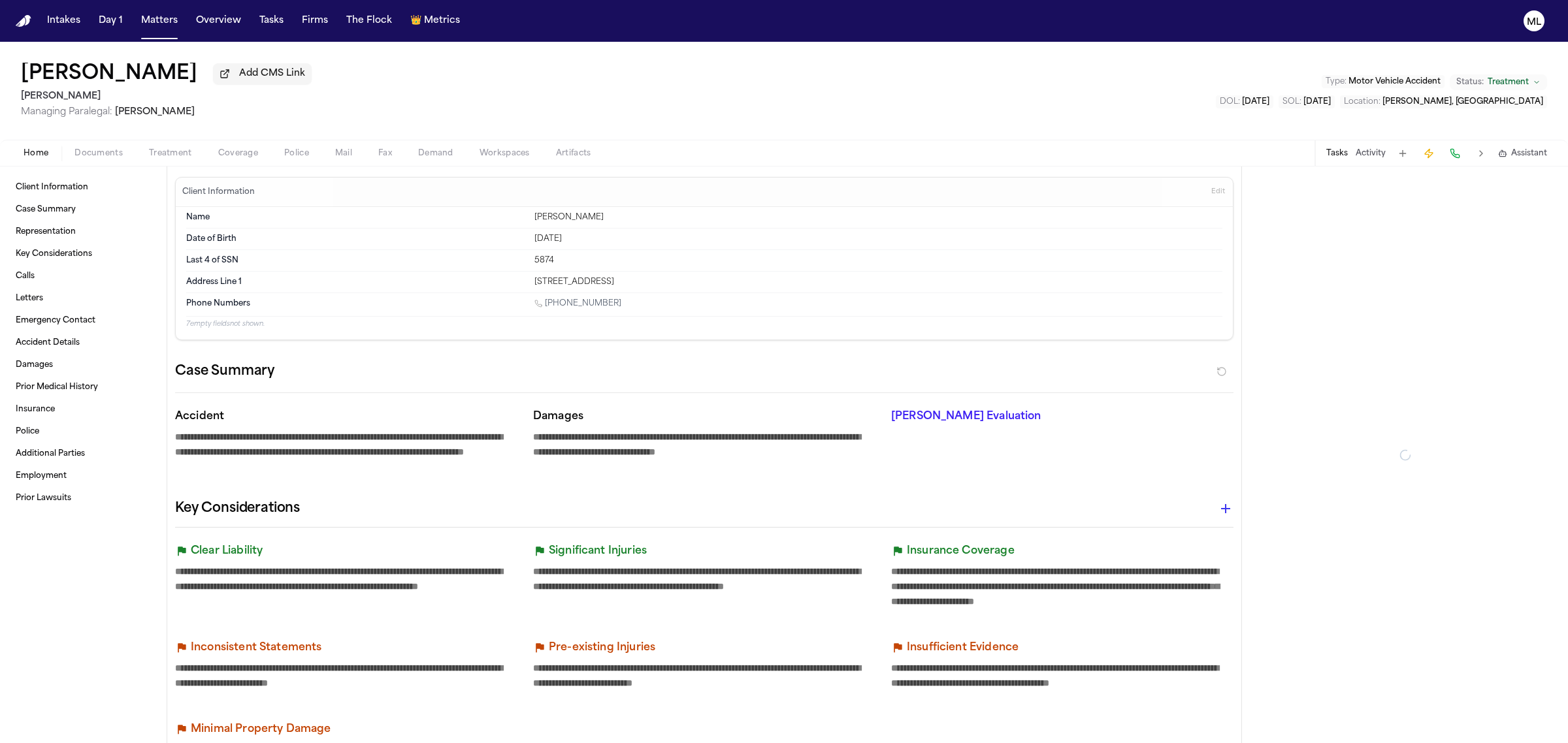
type textarea "*"
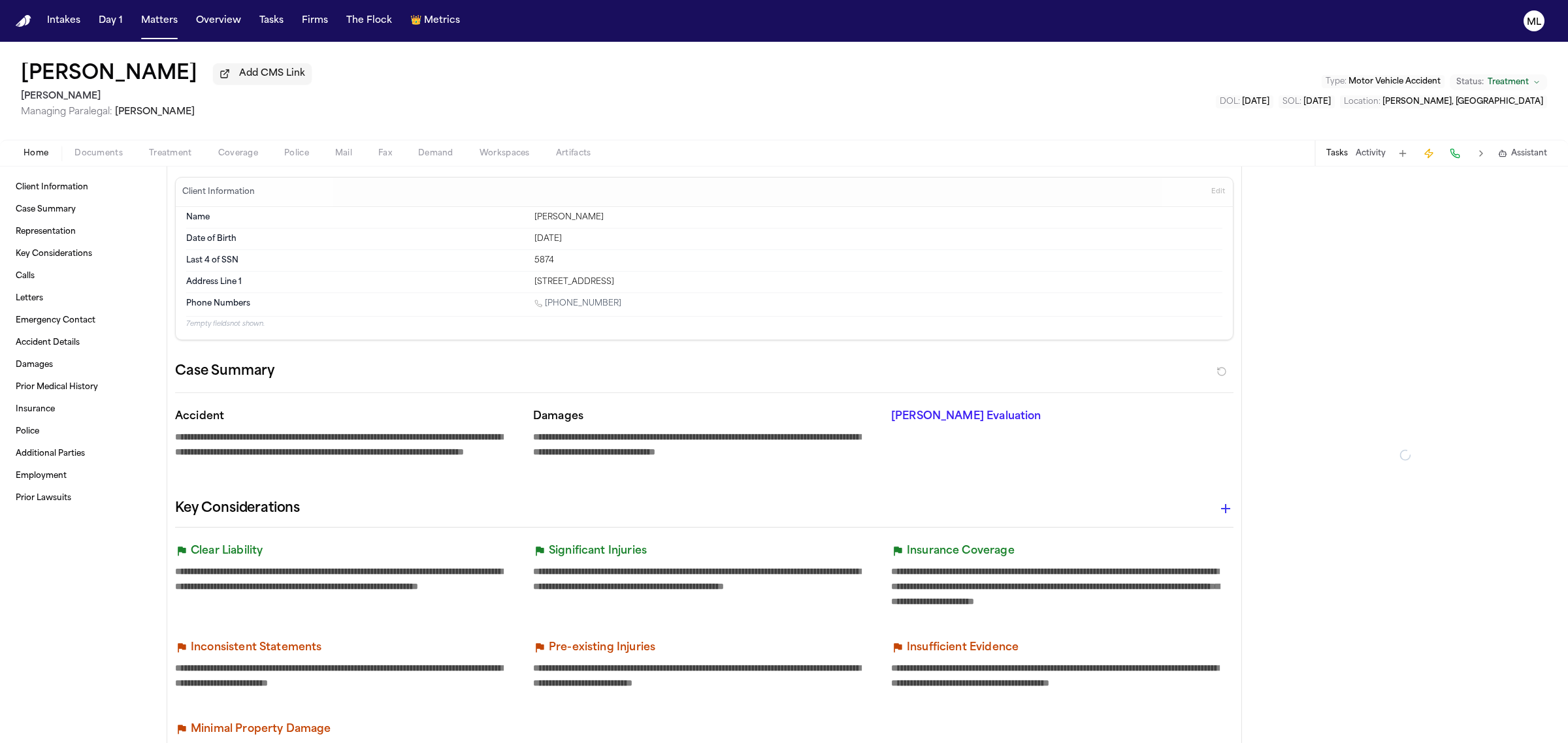
type textarea "*"
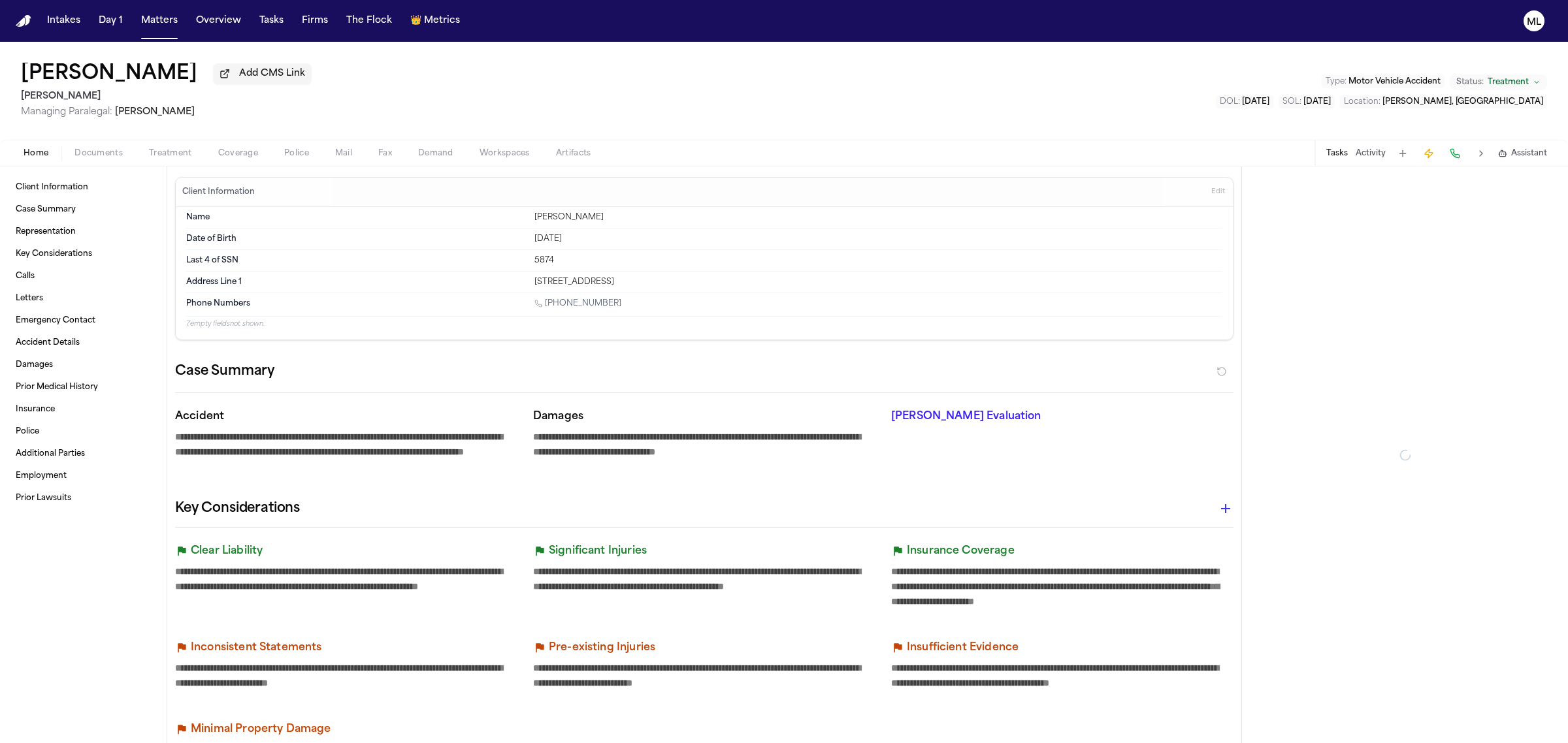
type textarea "*"
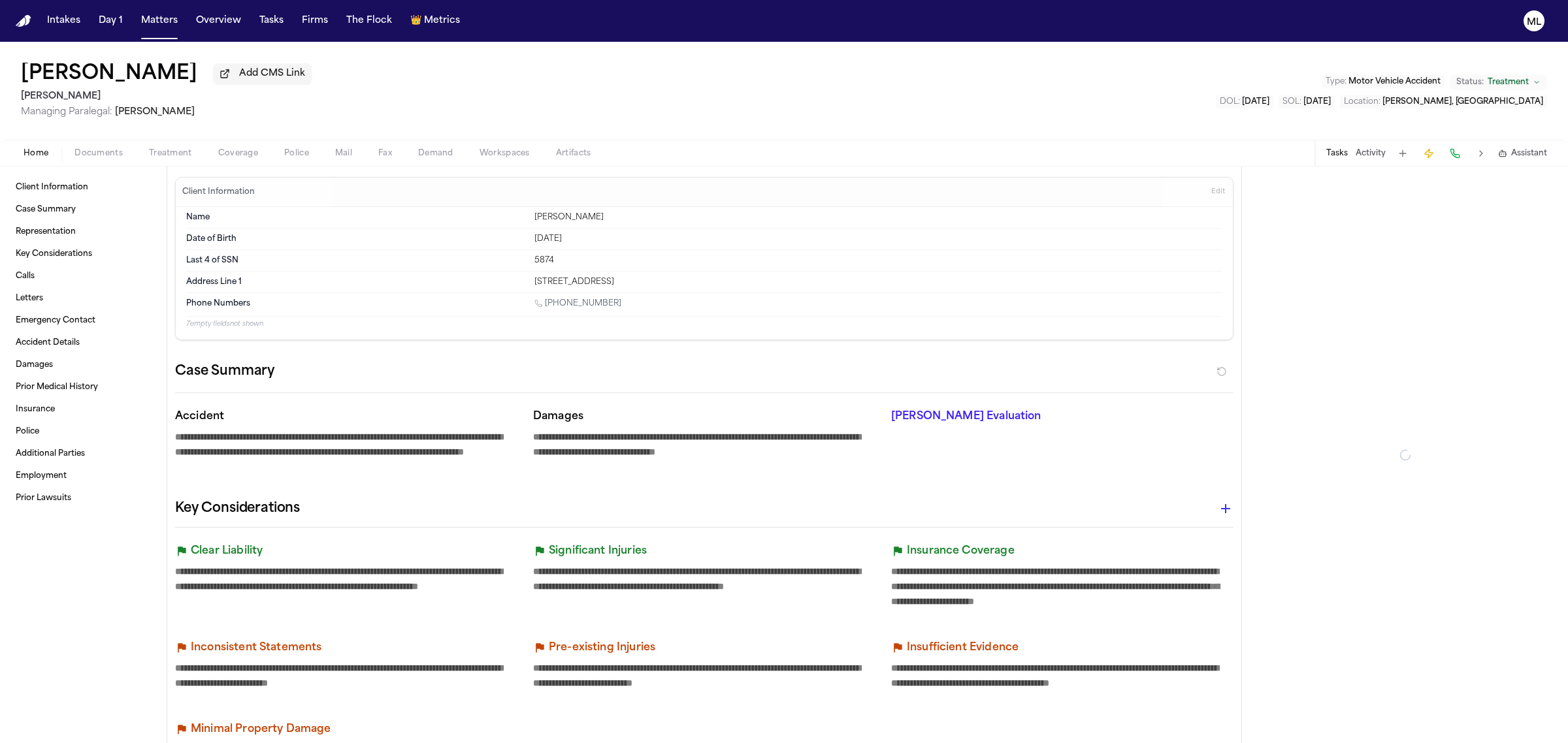
type textarea "*"
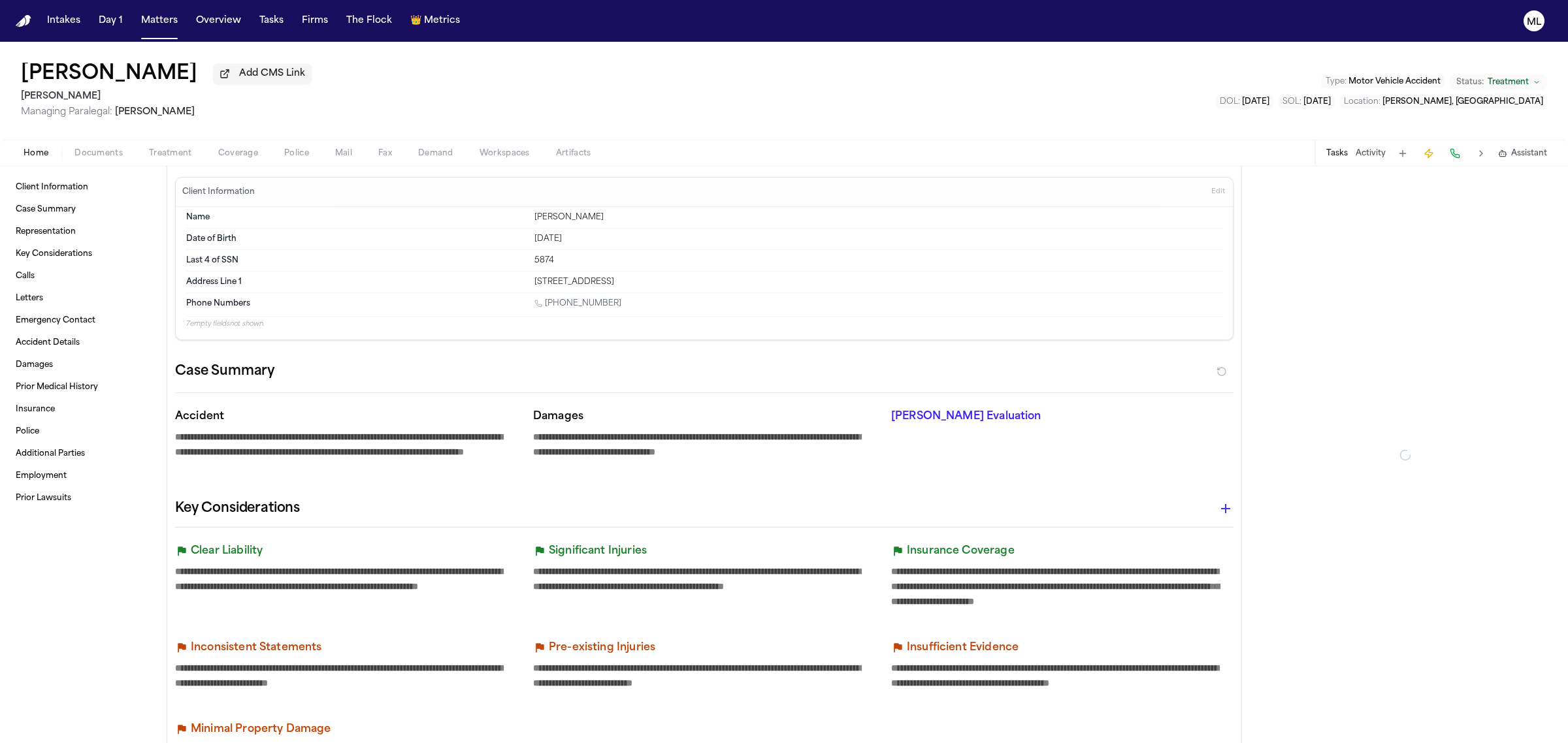
type textarea "*"
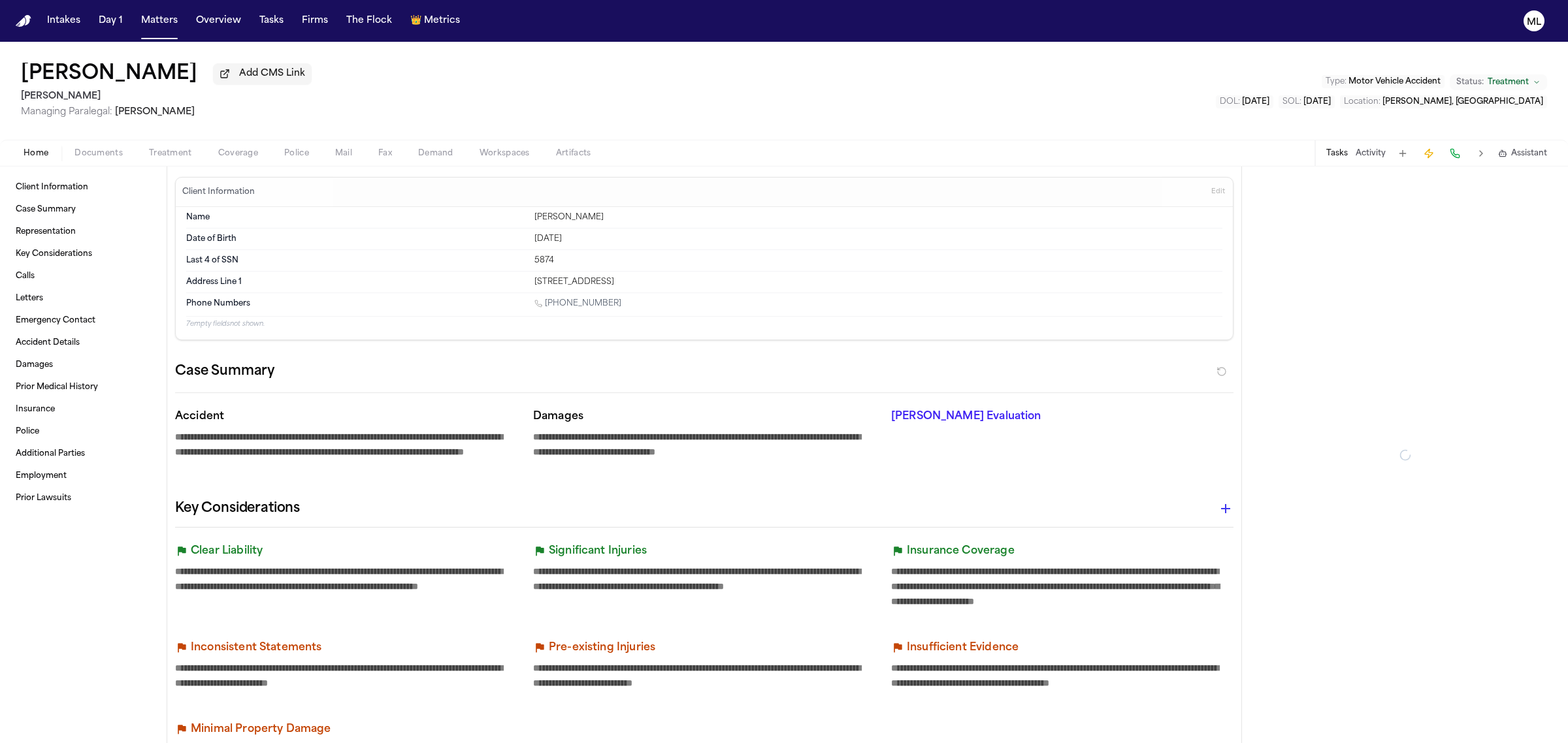
type textarea "*"
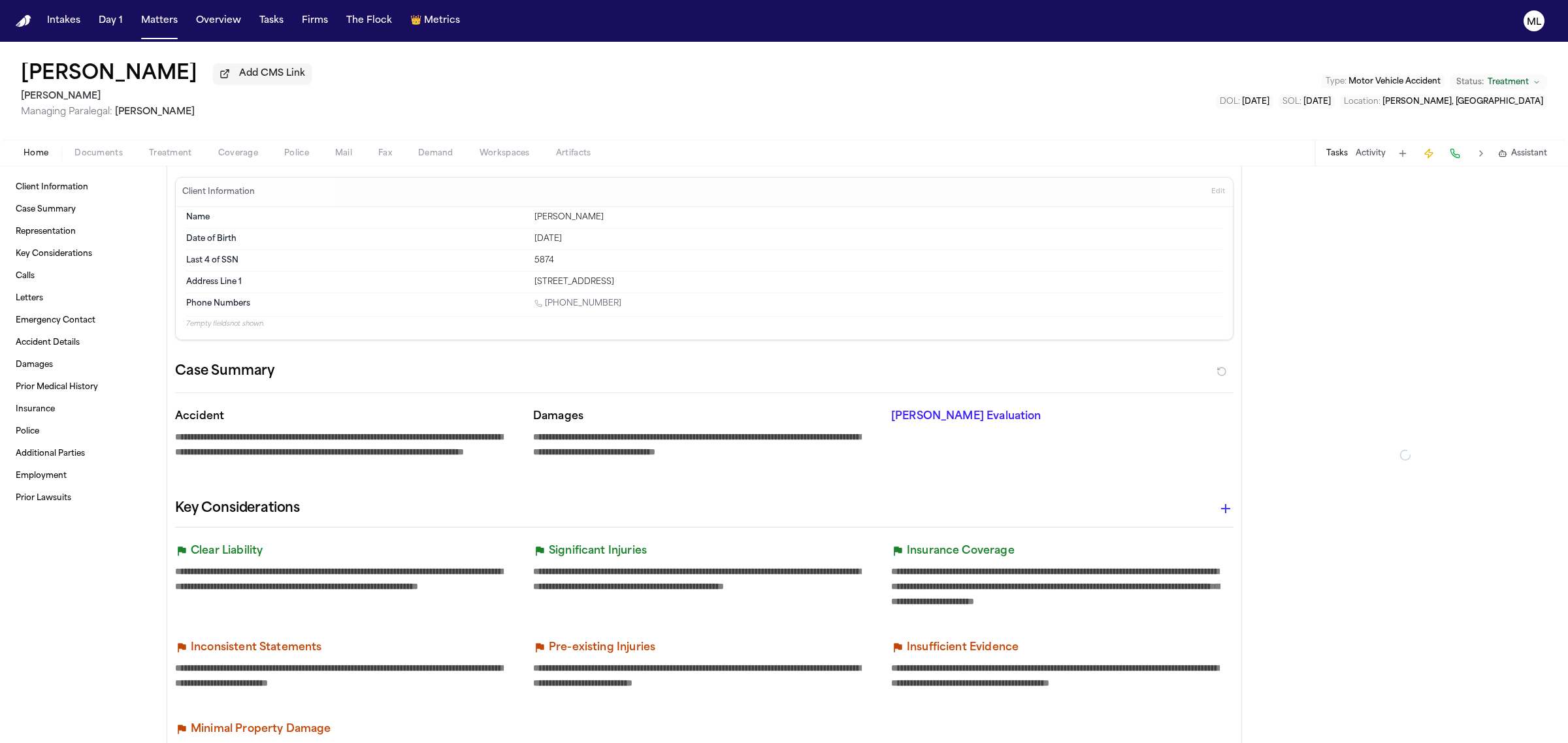
type textarea "*"
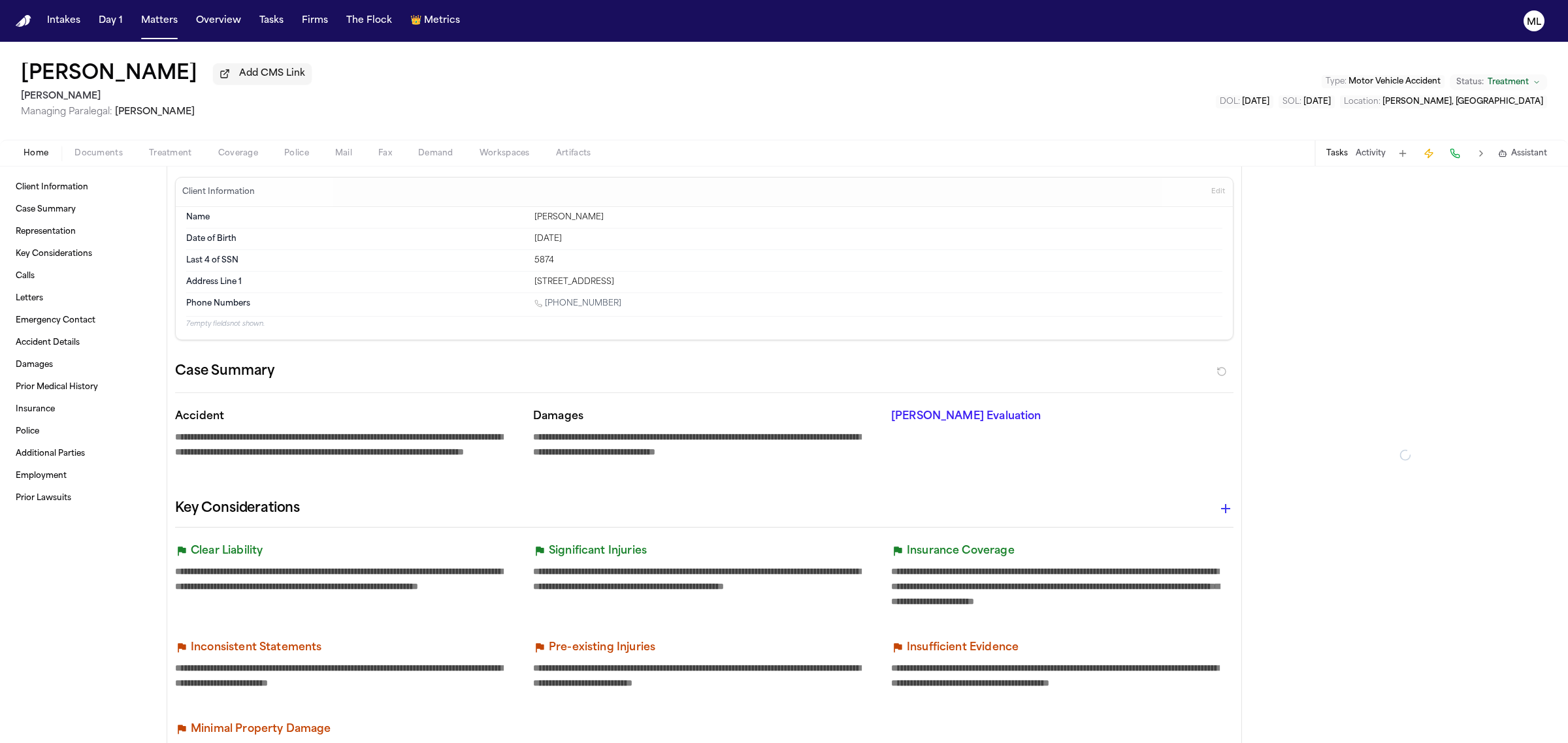
type textarea "*"
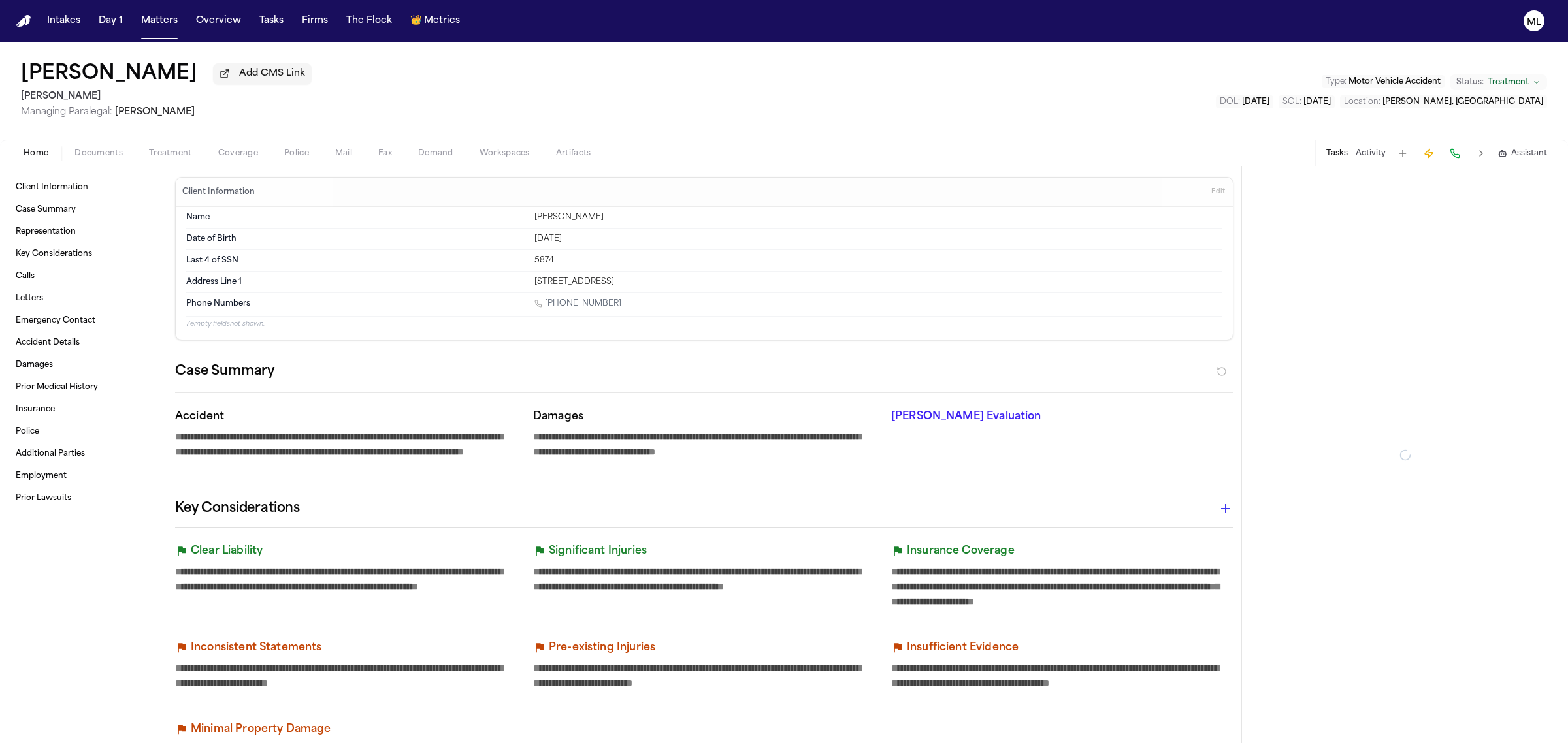
type textarea "*"
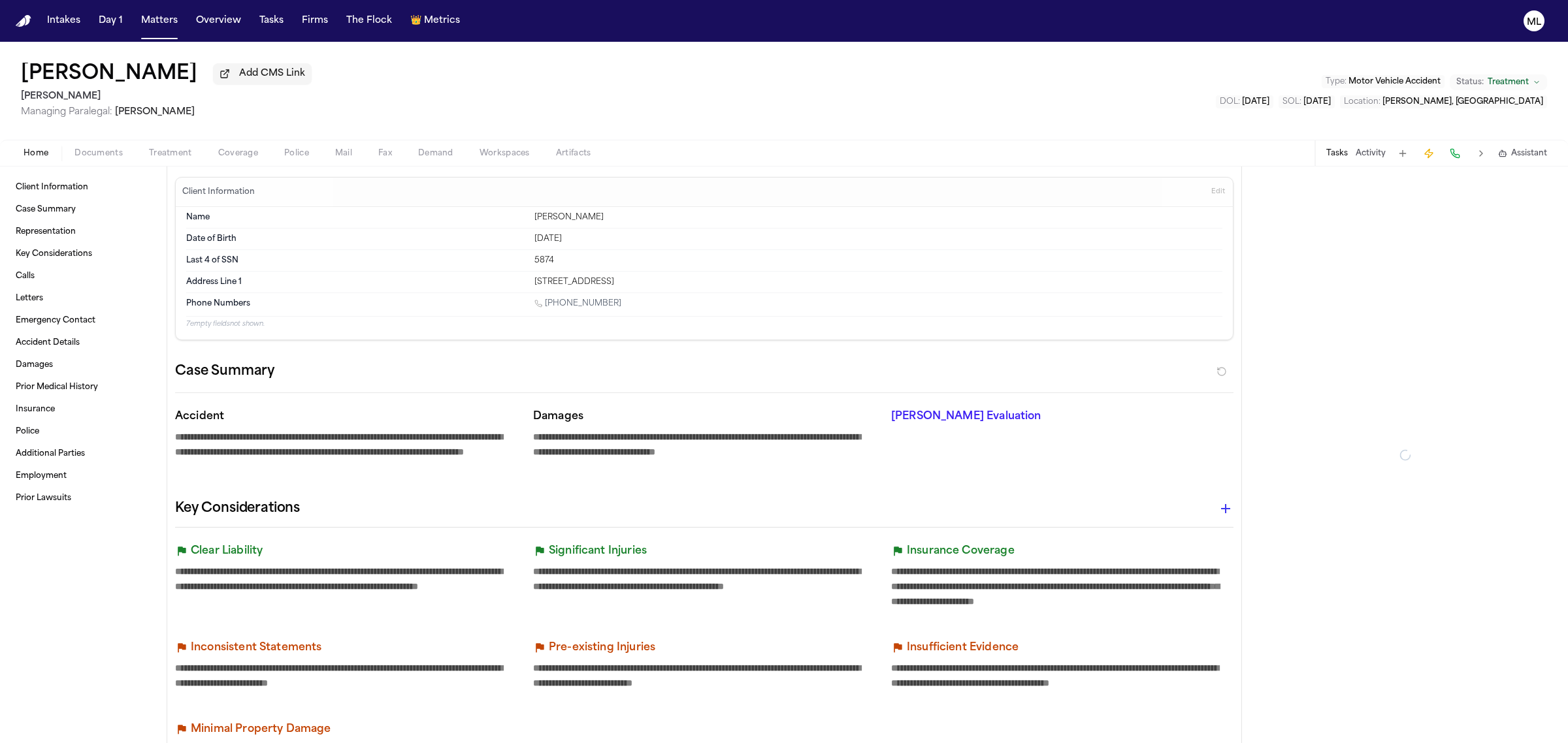
type textarea "*"
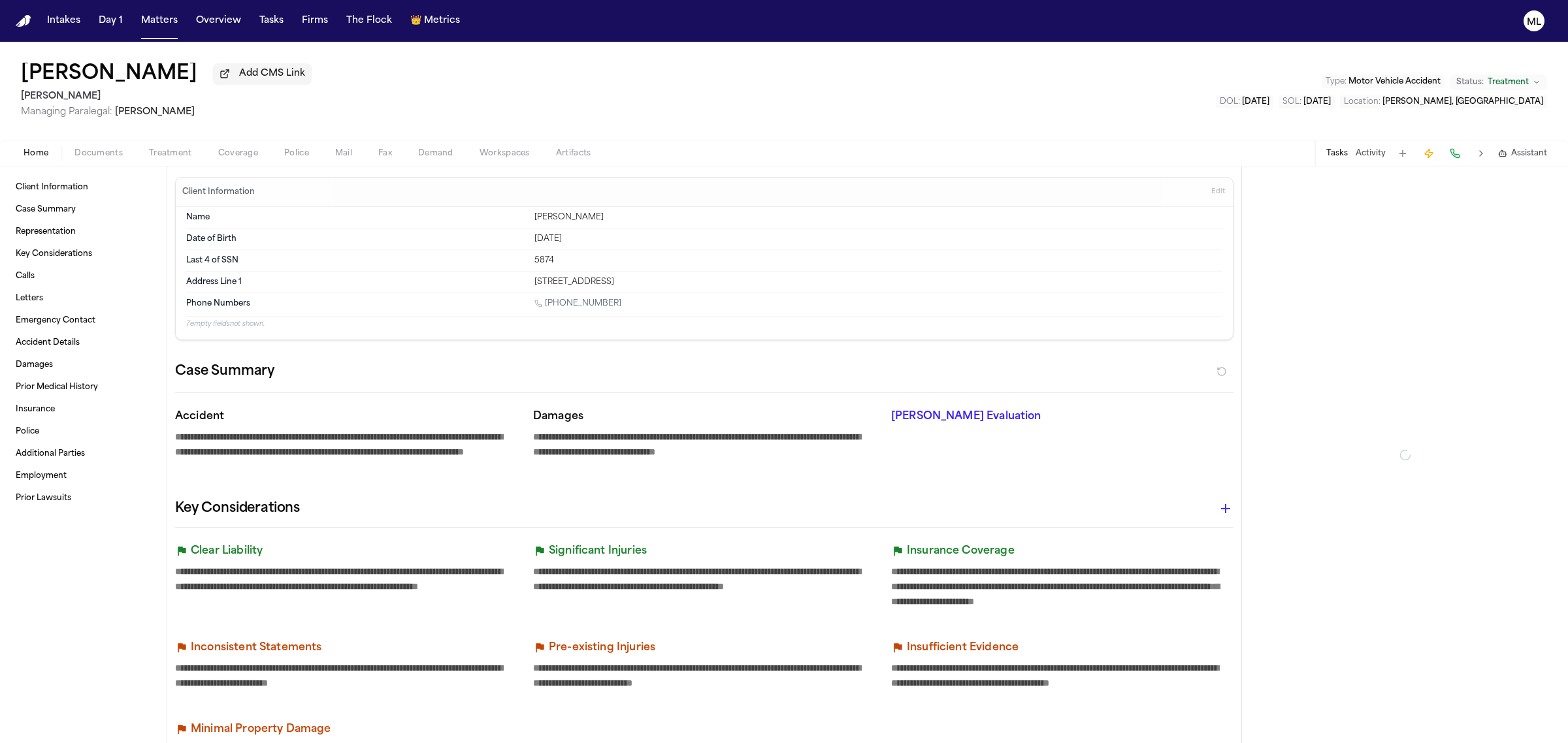
type textarea "*"
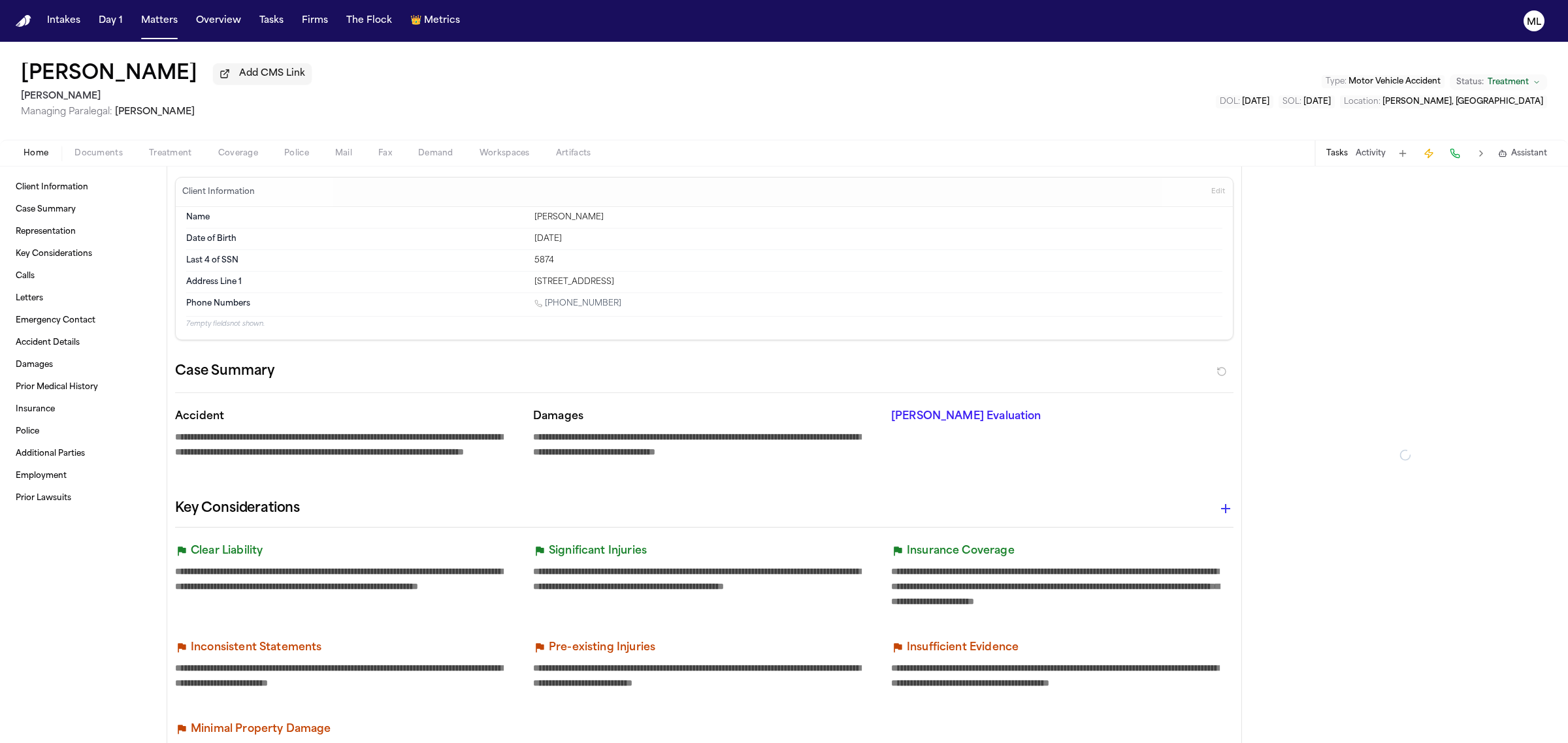
type textarea "*"
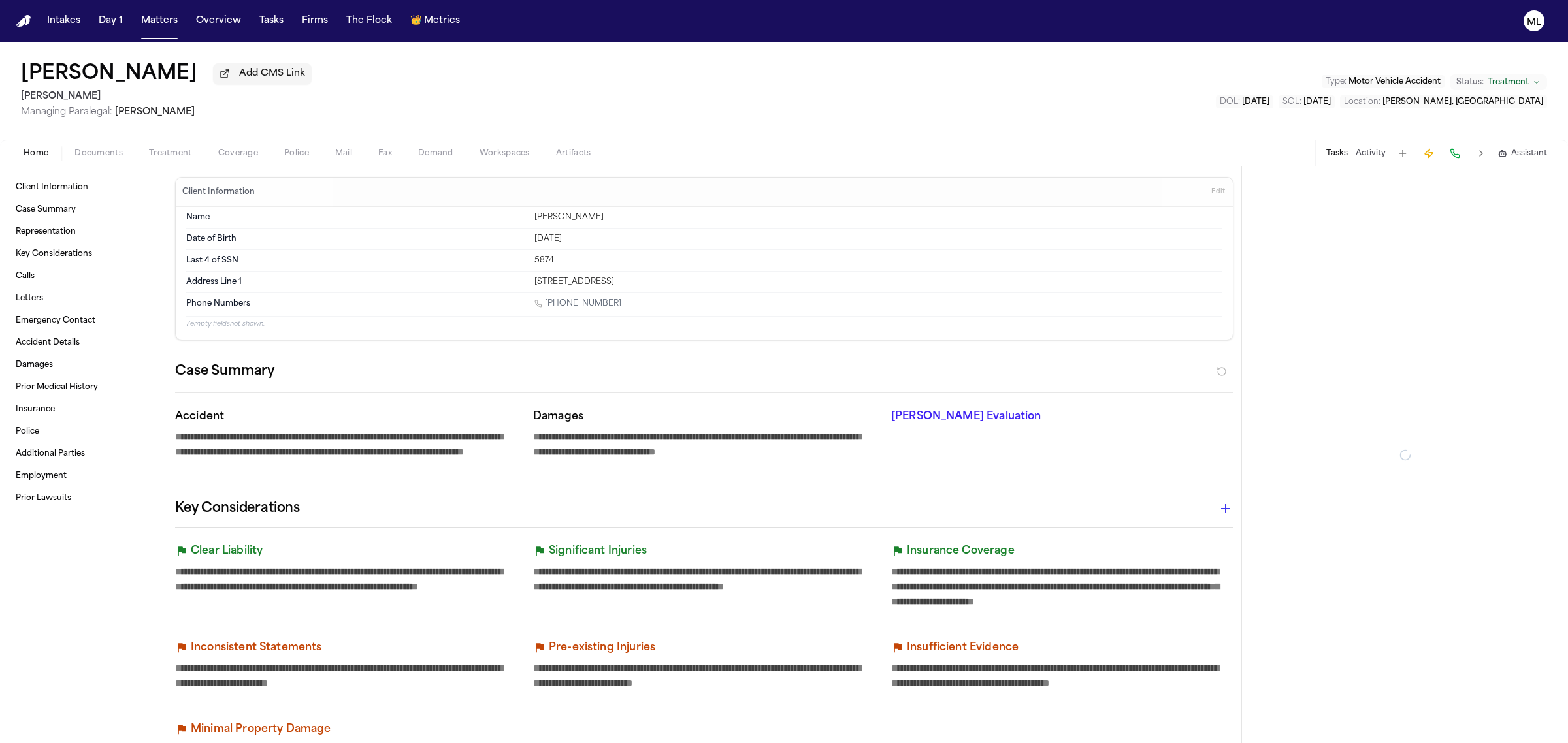
type textarea "*"
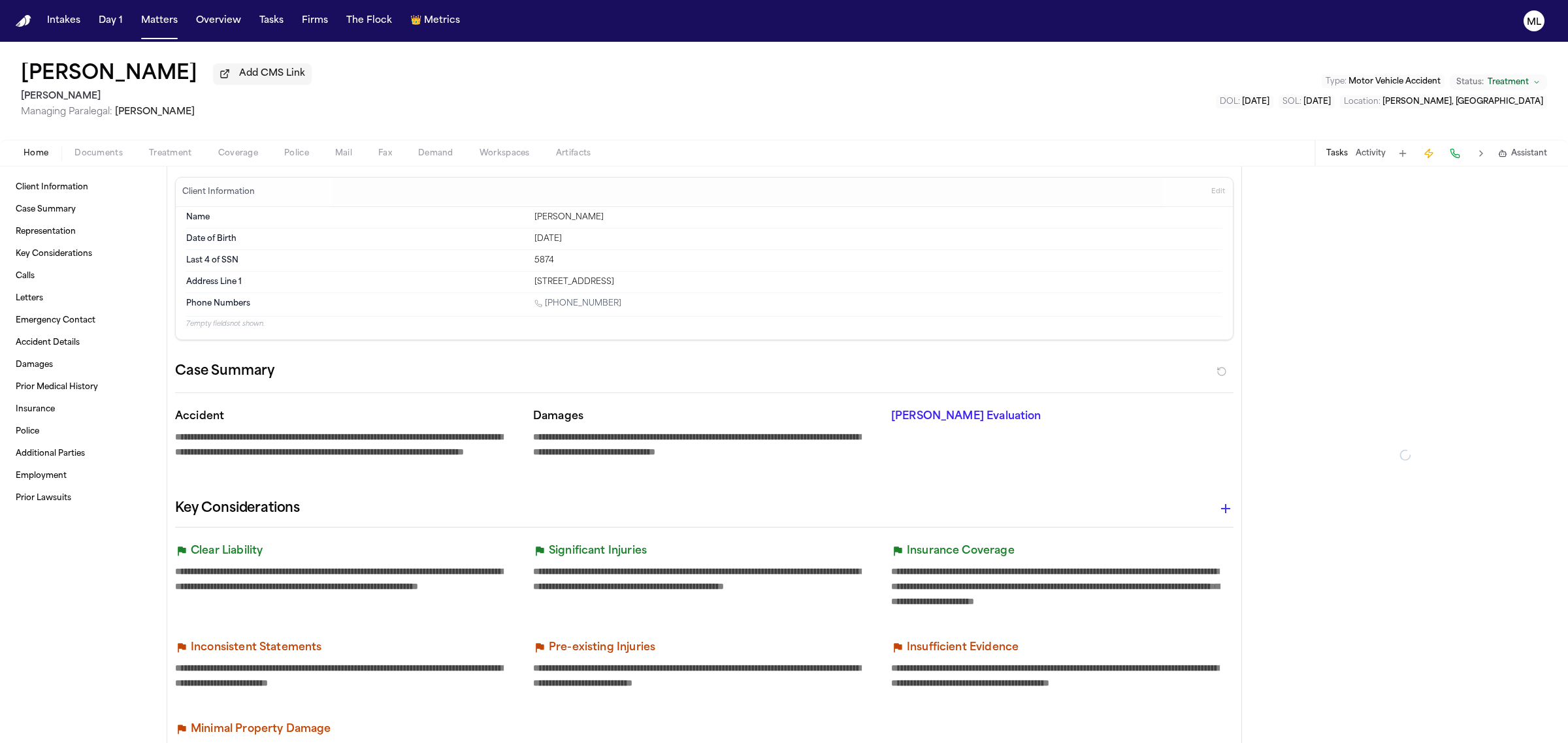
type textarea "*"
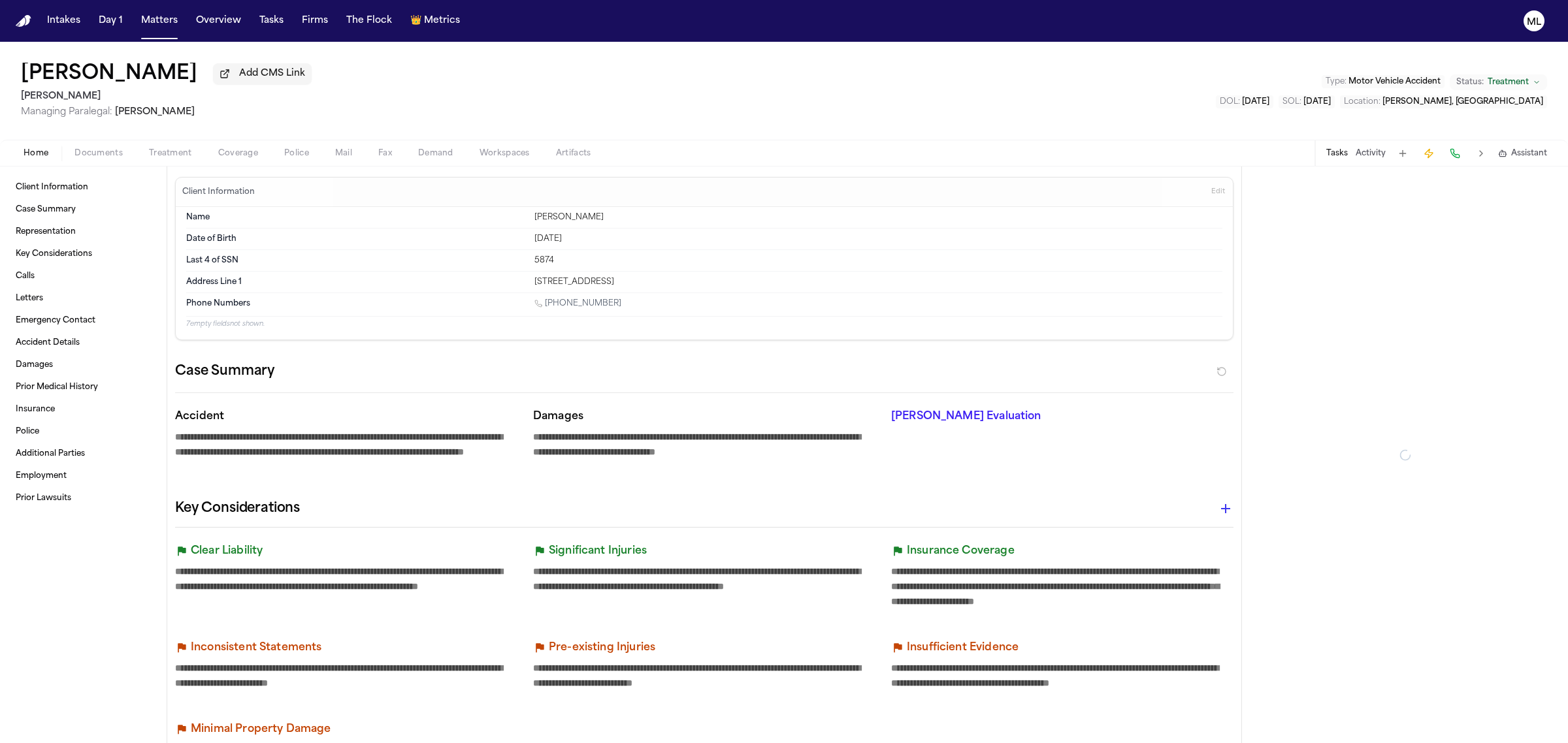
type textarea "*"
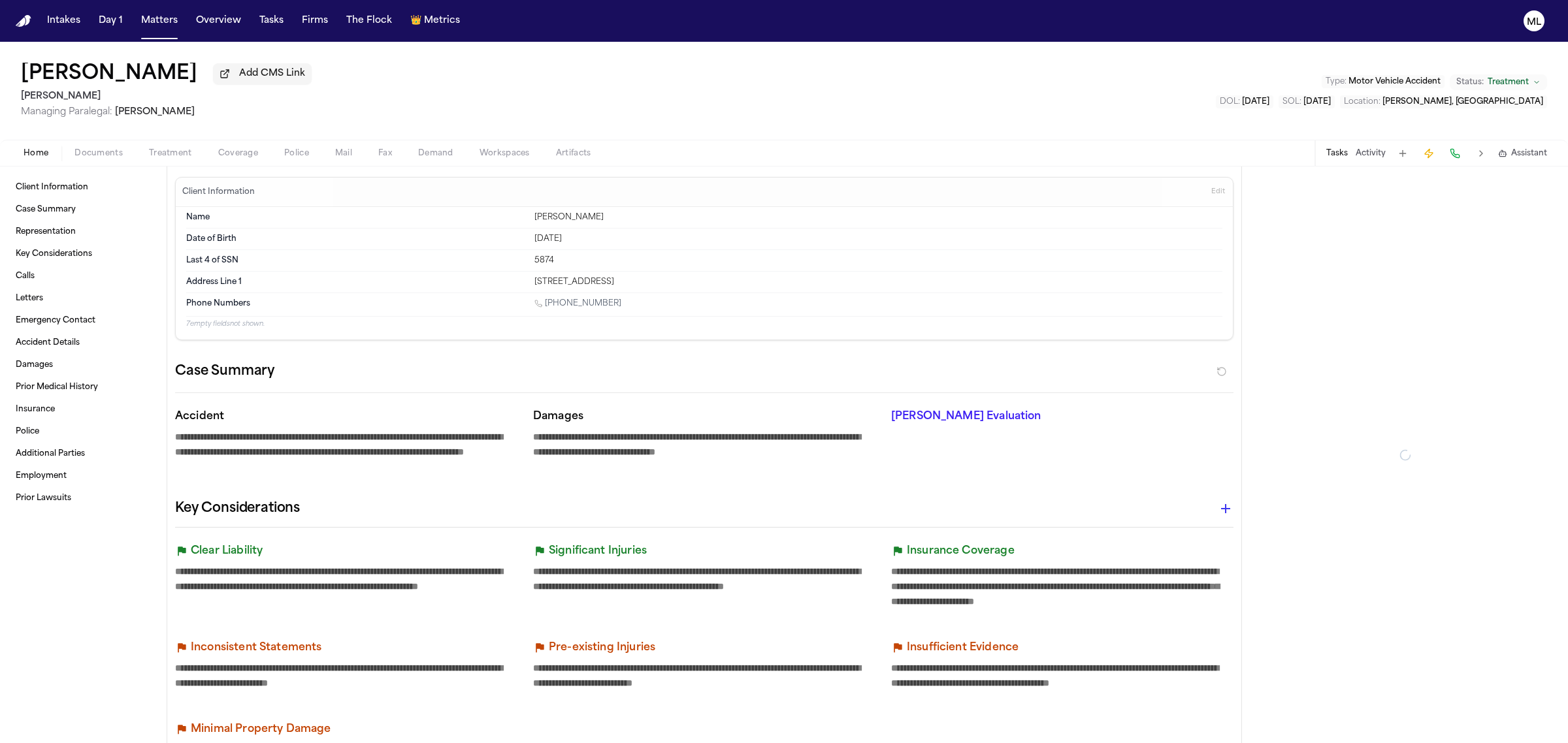
type textarea "*"
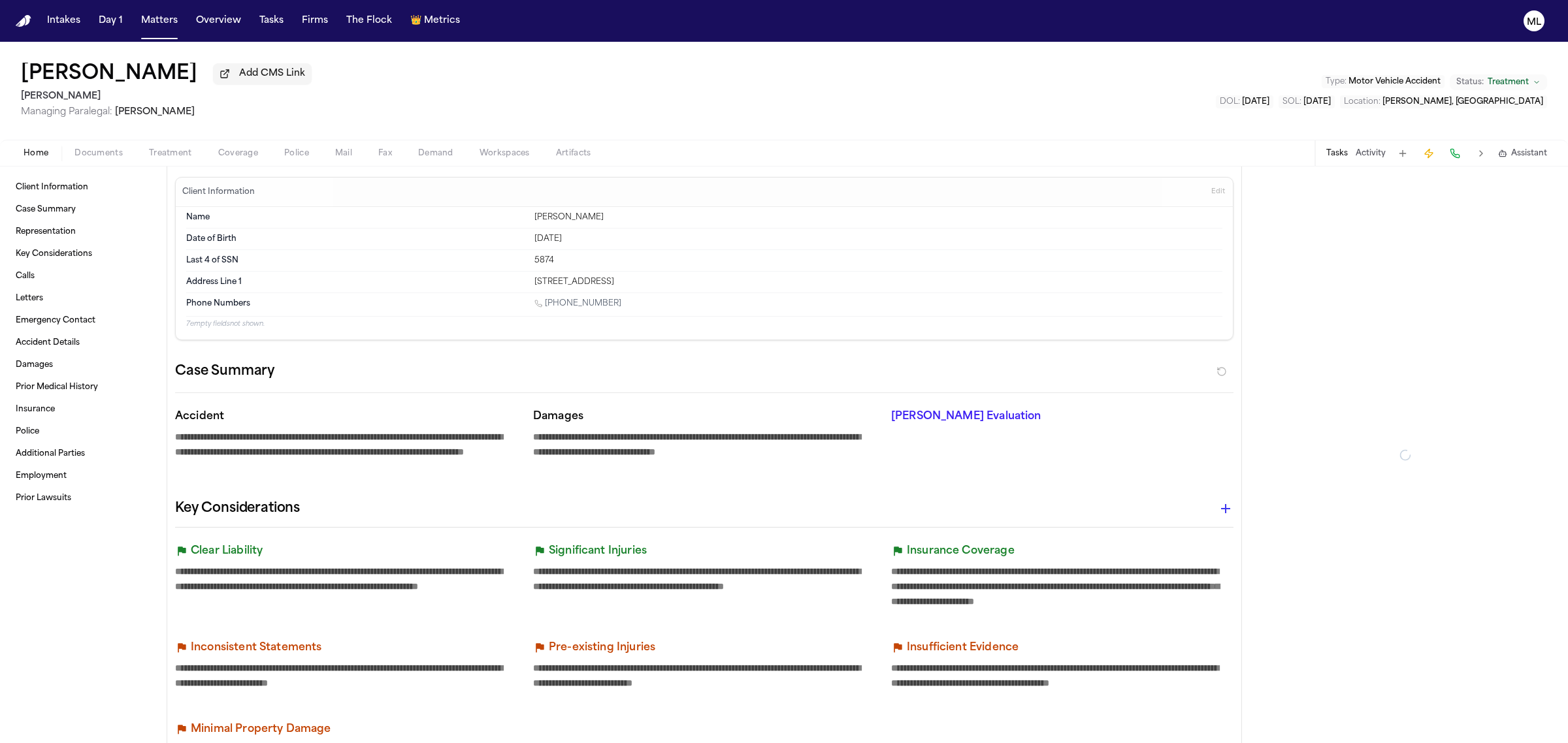
type textarea "*"
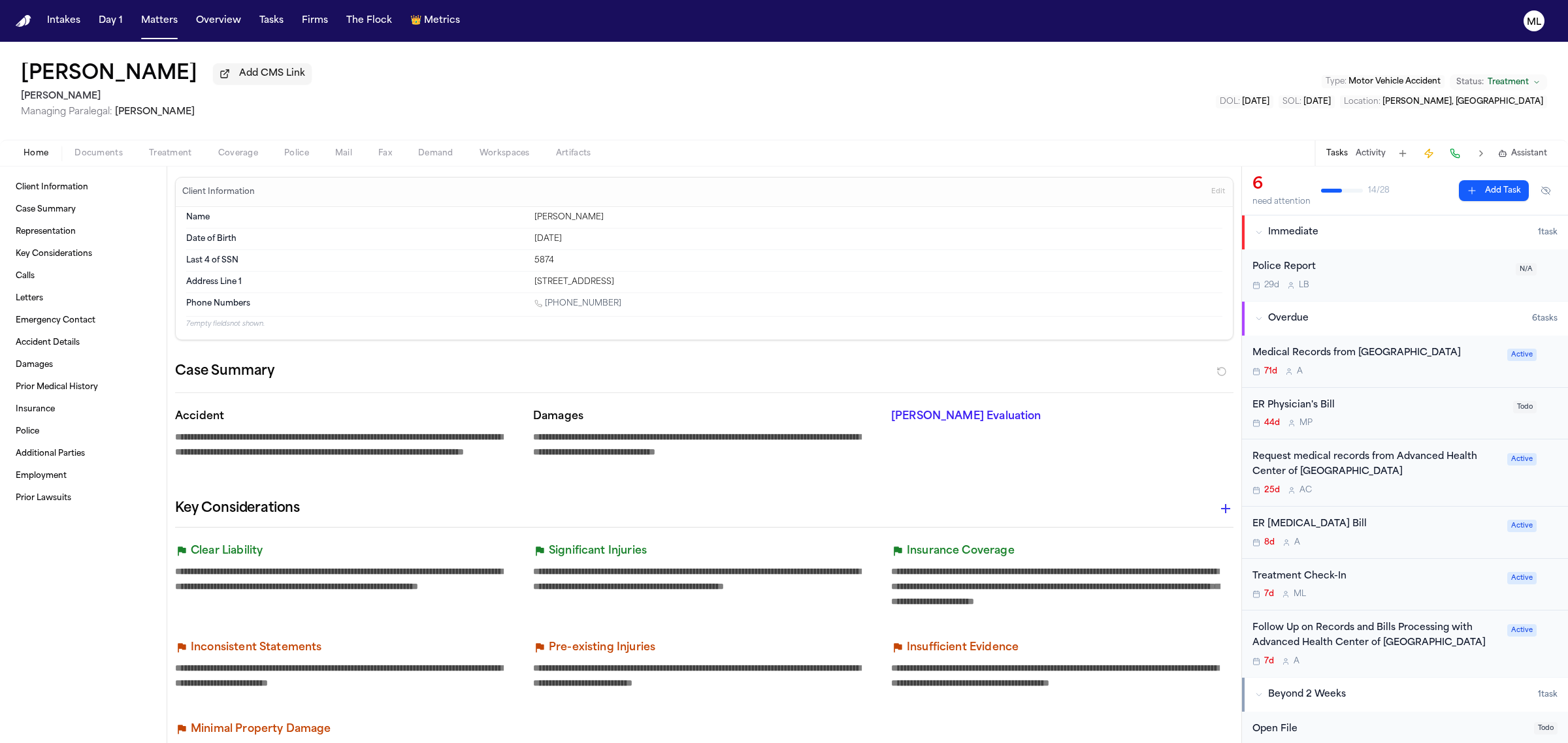
click at [1437, 383] on div "Medical Records from [GEOGRAPHIC_DATA] 71d A Active" at bounding box center [1405, 361] width 326 height 52
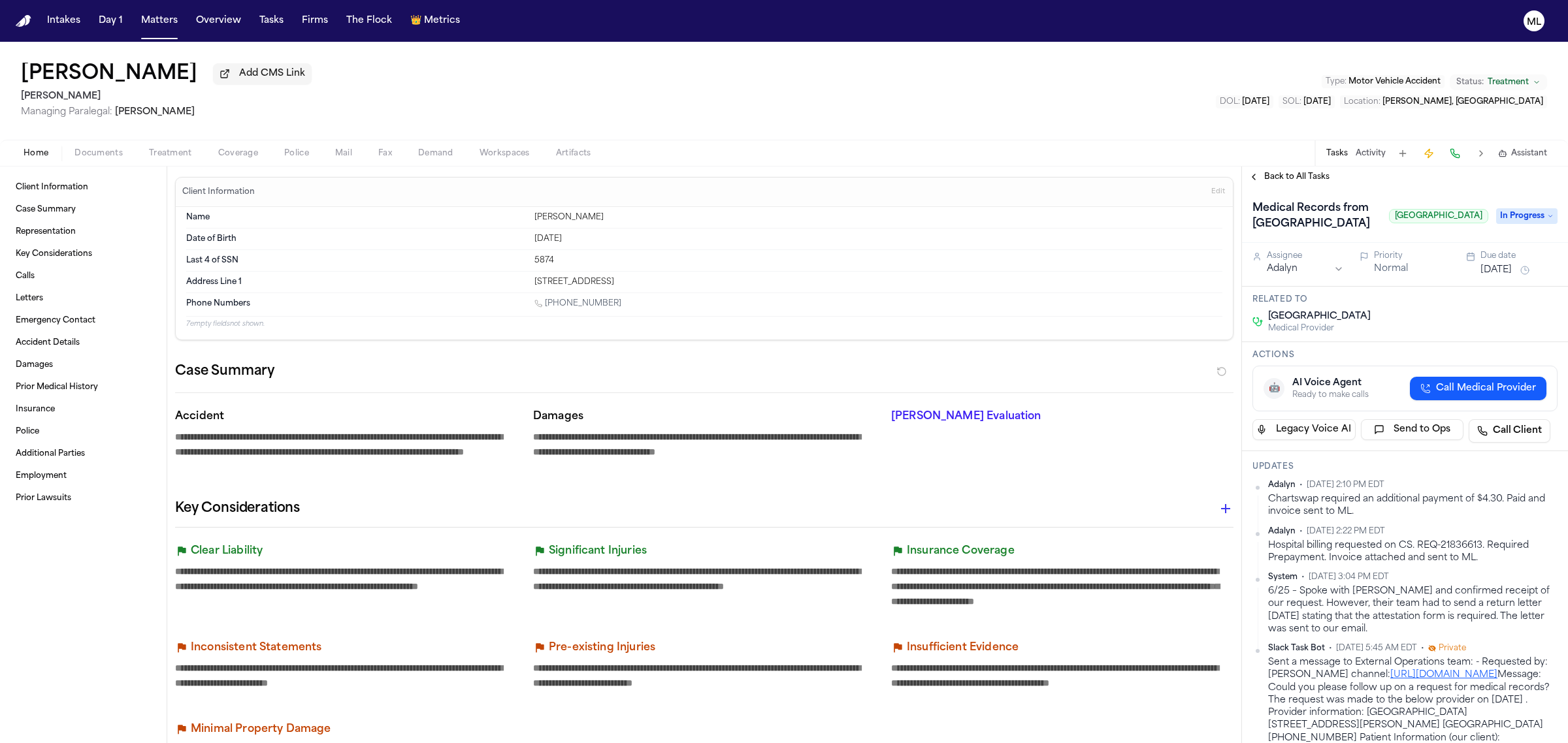
click at [1280, 178] on span "Back to All Tasks" at bounding box center [1296, 177] width 65 height 11
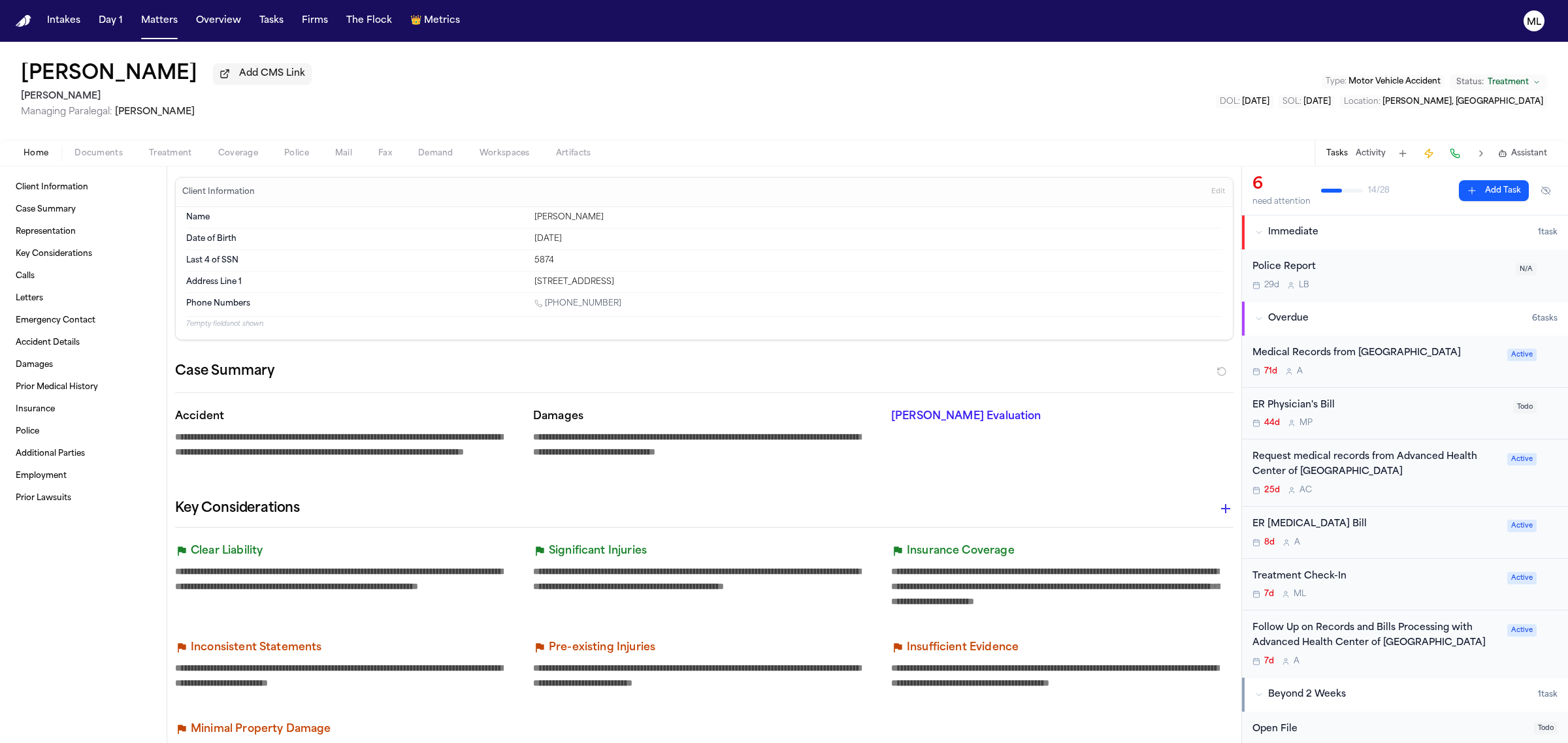
click at [1410, 491] on div "25d A C" at bounding box center [1376, 490] width 247 height 11
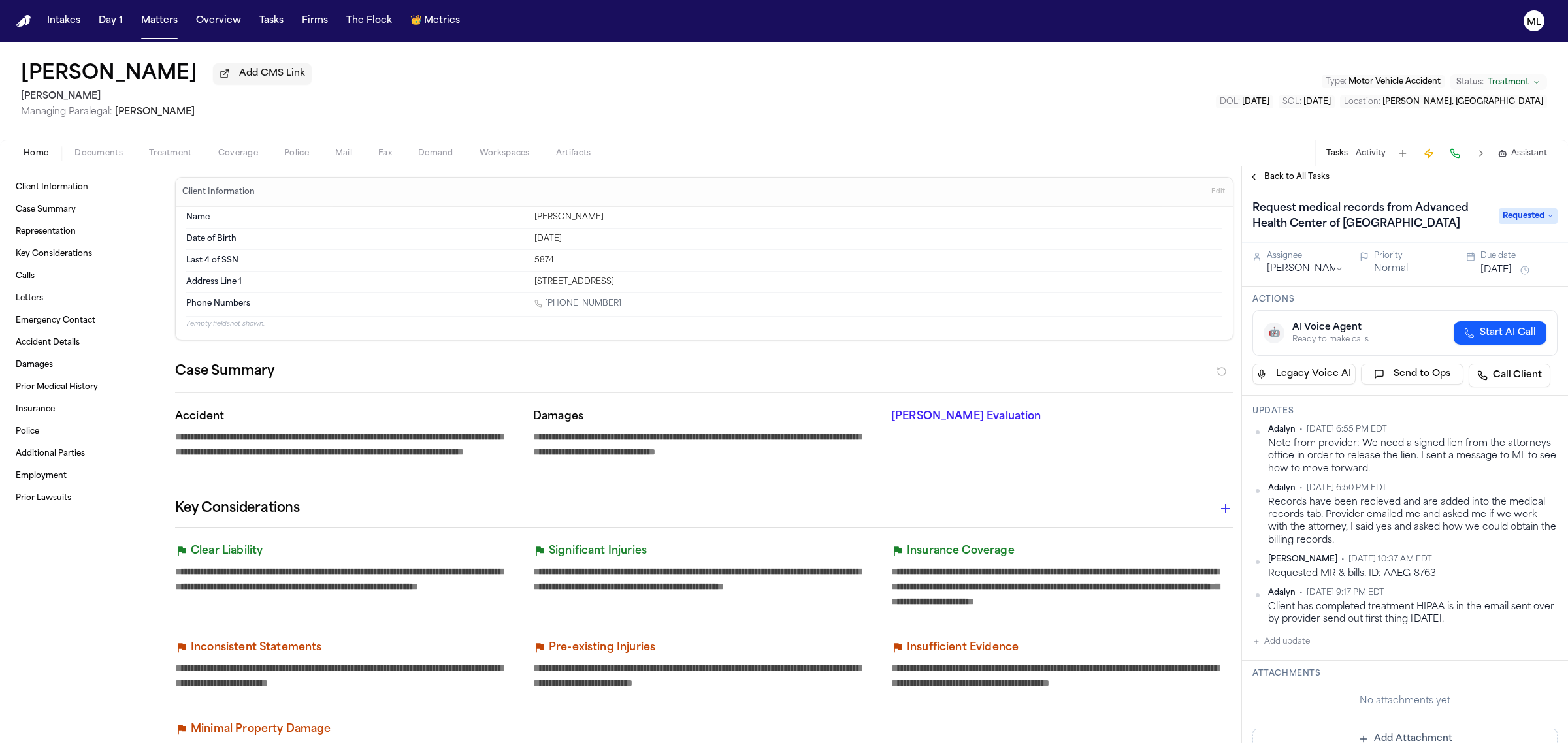
click at [1285, 181] on span "Back to All Tasks" at bounding box center [1296, 177] width 65 height 11
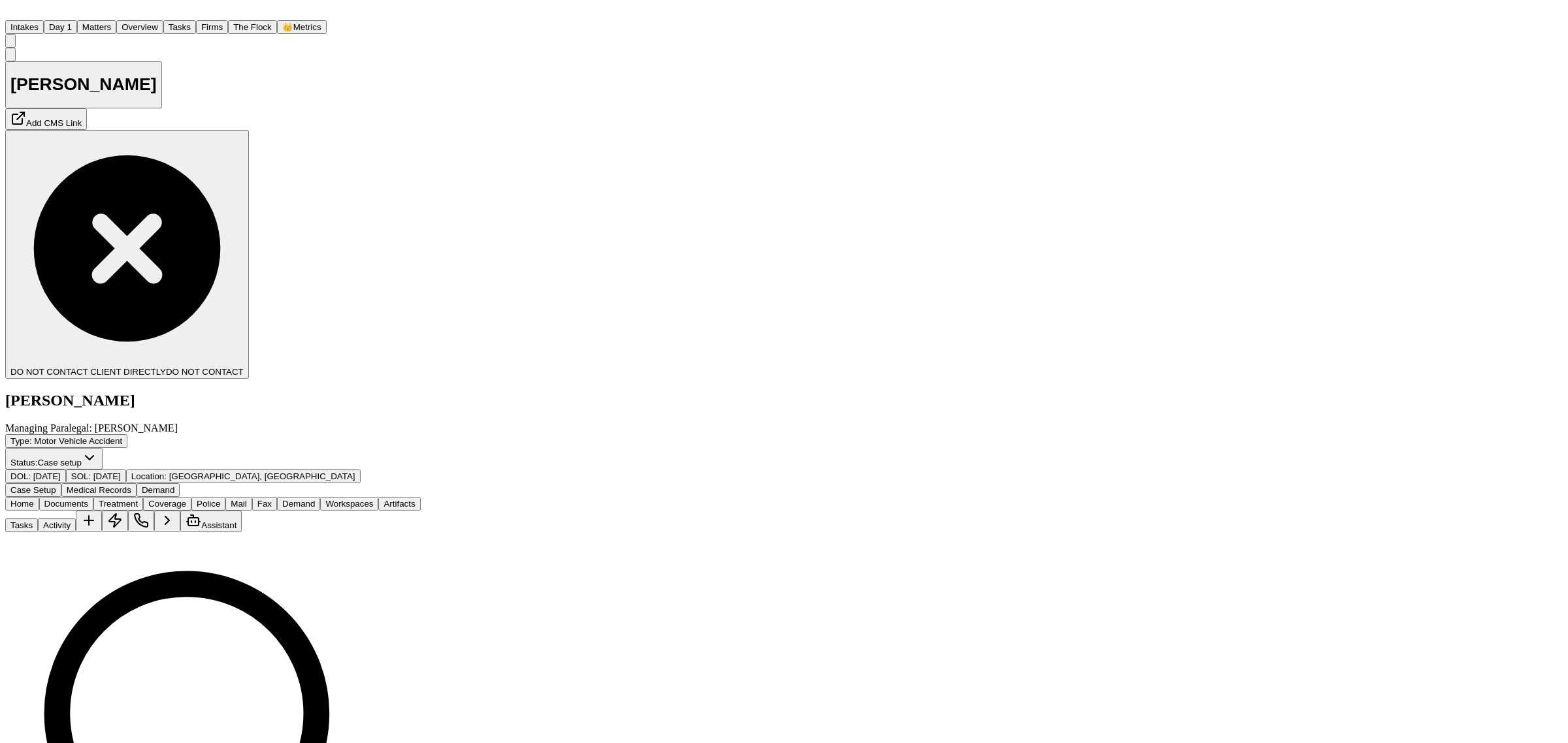
drag, startPoint x: 150, startPoint y: 18, endPoint x: 206, endPoint y: 0, distance: 58.8
click at [117, 20] on button "Matters" at bounding box center [97, 27] width 39 height 13
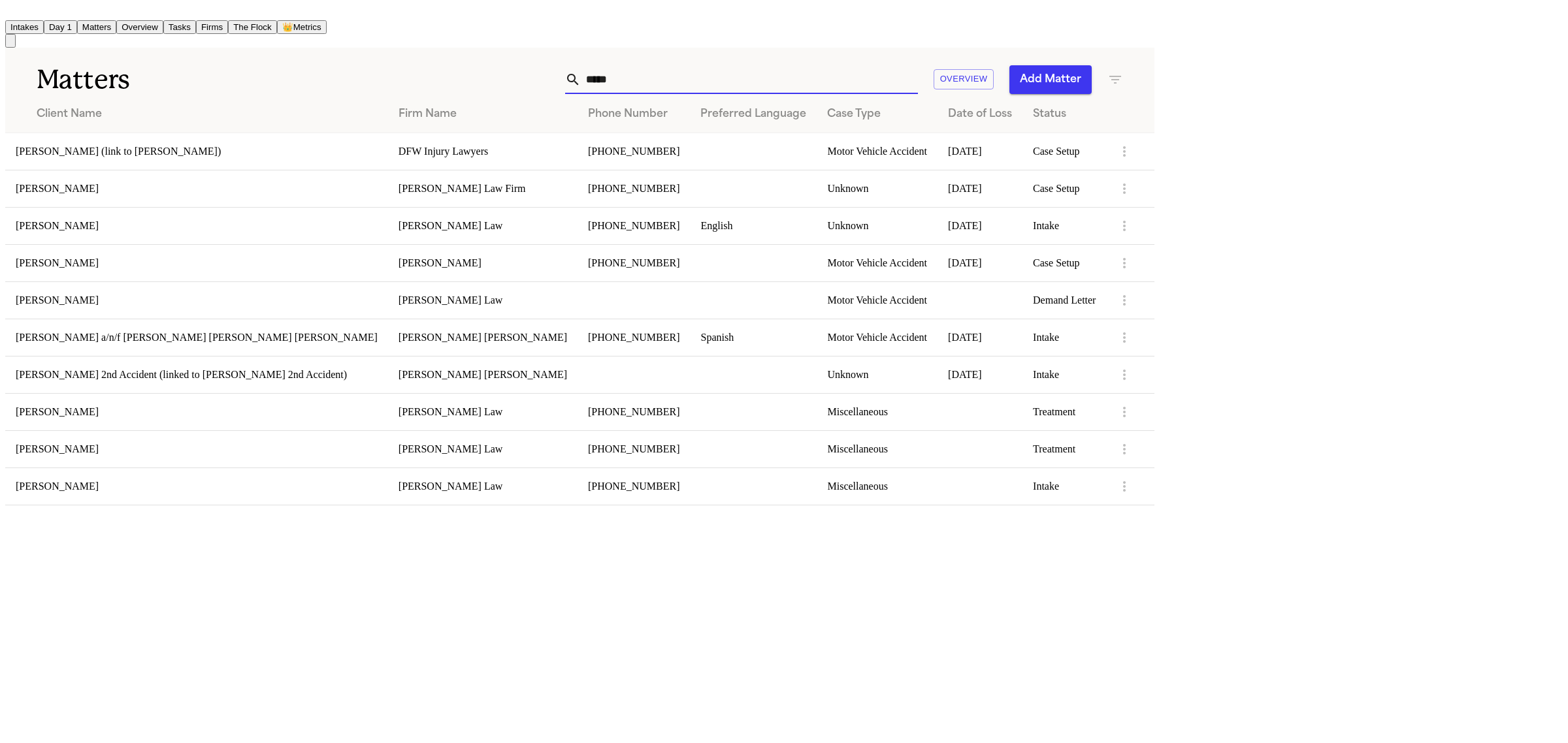
drag, startPoint x: 1014, startPoint y: 72, endPoint x: 978, endPoint y: 72, distance: 36.0
click at [978, 72] on div "***** Overview Add Matter" at bounding box center [735, 79] width 774 height 28
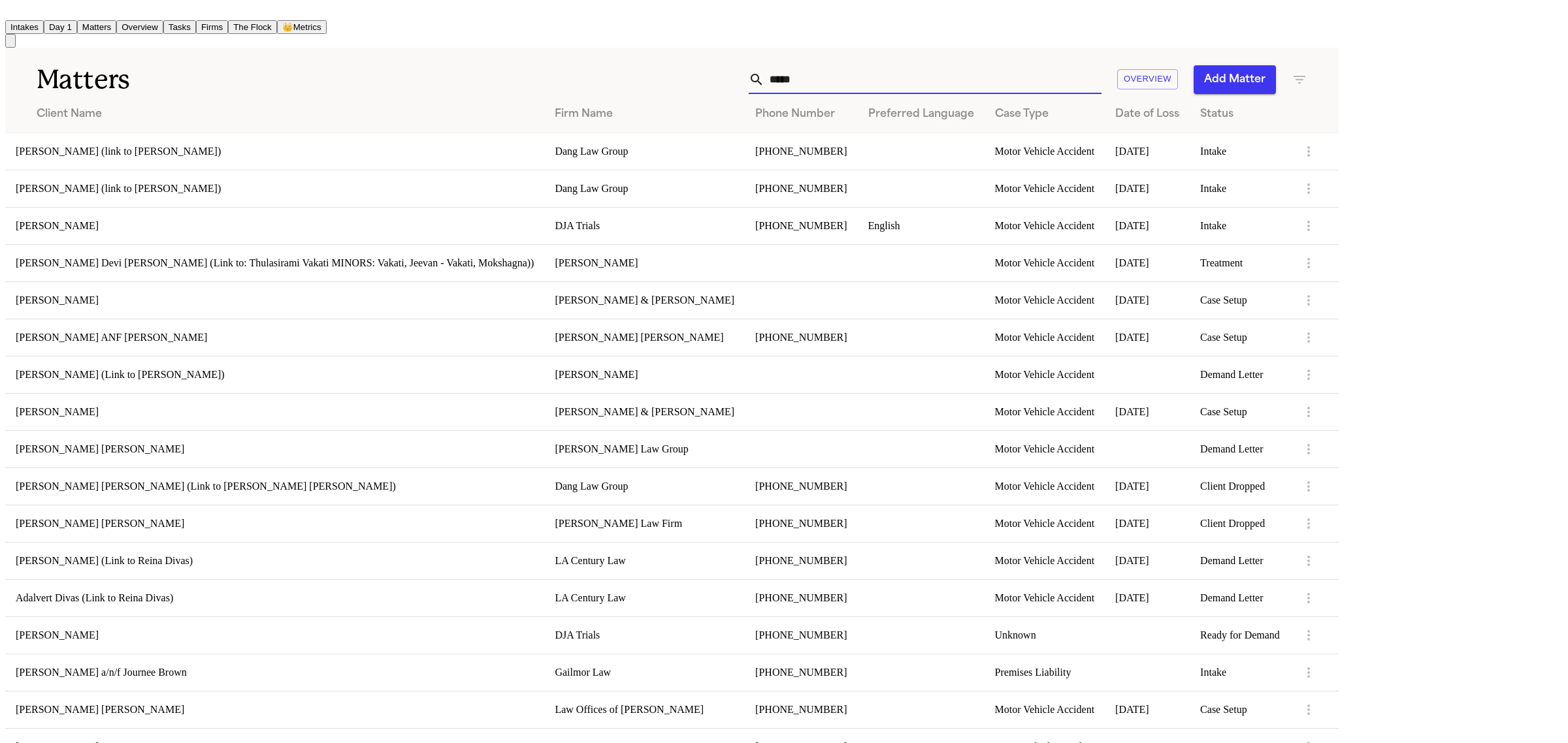
type input "*****"
click at [106, 224] on td "[PERSON_NAME]" at bounding box center [274, 226] width 539 height 37
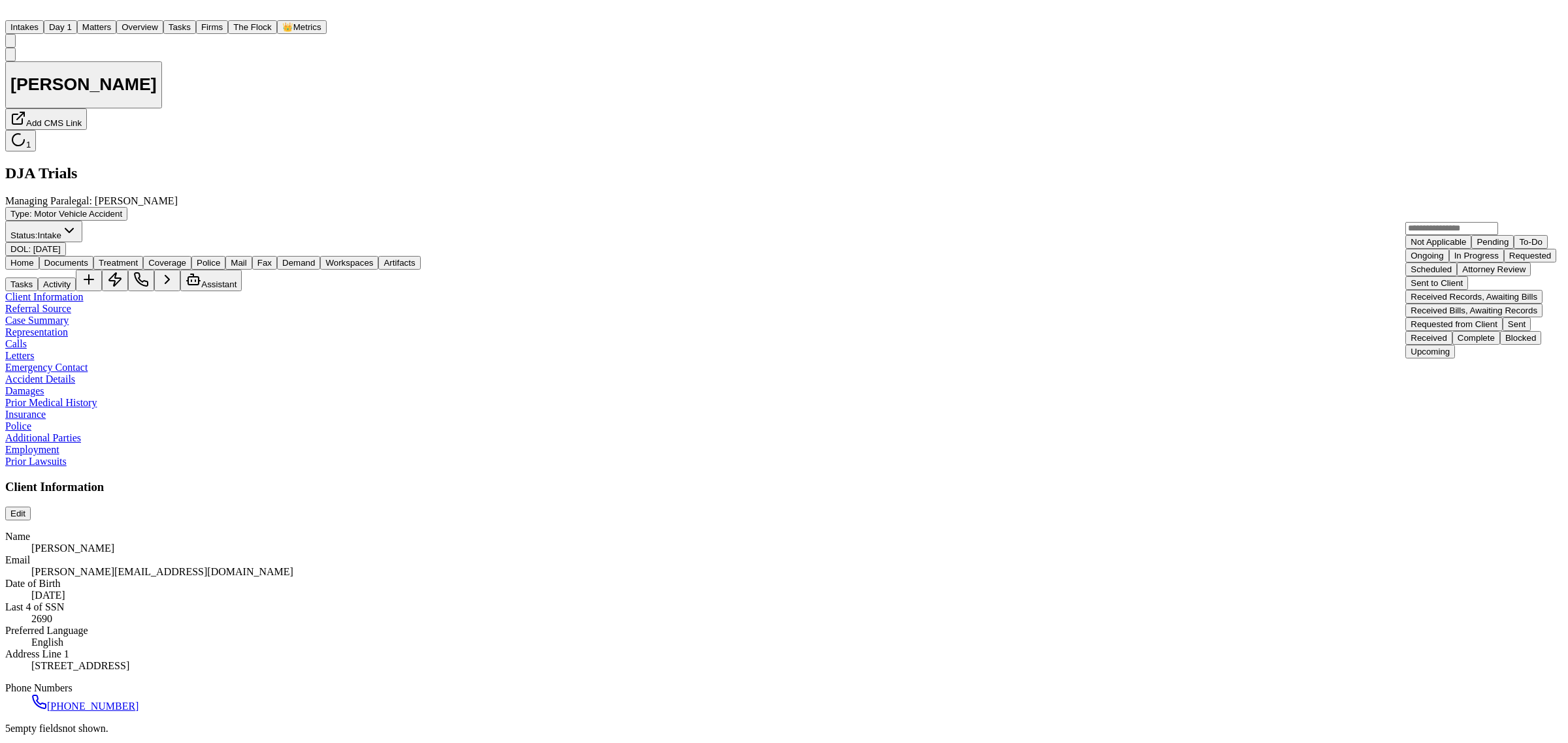
click at [1458, 343] on div "Complete" at bounding box center [1476, 337] width 37 height 10
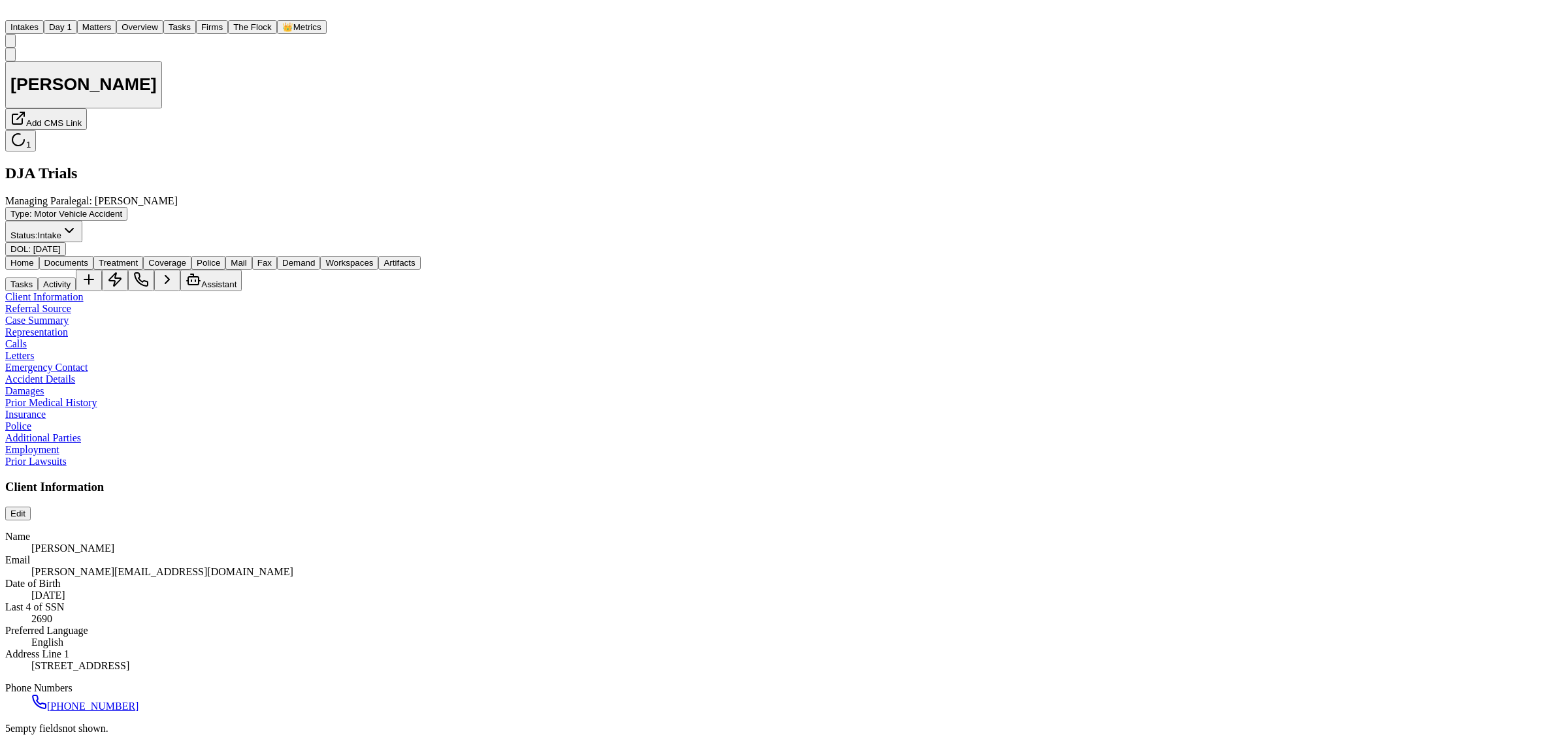
click at [82, 221] on button "Status: Intake" at bounding box center [44, 231] width 77 height 21
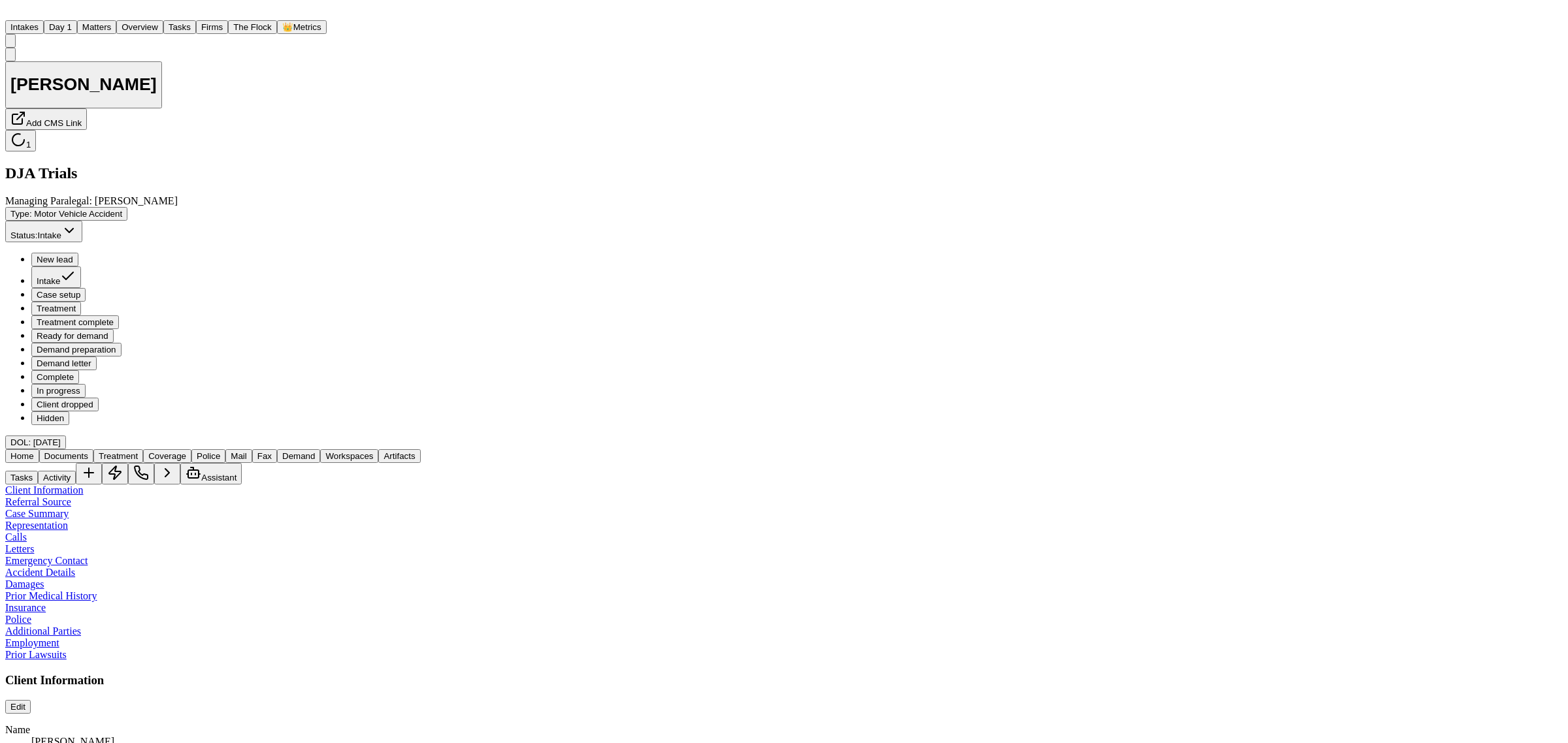
click at [85, 288] on button "Case setup" at bounding box center [58, 295] width 54 height 13
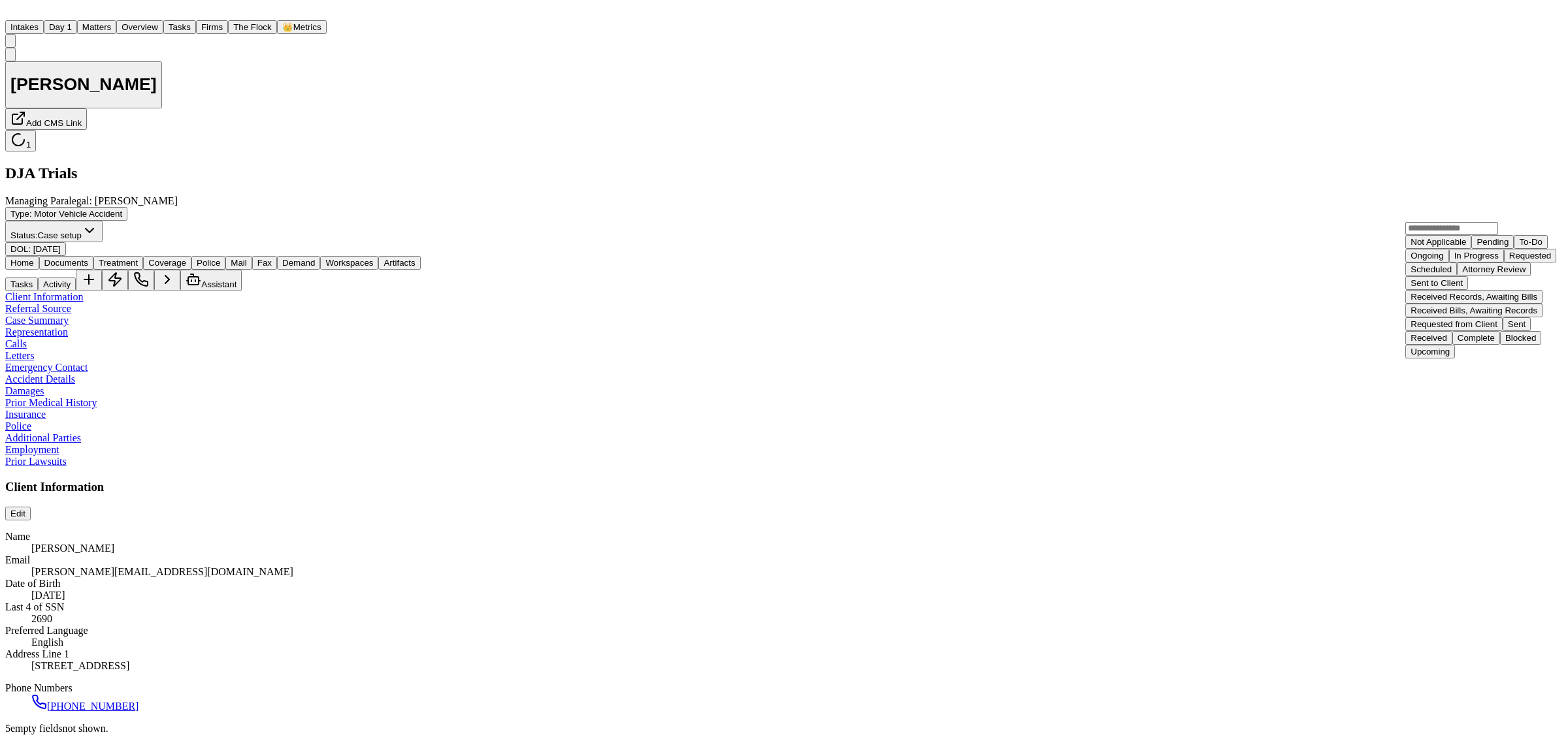
scroll to position [163, 0]
click at [1458, 343] on div "Complete" at bounding box center [1476, 337] width 37 height 10
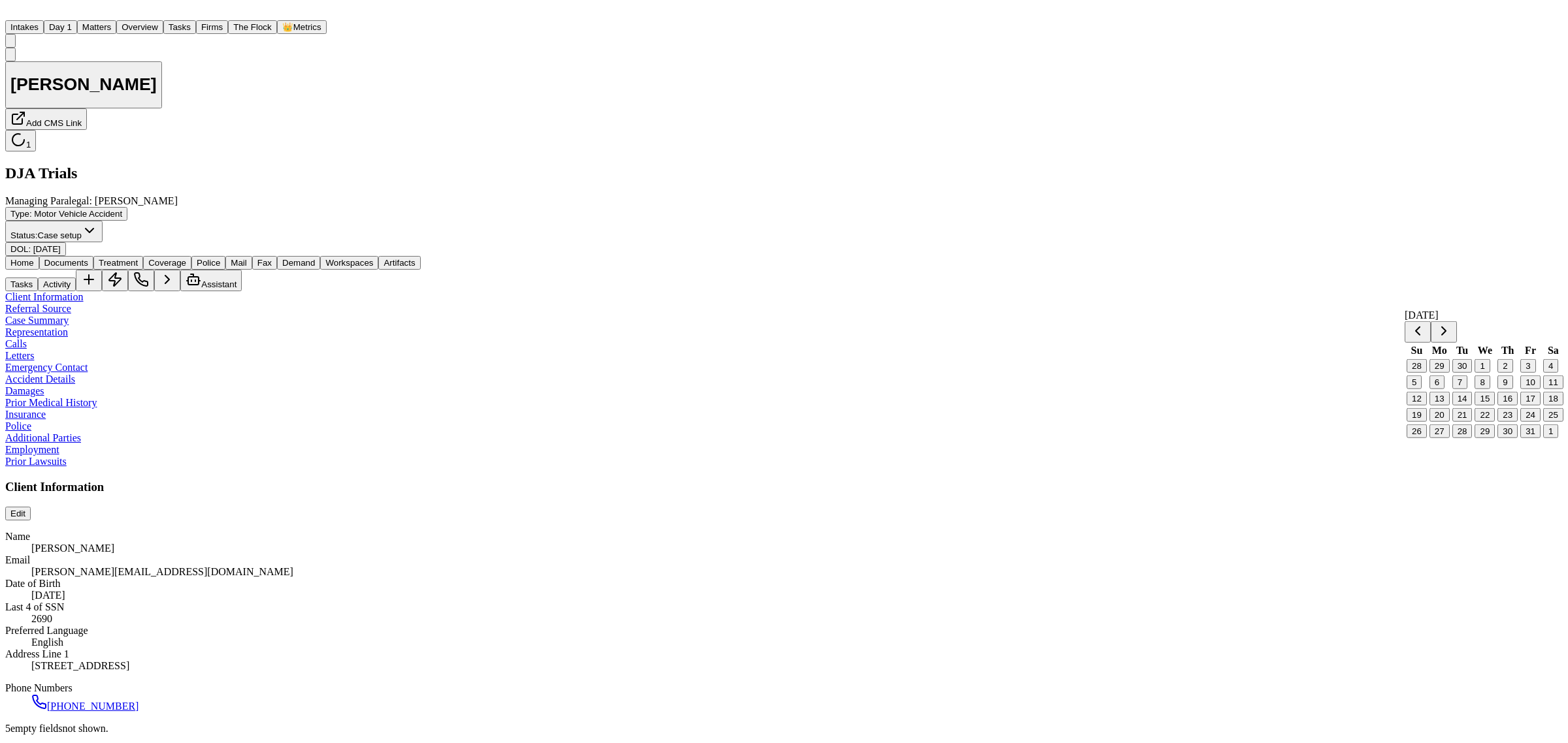
click at [1501, 367] on button "2" at bounding box center [1505, 366] width 15 height 13
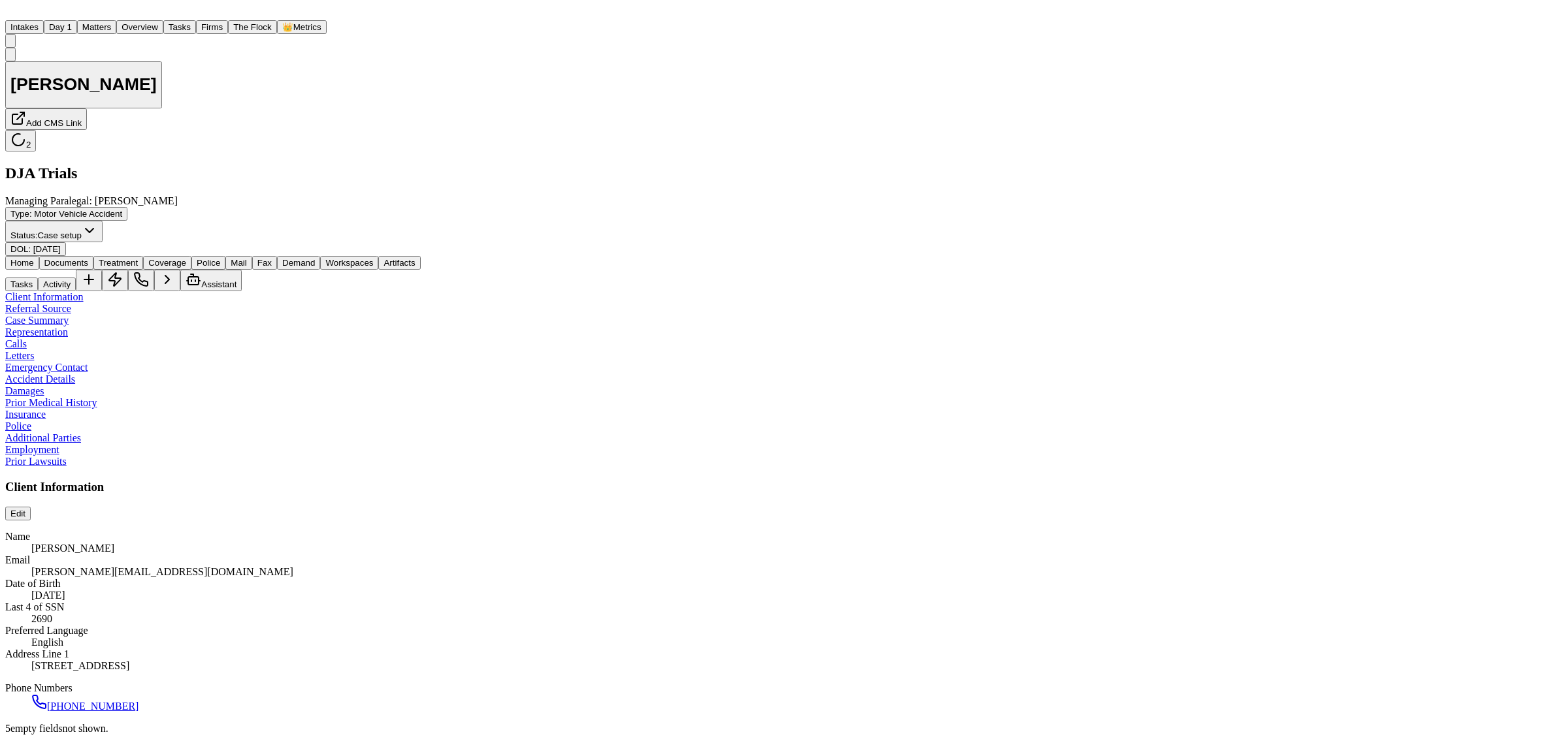
click at [88, 258] on span "Documents" at bounding box center [66, 262] width 44 height 10
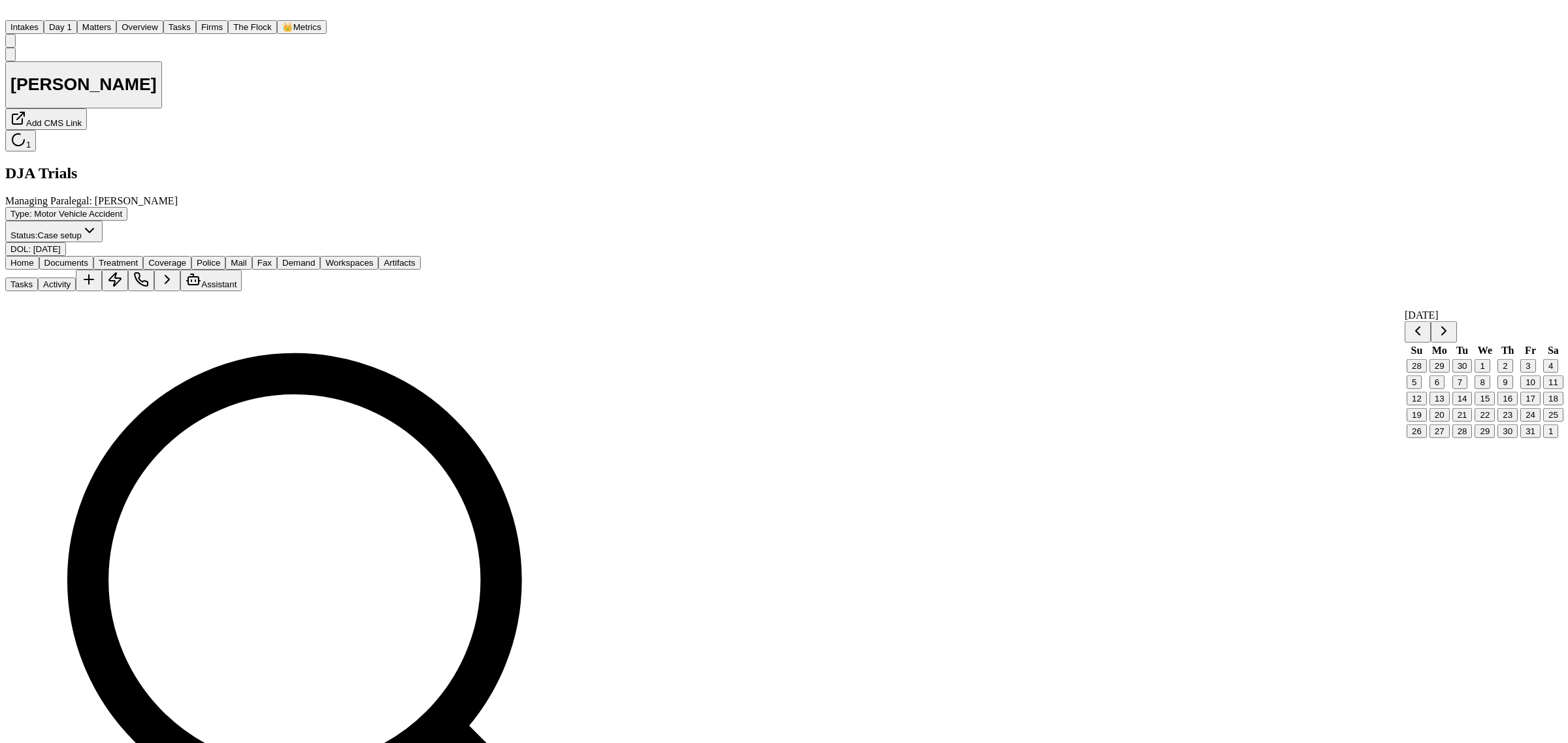
click at [1483, 389] on button "8" at bounding box center [1482, 382] width 15 height 13
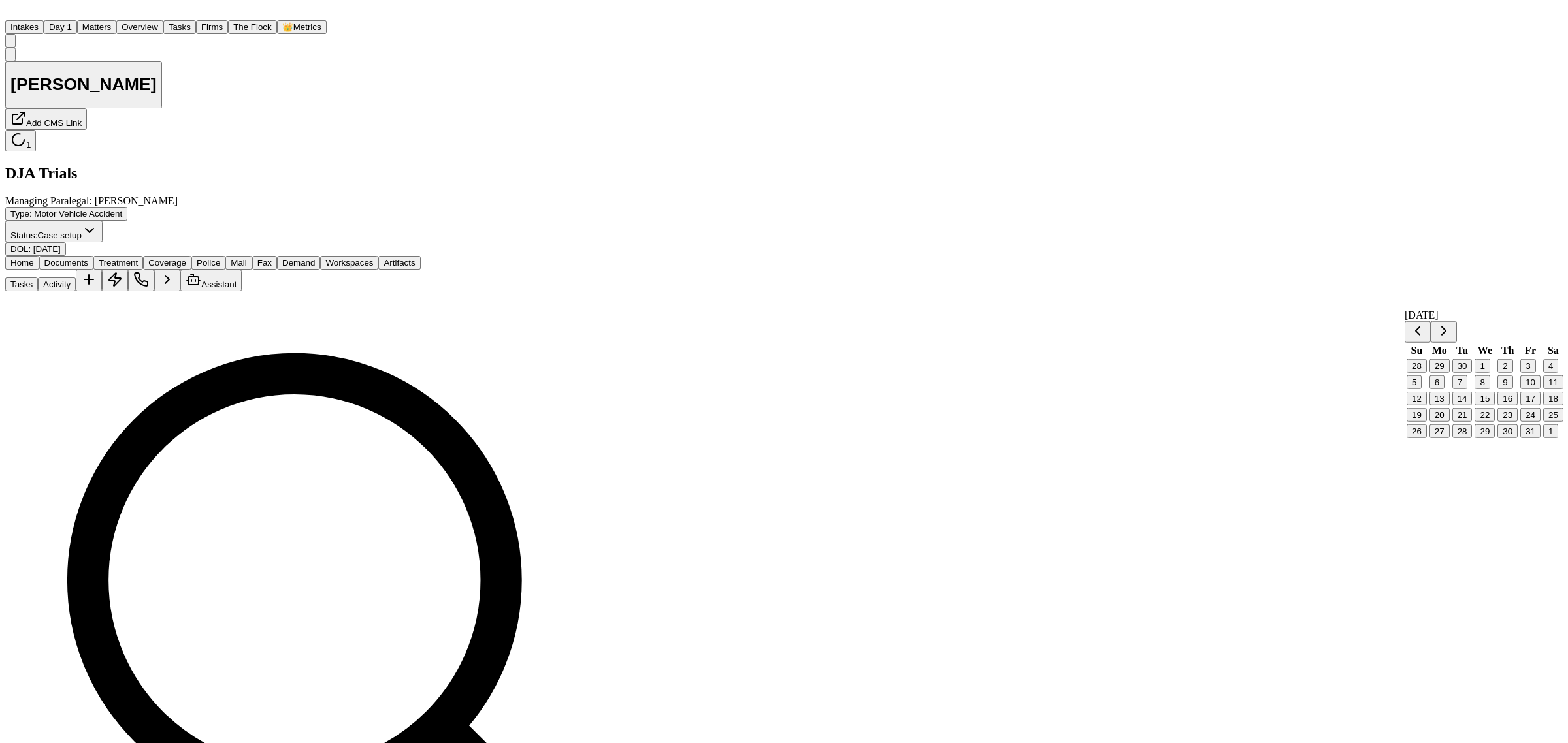
click at [1483, 389] on button "8" at bounding box center [1482, 382] width 15 height 13
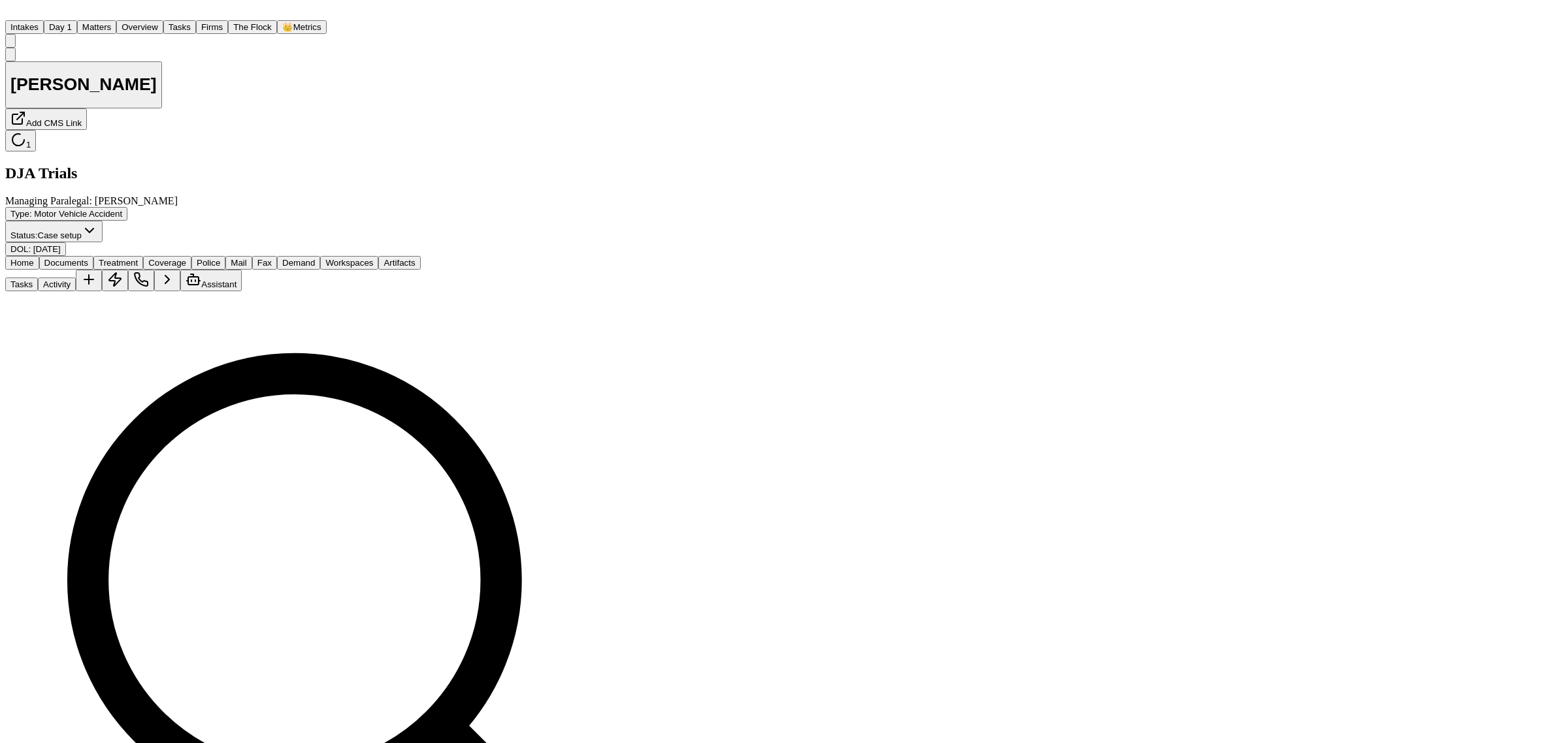
drag, startPoint x: 173, startPoint y: 23, endPoint x: 373, endPoint y: 21, distance: 200.0
click at [117, 23] on button "Matters" at bounding box center [97, 27] width 39 height 13
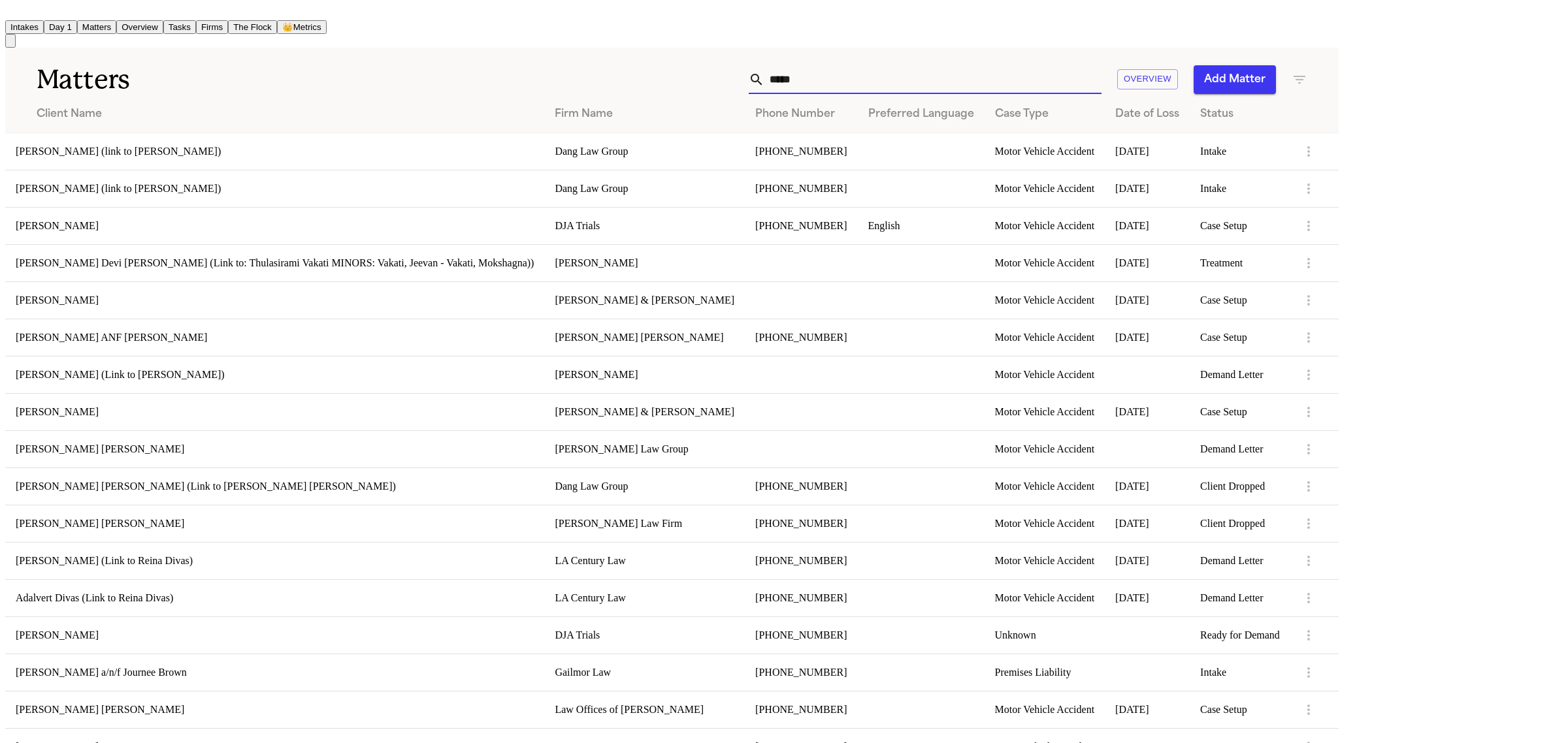
drag, startPoint x: 1039, startPoint y: 65, endPoint x: 984, endPoint y: 69, distance: 55.1
click at [984, 69] on div "*****" at bounding box center [925, 79] width 353 height 28
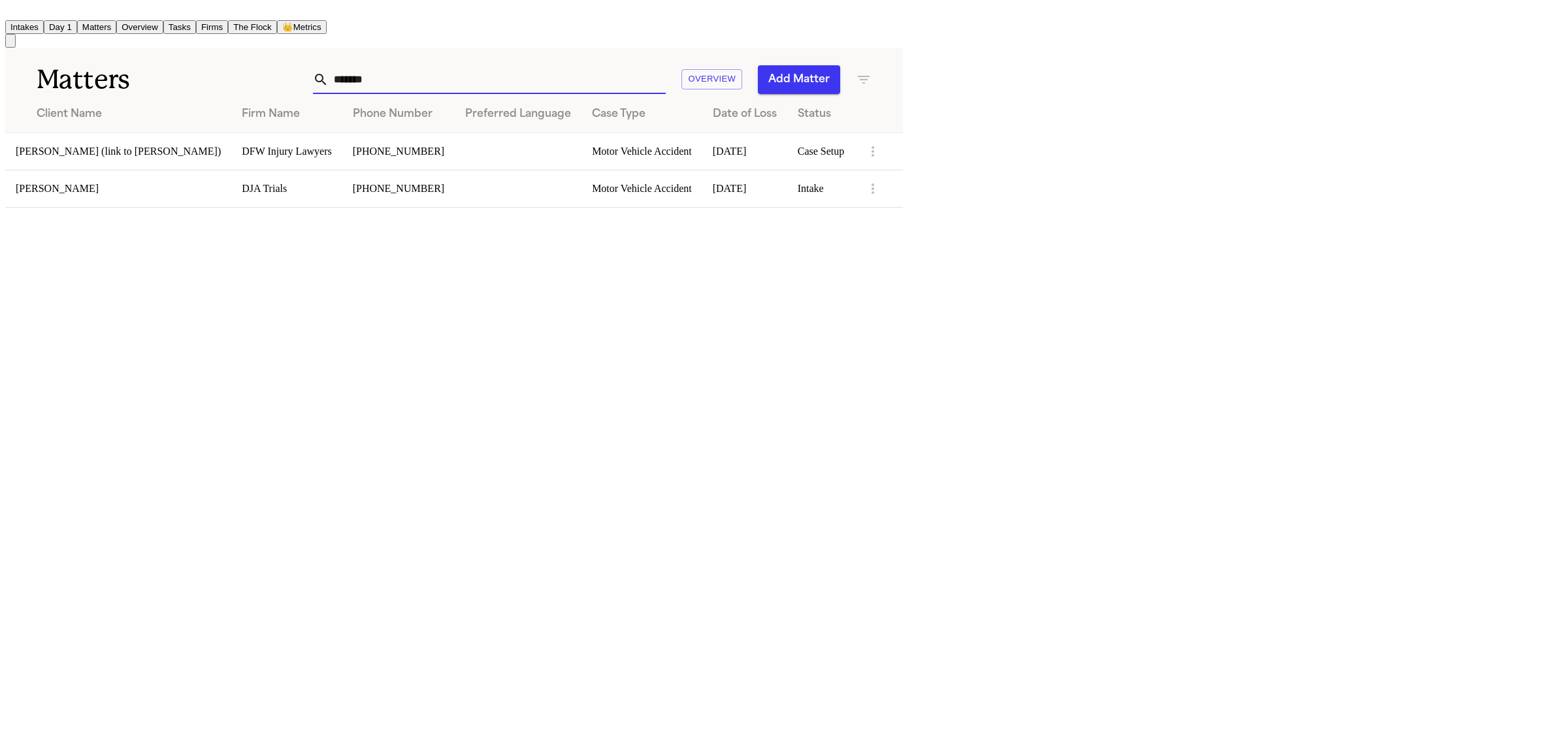
type input "*******"
click at [125, 178] on td "[PERSON_NAME]" at bounding box center [118, 189] width 226 height 37
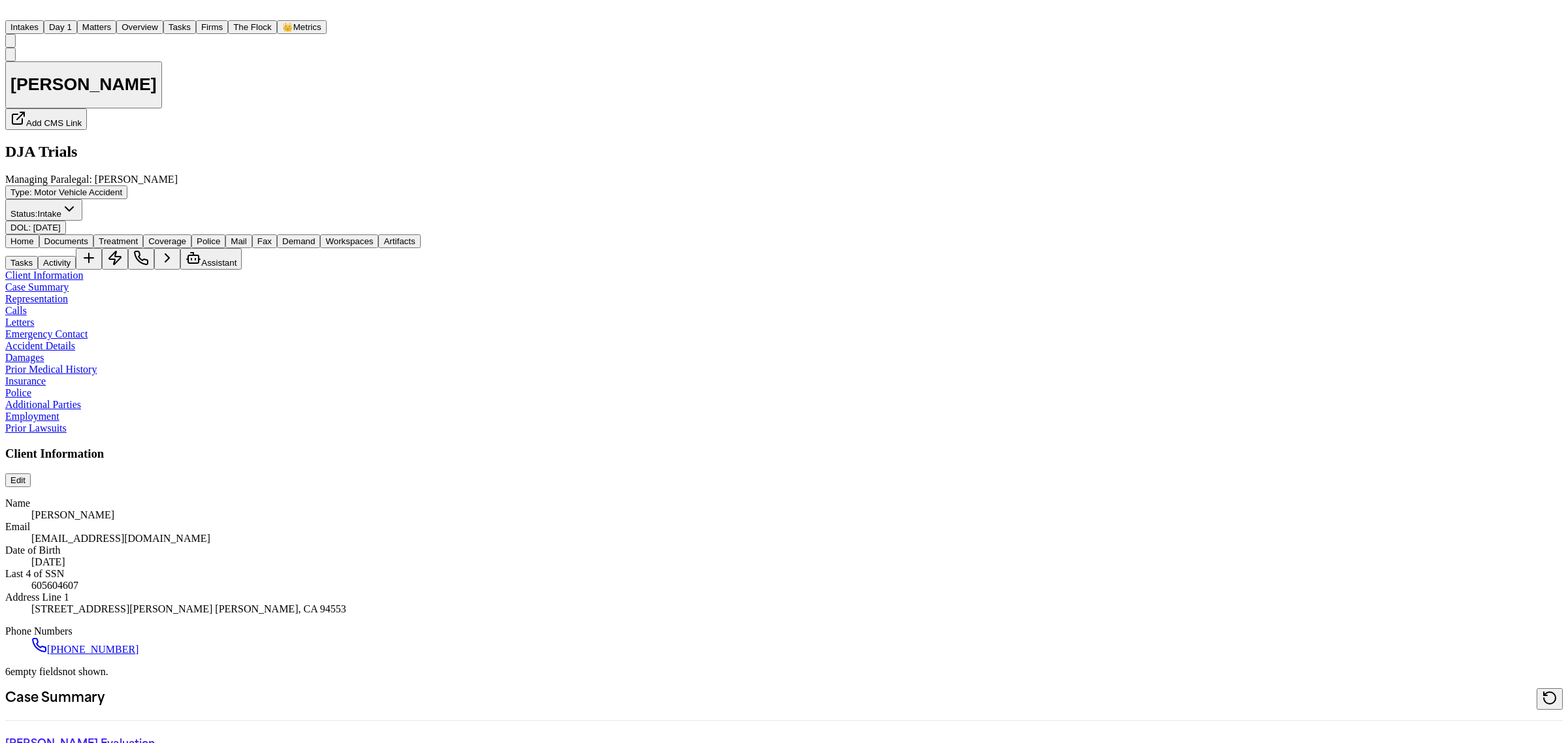
click at [87, 234] on button "Documents" at bounding box center [66, 240] width 54 height 13
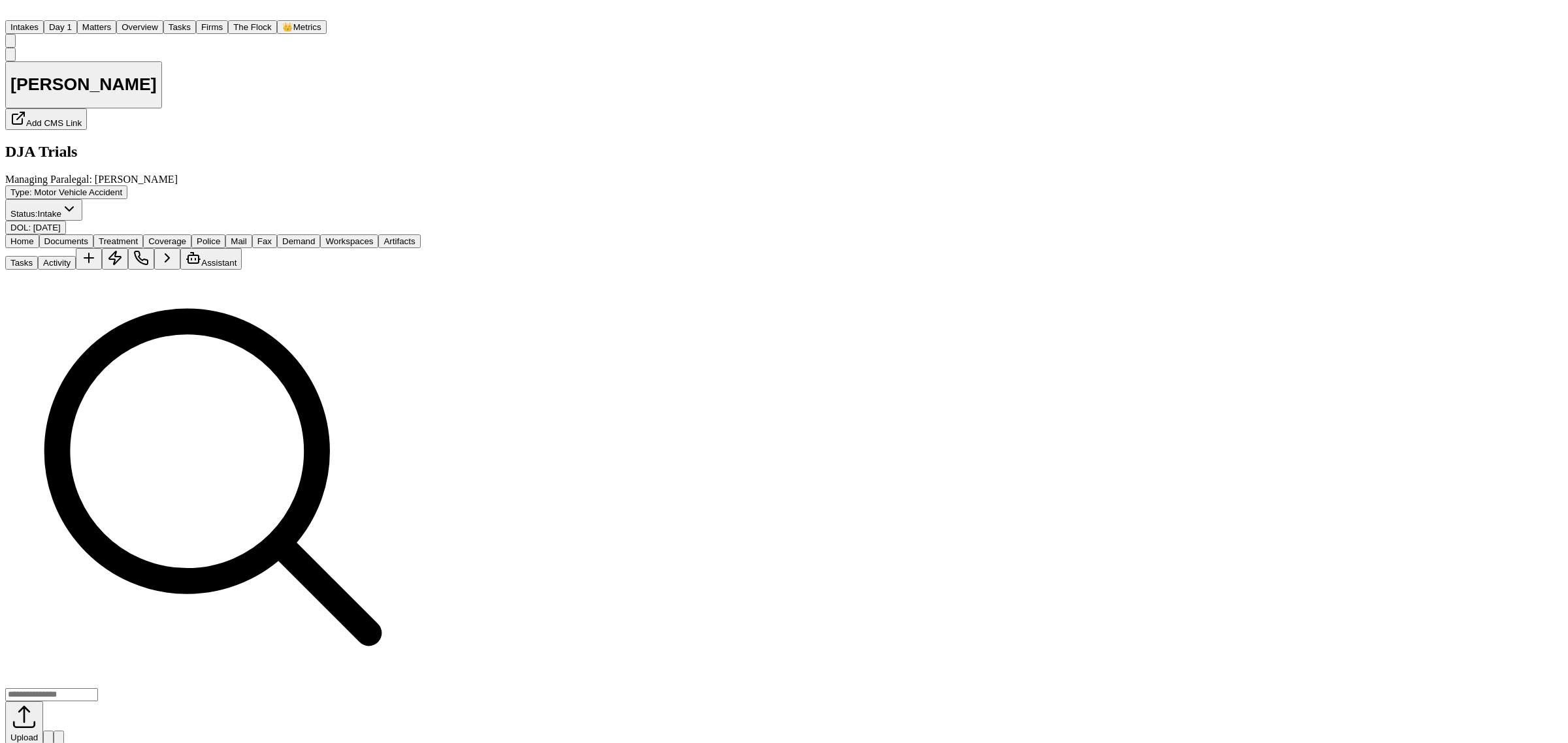
click at [117, 21] on button "Matters" at bounding box center [97, 27] width 39 height 13
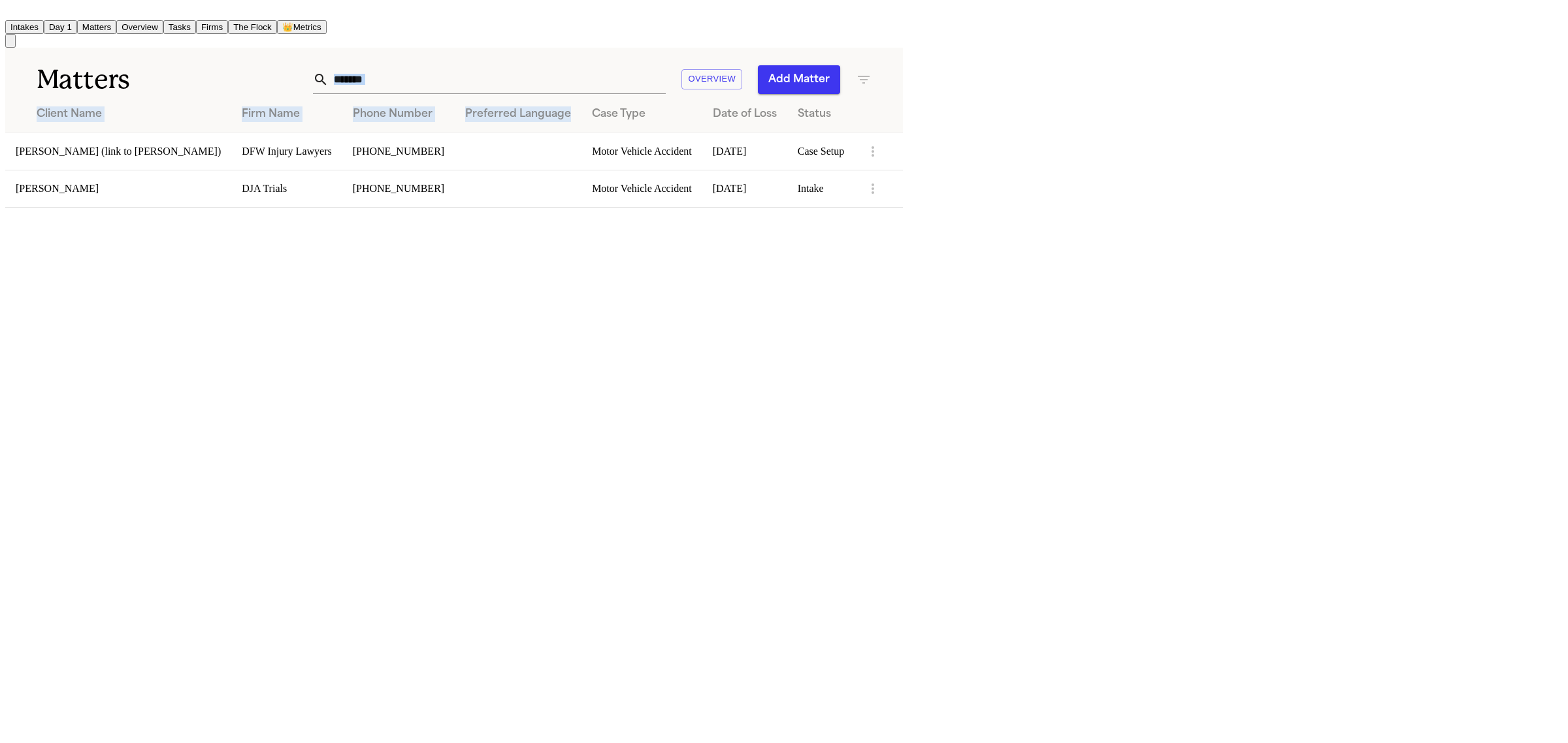
drag, startPoint x: 1095, startPoint y: 90, endPoint x: 1004, endPoint y: 92, distance: 91.0
click at [903, 92] on div "Matters ******* Overview Add Matter Client Name Firm Name Phone Number Preferre…" at bounding box center [454, 128] width 898 height 160
click at [841, 77] on button "Add Matter" at bounding box center [799, 79] width 82 height 28
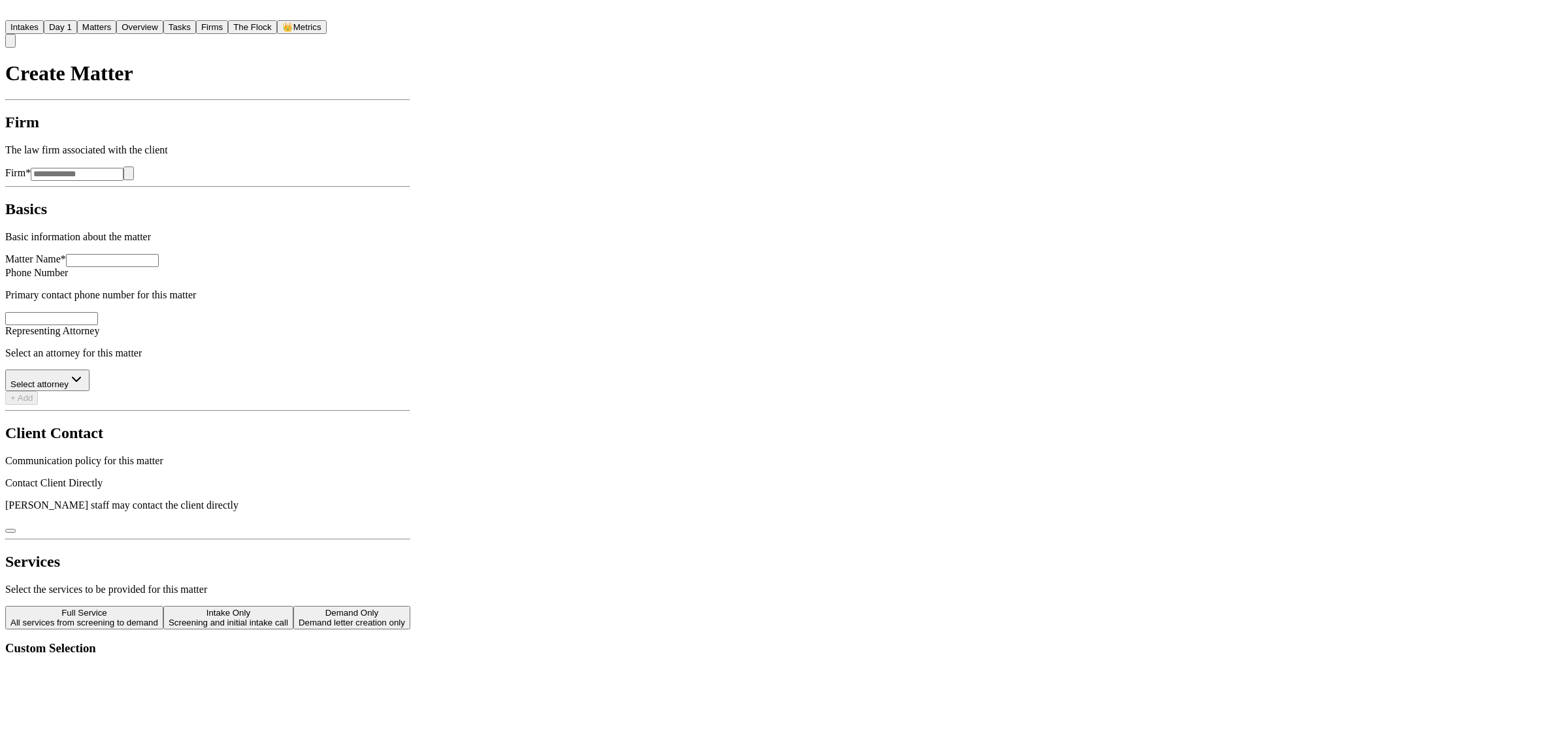
click at [124, 168] on input "Firm *" at bounding box center [77, 174] width 93 height 13
click at [129, 176] on icon "button" at bounding box center [129, 176] width 0 height 0
type input "**********"
click at [158, 259] on input "Matter Name *" at bounding box center [112, 260] width 93 height 13
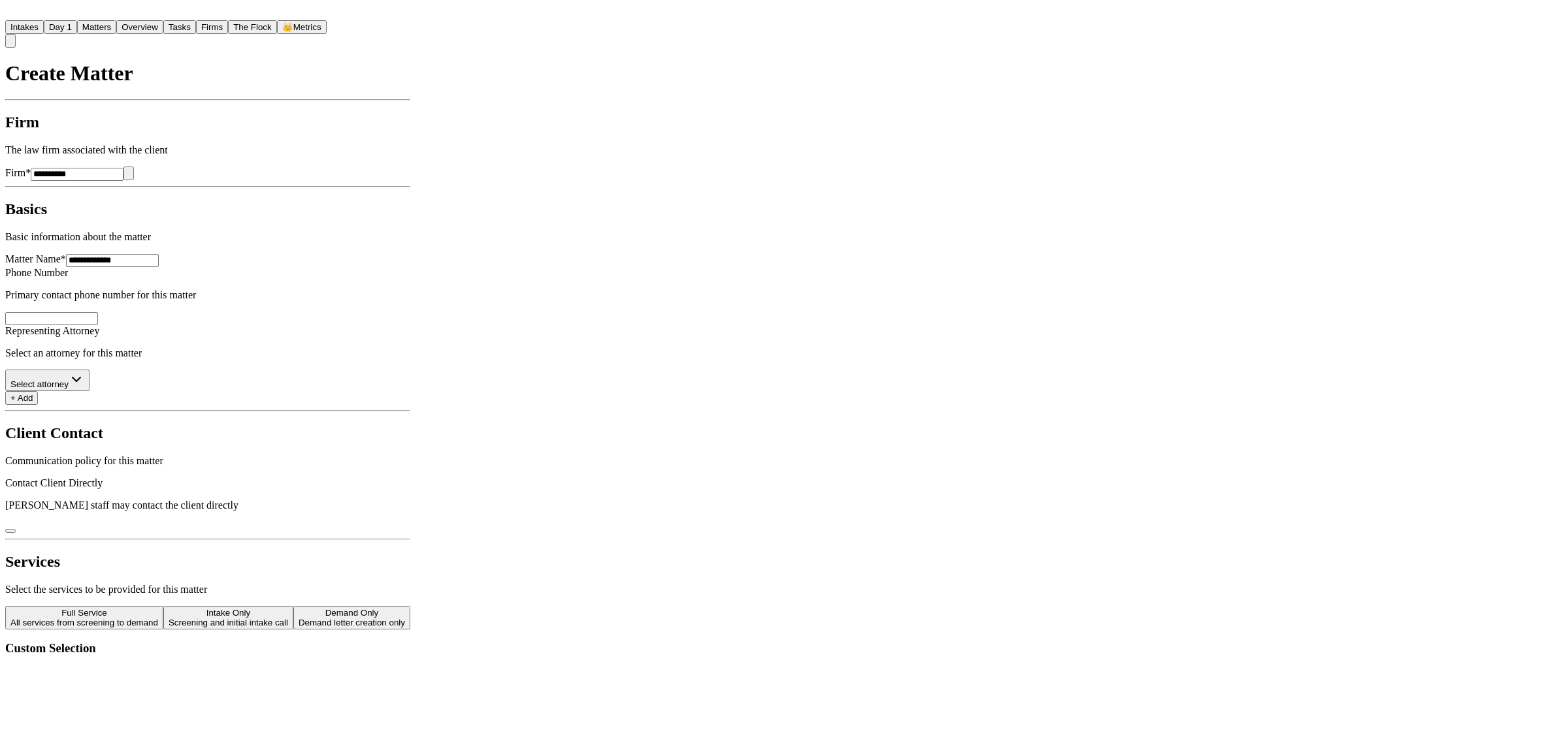
type input "**********"
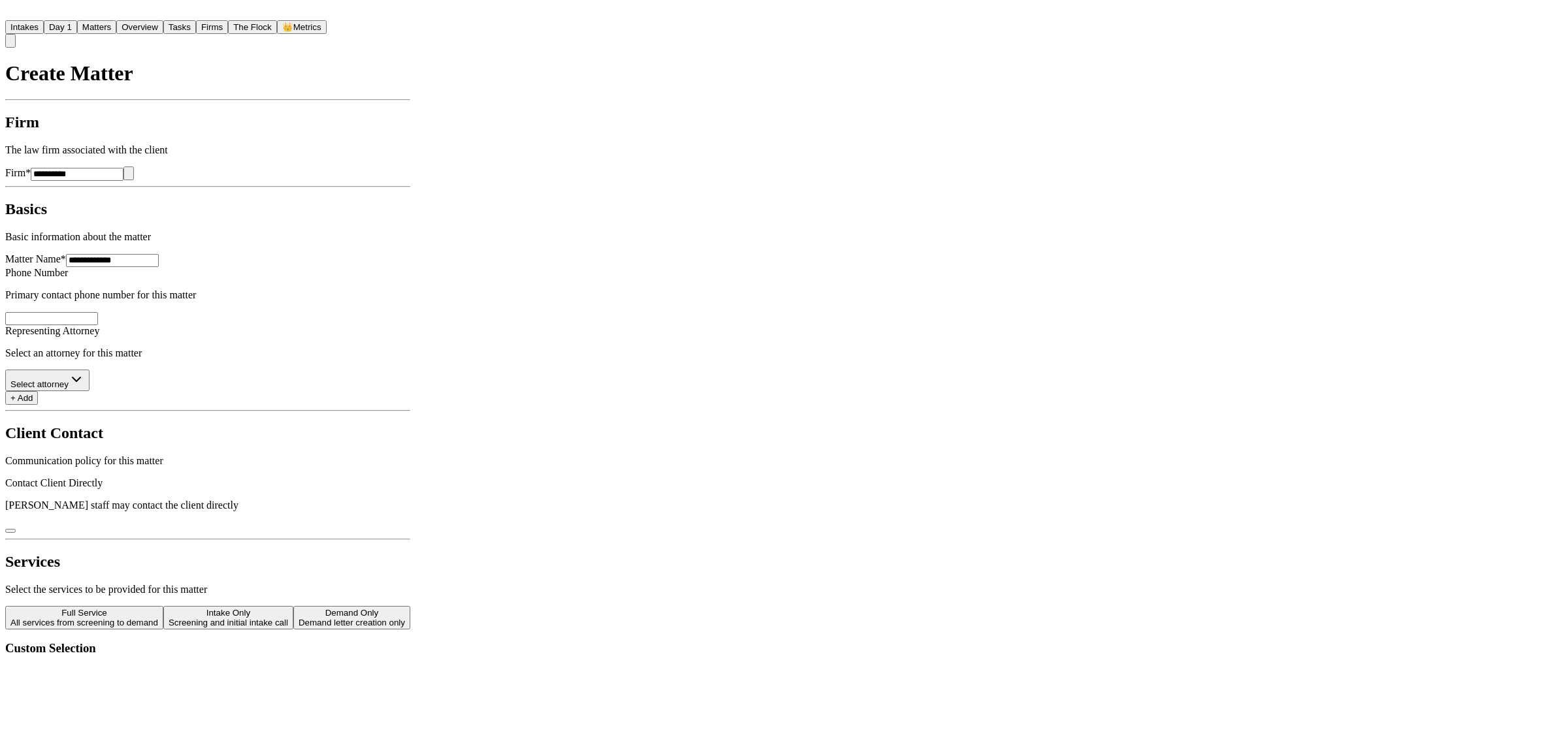
type input "**********"
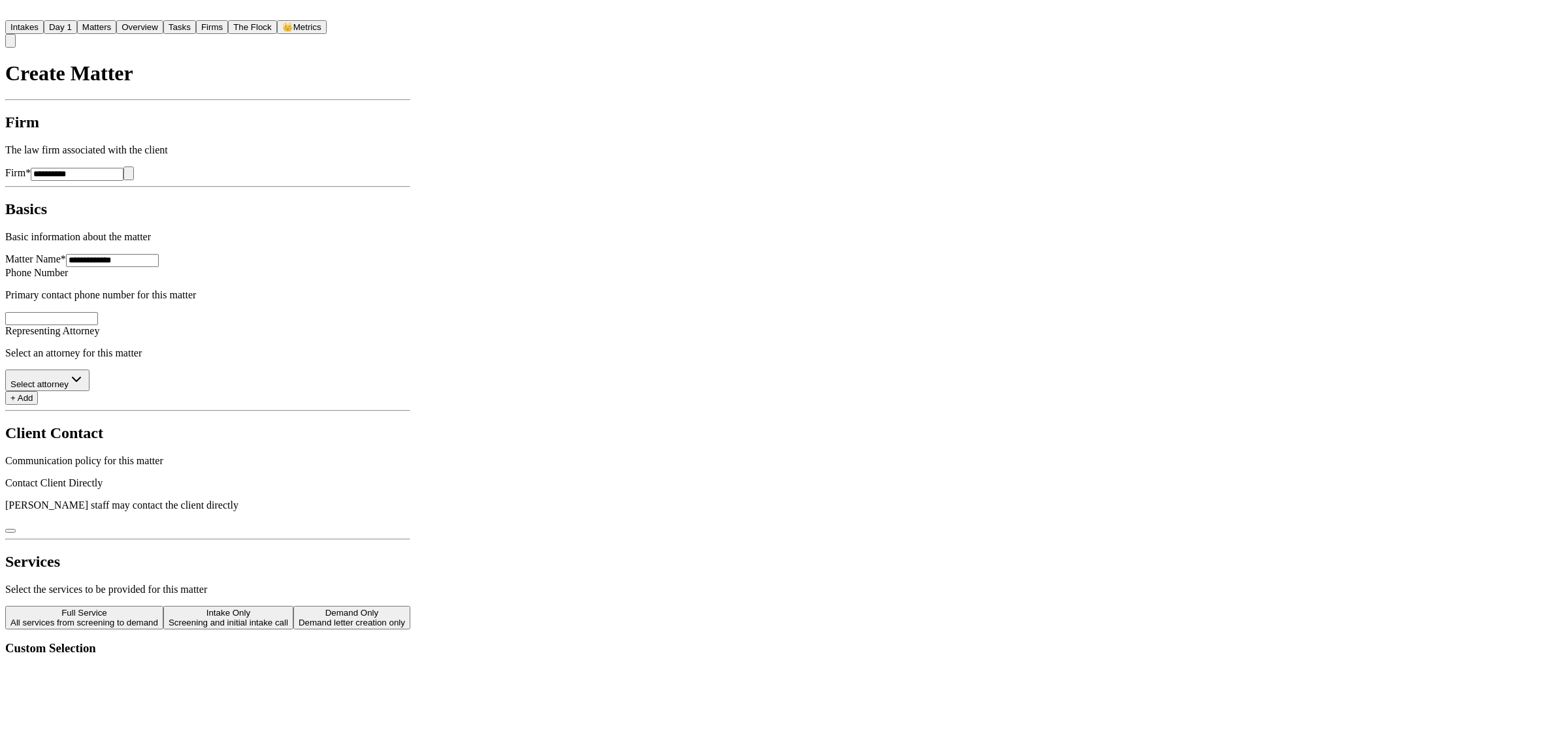
drag, startPoint x: 833, startPoint y: 659, endPoint x: 834, endPoint y: 649, distance: 10.0
click at [834, 649] on div "Motor Vehicle Accident Medical Malpractice Miscellaneous Breach Of Employment C…" at bounding box center [861, 683] width 162 height 100
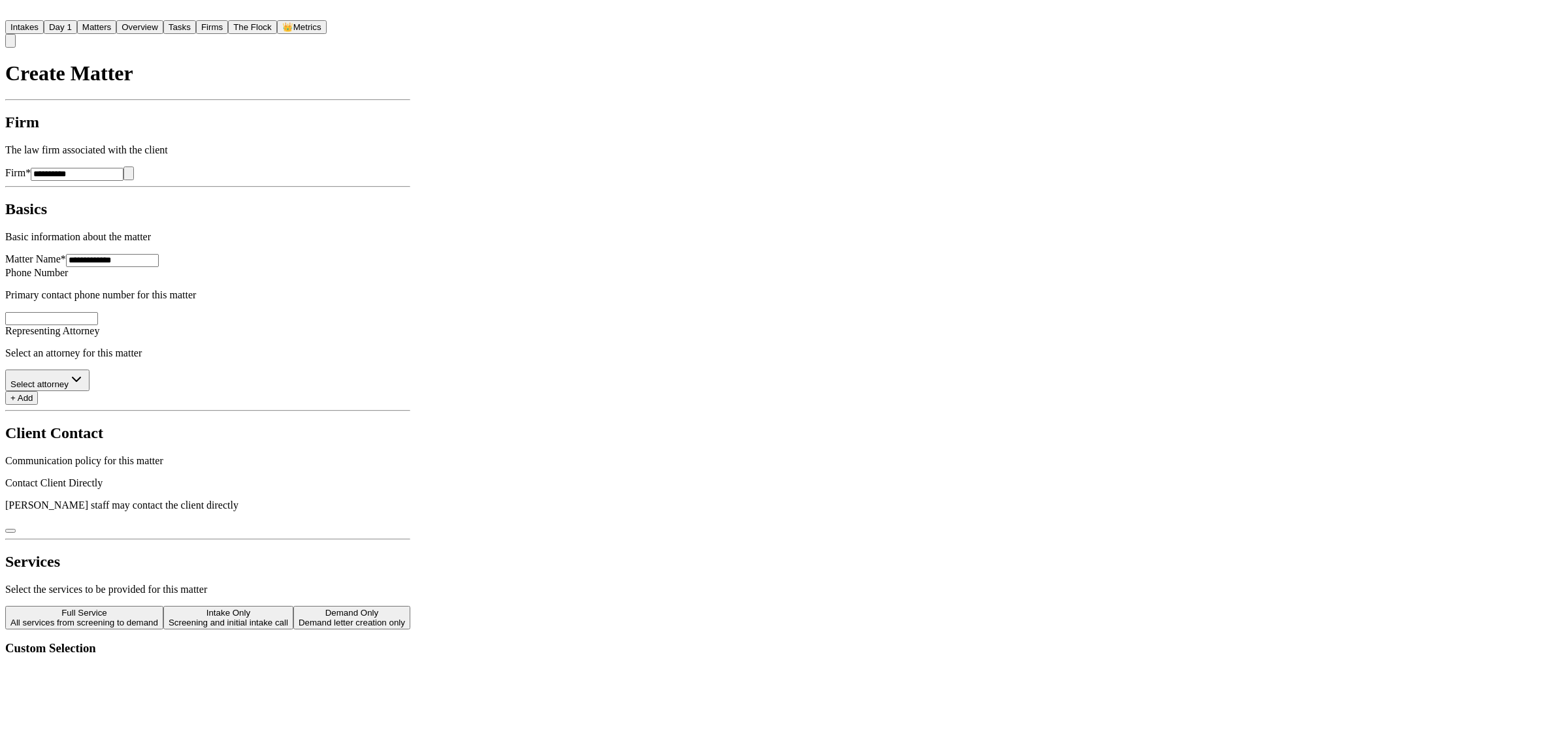
scroll to position [548, 0]
type input "*********"
type input "**"
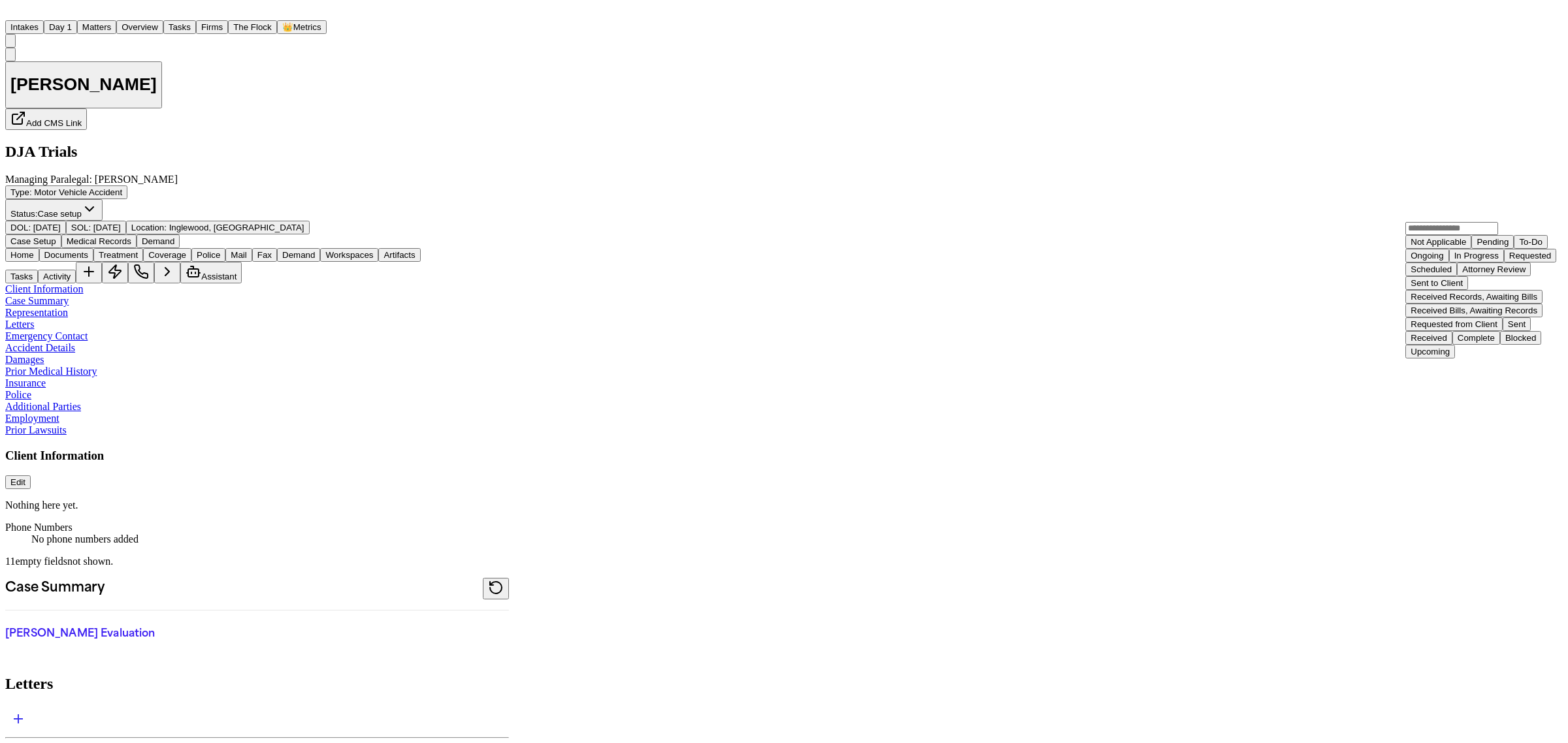
click at [1447, 333] on div "Received" at bounding box center [1428, 337] width 37 height 10
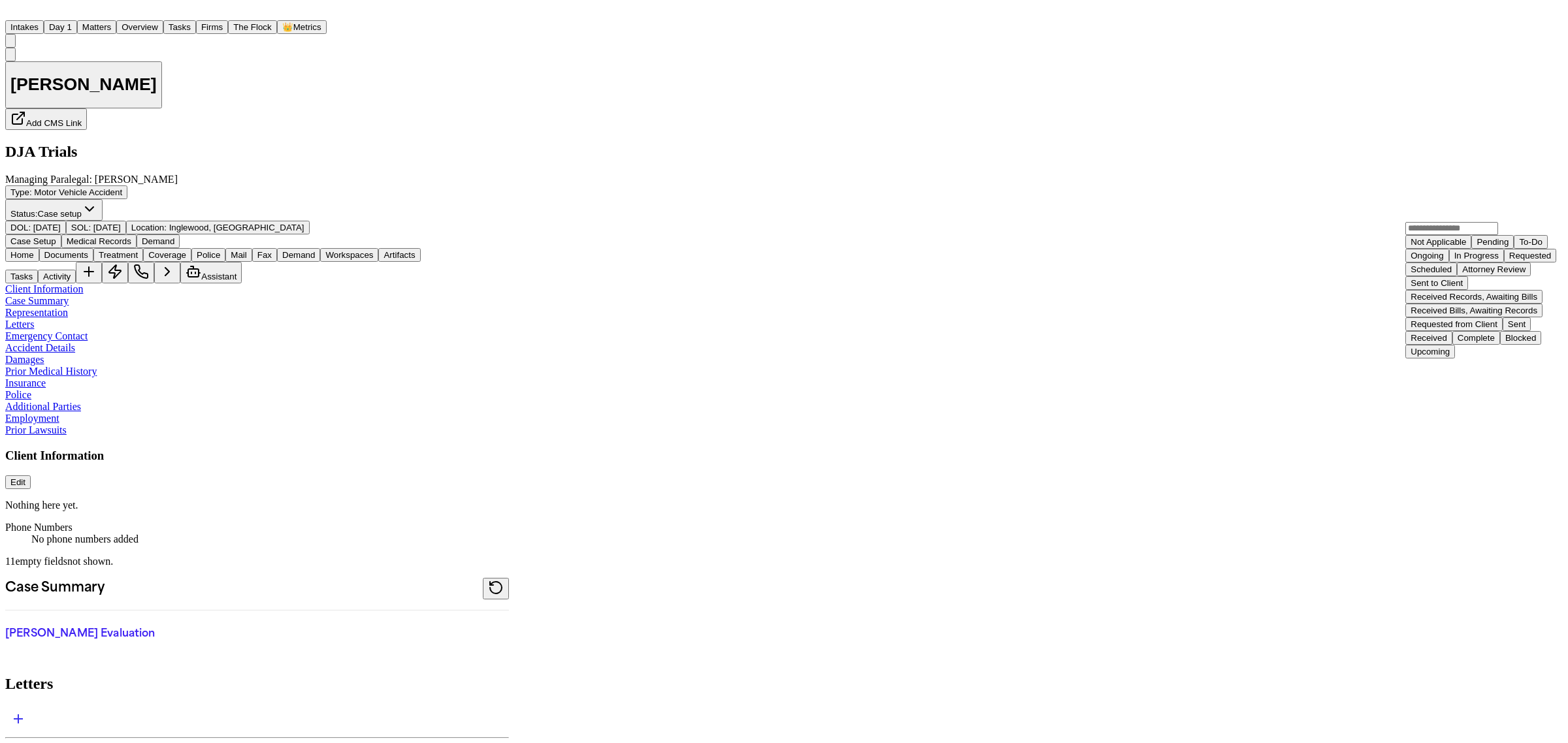
click at [1509, 261] on div "Requested" at bounding box center [1530, 255] width 42 height 10
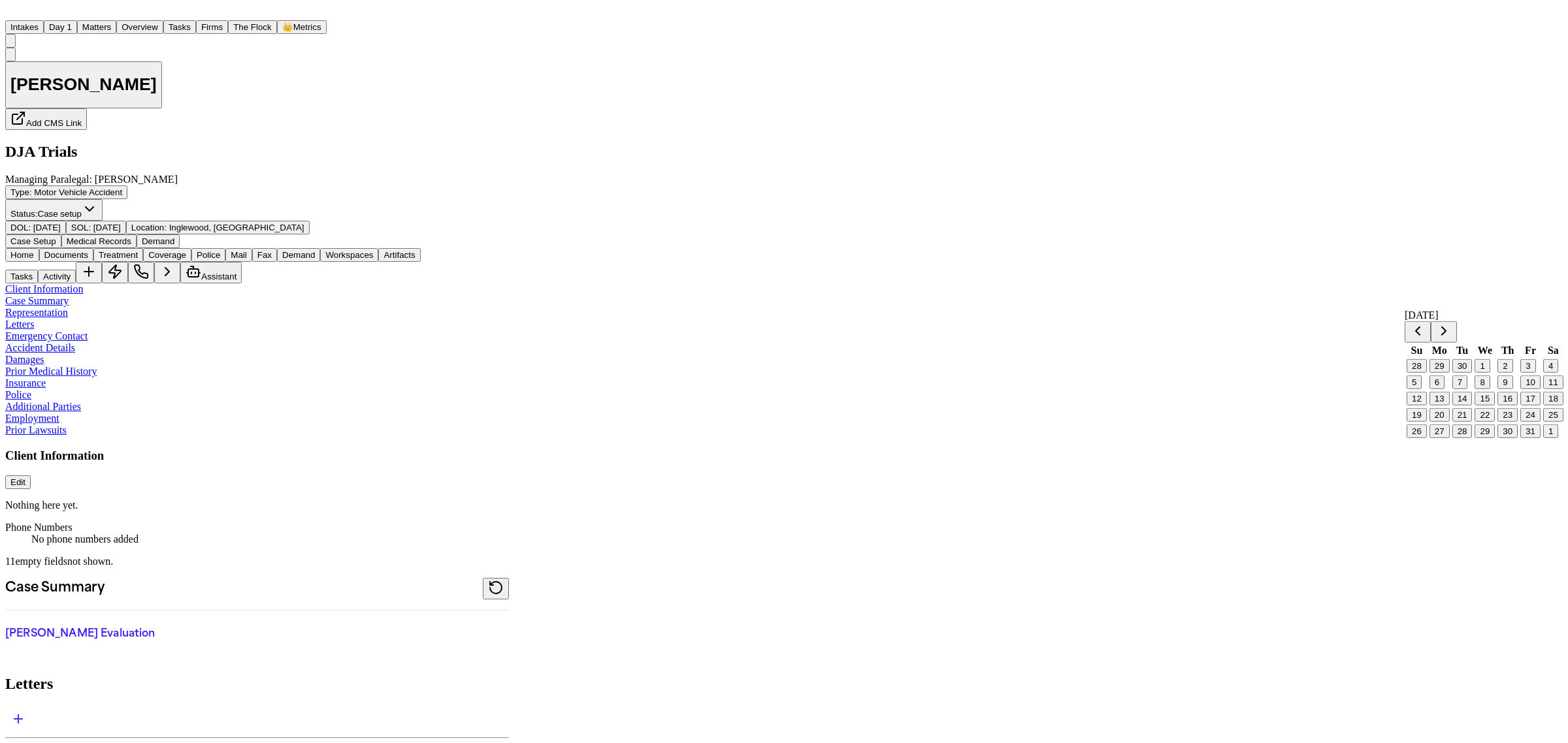
click at [1490, 389] on button "8" at bounding box center [1482, 382] width 15 height 13
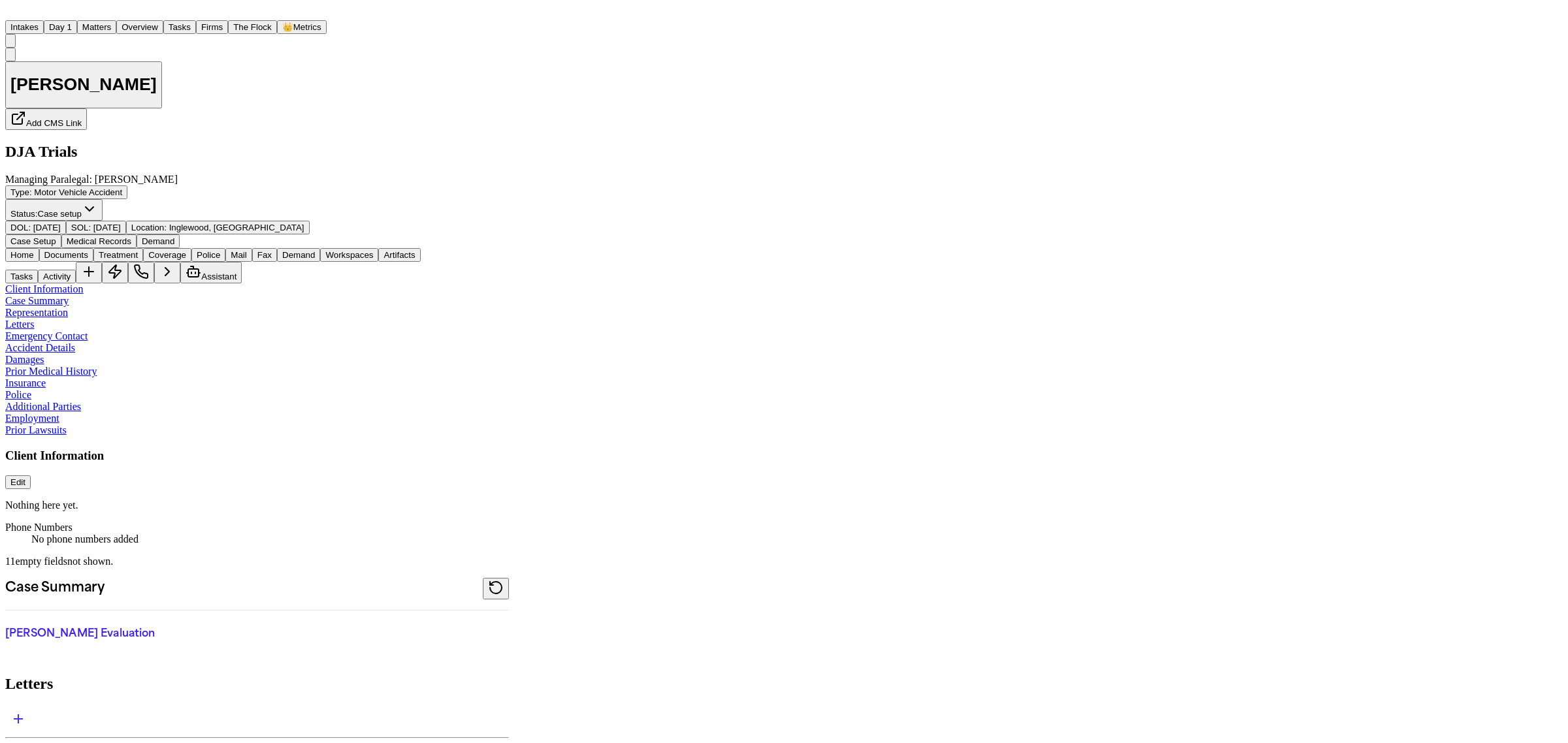
click at [509, 248] on div "Home Documents Treatment Coverage Police Mail Fax Demand Workspaces Artifacts T…" at bounding box center [257, 266] width 504 height 36
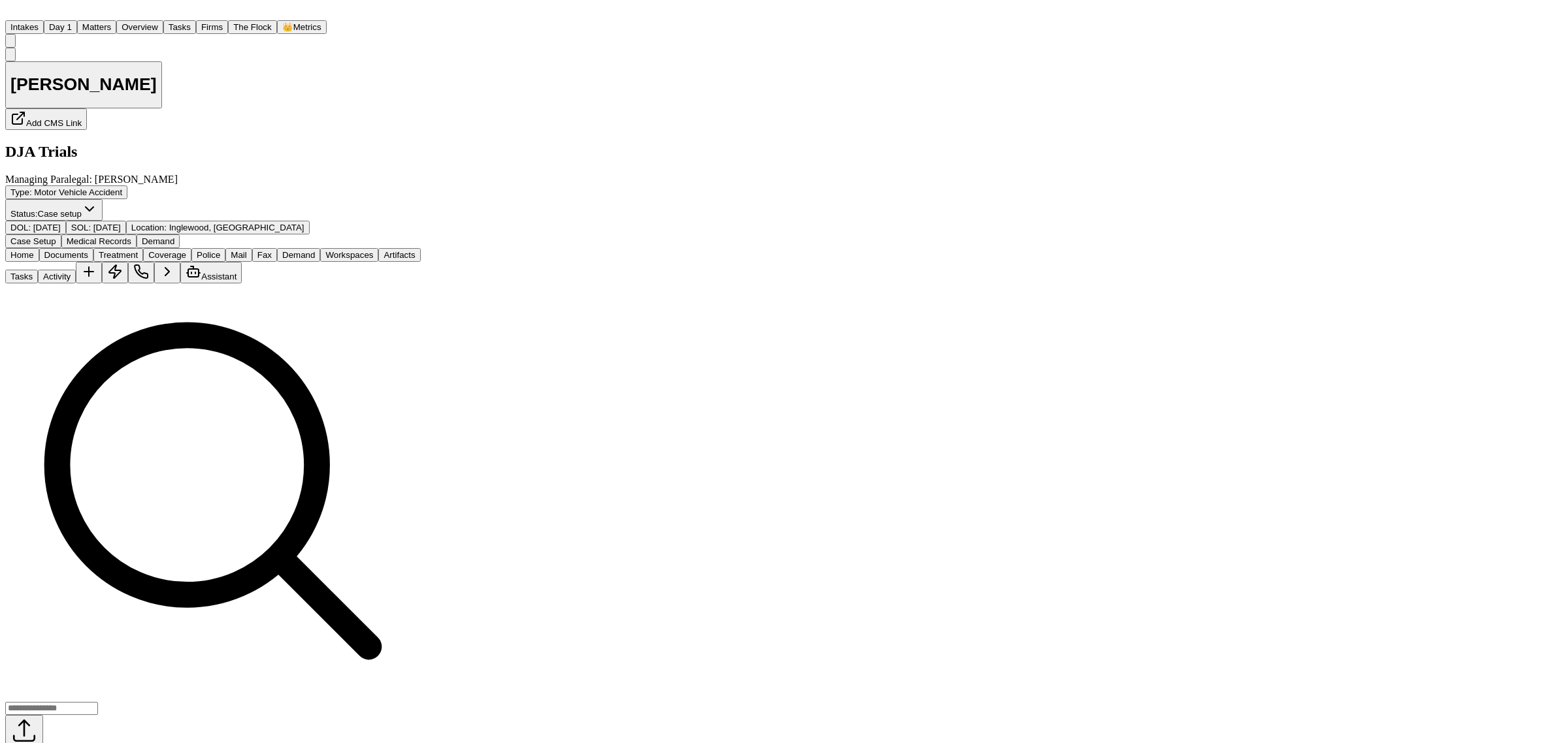
click at [88, 250] on span "Documents" at bounding box center [66, 254] width 44 height 10
click at [43, 715] on button "Upload" at bounding box center [24, 736] width 38 height 43
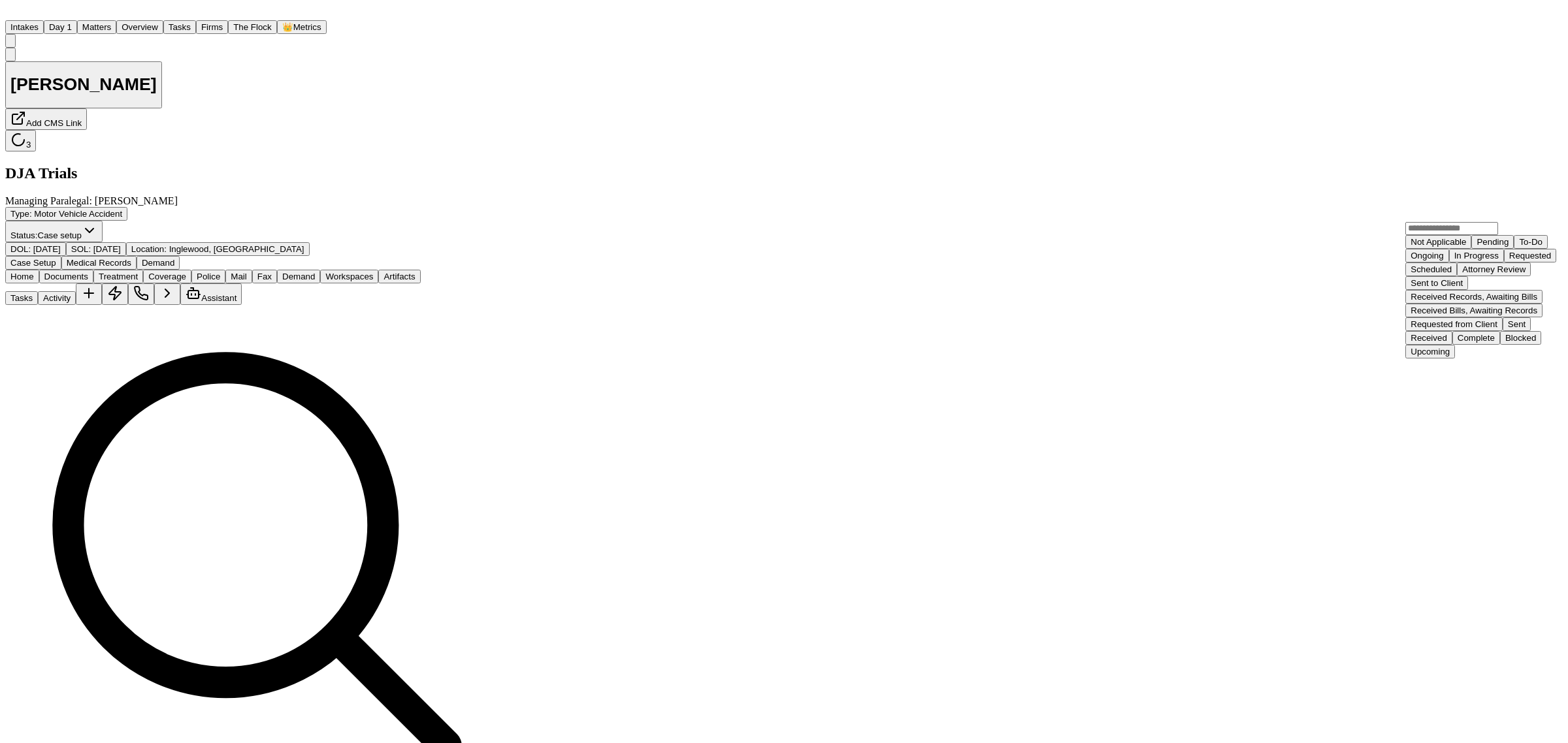
scroll to position [163, 0]
click at [1458, 343] on div "Complete" at bounding box center [1476, 337] width 37 height 10
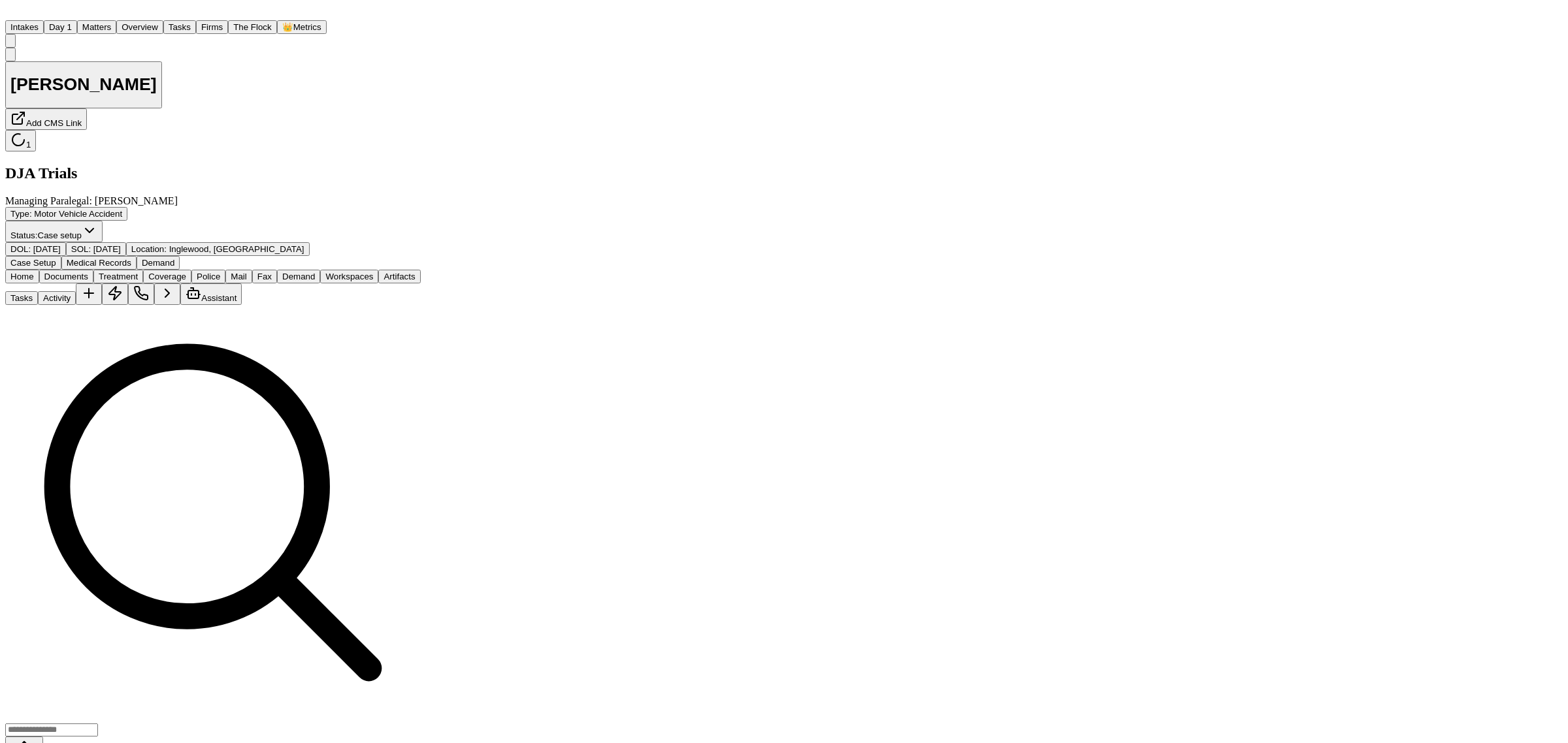
drag, startPoint x: 151, startPoint y: 23, endPoint x: 215, endPoint y: 23, distance: 64.0
click at [117, 23] on button "Matters" at bounding box center [97, 27] width 39 height 13
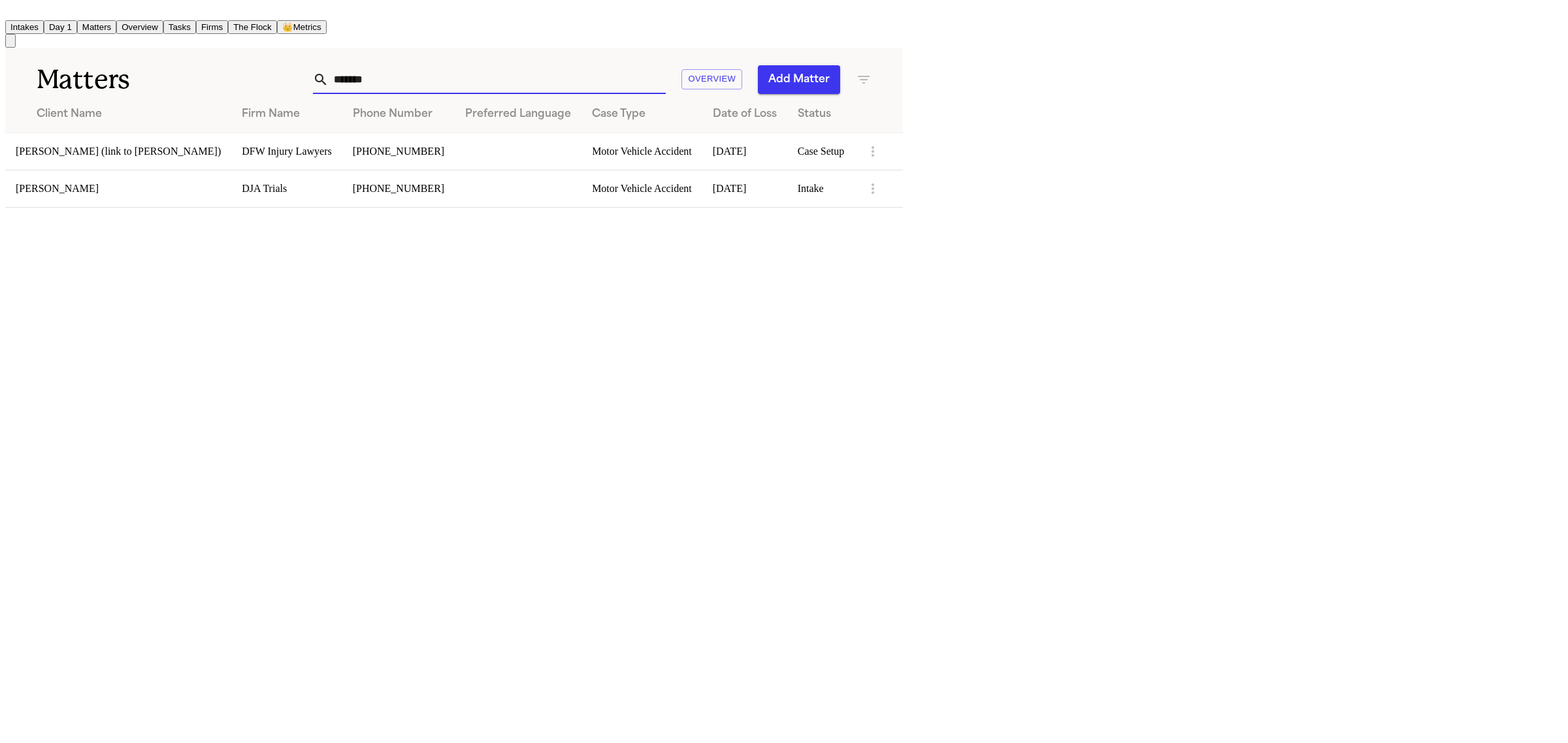
drag, startPoint x: 1016, startPoint y: 69, endPoint x: 930, endPoint y: 69, distance: 86.0
click at [872, 70] on div "******* Overview Add Matter" at bounding box center [569, 79] width 607 height 28
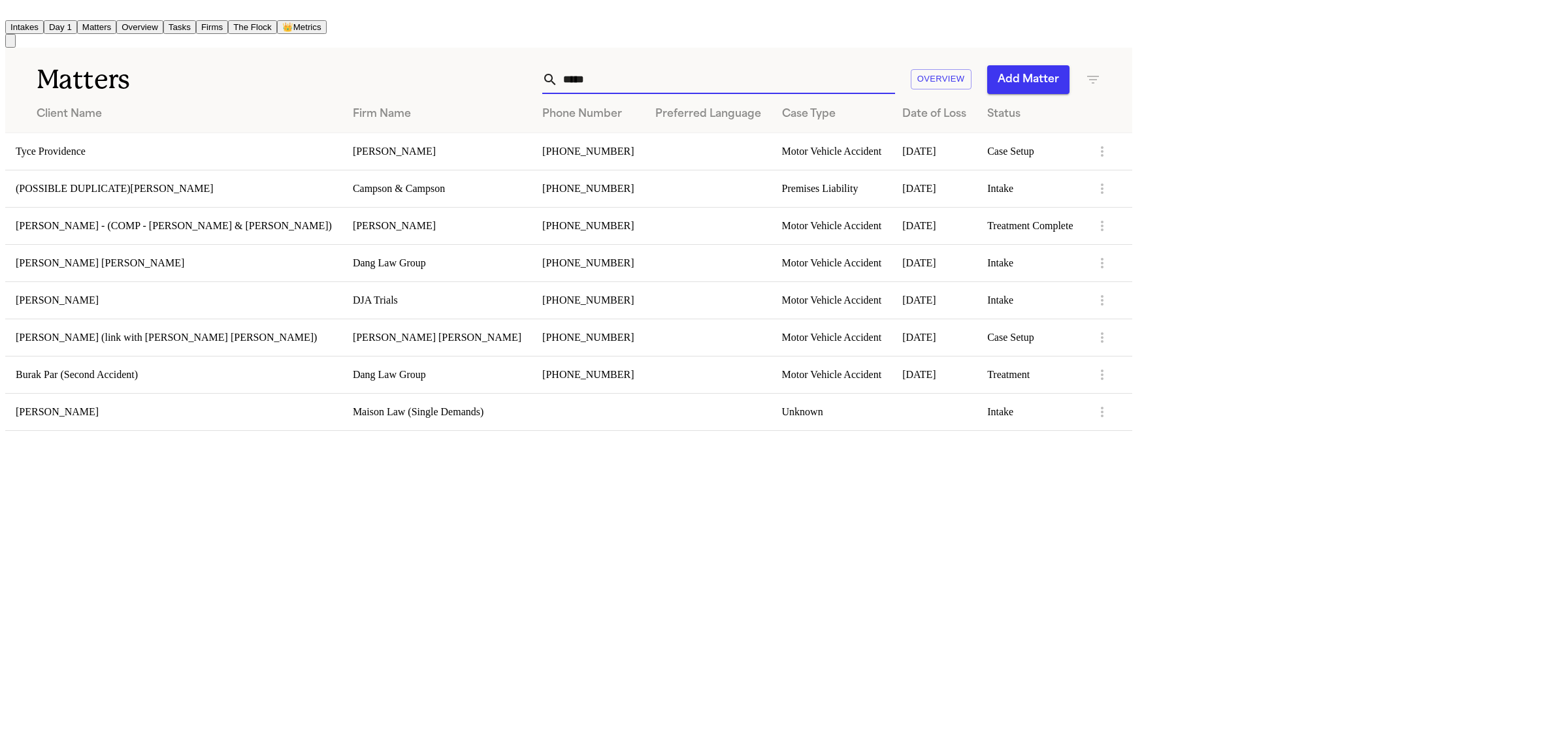
type input "*****"
click at [278, 298] on td "[PERSON_NAME]" at bounding box center [174, 300] width 337 height 37
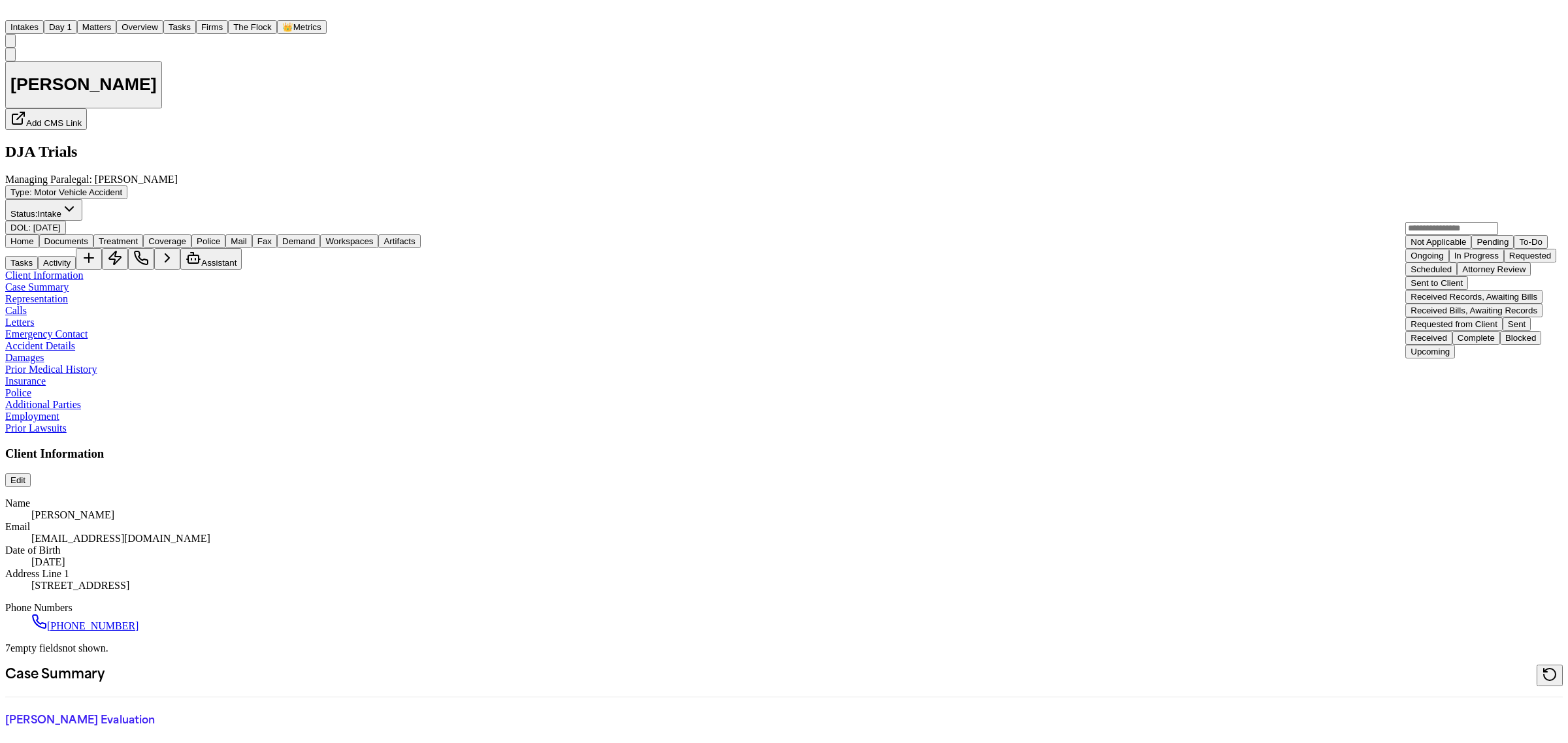
scroll to position [203, 0]
click at [1471, 343] on div "Complete" at bounding box center [1476, 337] width 37 height 10
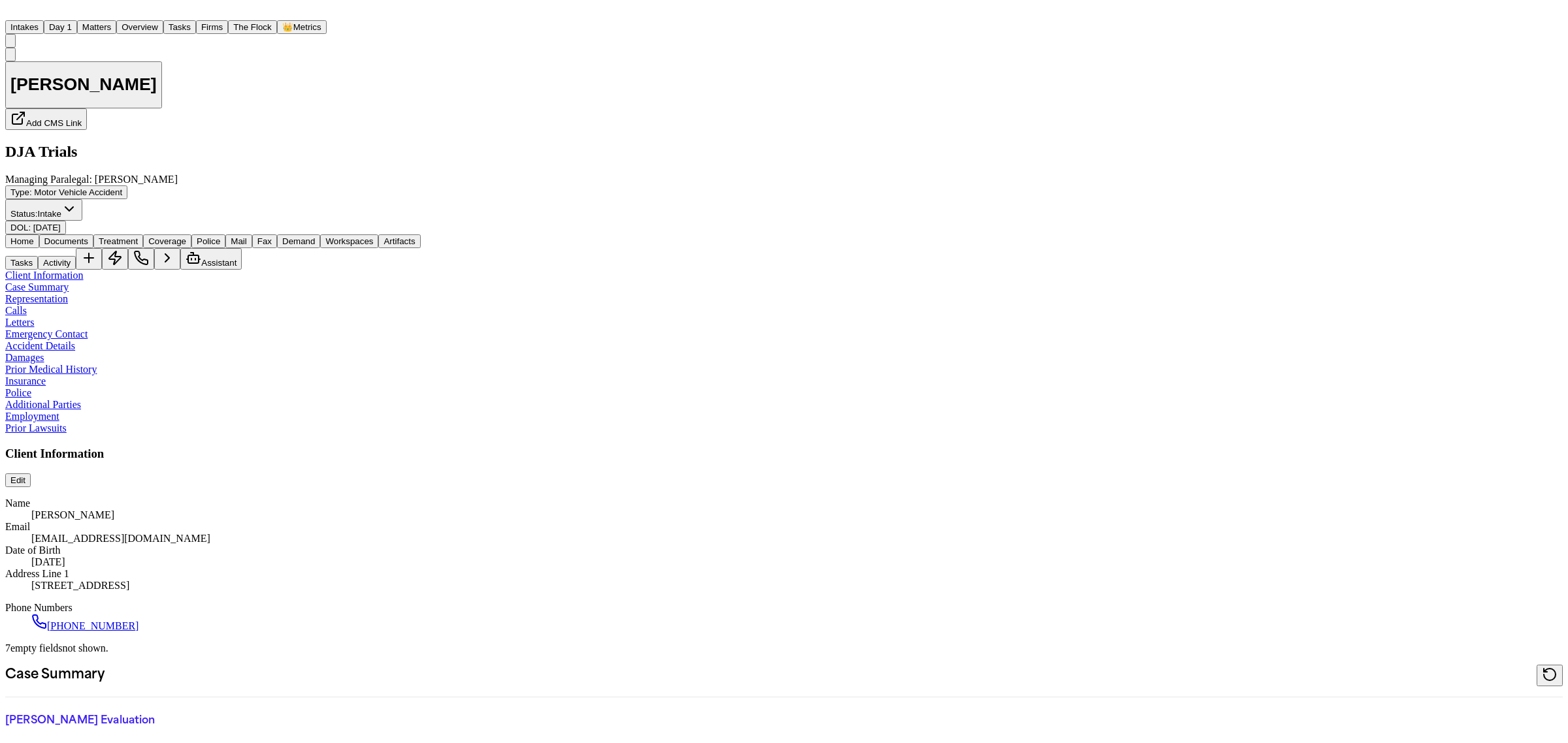
click at [173, 234] on div "Home Documents Treatment Coverage Police Mail Fax Demand Workspaces Artifacts T…" at bounding box center [784, 252] width 1557 height 36
click at [138, 237] on span "Treatment" at bounding box center [118, 241] width 39 height 10
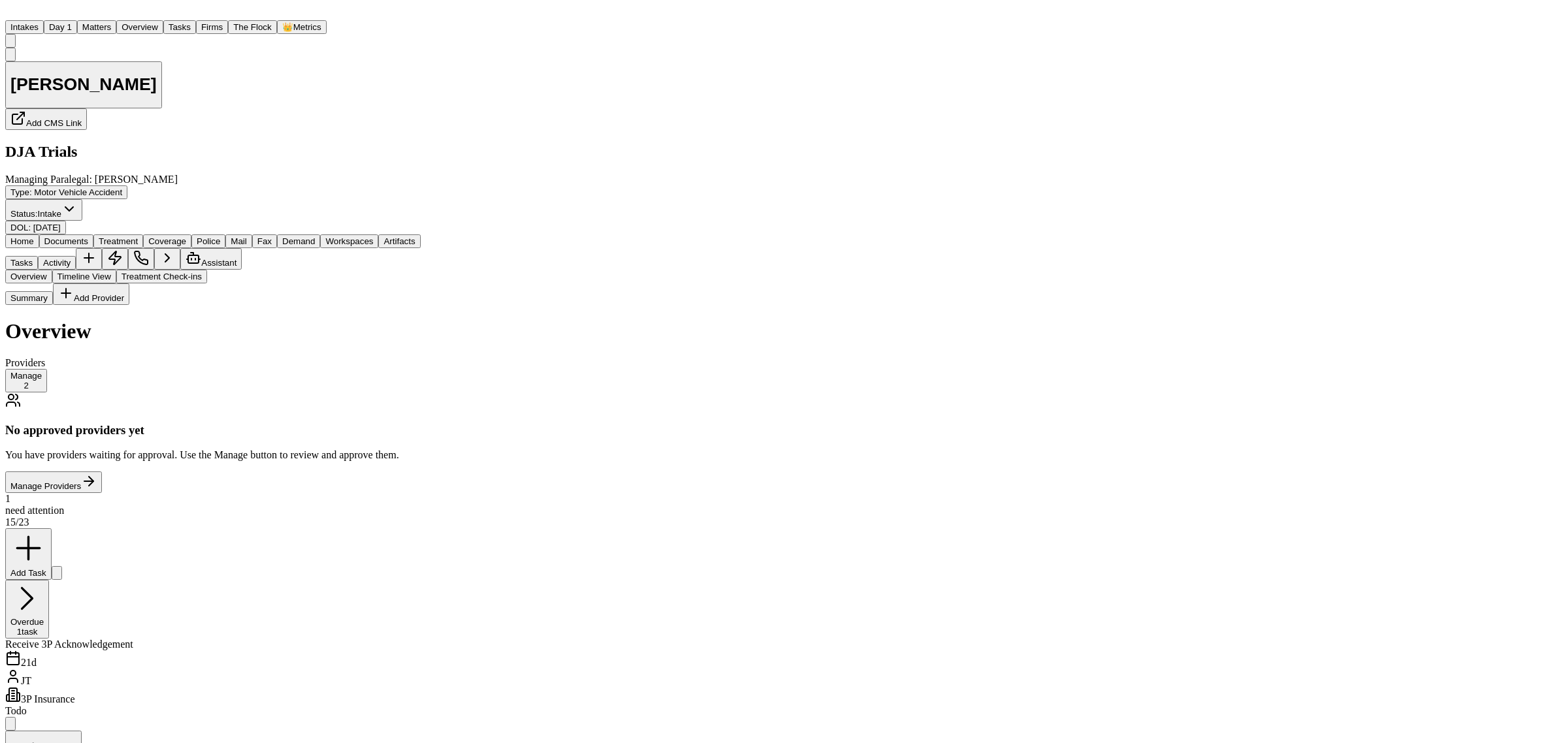
click at [47, 369] on button "Manage 2" at bounding box center [26, 381] width 42 height 23
click at [89, 284] on button "Add Provider" at bounding box center [91, 294] width 77 height 21
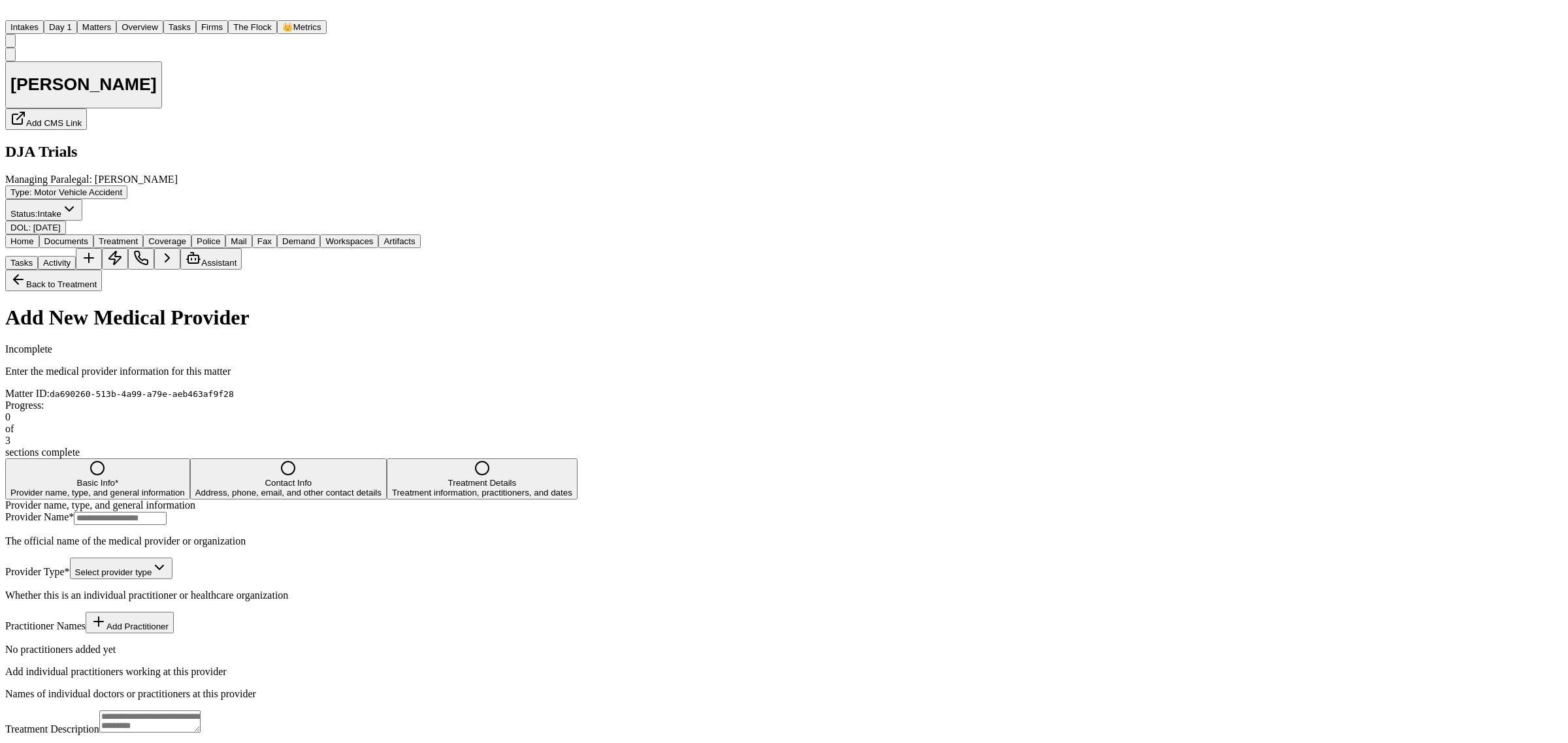
click at [167, 512] on input "Provider Name *" at bounding box center [120, 518] width 93 height 13
paste input "**********"
type input "**********"
click at [312, 478] on span "Contact Info" at bounding box center [288, 482] width 47 height 10
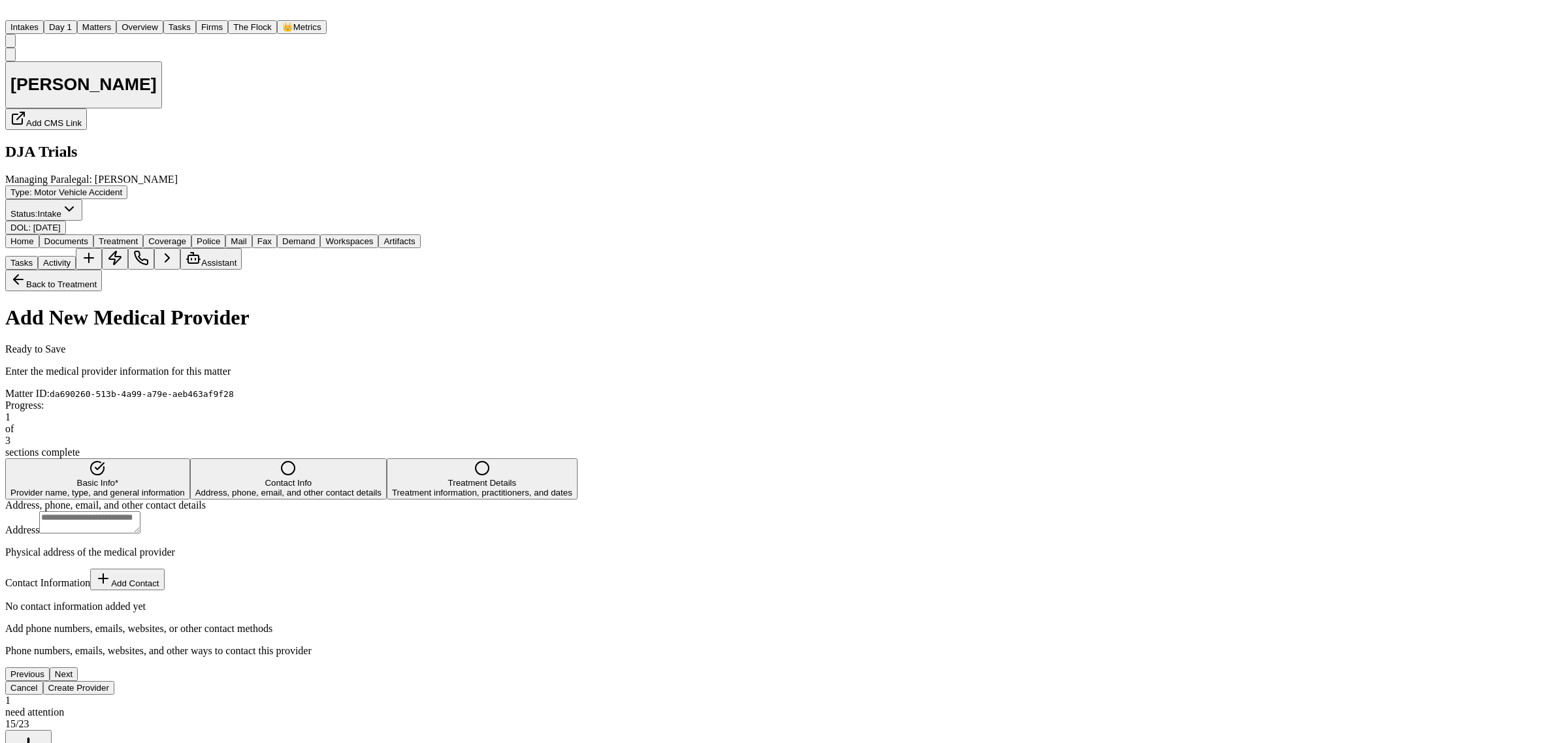
click at [141, 511] on textarea "Address" at bounding box center [90, 521] width 102 height 22
paste textarea "**********"
type textarea "**********"
click at [164, 569] on button "Add Contact" at bounding box center [126, 579] width 74 height 21
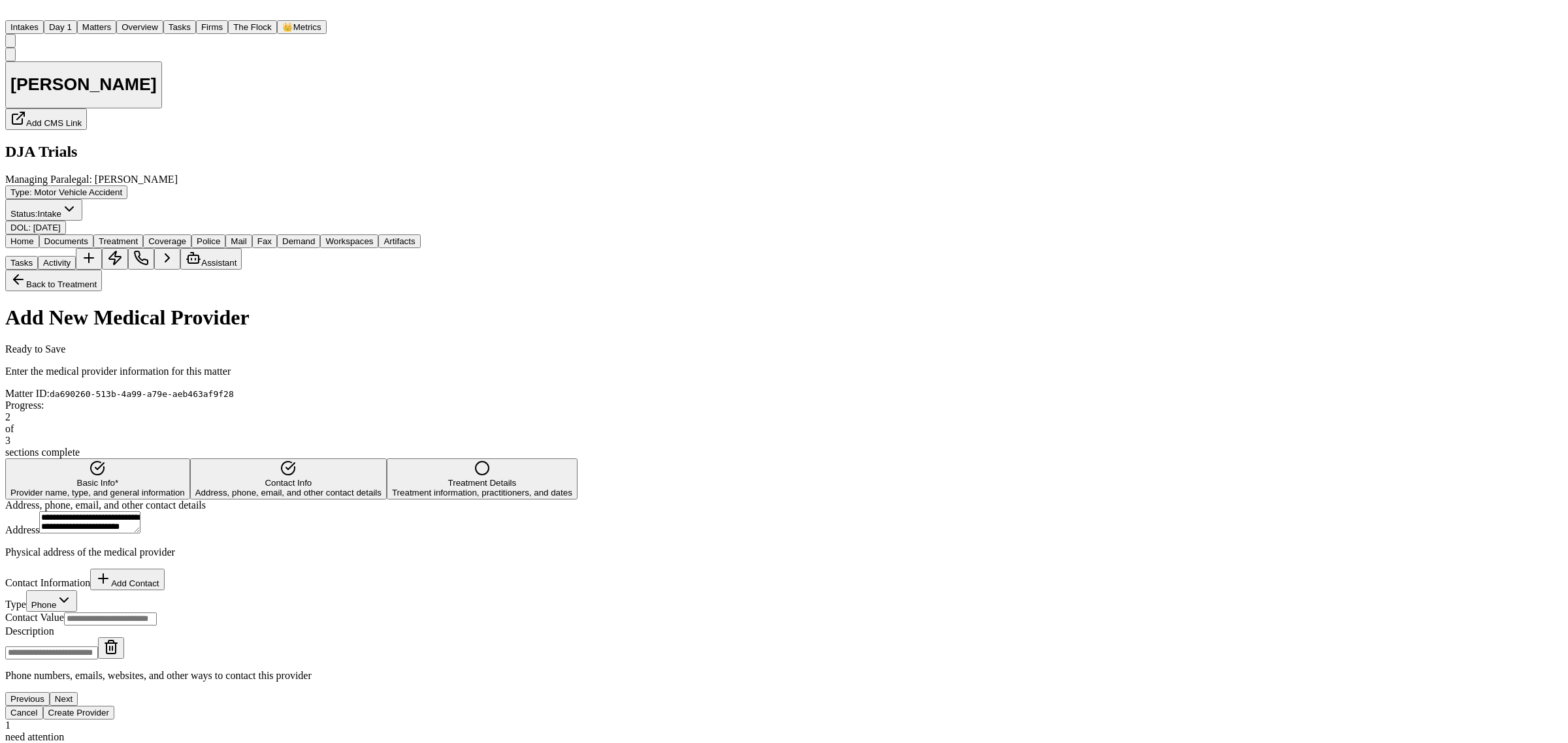
paste input "**********"
click at [157, 612] on input "**********" at bounding box center [110, 618] width 93 height 13
type input "**********"
click at [516, 478] on span "Treatment Details" at bounding box center [482, 482] width 69 height 10
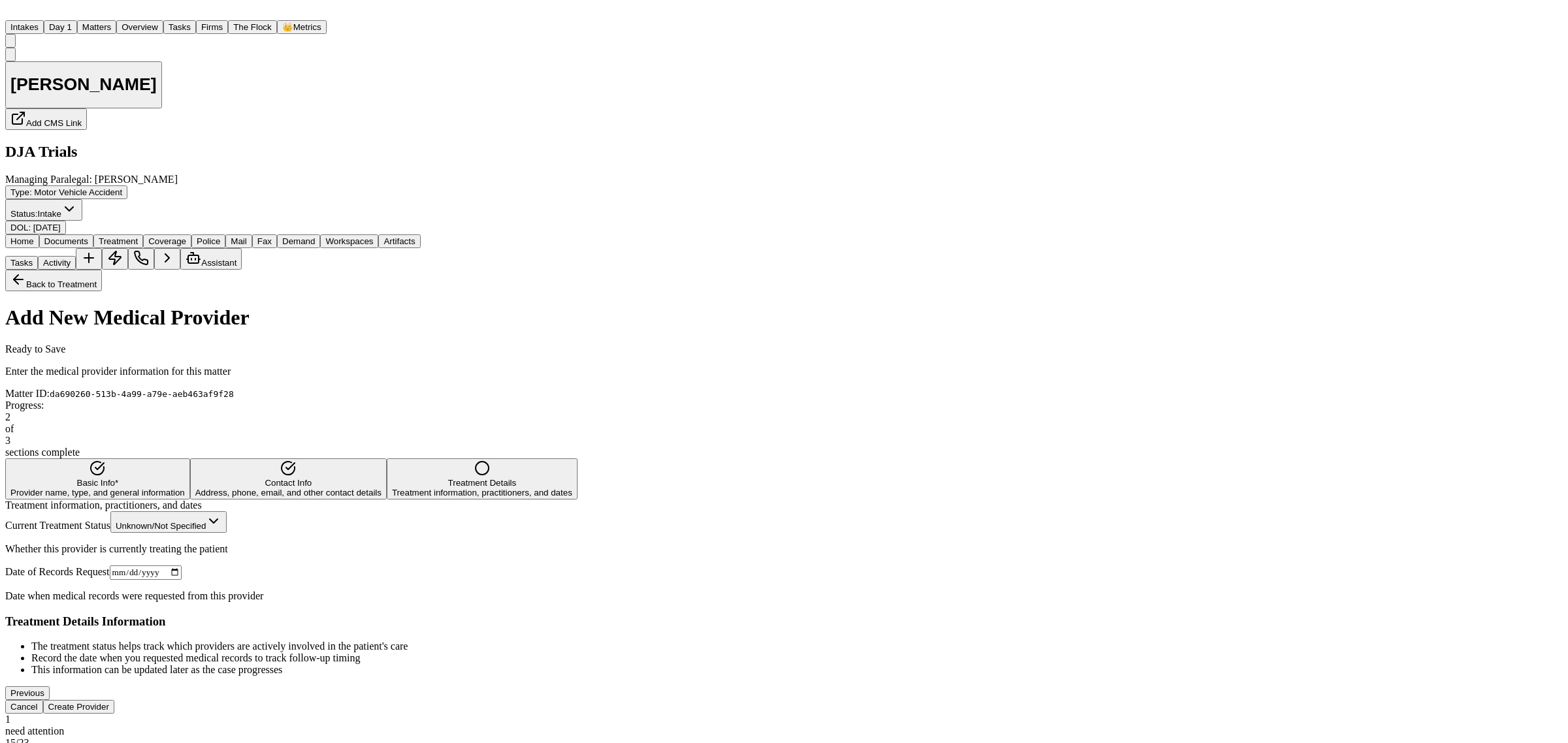
click at [114, 703] on button "Create Provider" at bounding box center [78, 707] width 71 height 13
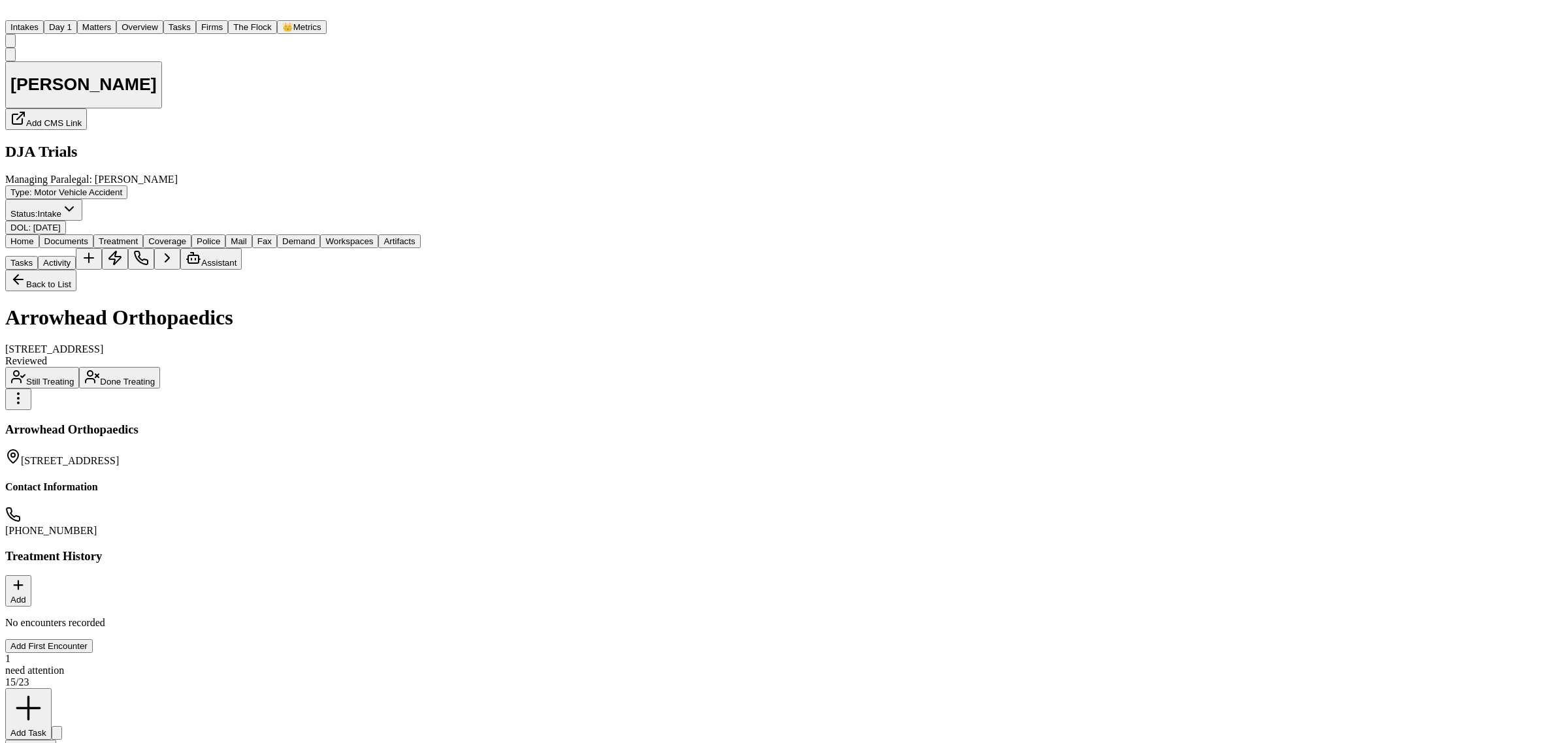
click at [77, 270] on button "Back to List" at bounding box center [41, 280] width 71 height 21
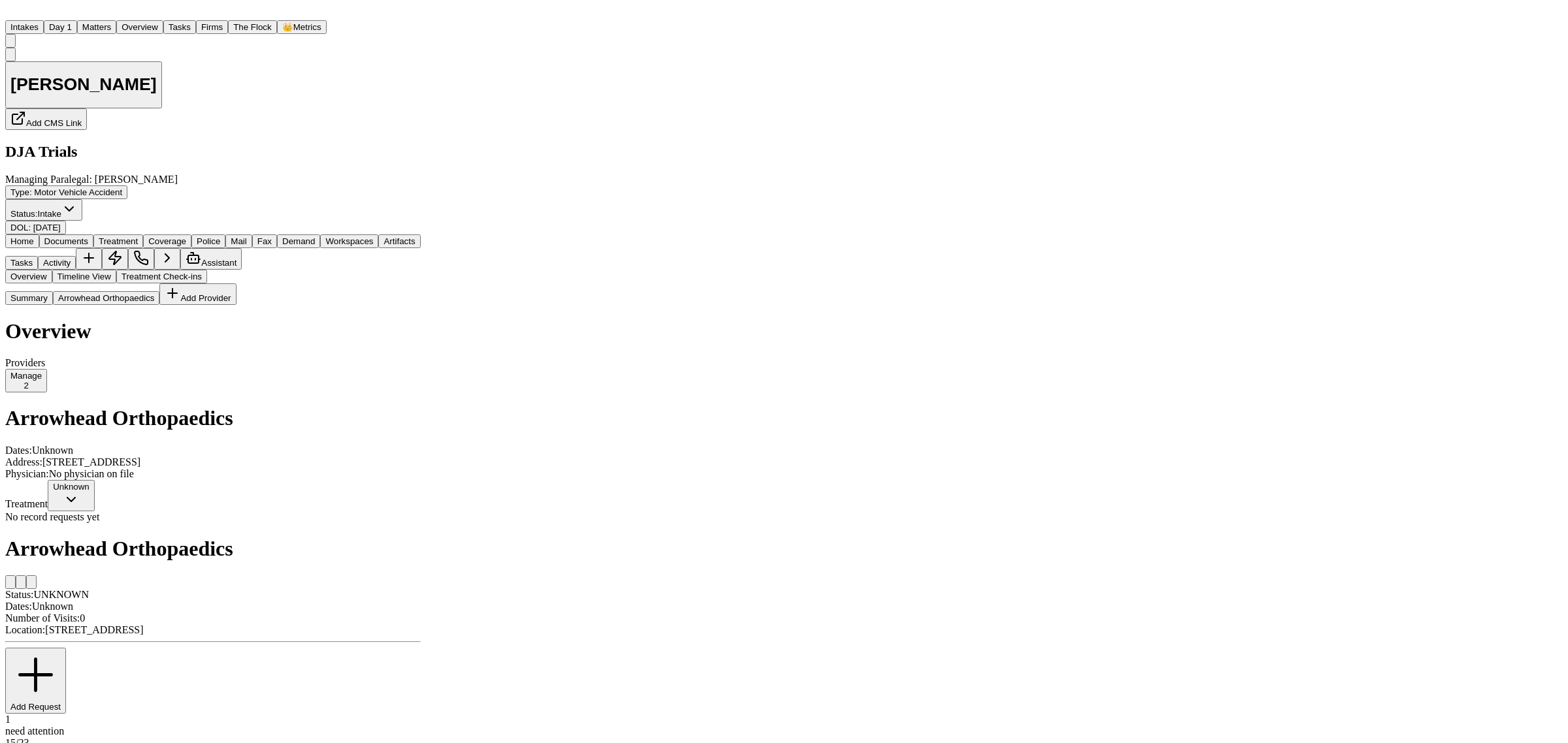
click at [79, 491] on icon "button" at bounding box center [71, 499] width 16 height 16
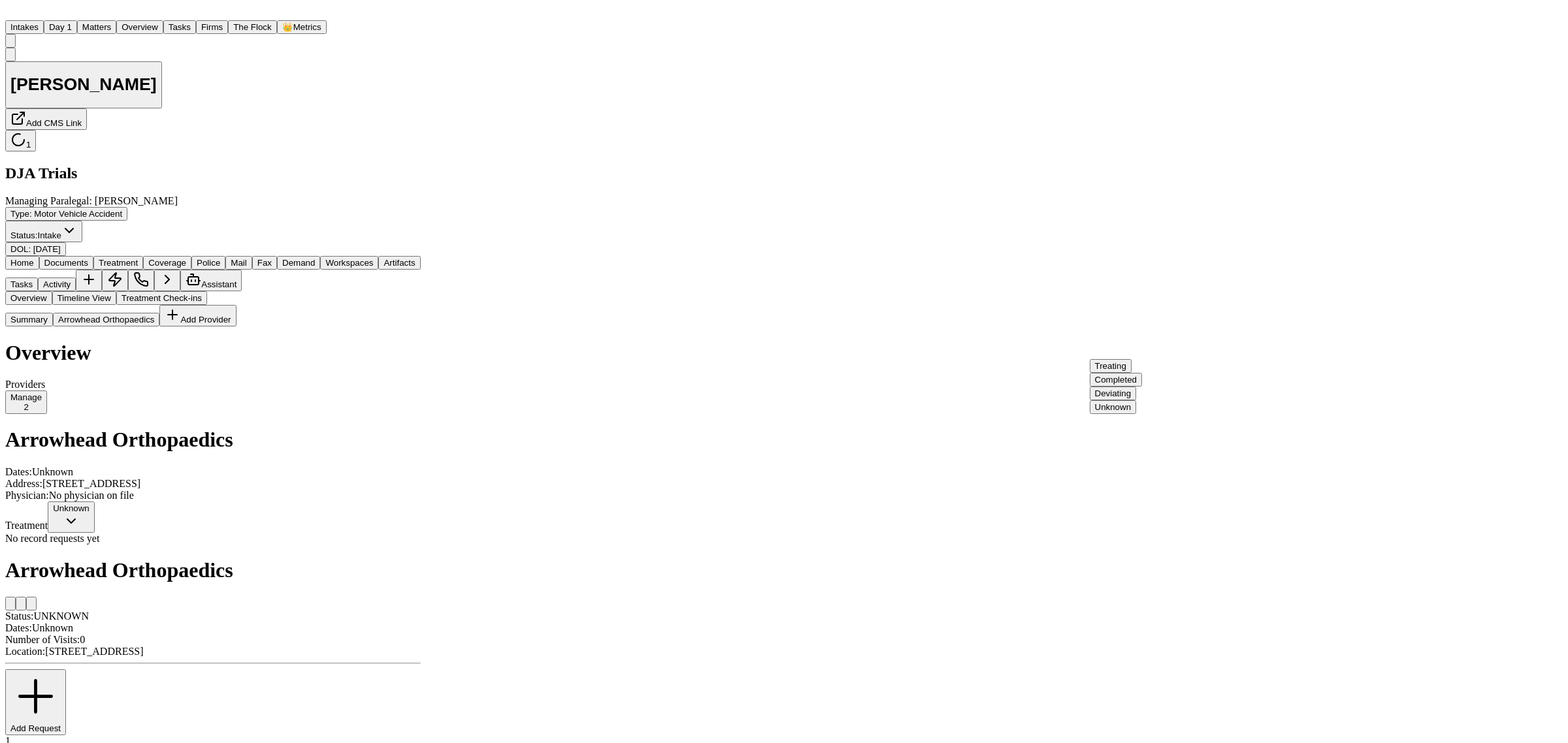
click at [1124, 384] on span "Completed" at bounding box center [1116, 379] width 42 height 10
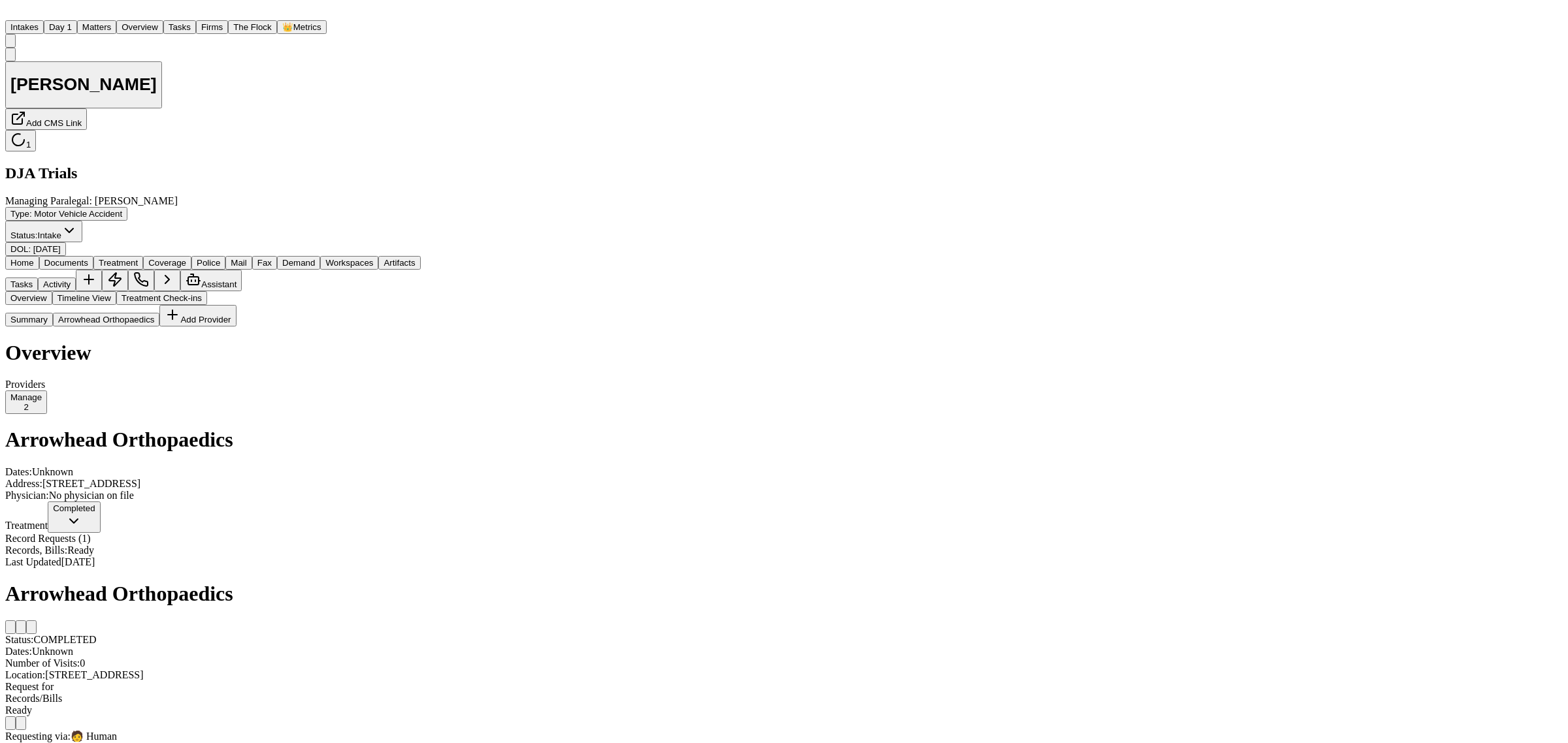
click at [117, 23] on button "Matters" at bounding box center [97, 27] width 39 height 13
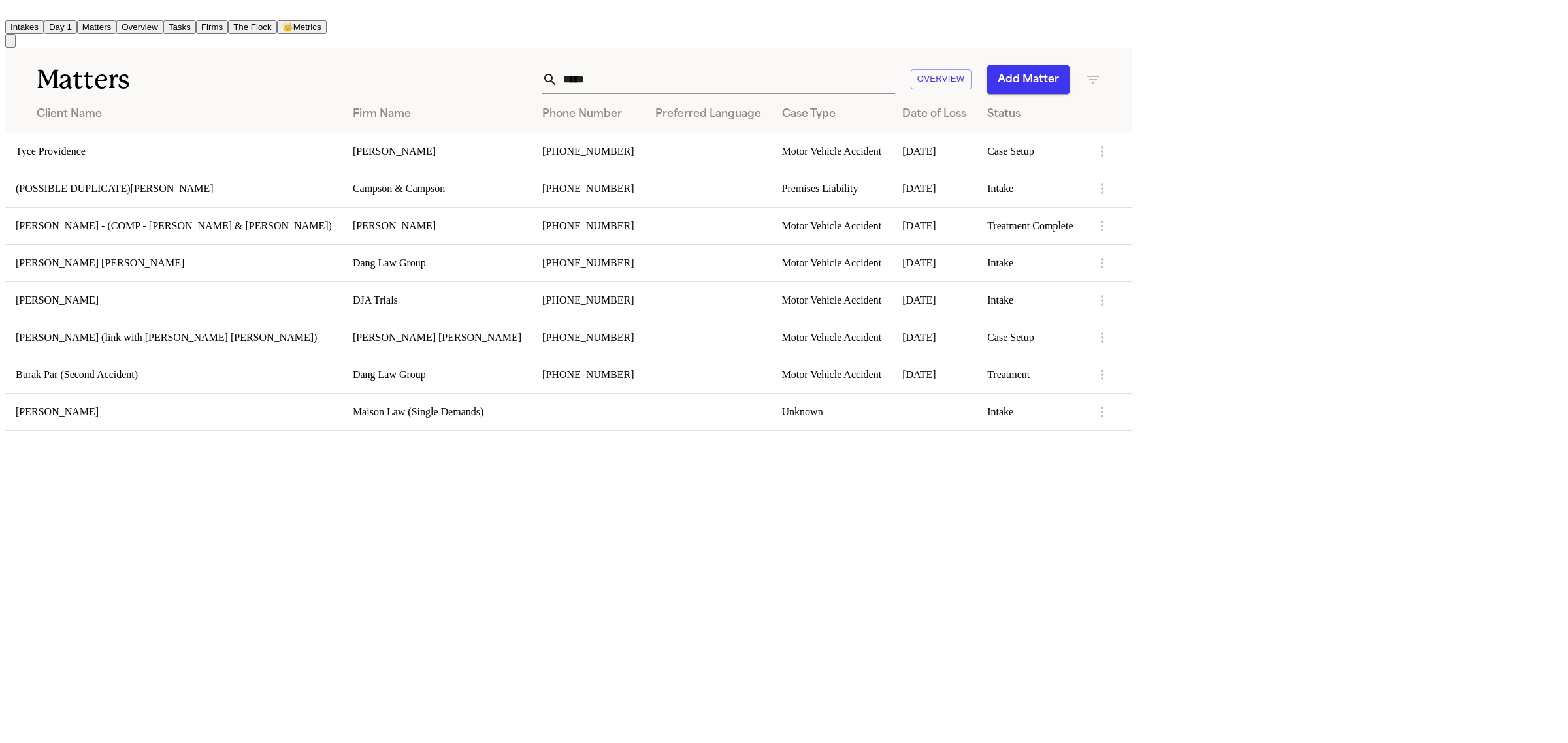
click at [97, 301] on td "[PERSON_NAME]" at bounding box center [174, 300] width 337 height 37
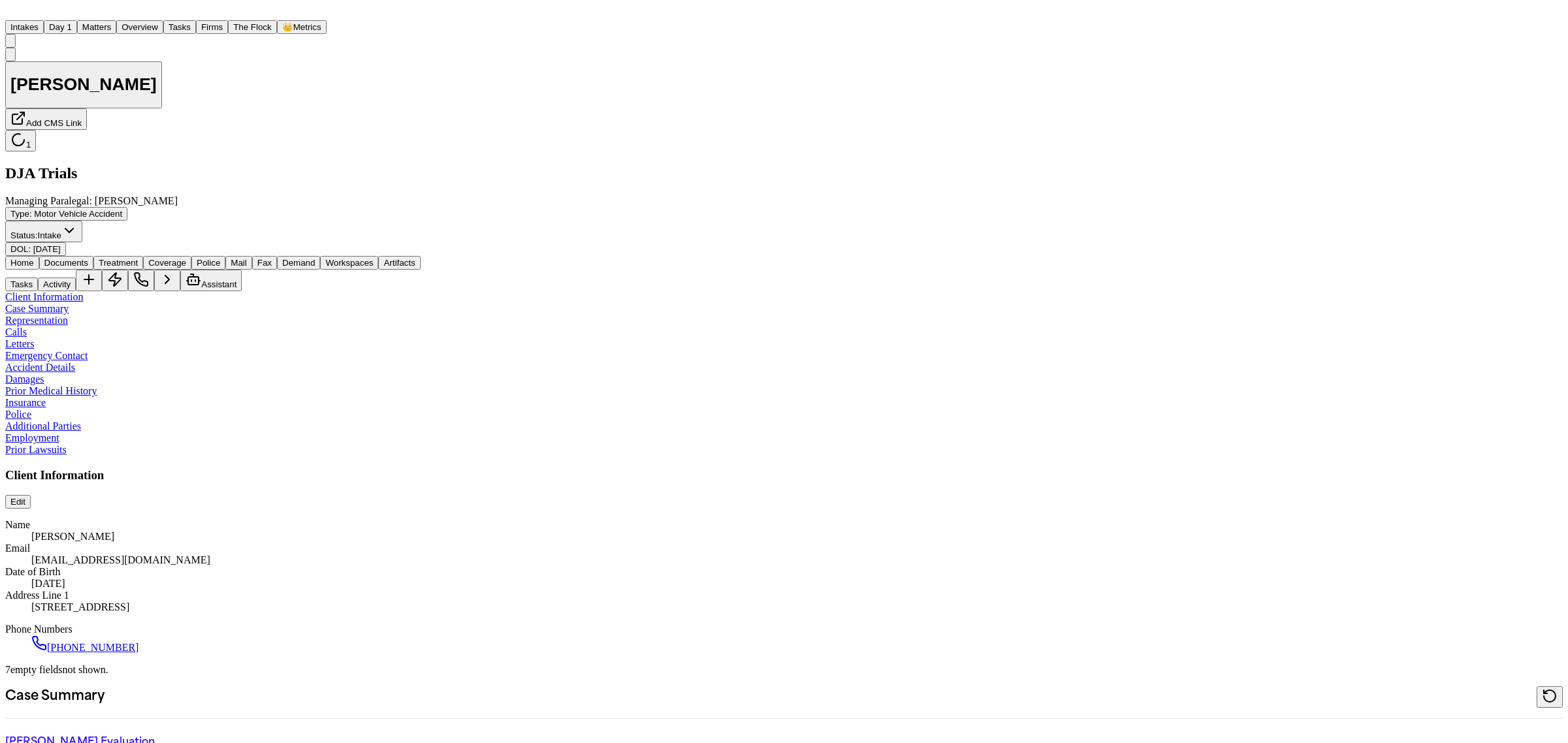
click at [88, 258] on span "Documents" at bounding box center [66, 262] width 44 height 10
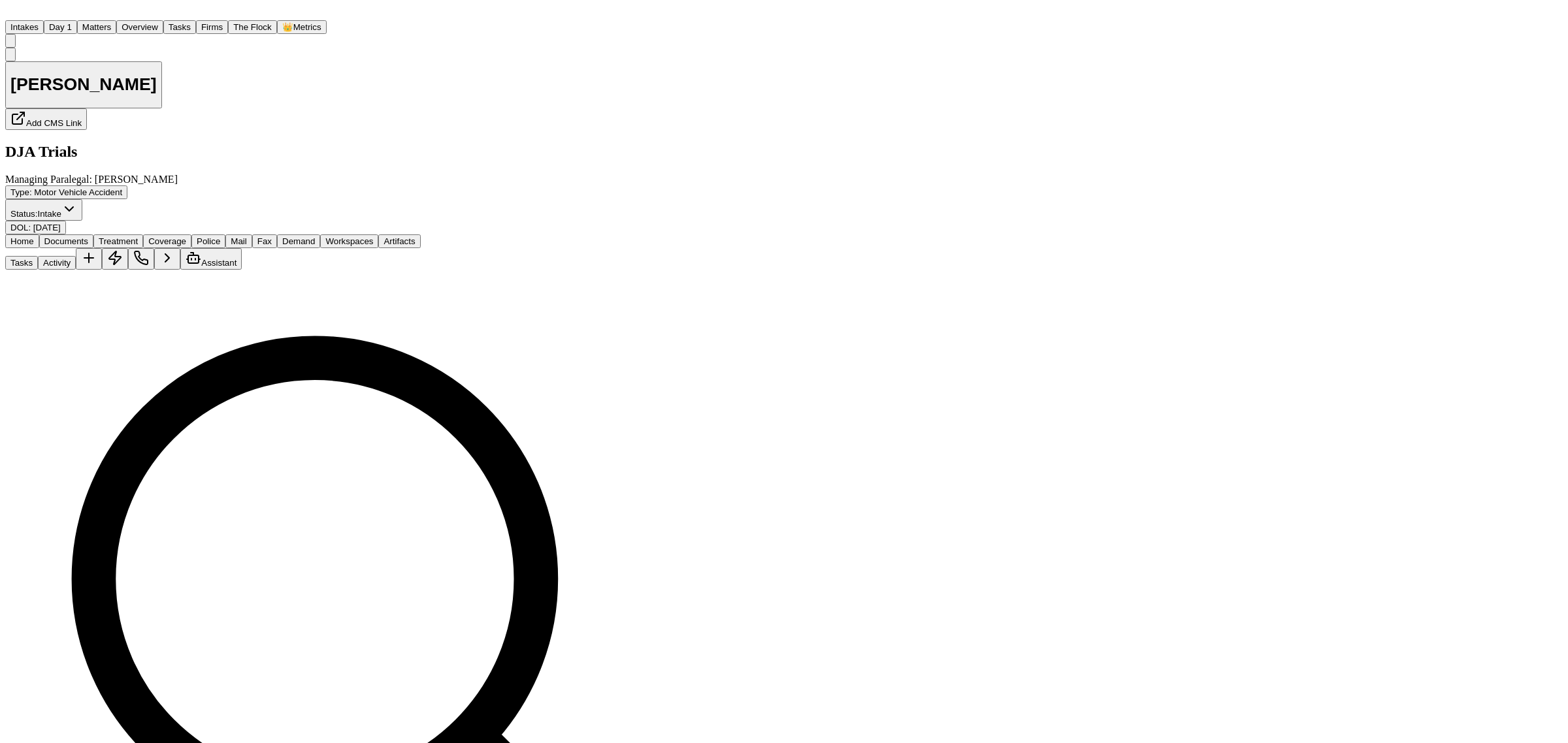
click at [82, 199] on button "Status: Intake" at bounding box center [44, 210] width 77 height 21
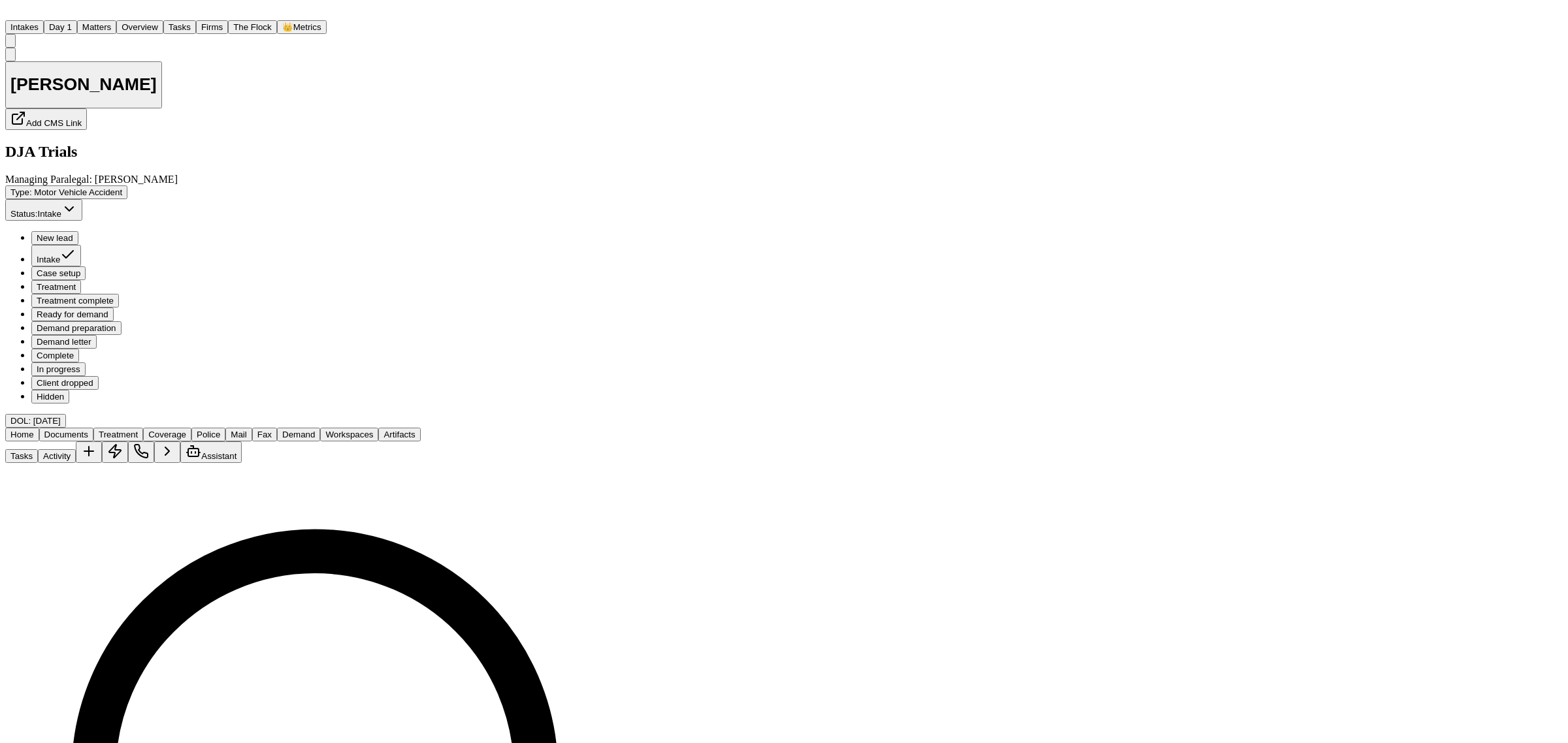
click at [85, 266] on button "Case setup" at bounding box center [58, 272] width 54 height 13
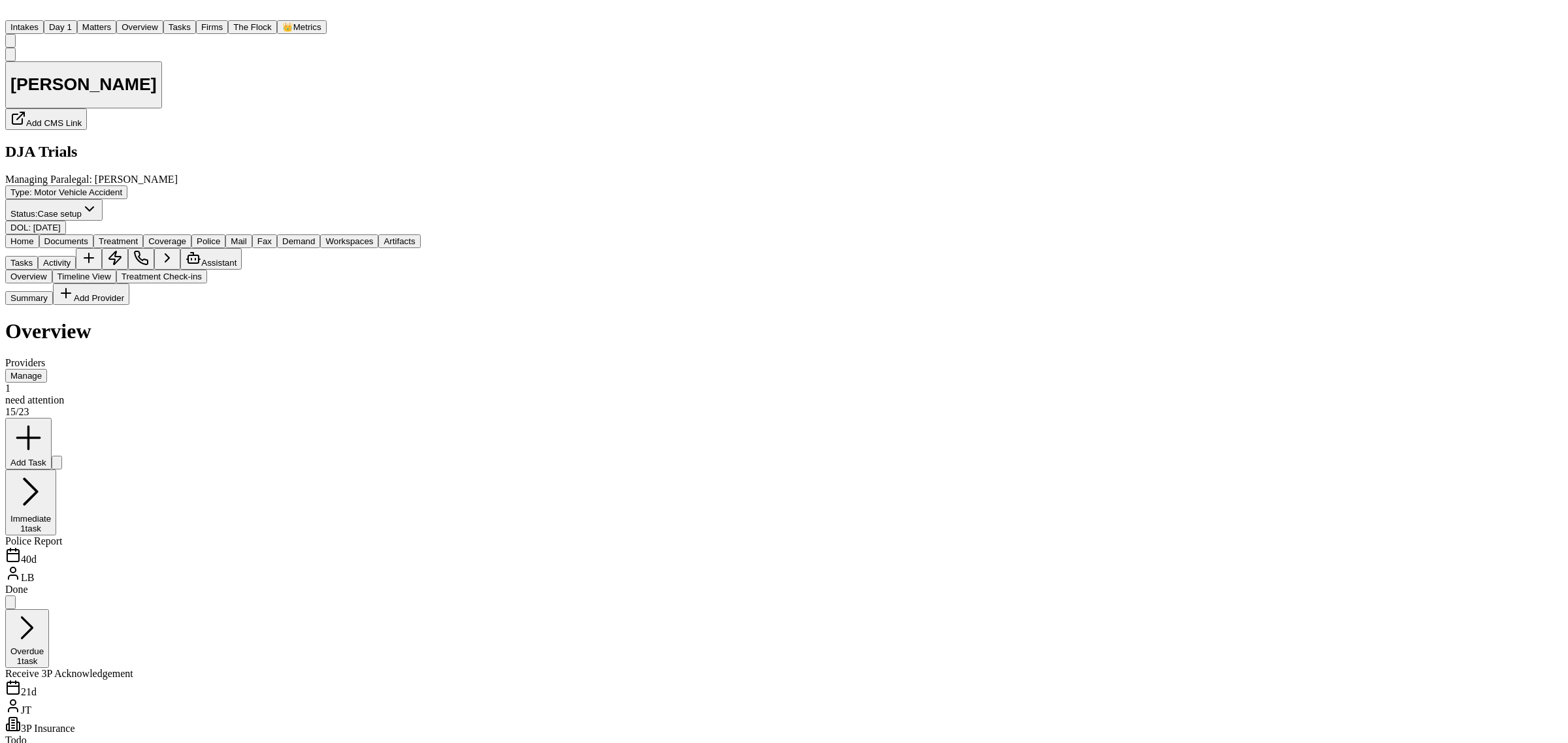
click at [138, 237] on span "Treatment" at bounding box center [118, 241] width 39 height 10
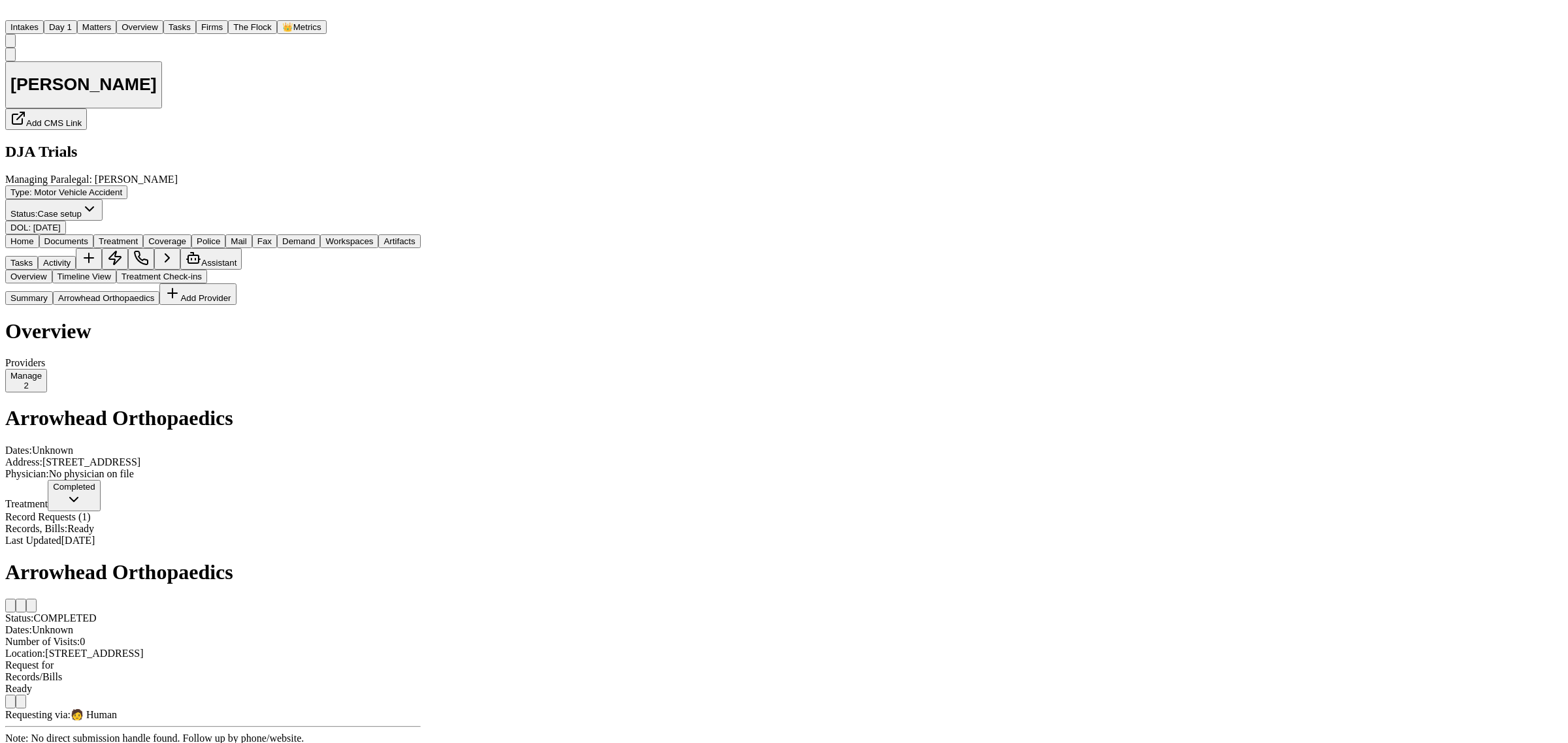
click at [47, 369] on button "Manage 2" at bounding box center [26, 381] width 42 height 23
